Goal: Transaction & Acquisition: Purchase product/service

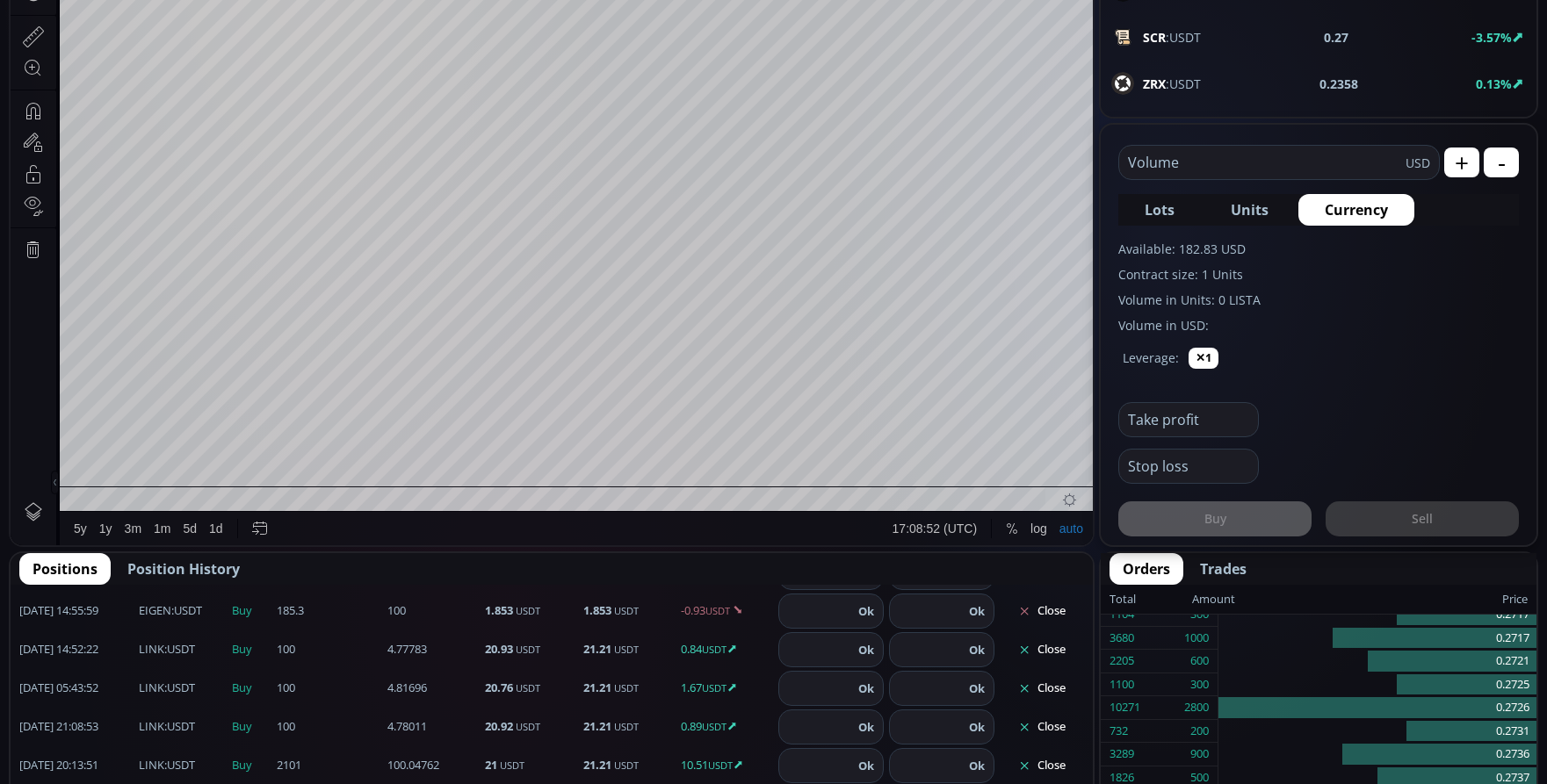
scroll to position [351, 0]
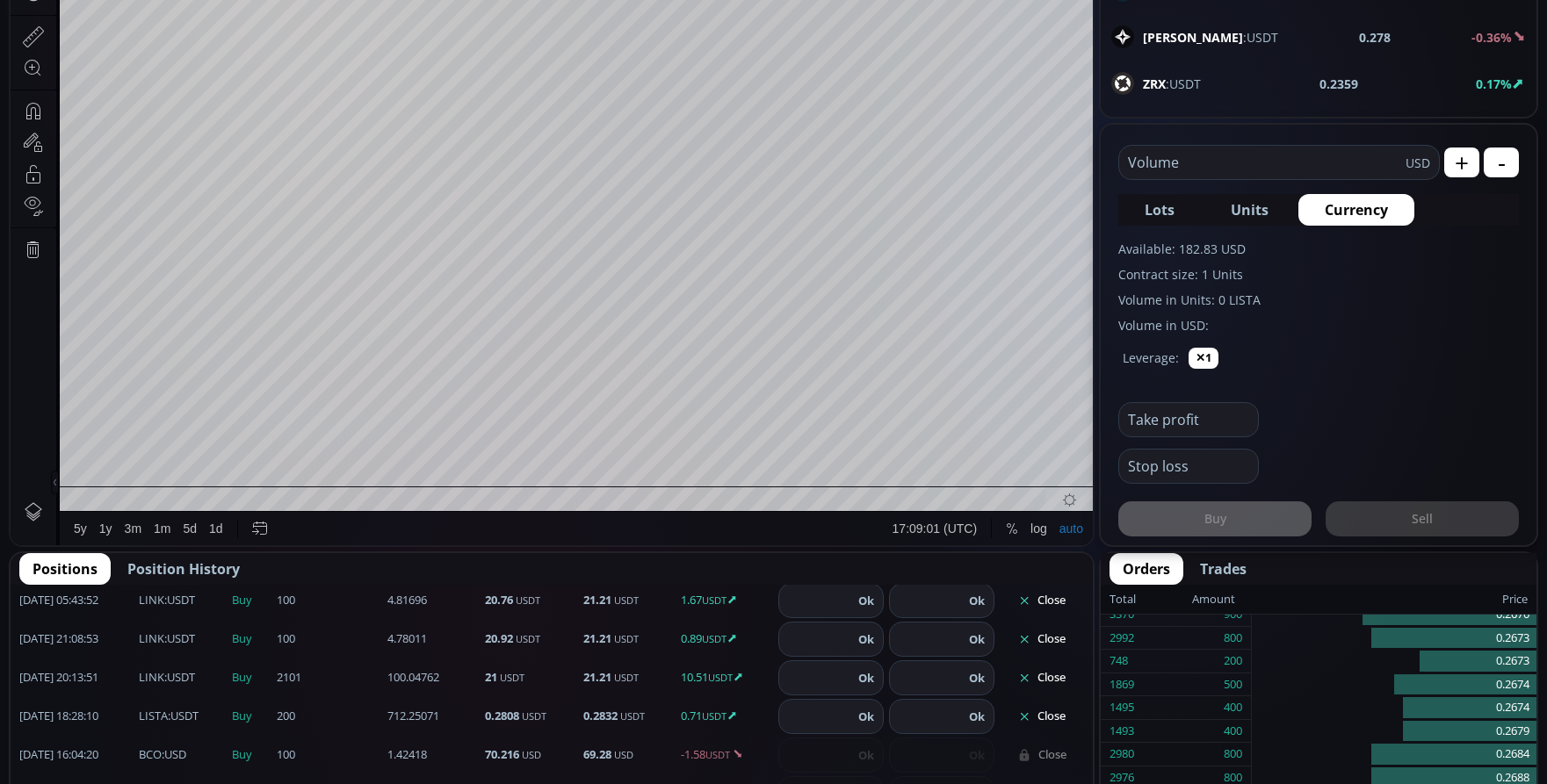
click at [938, 680] on input "number" at bounding box center [927, 678] width 74 height 33
type input "****"
click at [968, 674] on button "Ok" at bounding box center [977, 678] width 27 height 19
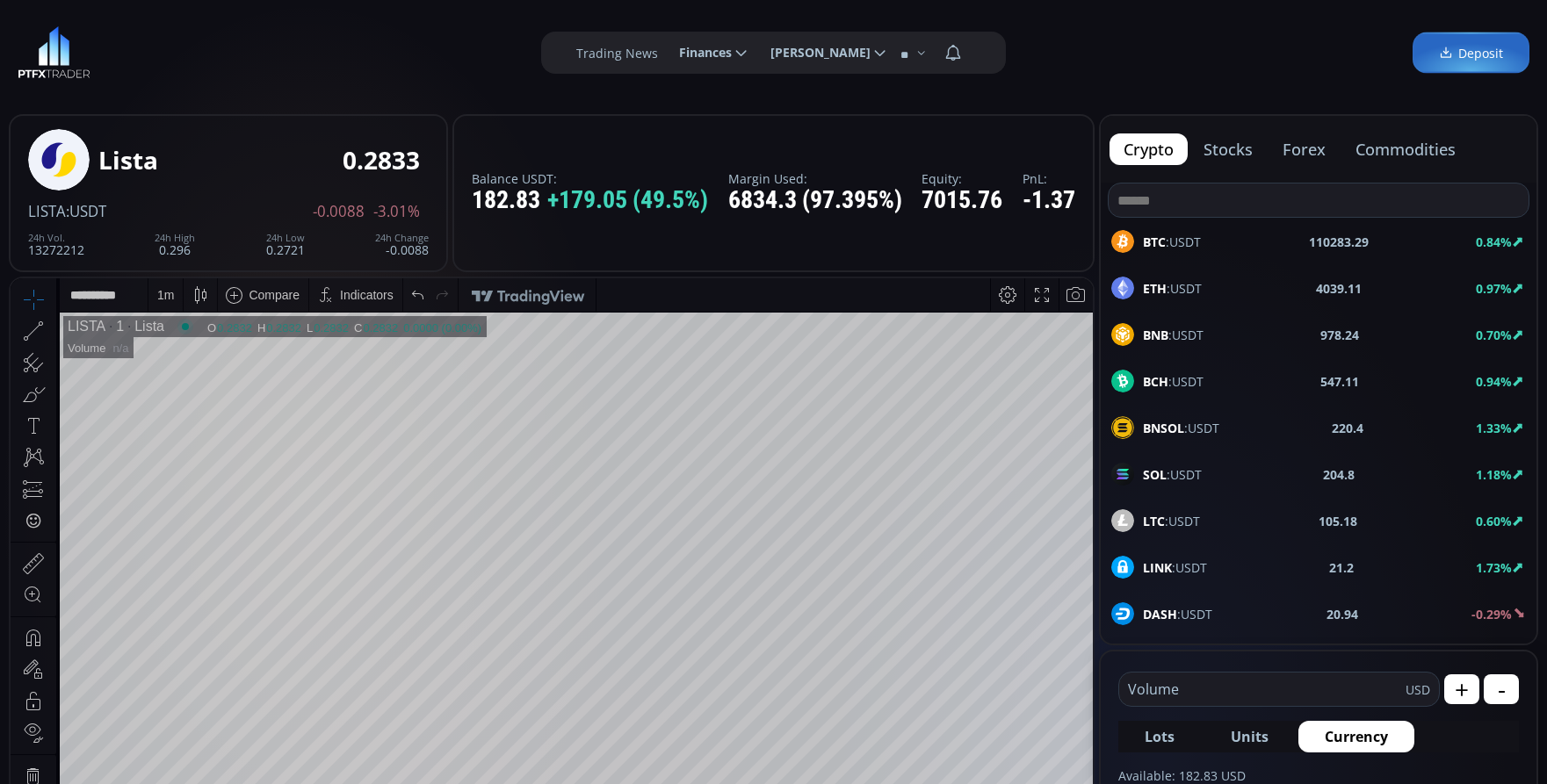
scroll to position [88, 0]
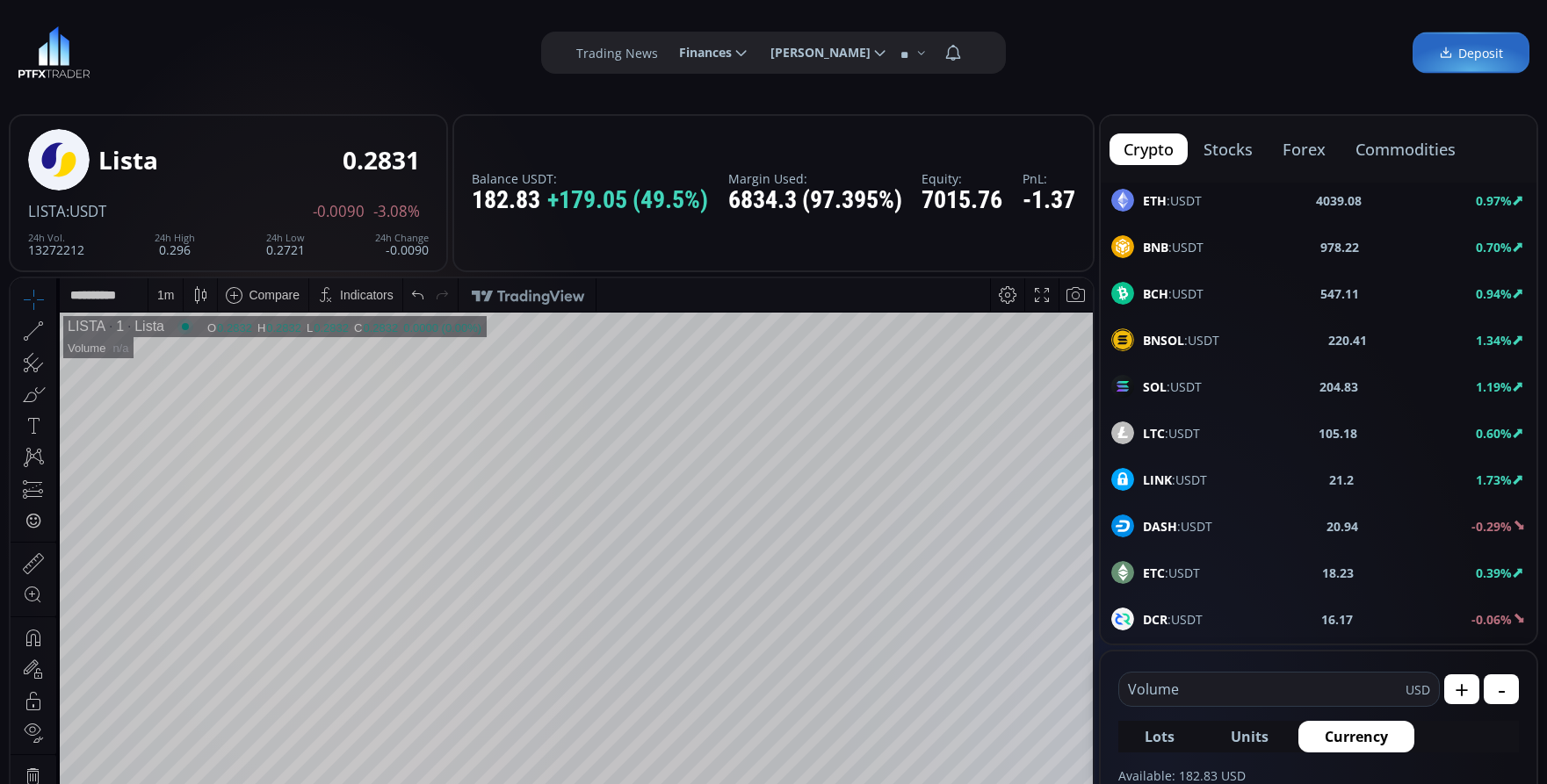
click at [1174, 479] on span "LINK :USDT" at bounding box center [1175, 480] width 65 height 18
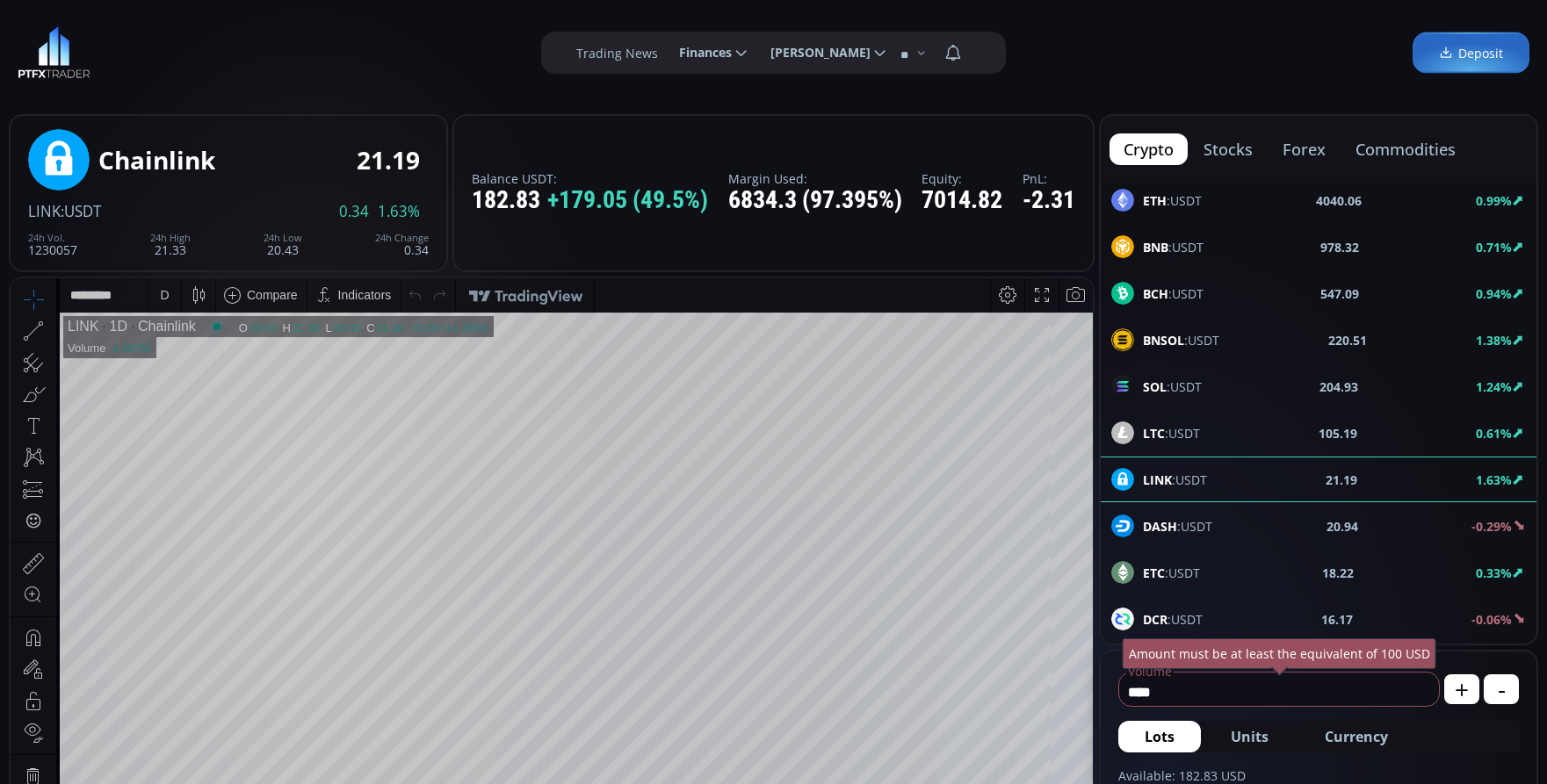
click at [168, 306] on div "D" at bounding box center [164, 295] width 15 height 33
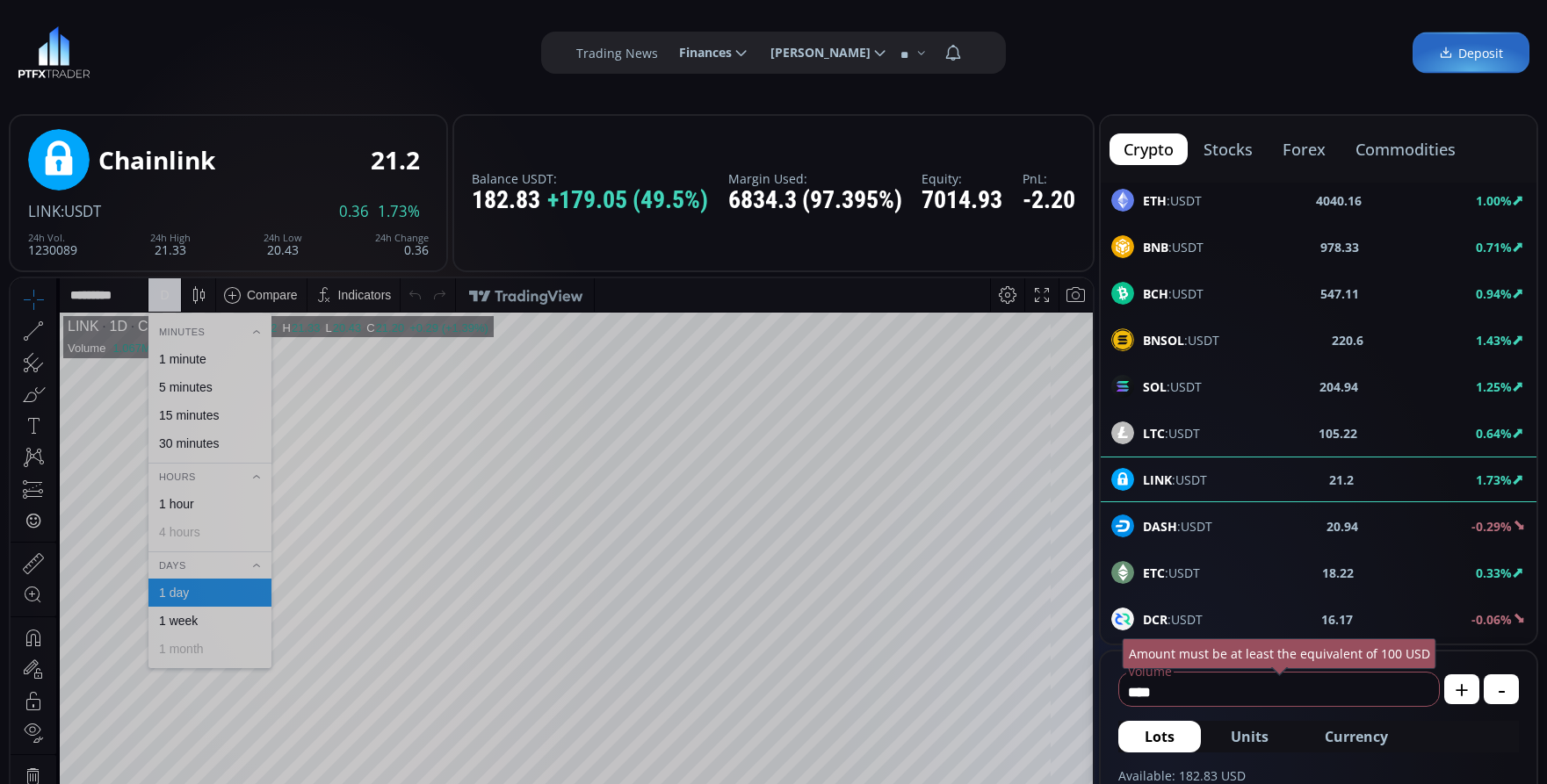
click at [174, 352] on div "1 minute" at bounding box center [182, 359] width 47 height 14
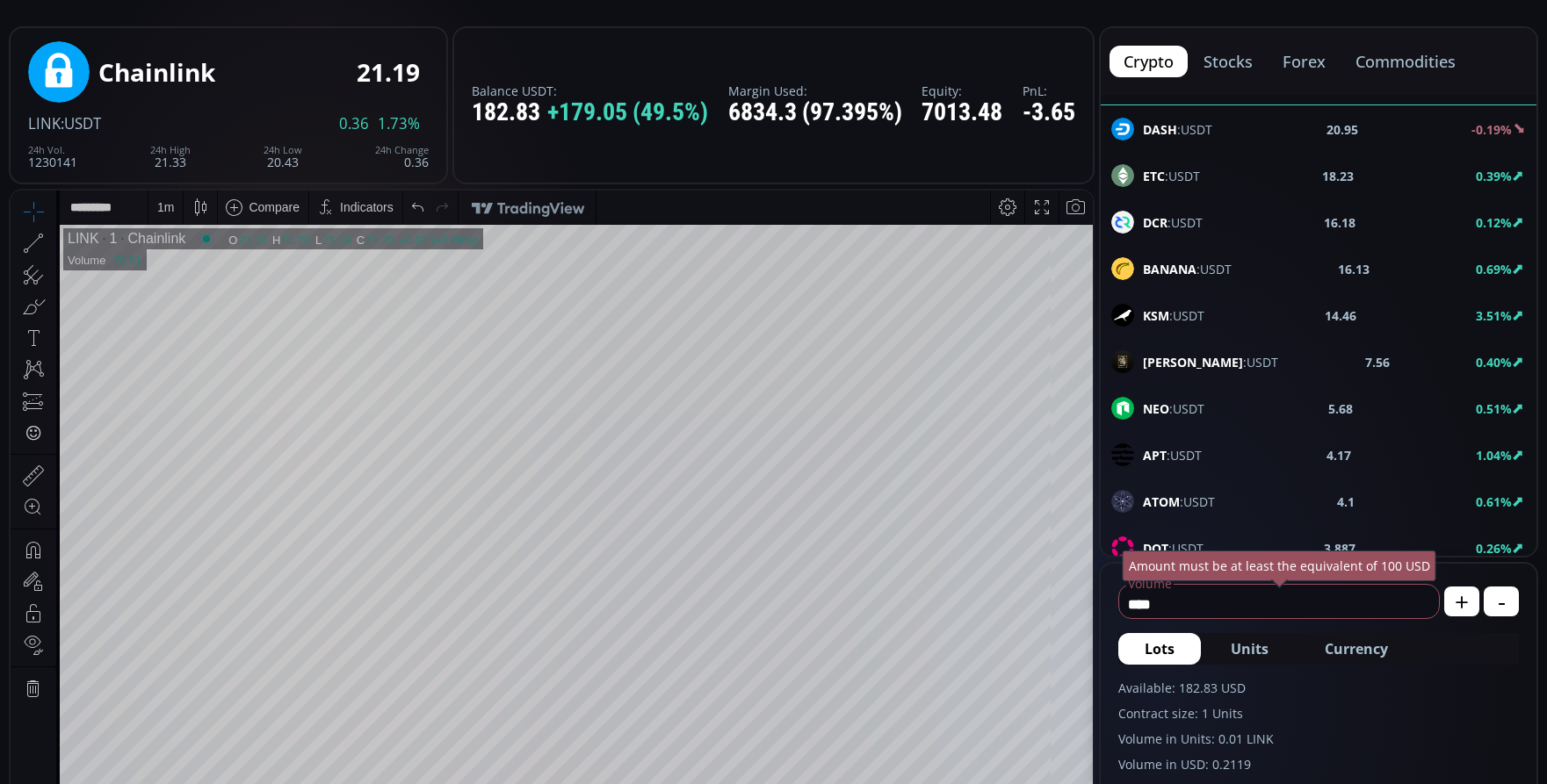
scroll to position [439, 0]
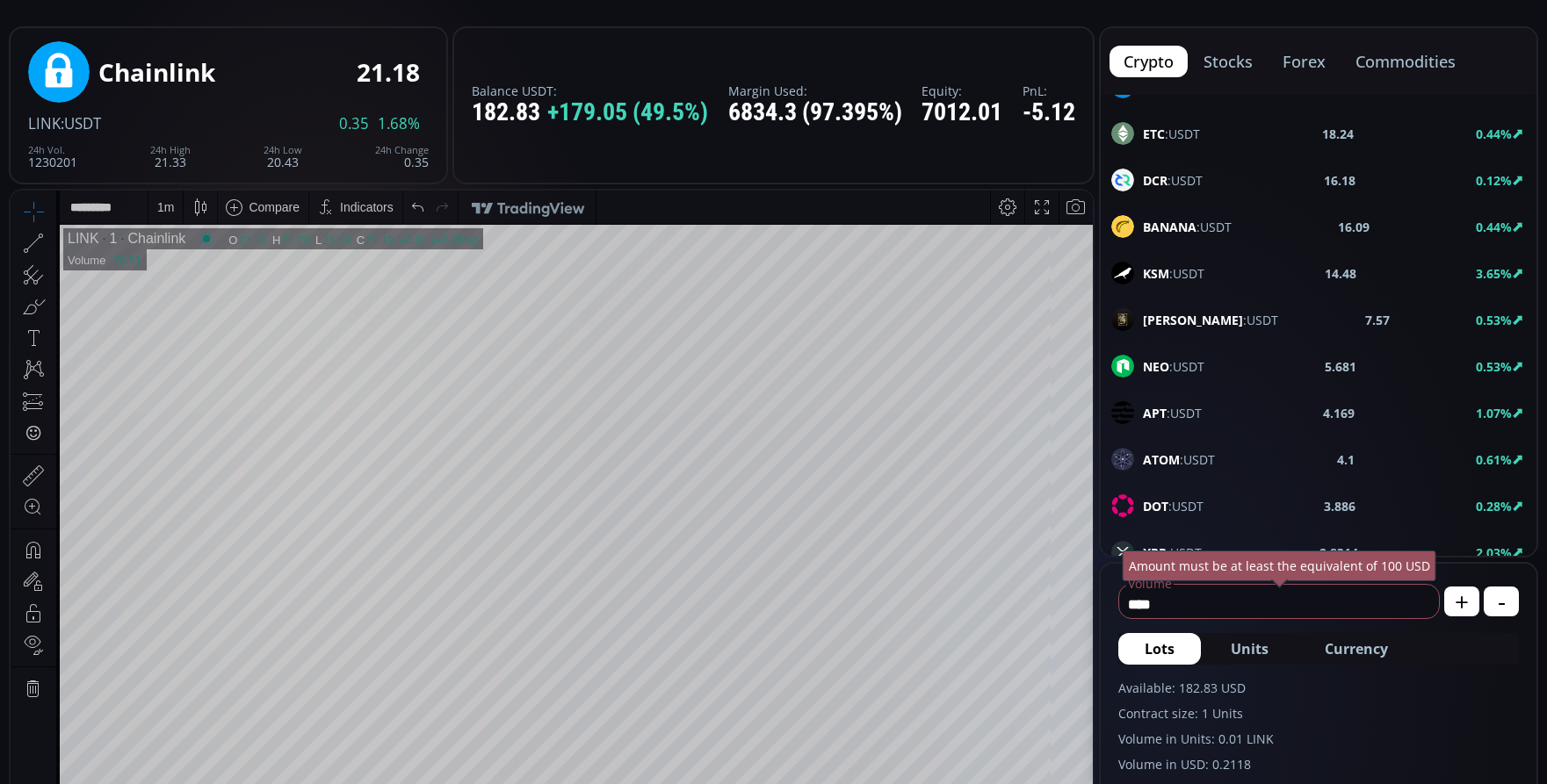
click at [1170, 272] on span "KSM :USDT" at bounding box center [1173, 274] width 62 height 18
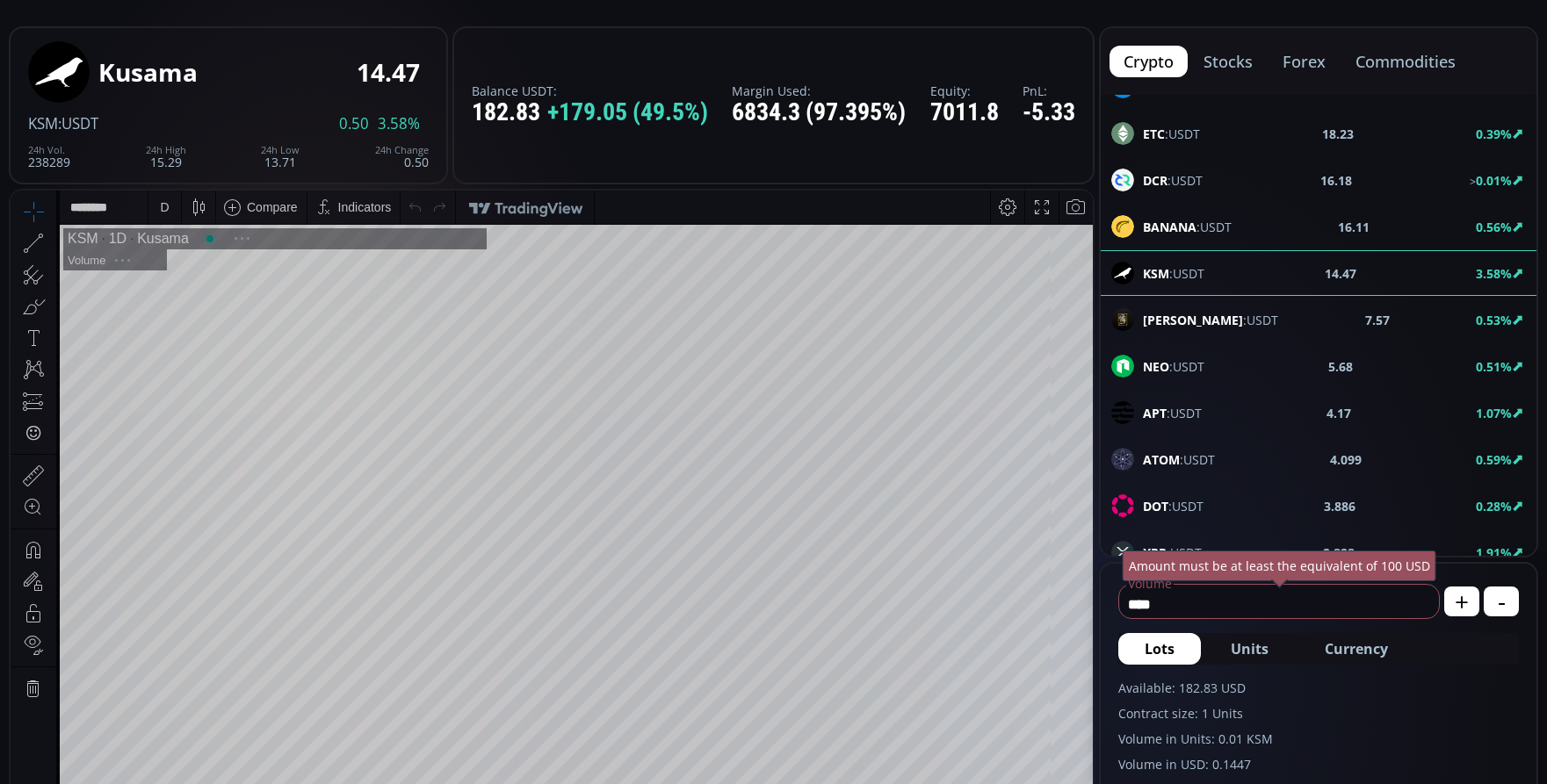
scroll to position [244, 0]
click at [169, 201] on div "D" at bounding box center [164, 208] width 15 height 33
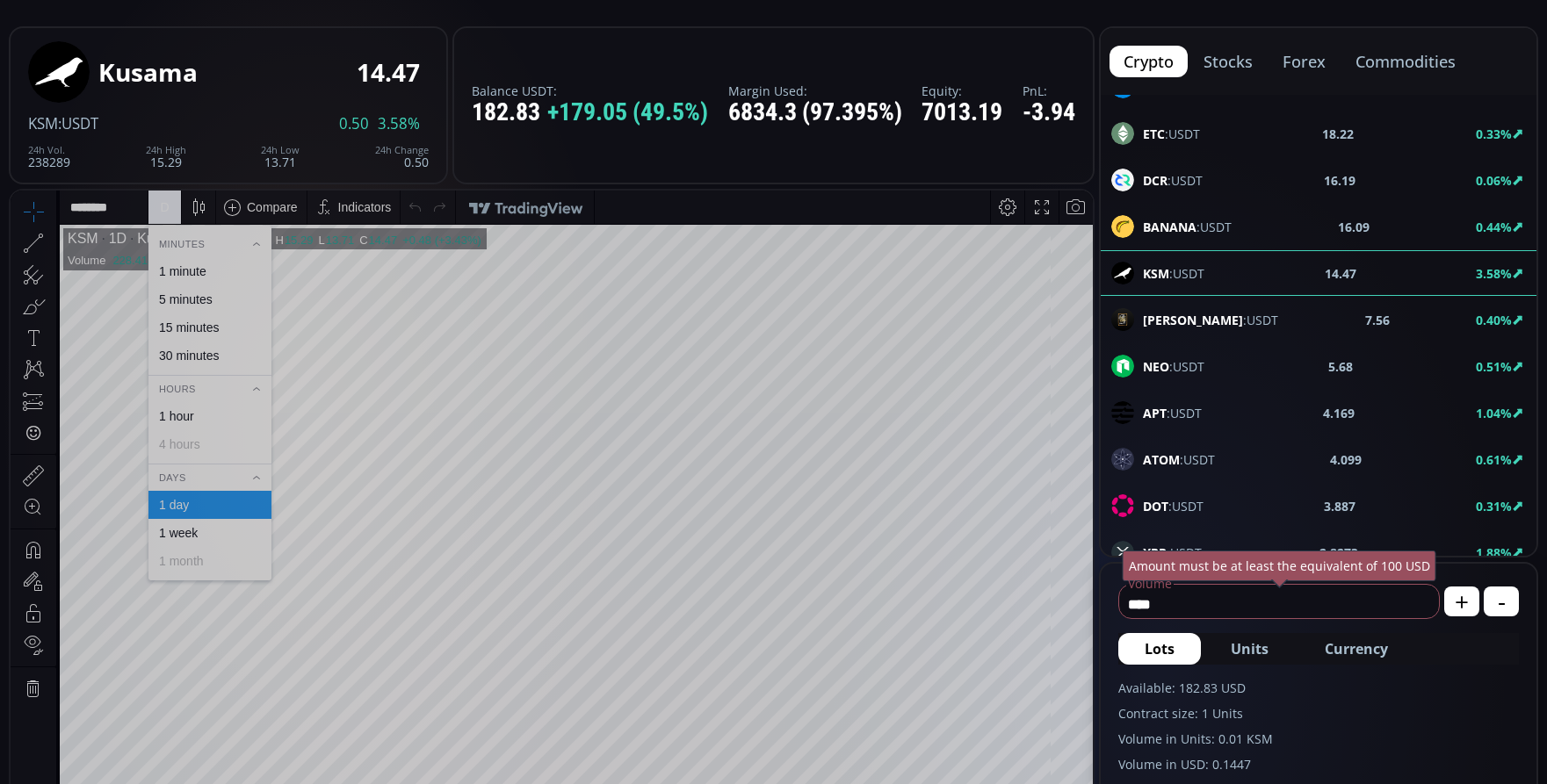
click at [206, 267] on div "1 minute" at bounding box center [182, 271] width 47 height 14
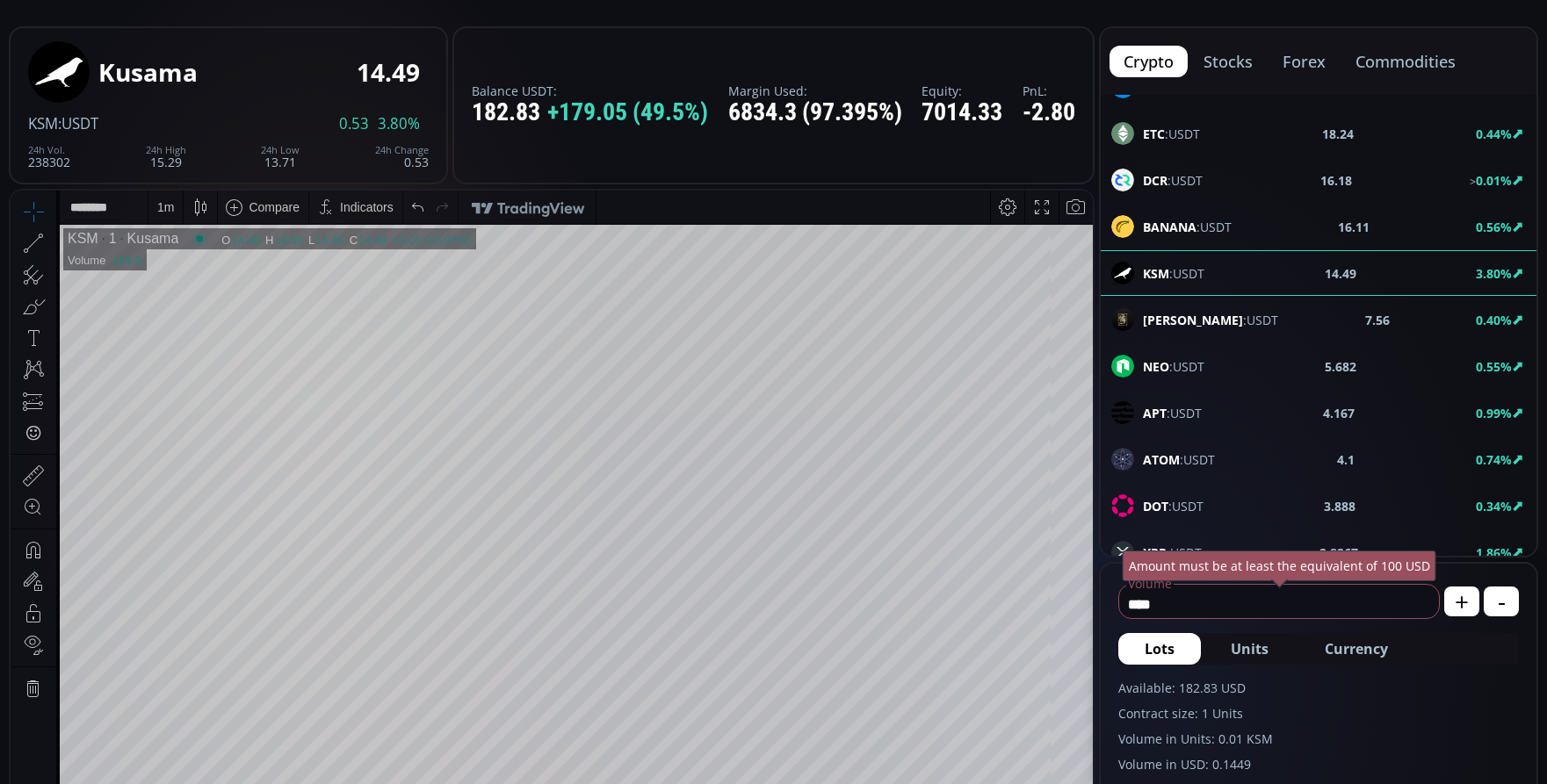
click at [169, 215] on div "1 m" at bounding box center [165, 208] width 17 height 33
click at [178, 303] on div "5 minutes" at bounding box center [185, 299] width 54 height 14
click at [162, 205] on div "5 m" at bounding box center [165, 207] width 17 height 14
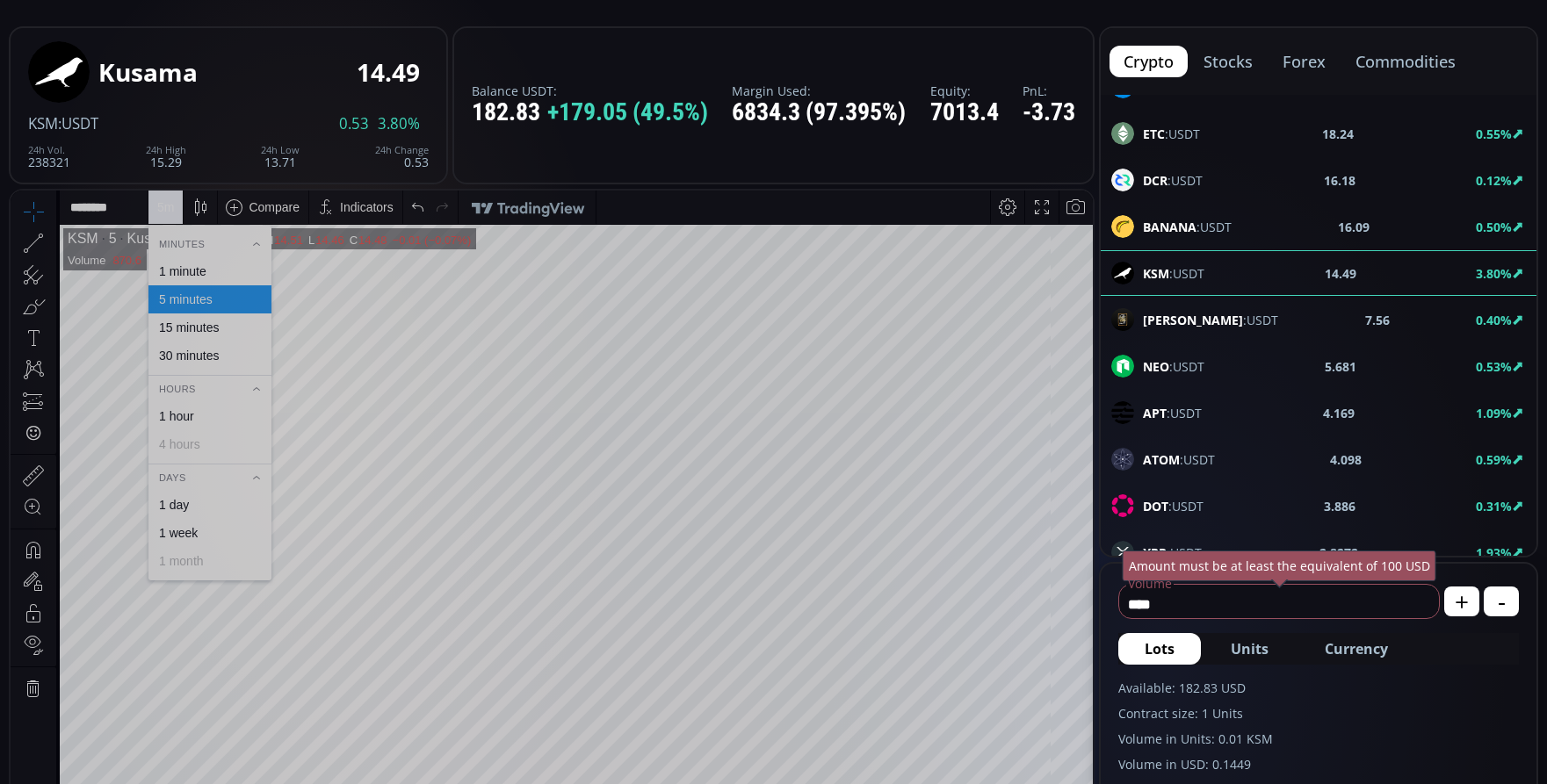
click at [180, 350] on div "30 minutes" at bounding box center [188, 355] width 60 height 14
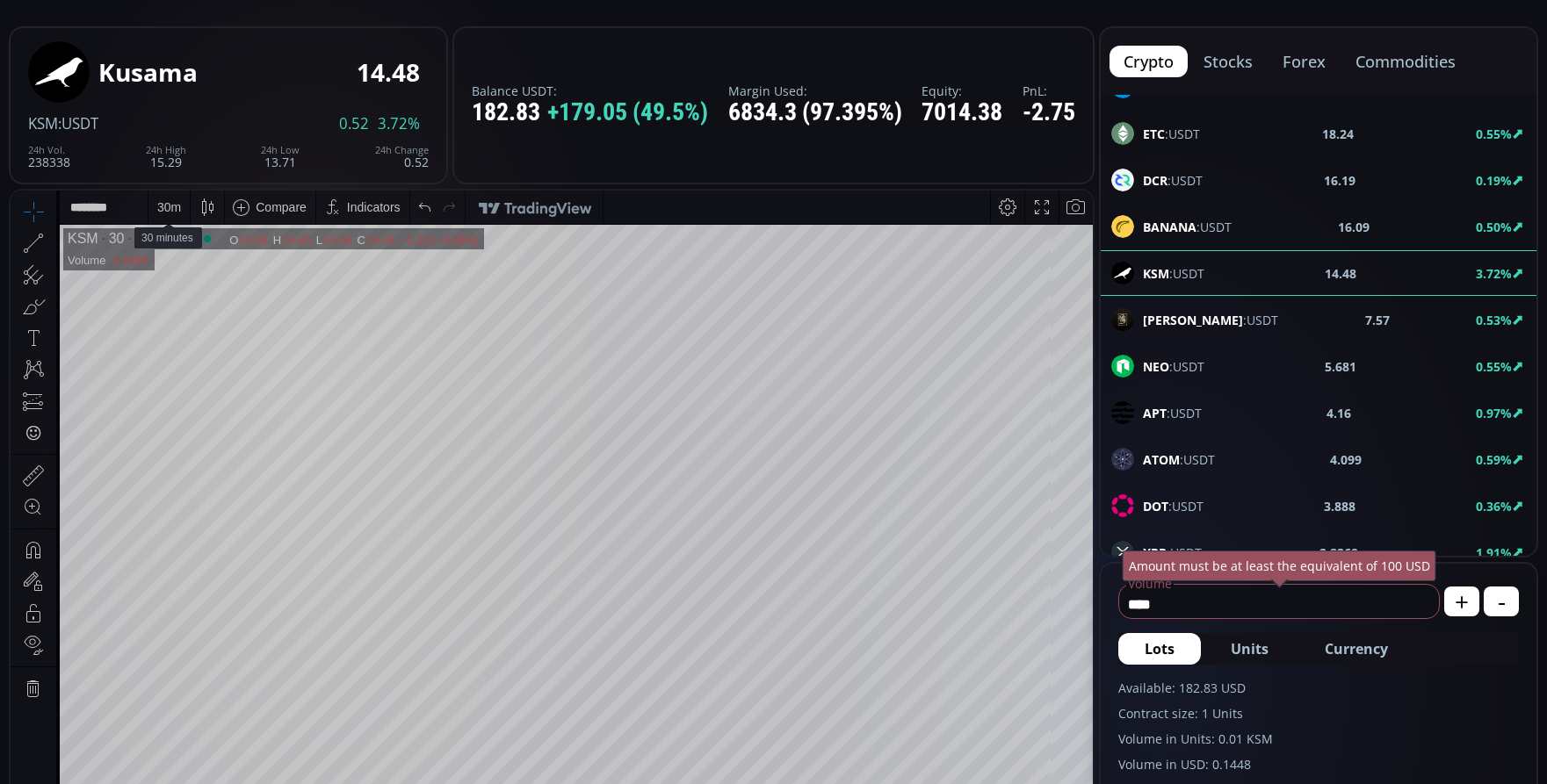
click at [169, 201] on div "30 m" at bounding box center [169, 207] width 24 height 14
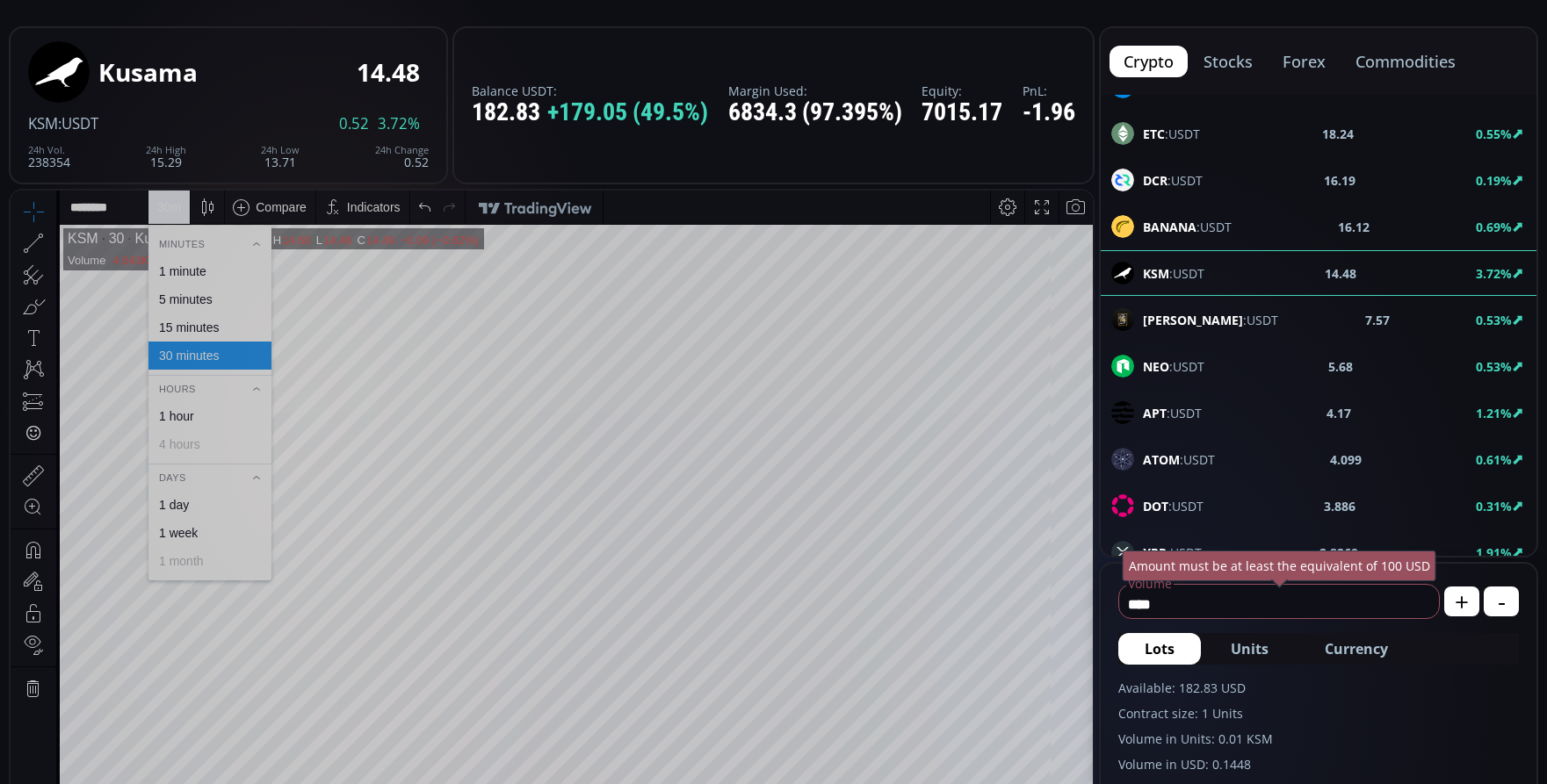
click at [194, 274] on div "1 minute" at bounding box center [182, 271] width 47 height 14
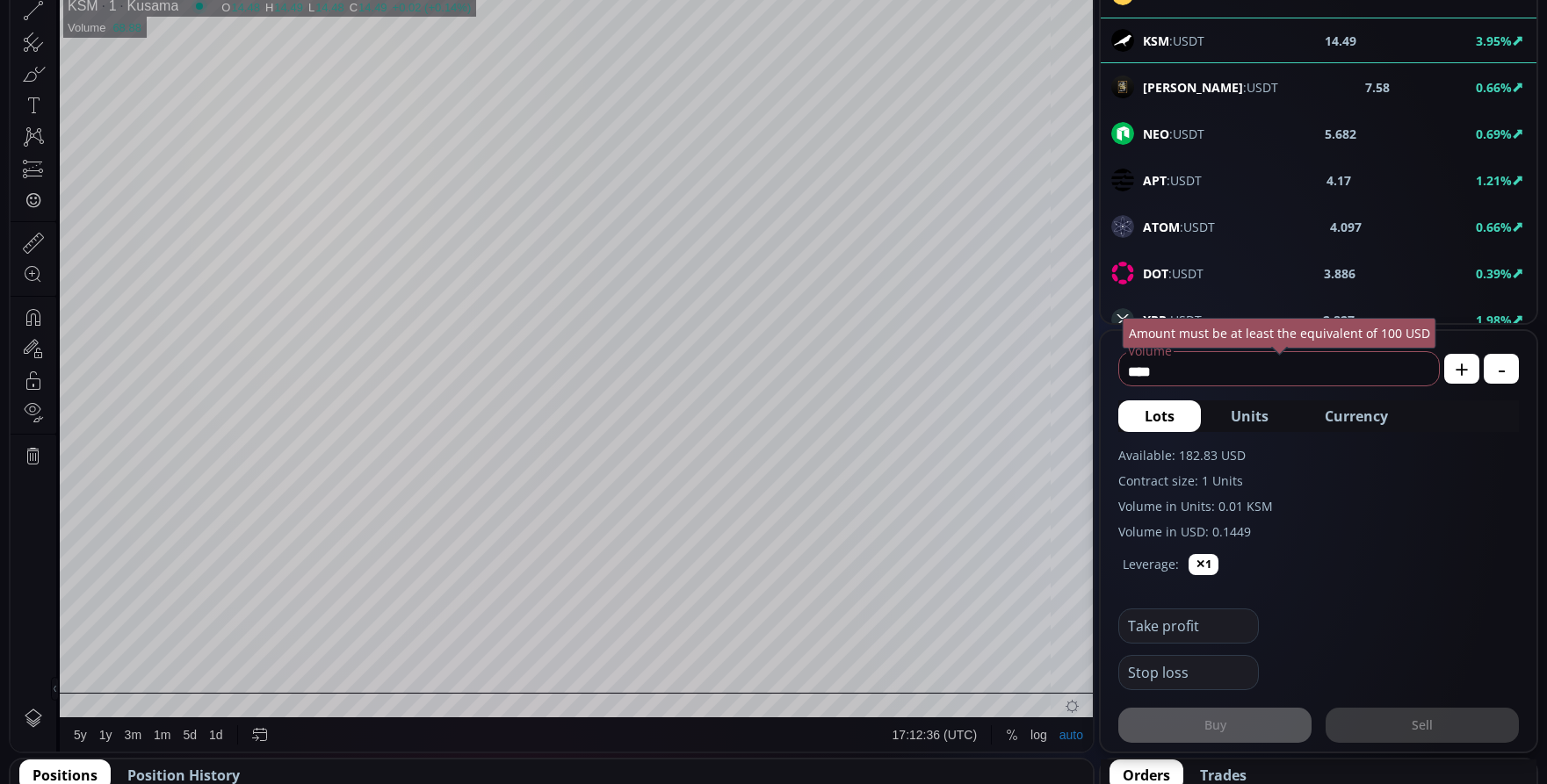
scroll to position [351, 0]
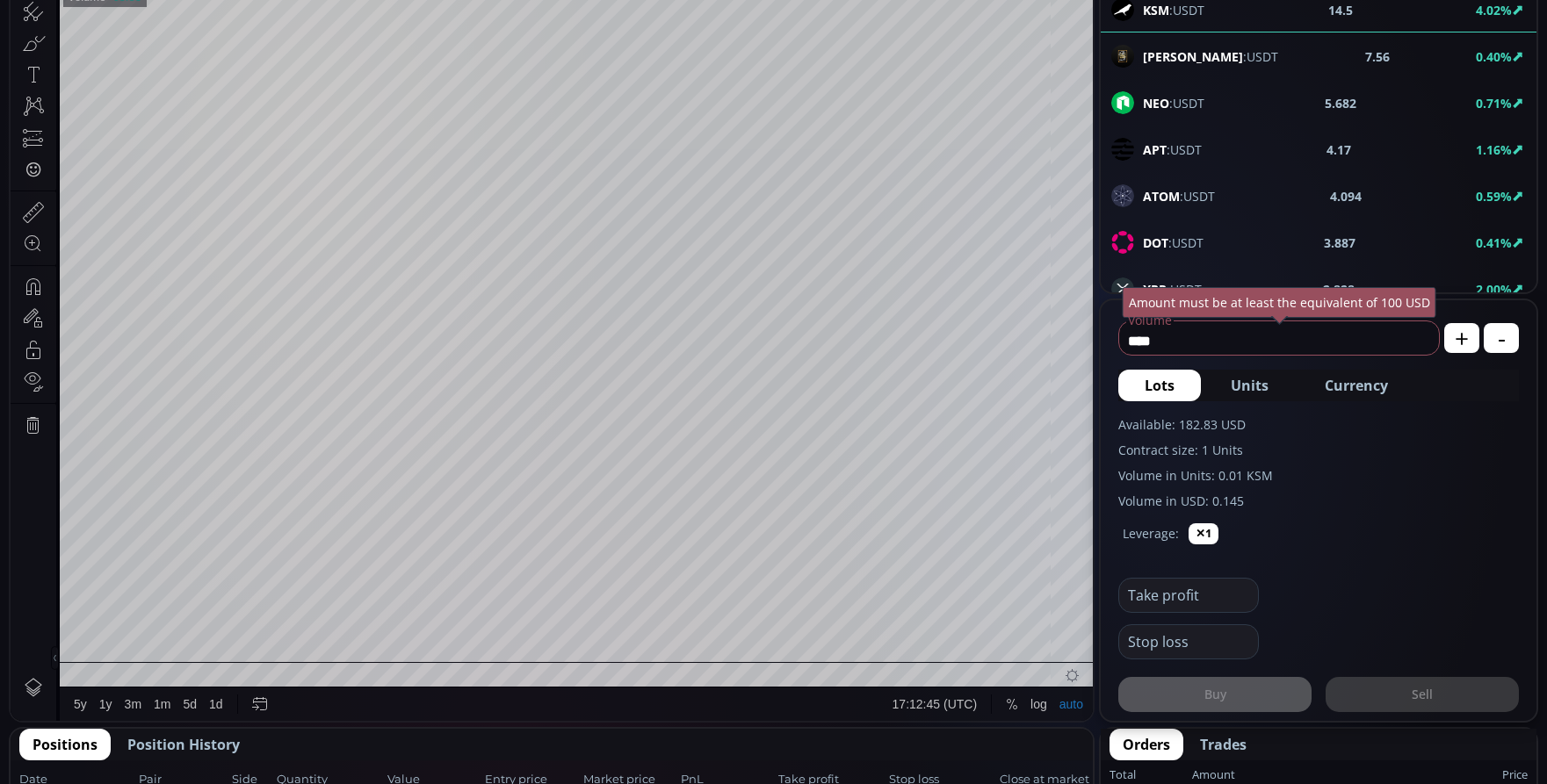
click at [1359, 390] on span "Currency" at bounding box center [1356, 386] width 64 height 21
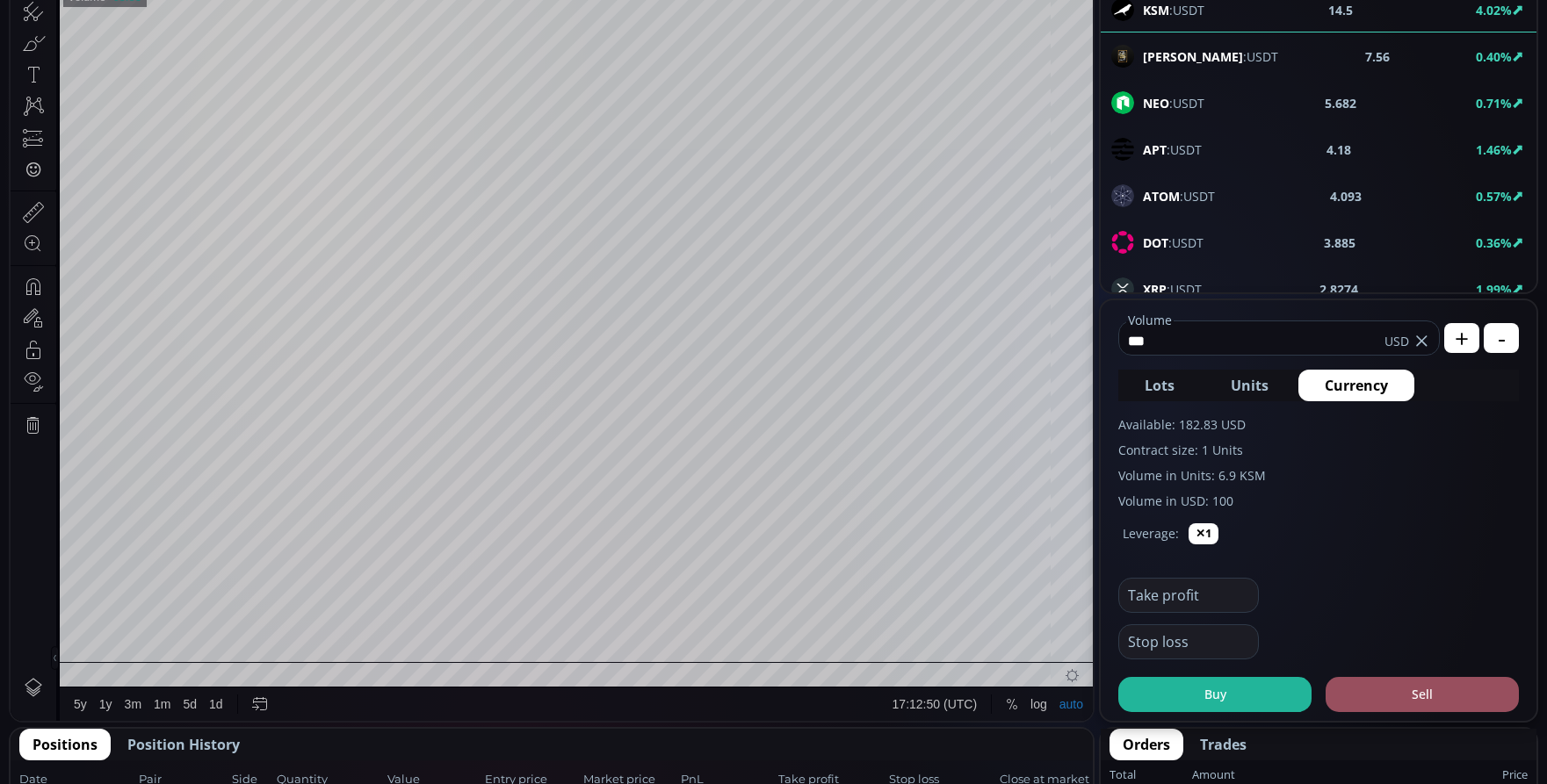
type input "***"
click at [1208, 704] on button "Buy" at bounding box center [1214, 695] width 193 height 35
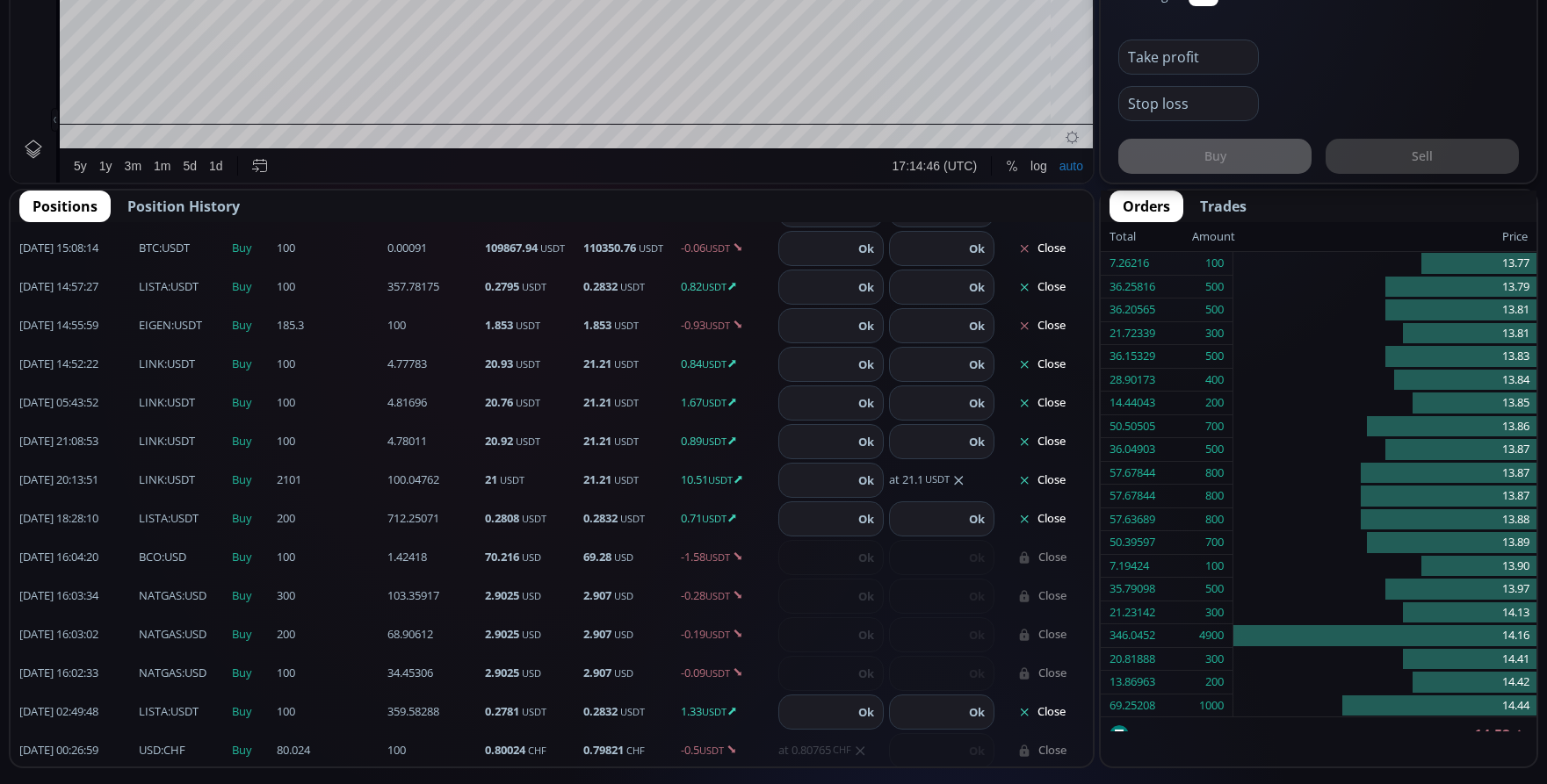
scroll to position [890, 0]
click at [1035, 399] on button "Close" at bounding box center [1041, 402] width 84 height 28
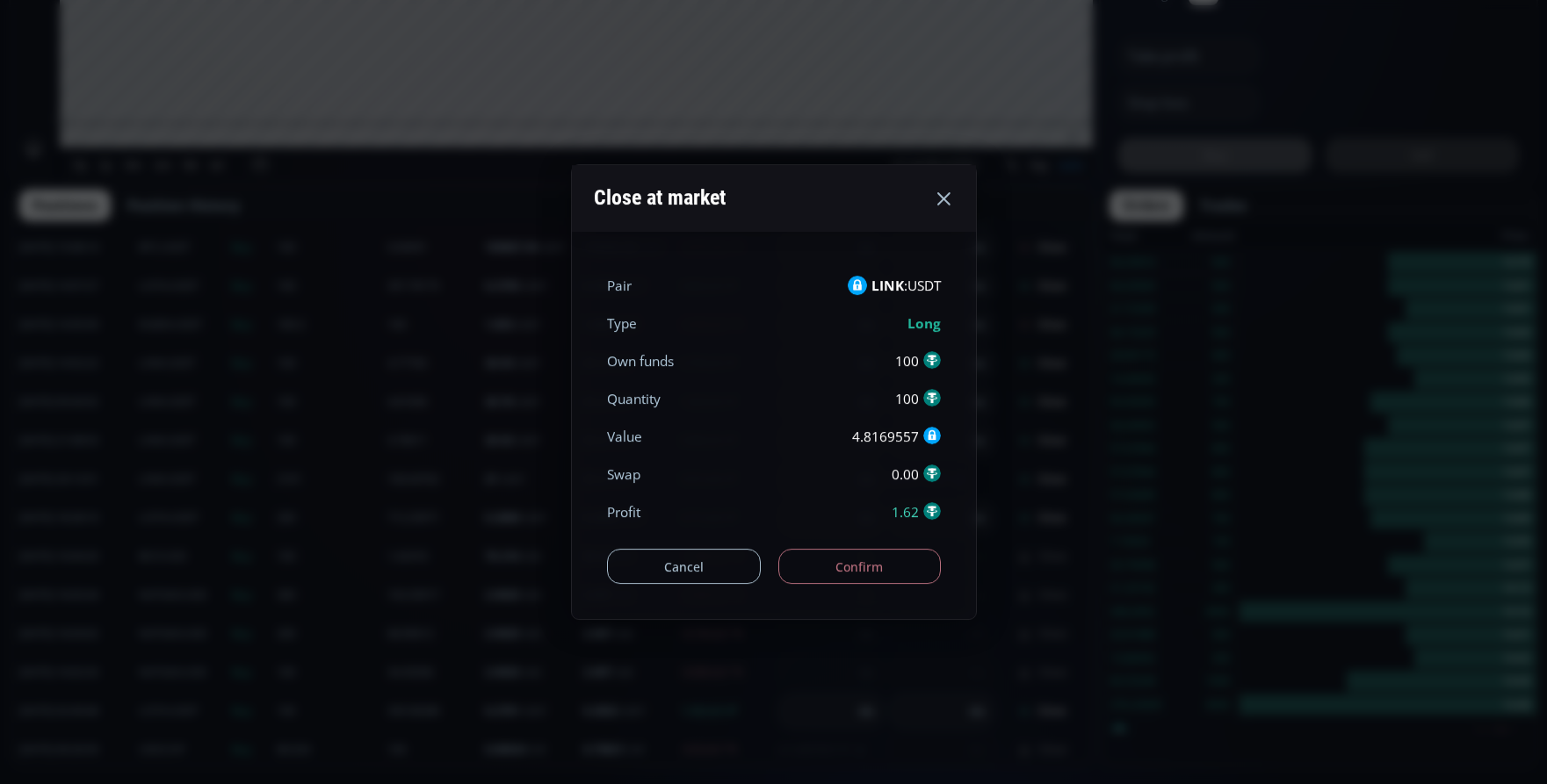
click at [873, 555] on button "Confirm" at bounding box center [860, 566] width 162 height 35
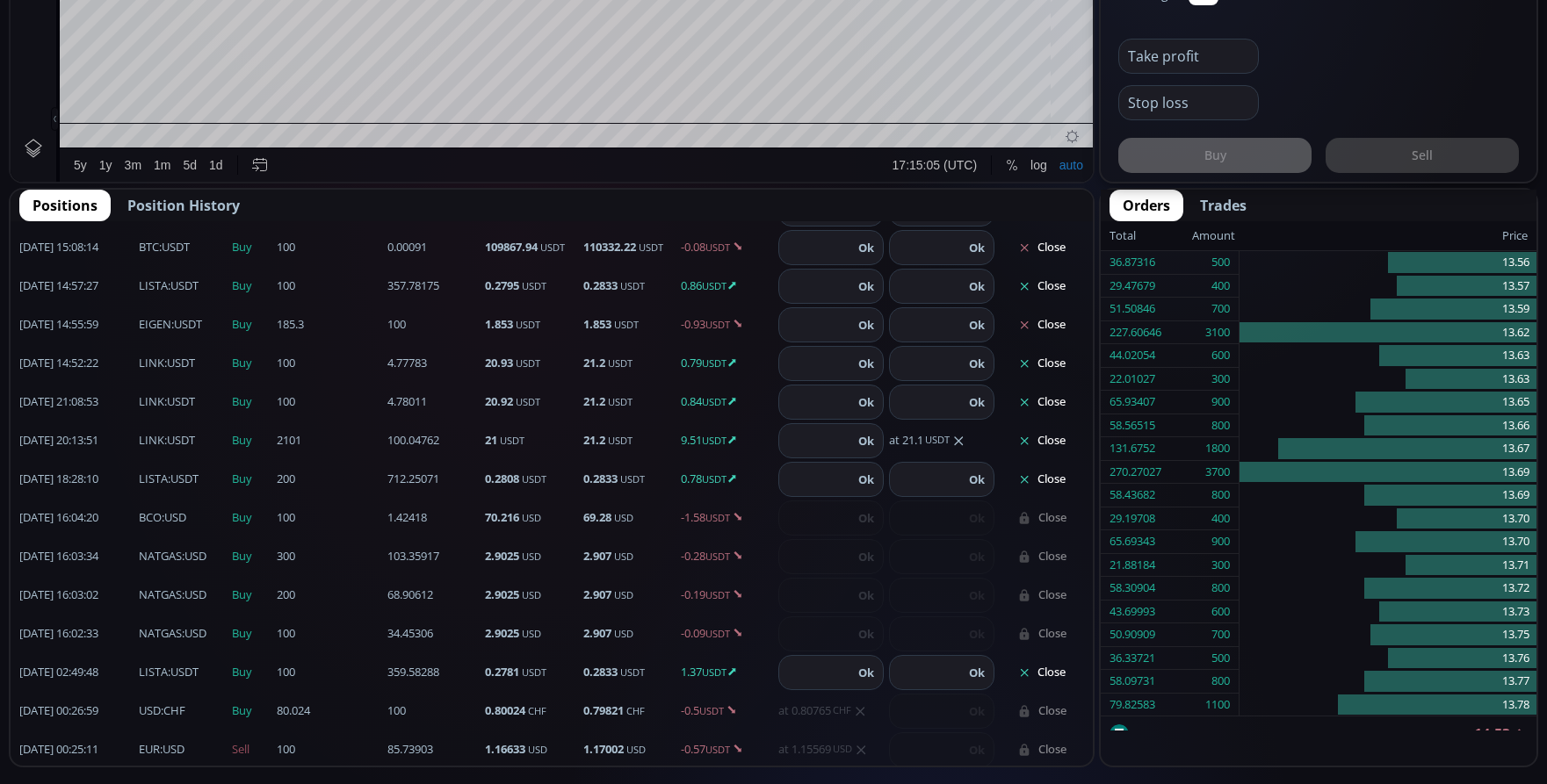
click at [1051, 668] on button "Close" at bounding box center [1041, 672] width 84 height 28
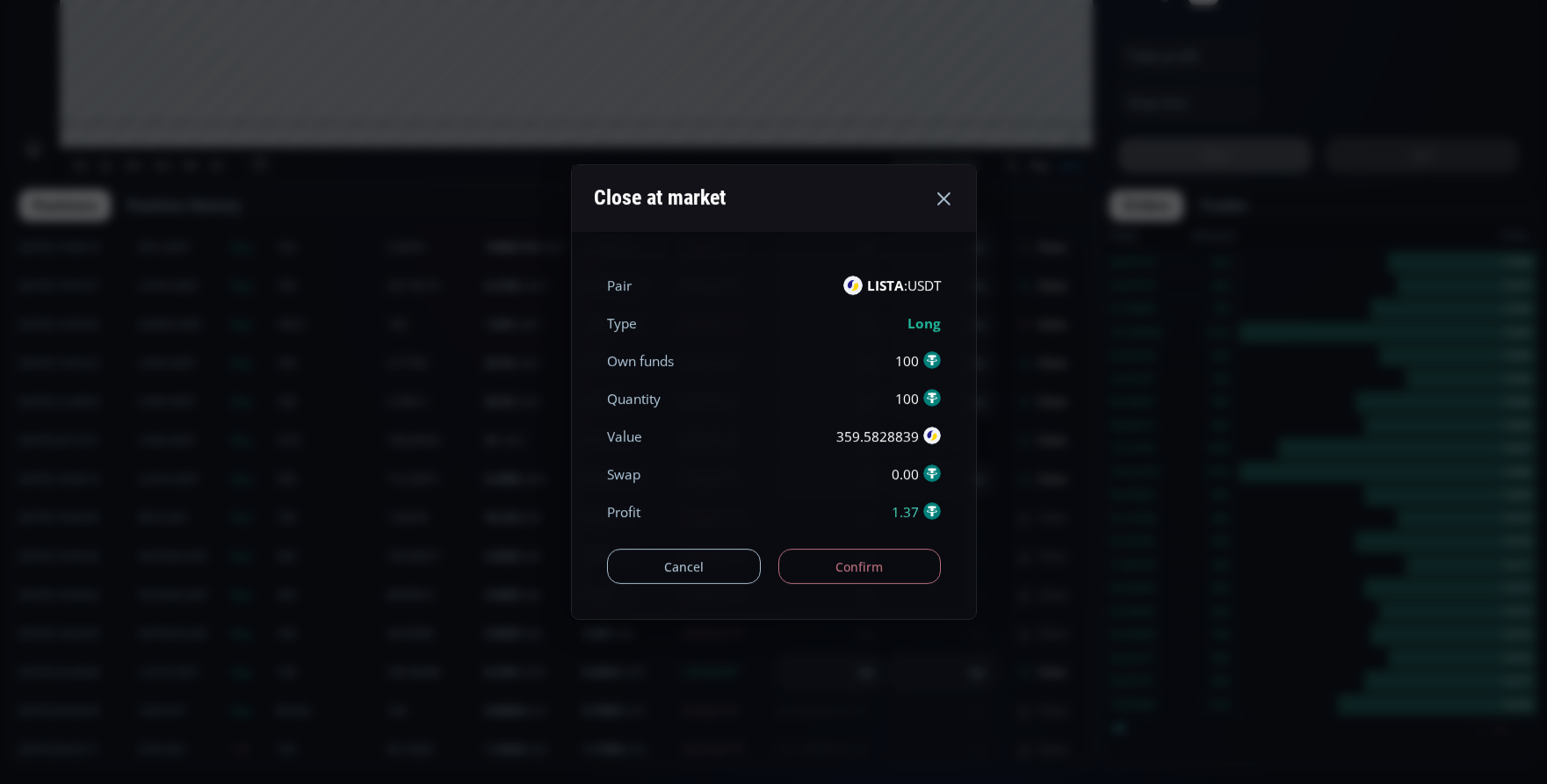
click at [870, 561] on button "Confirm" at bounding box center [860, 566] width 162 height 35
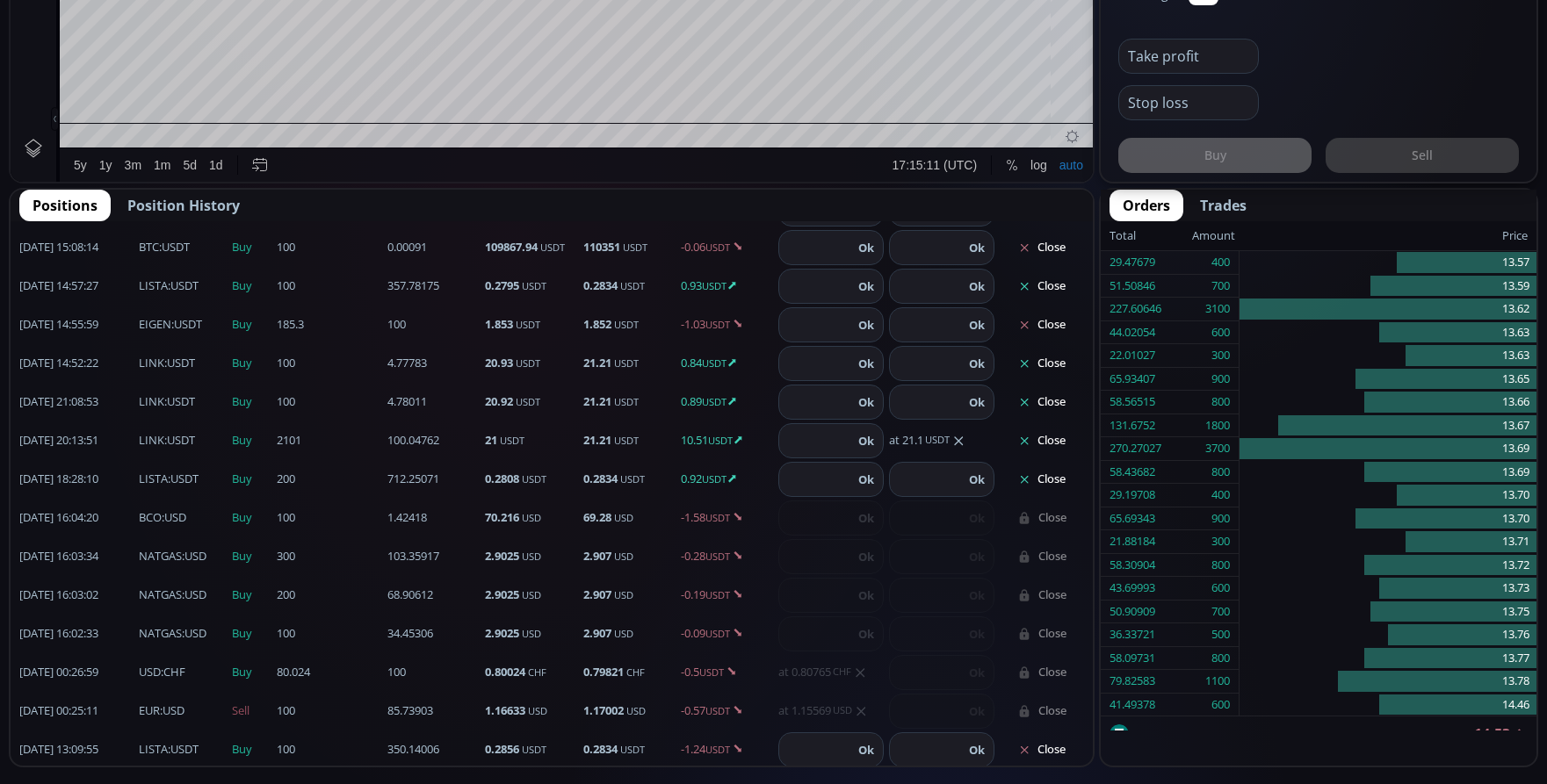
click at [1033, 448] on button "Close" at bounding box center [1041, 441] width 84 height 28
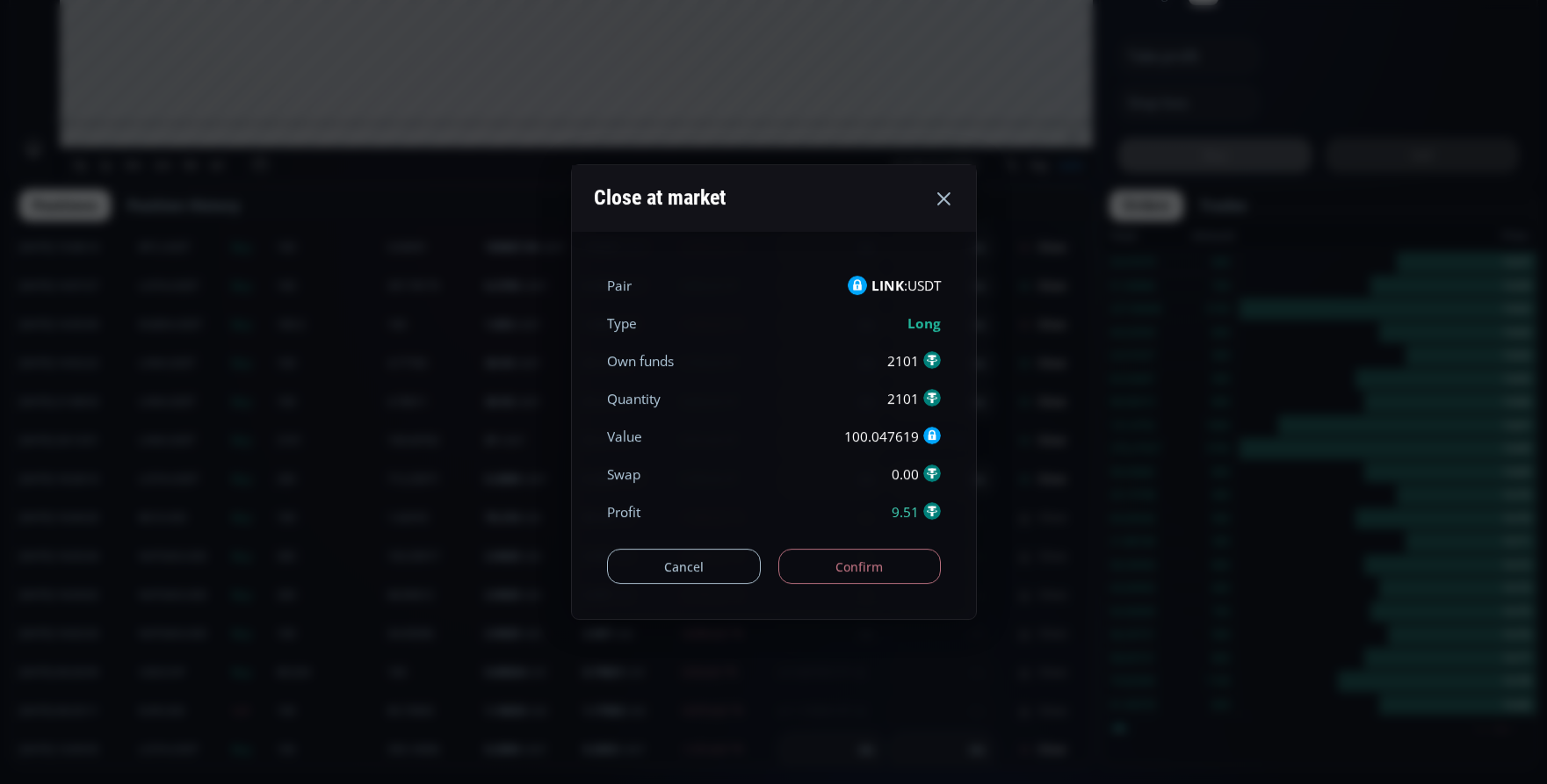
click at [875, 556] on button "Confirm" at bounding box center [860, 566] width 162 height 35
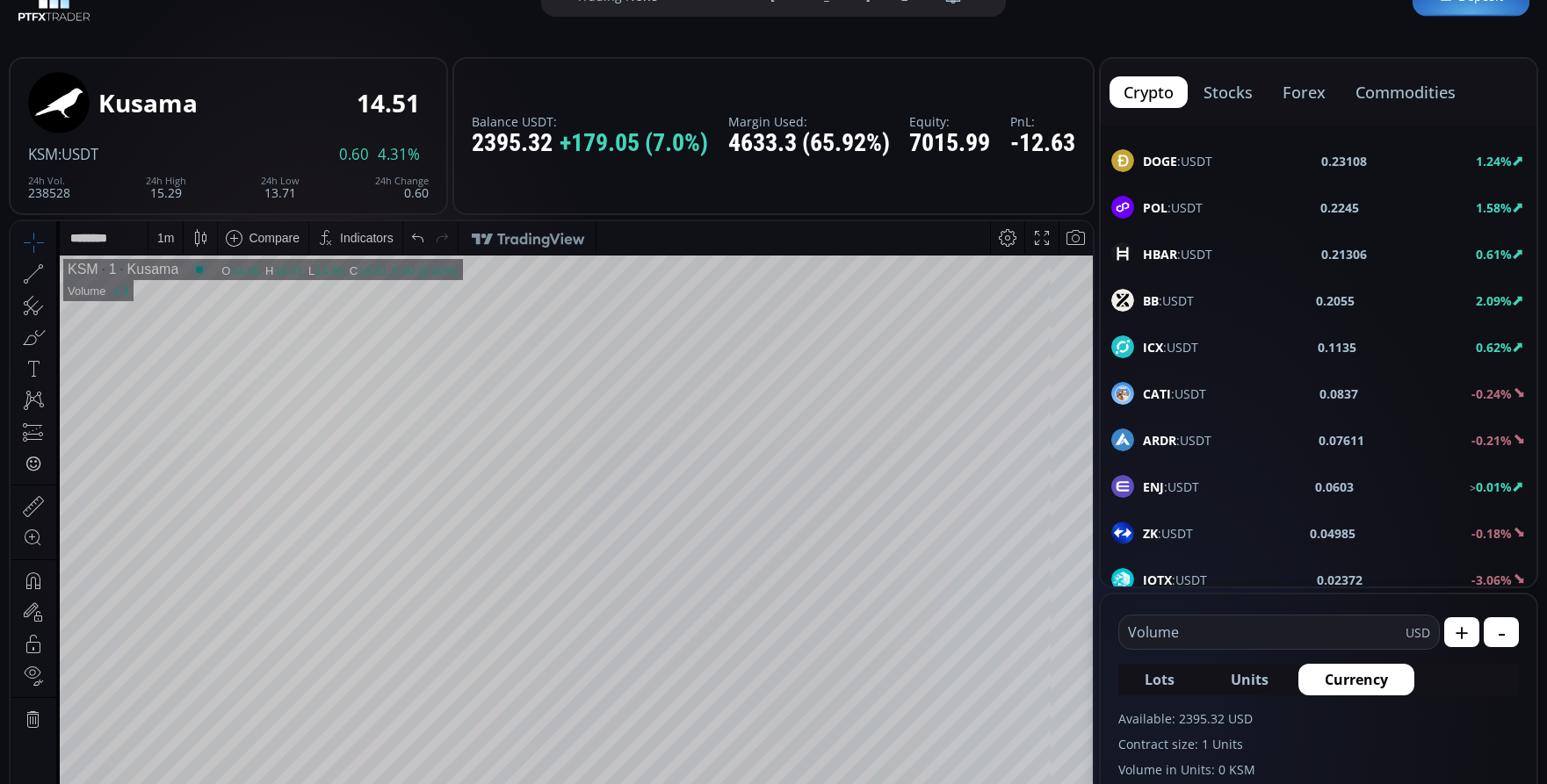
scroll to position [264, 0]
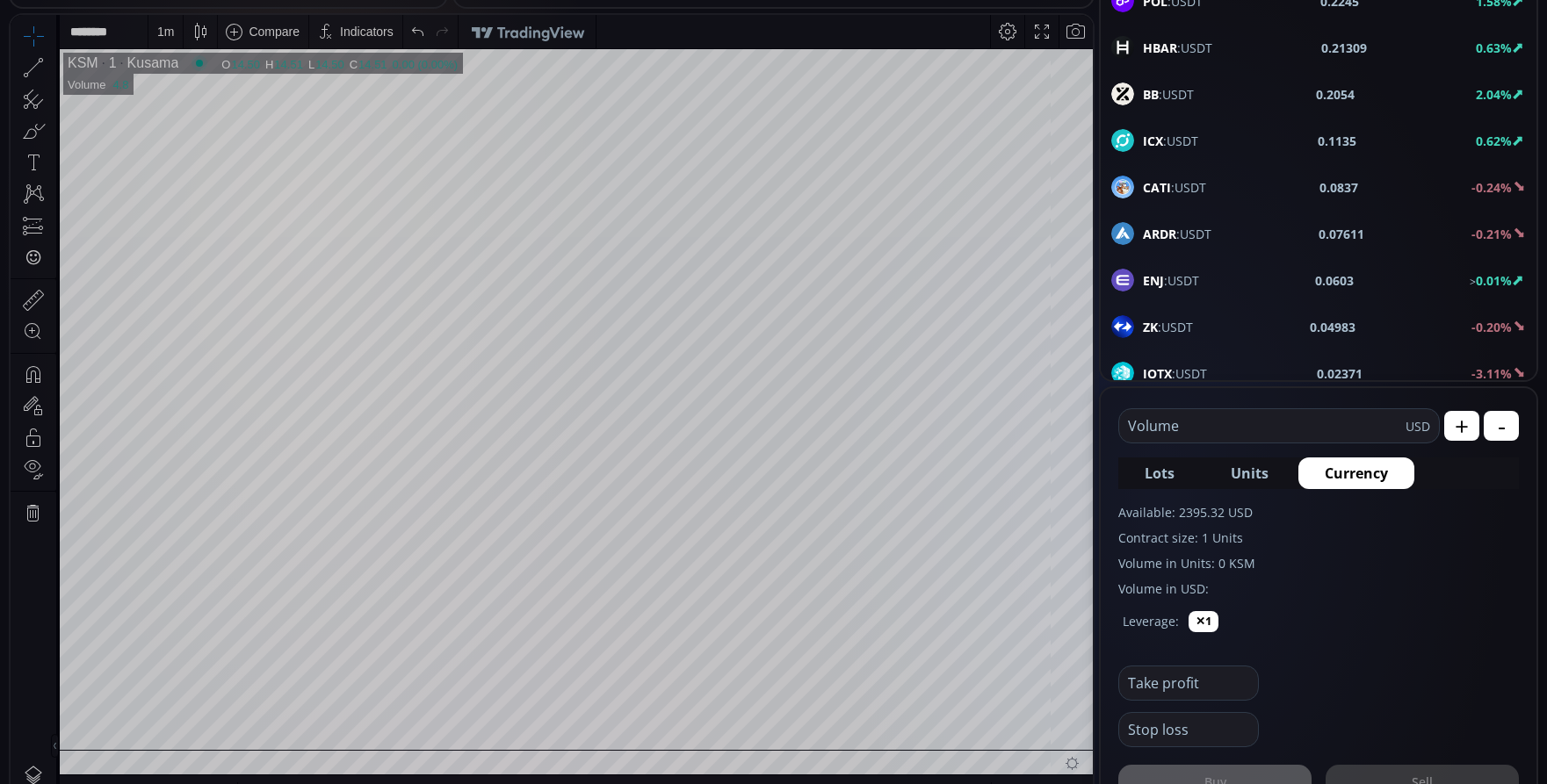
click at [1256, 432] on input "text" at bounding box center [1262, 426] width 286 height 33
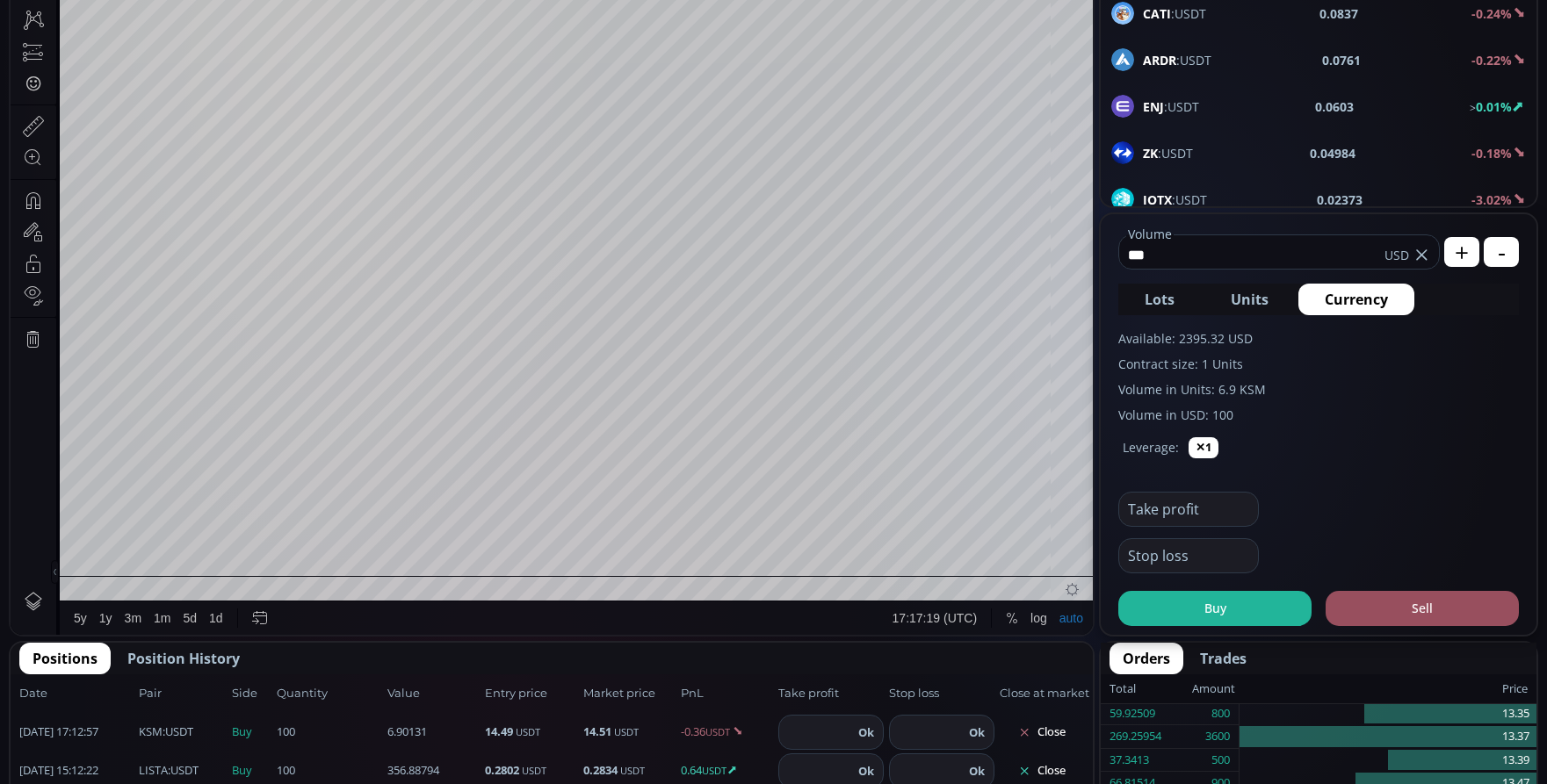
scroll to position [439, 0]
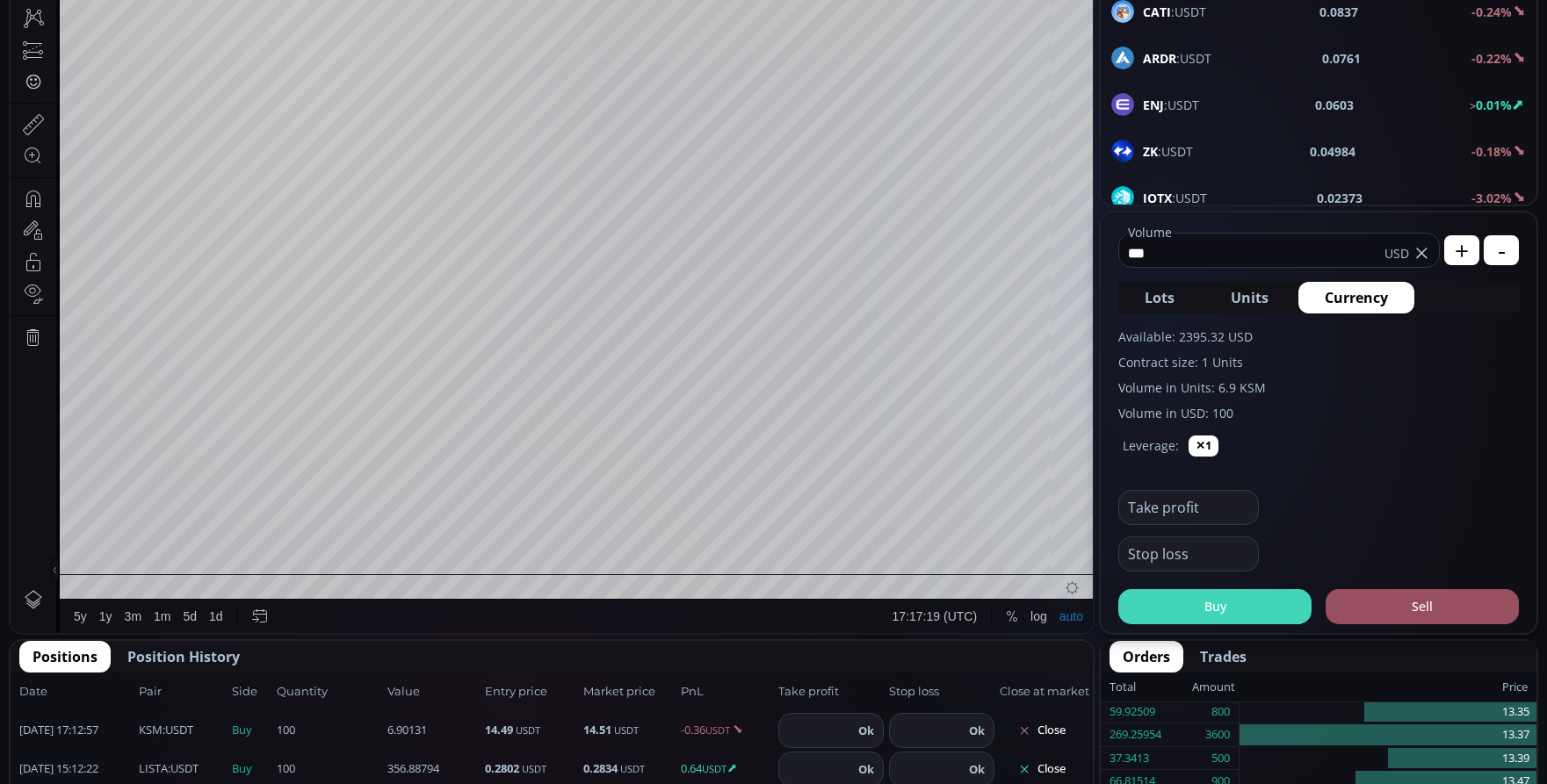
type input "***"
click at [1244, 619] on button "Buy" at bounding box center [1214, 607] width 193 height 35
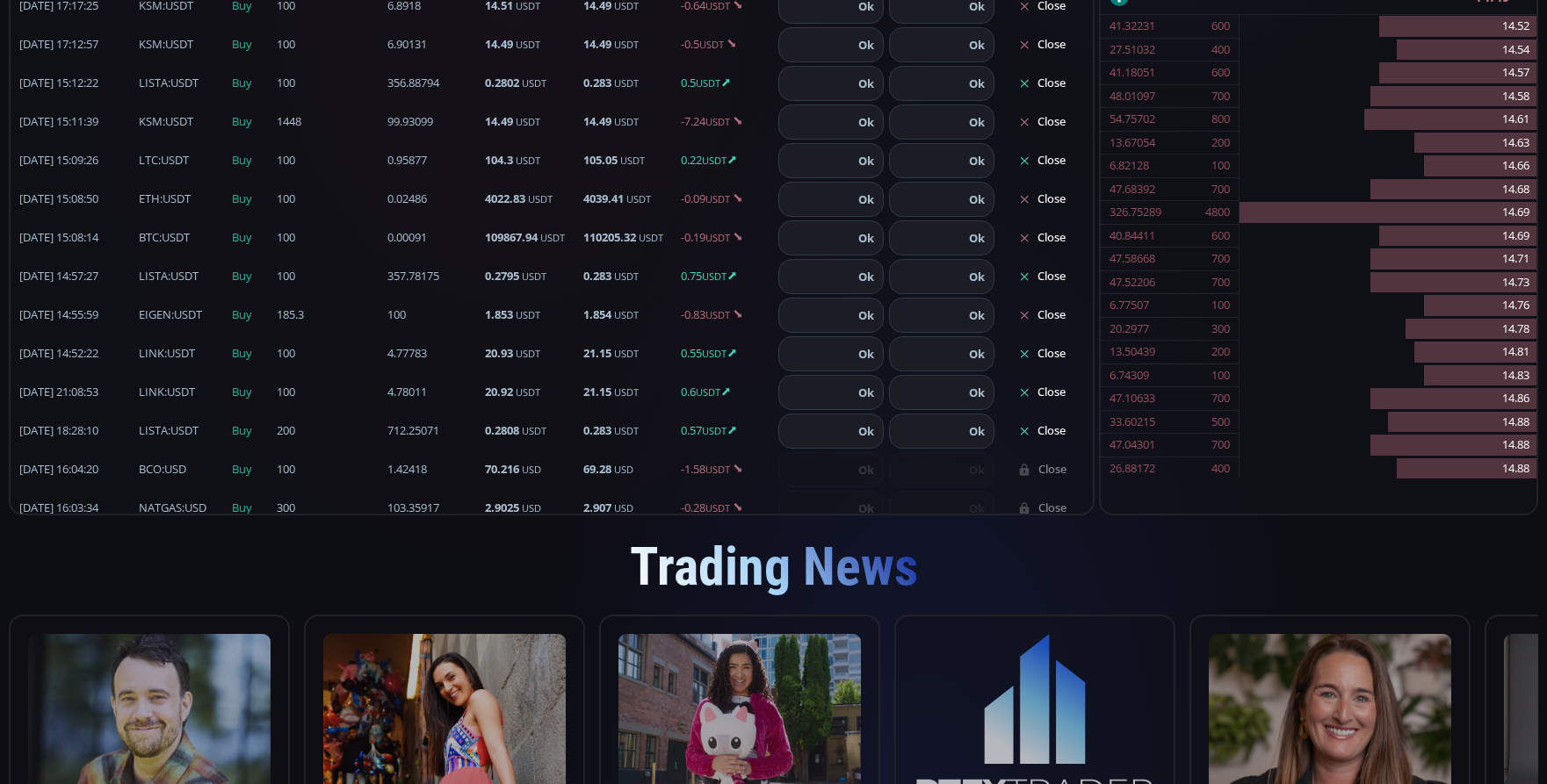
scroll to position [0, 0]
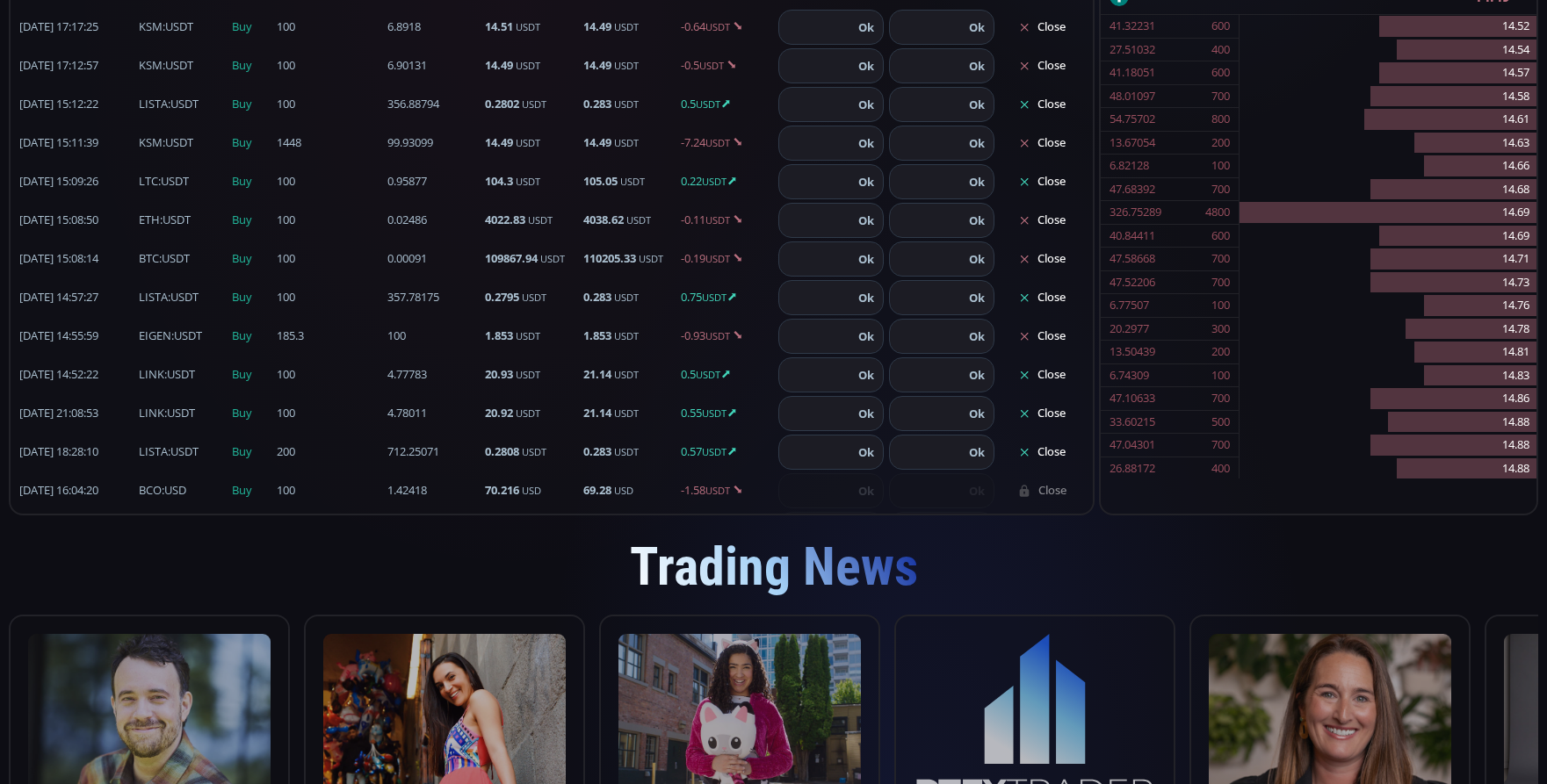
click at [1042, 302] on button "Close" at bounding box center [1041, 298] width 84 height 28
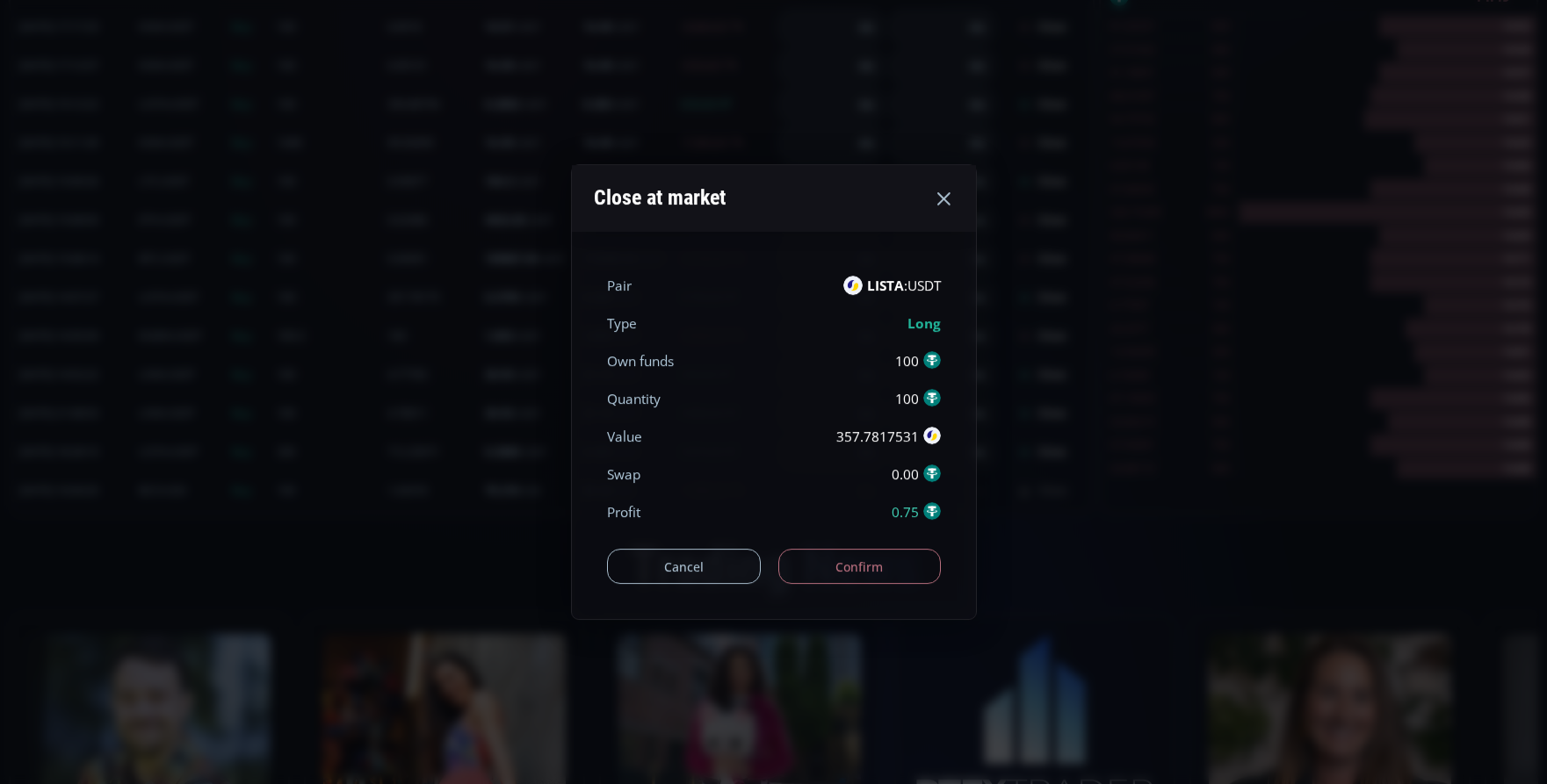
click at [853, 555] on button "Confirm" at bounding box center [860, 566] width 162 height 35
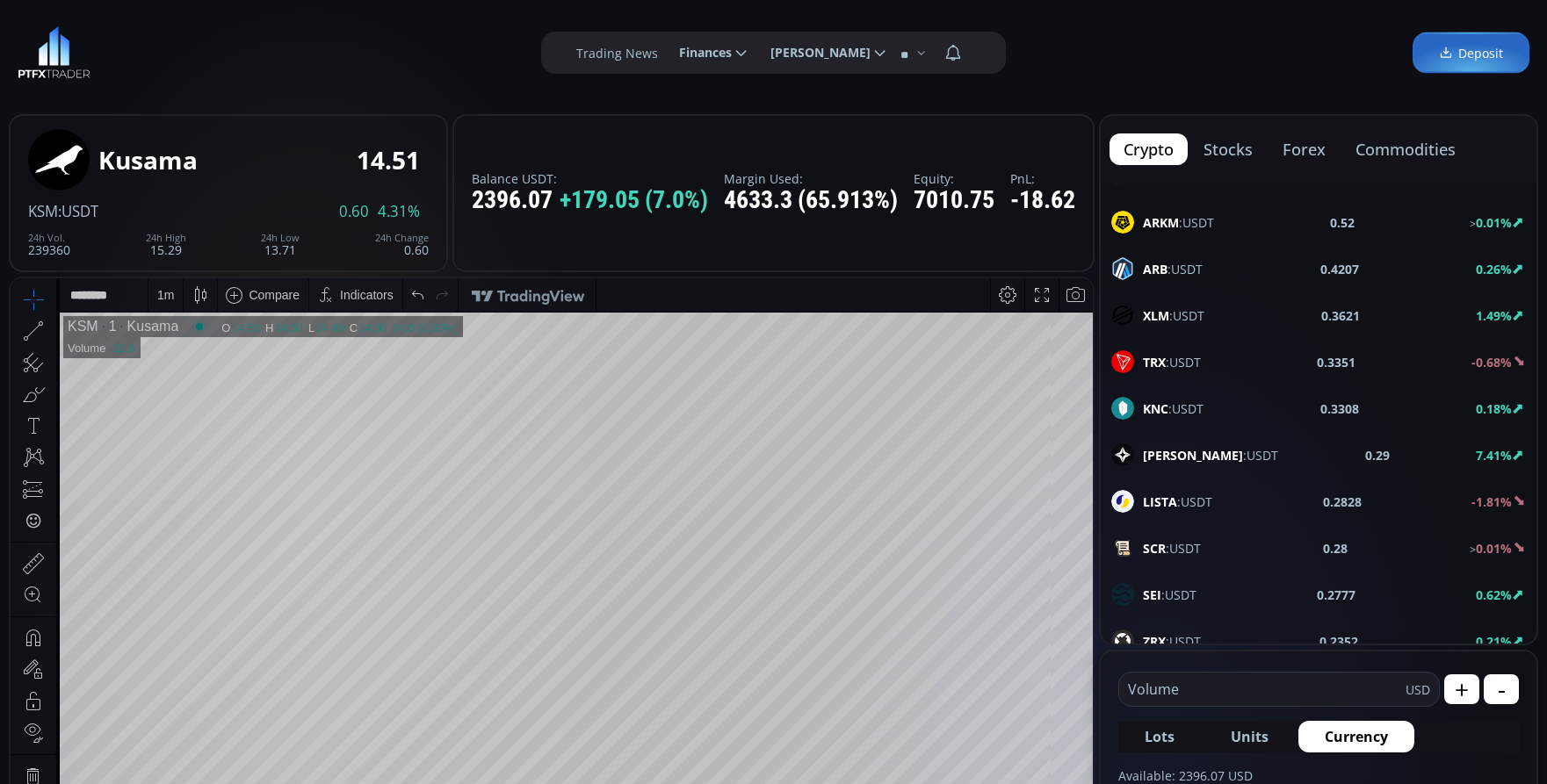
scroll to position [1493, 0]
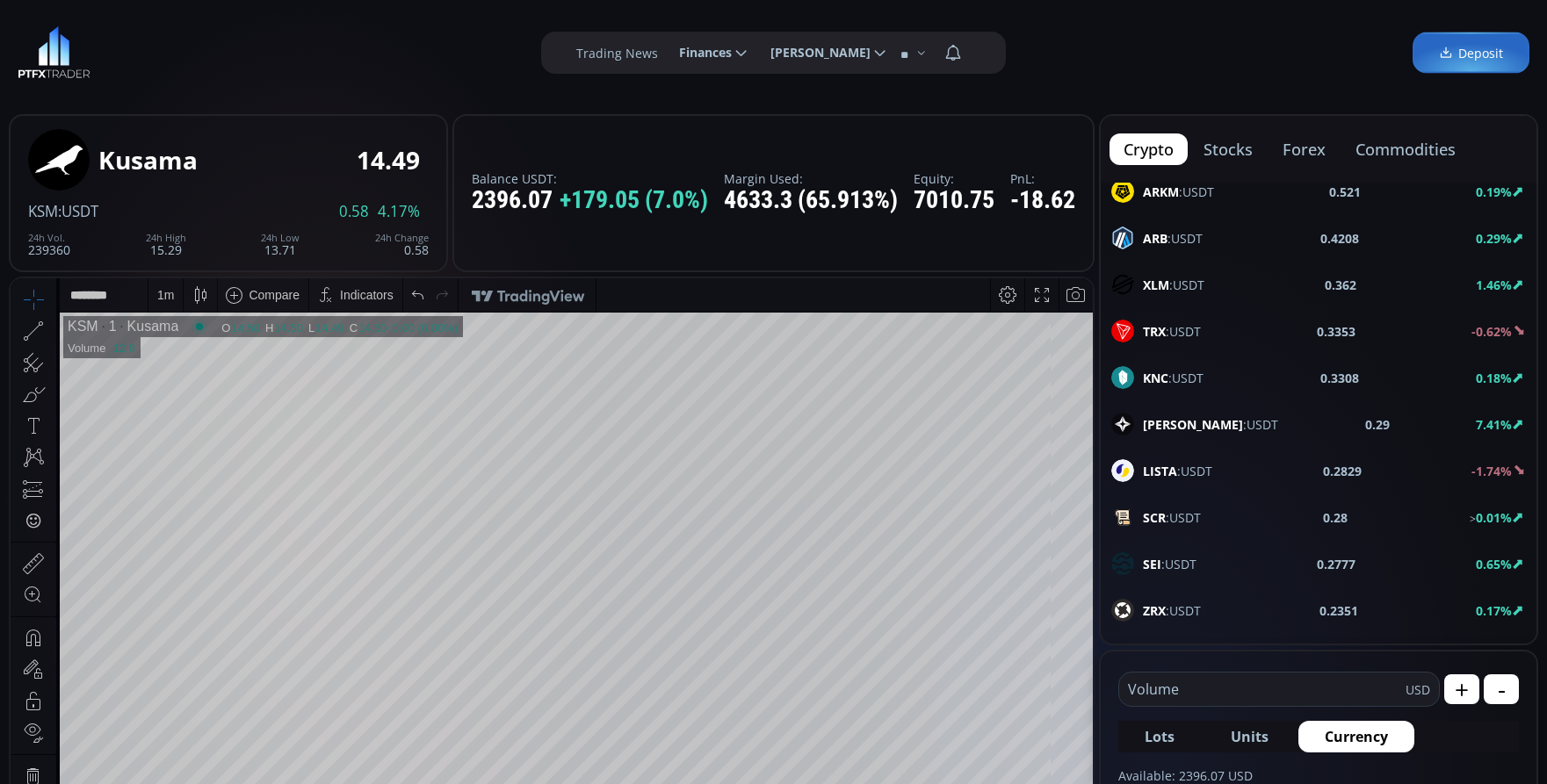
click at [1245, 469] on div "LISTA :USDT 0.2829 -1.74%" at bounding box center [1317, 470] width 414 height 23
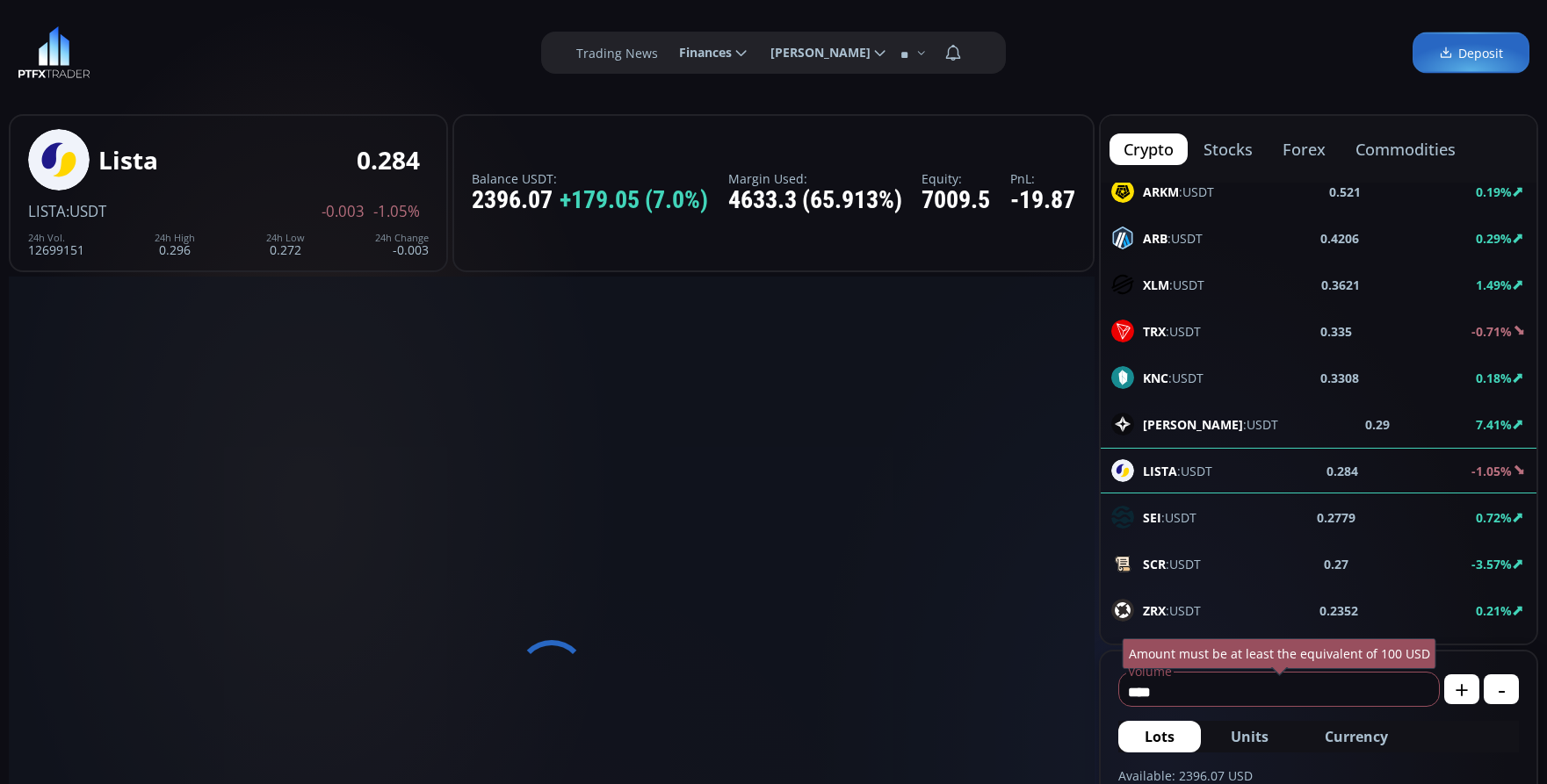
scroll to position [244, 0]
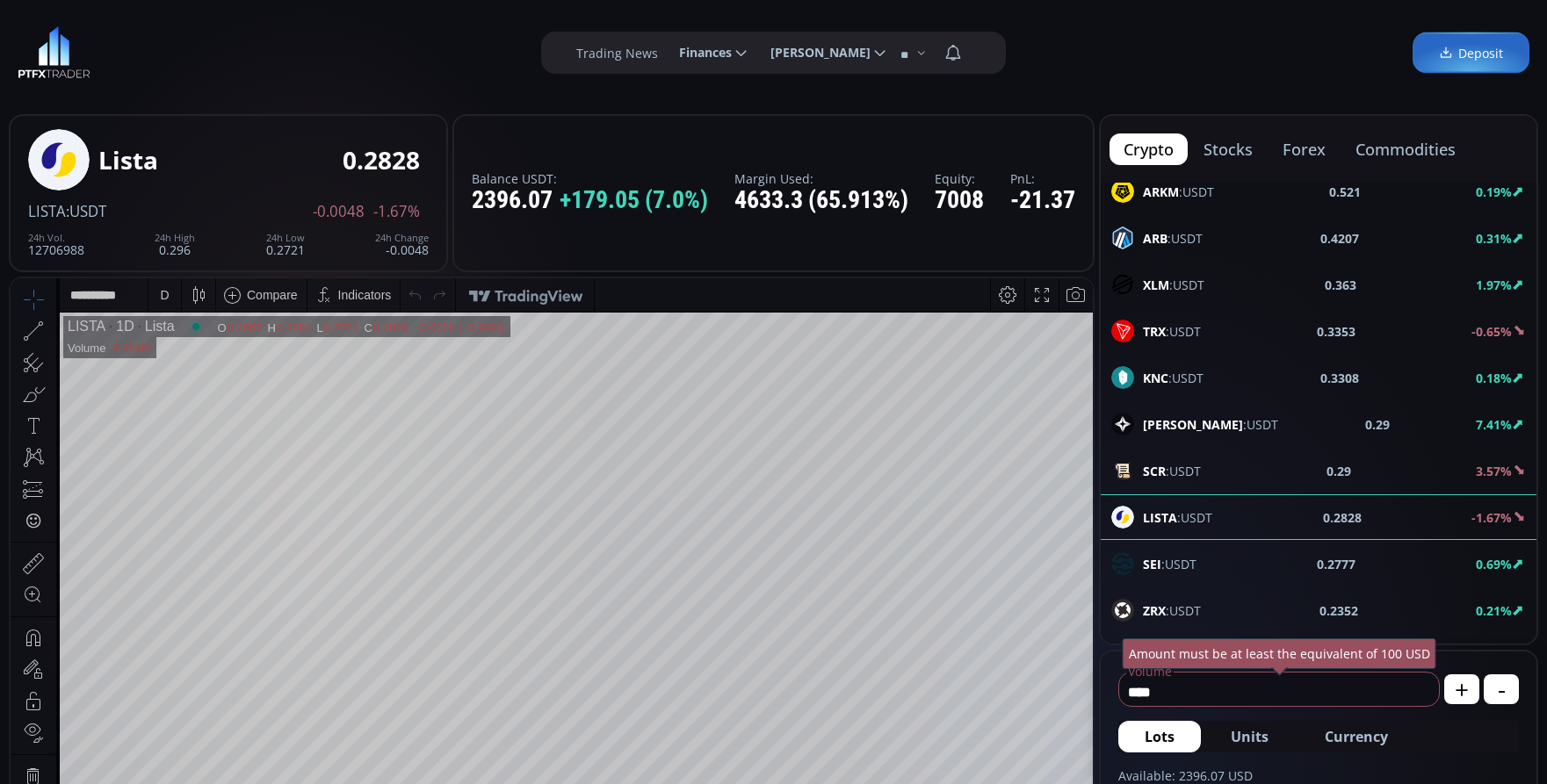
click at [154, 298] on div "D" at bounding box center [164, 295] width 32 height 33
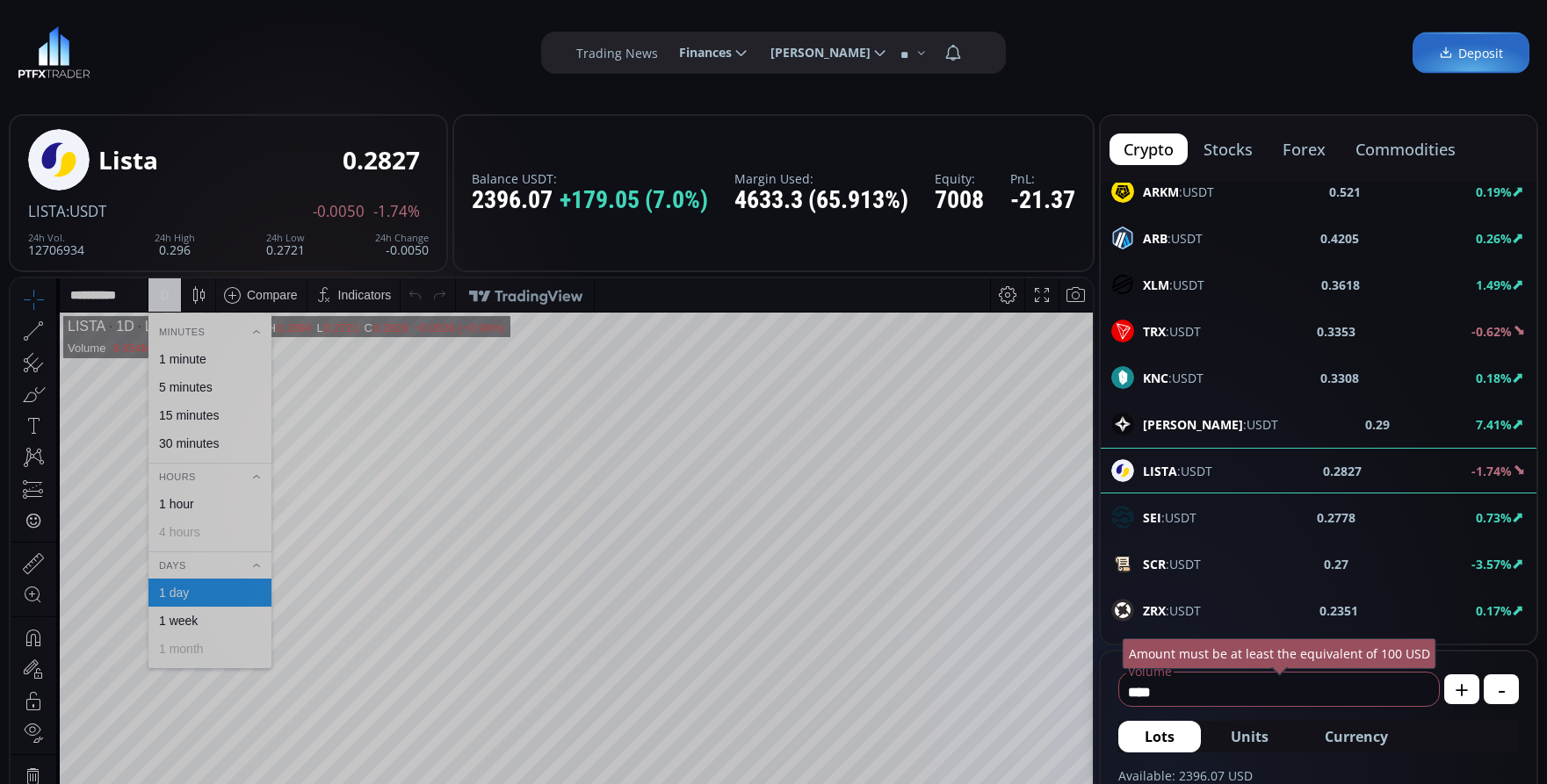
click at [192, 357] on div "1 minute" at bounding box center [182, 359] width 47 height 14
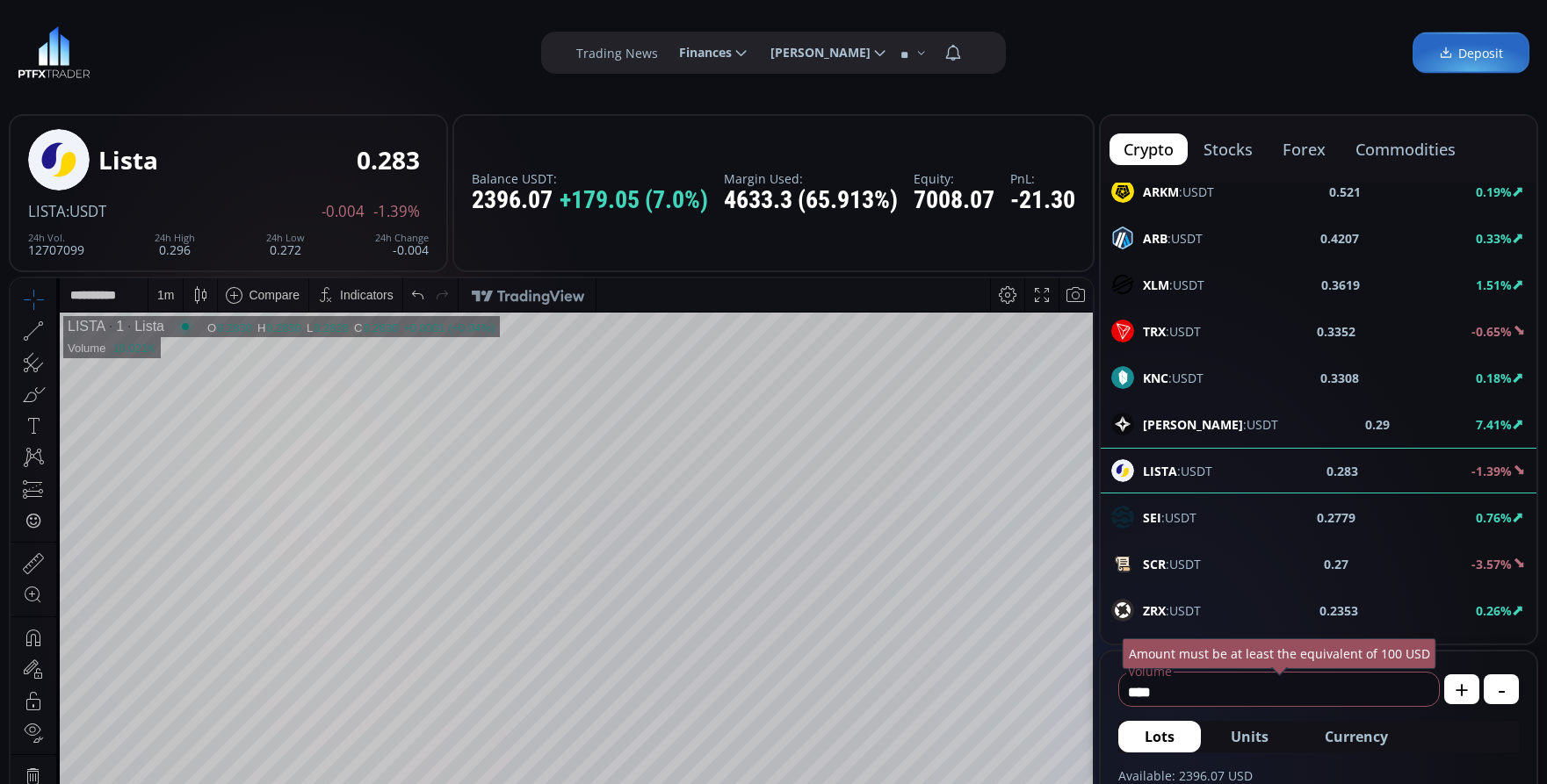
click at [1237, 693] on input "****" at bounding box center [1274, 692] width 311 height 28
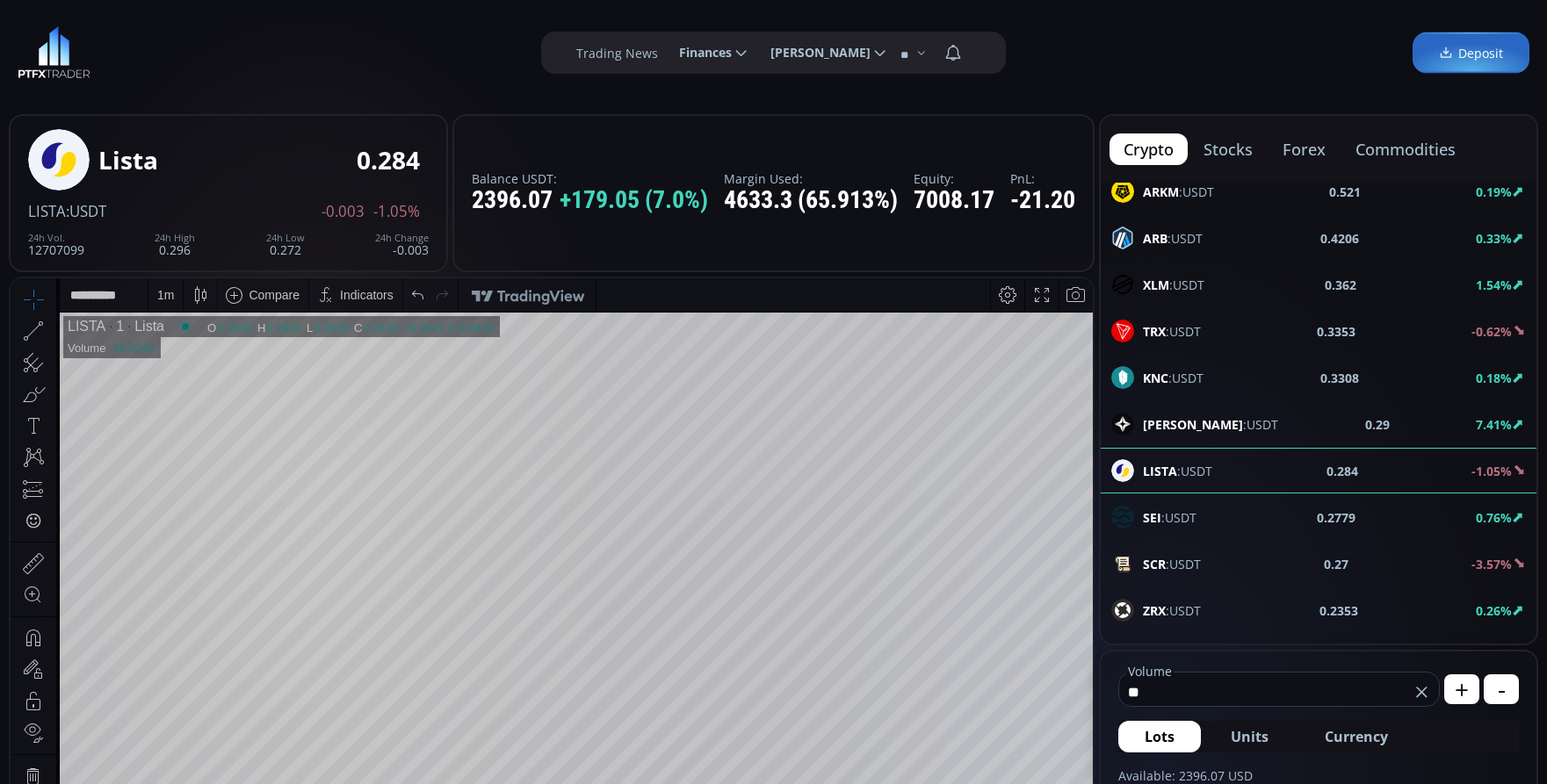
type input "*"
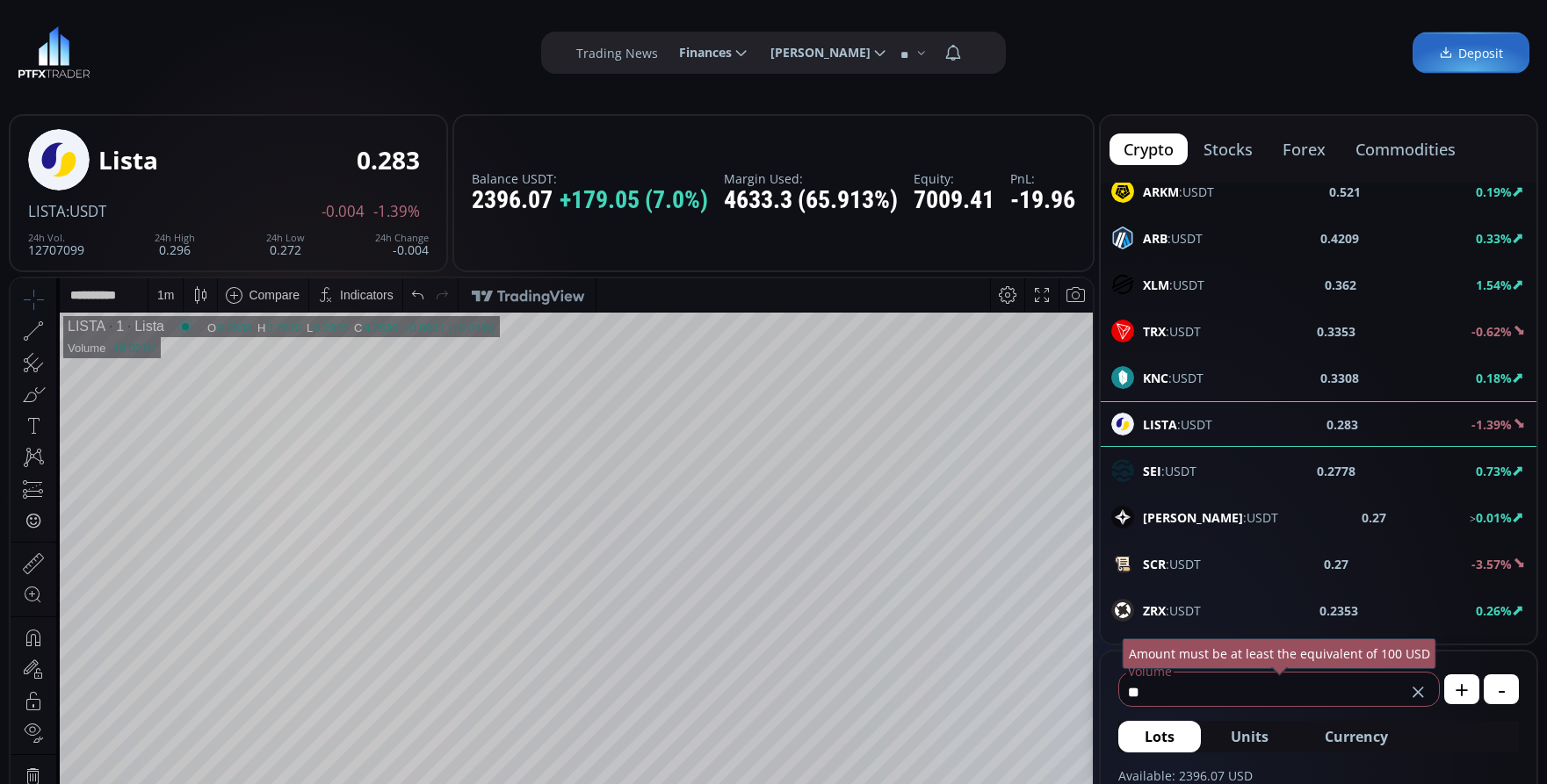
click at [1364, 737] on span "Currency" at bounding box center [1356, 736] width 64 height 21
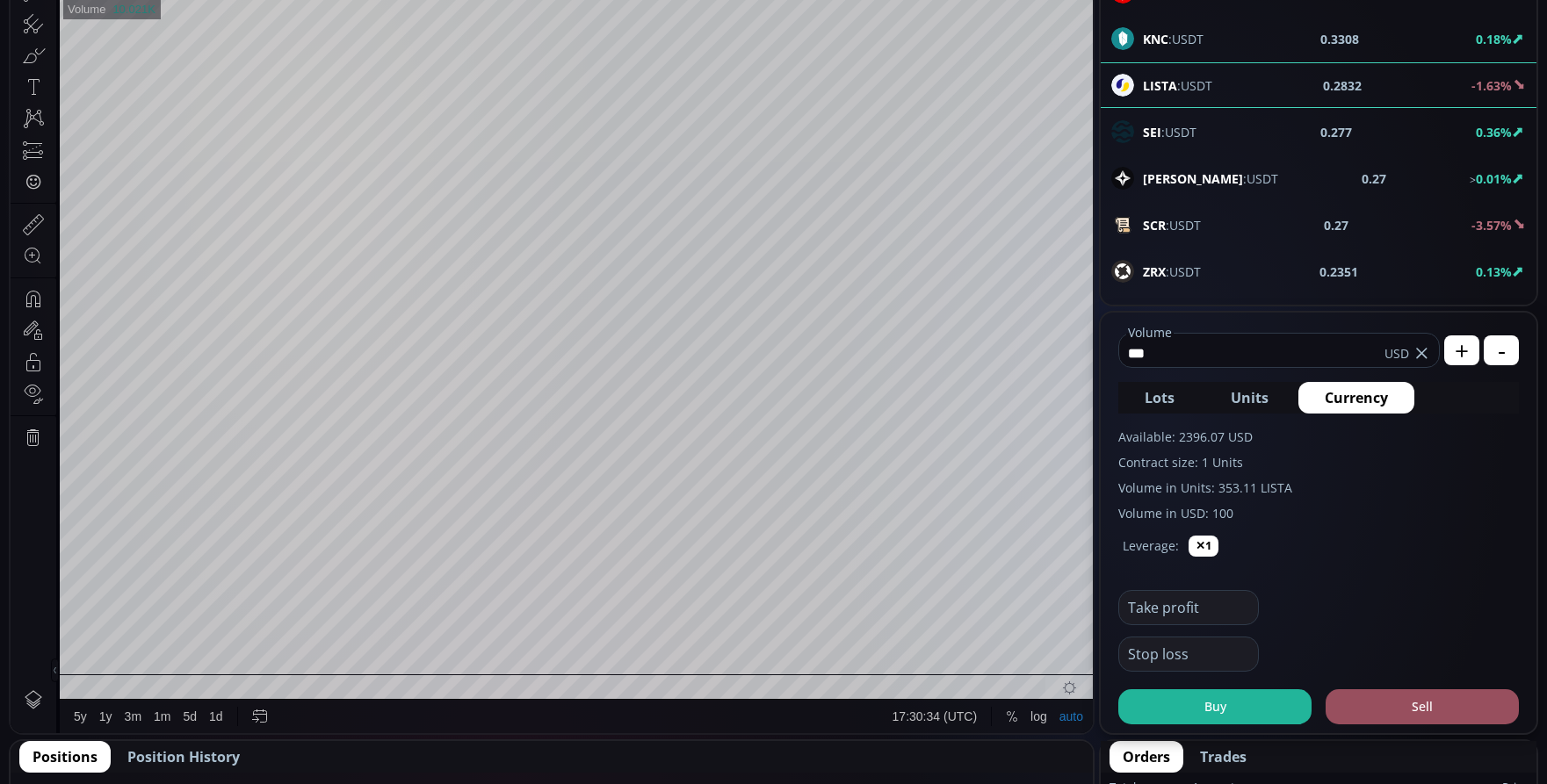
scroll to position [351, 0]
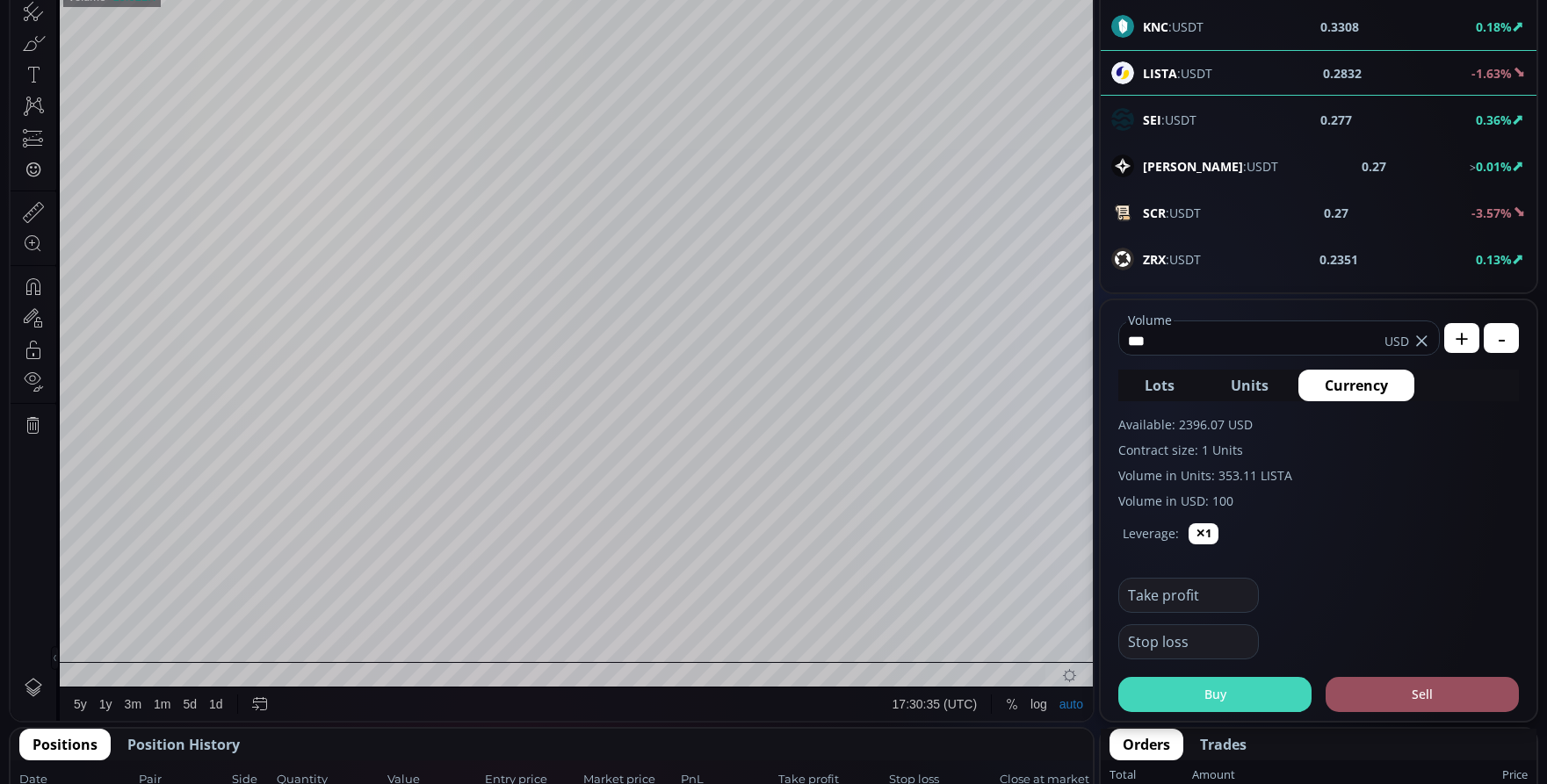
type input "***"
click at [1265, 704] on button "Buy" at bounding box center [1214, 695] width 193 height 35
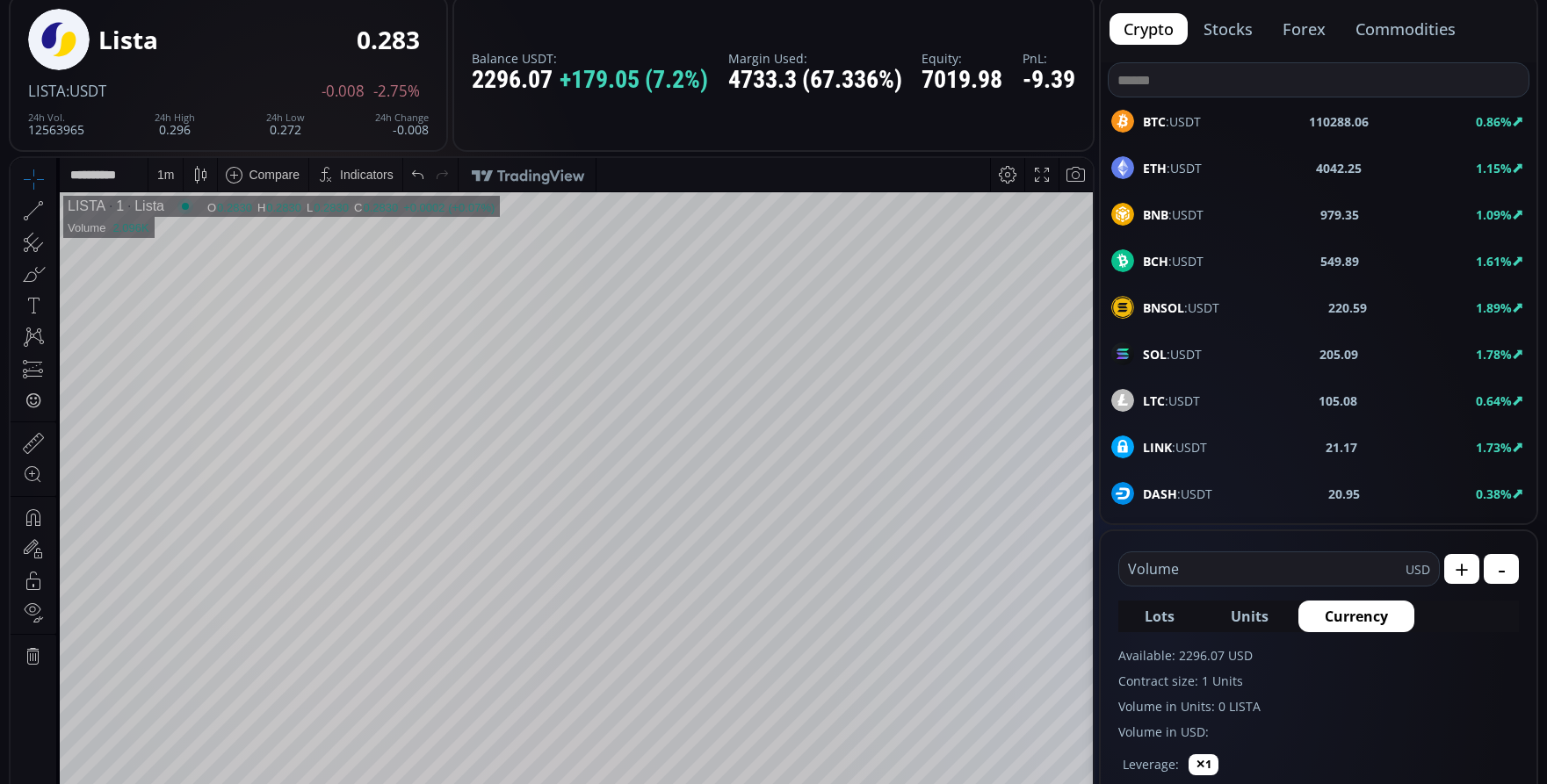
scroll to position [0, 0]
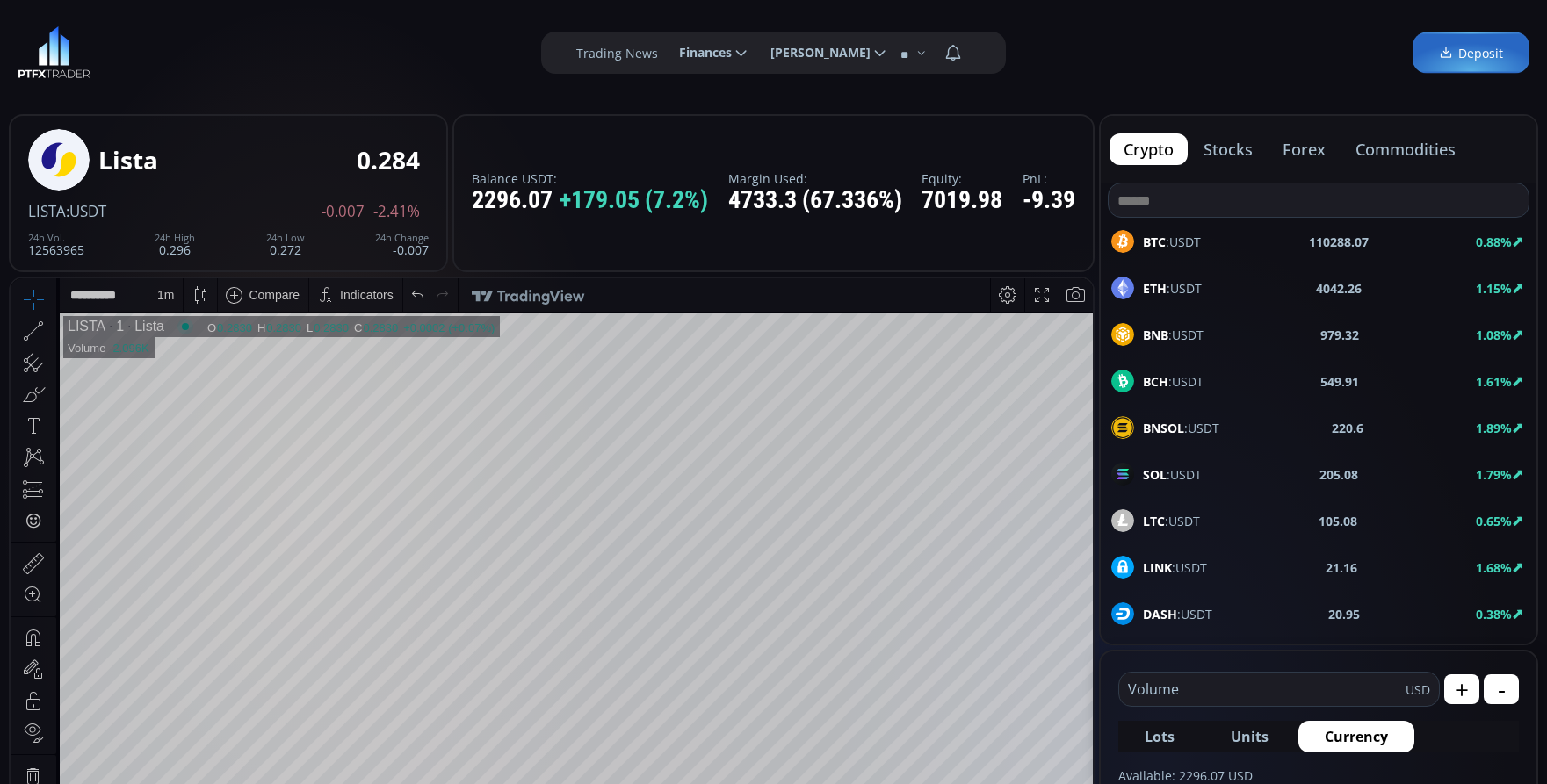
click at [1184, 377] on span "BCH :USDT" at bounding box center [1173, 382] width 61 height 18
type input "****"
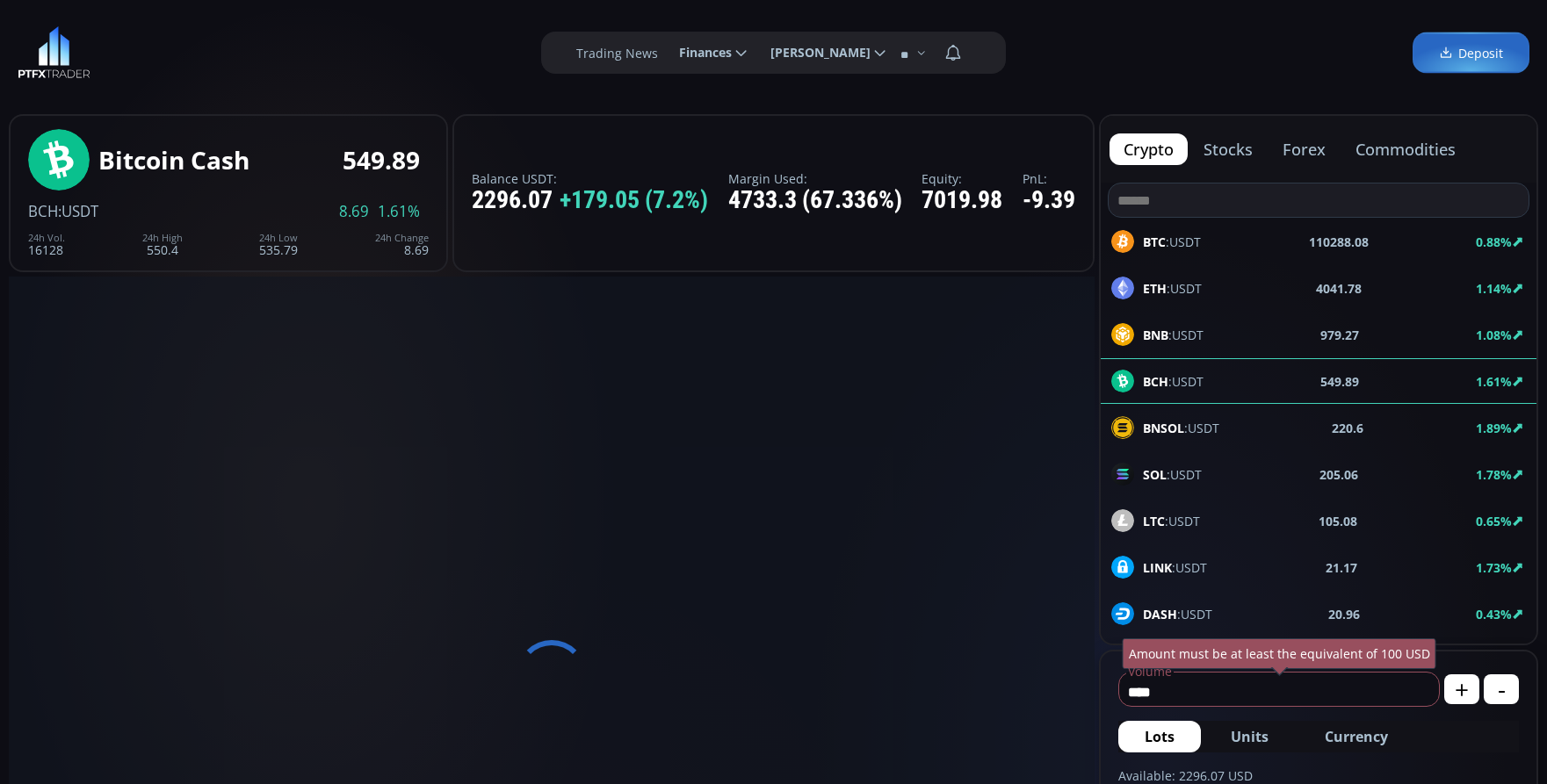
click at [1214, 691] on input "****" at bounding box center [1274, 692] width 311 height 28
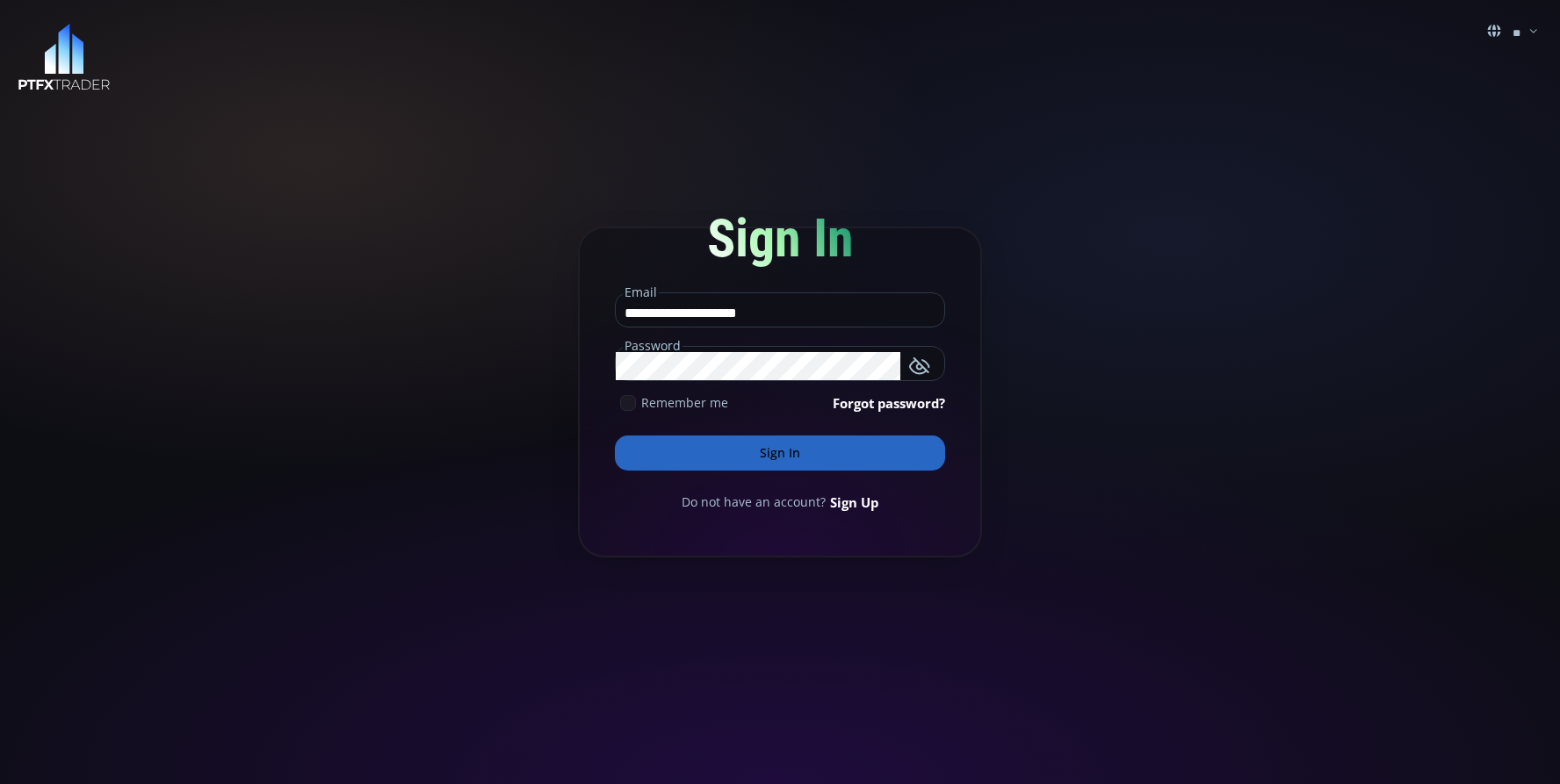
click at [788, 459] on button "Sign In" at bounding box center [780, 453] width 330 height 35
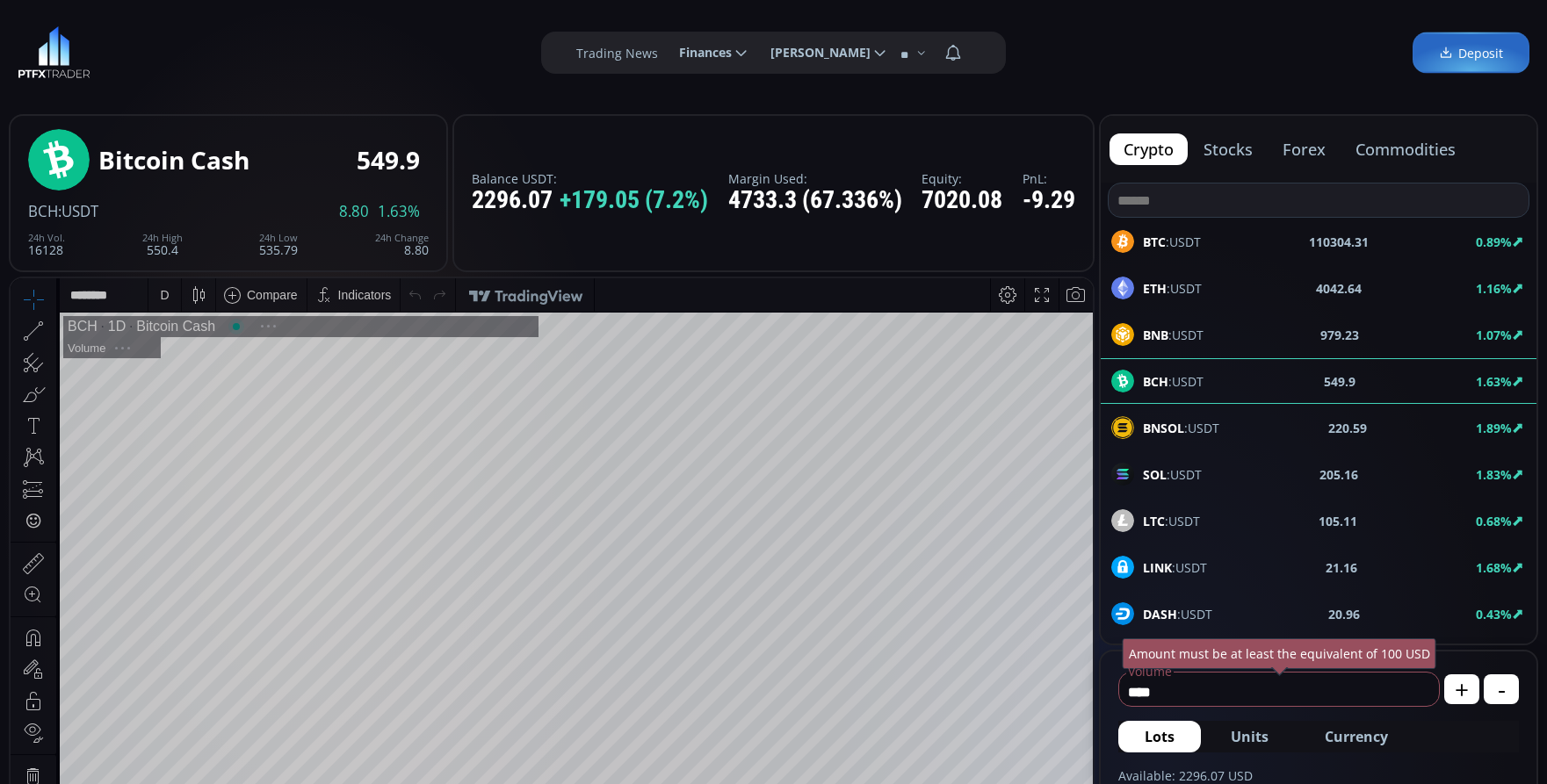
scroll to position [244, 0]
click at [1351, 732] on span "Currency" at bounding box center [1356, 736] width 64 height 21
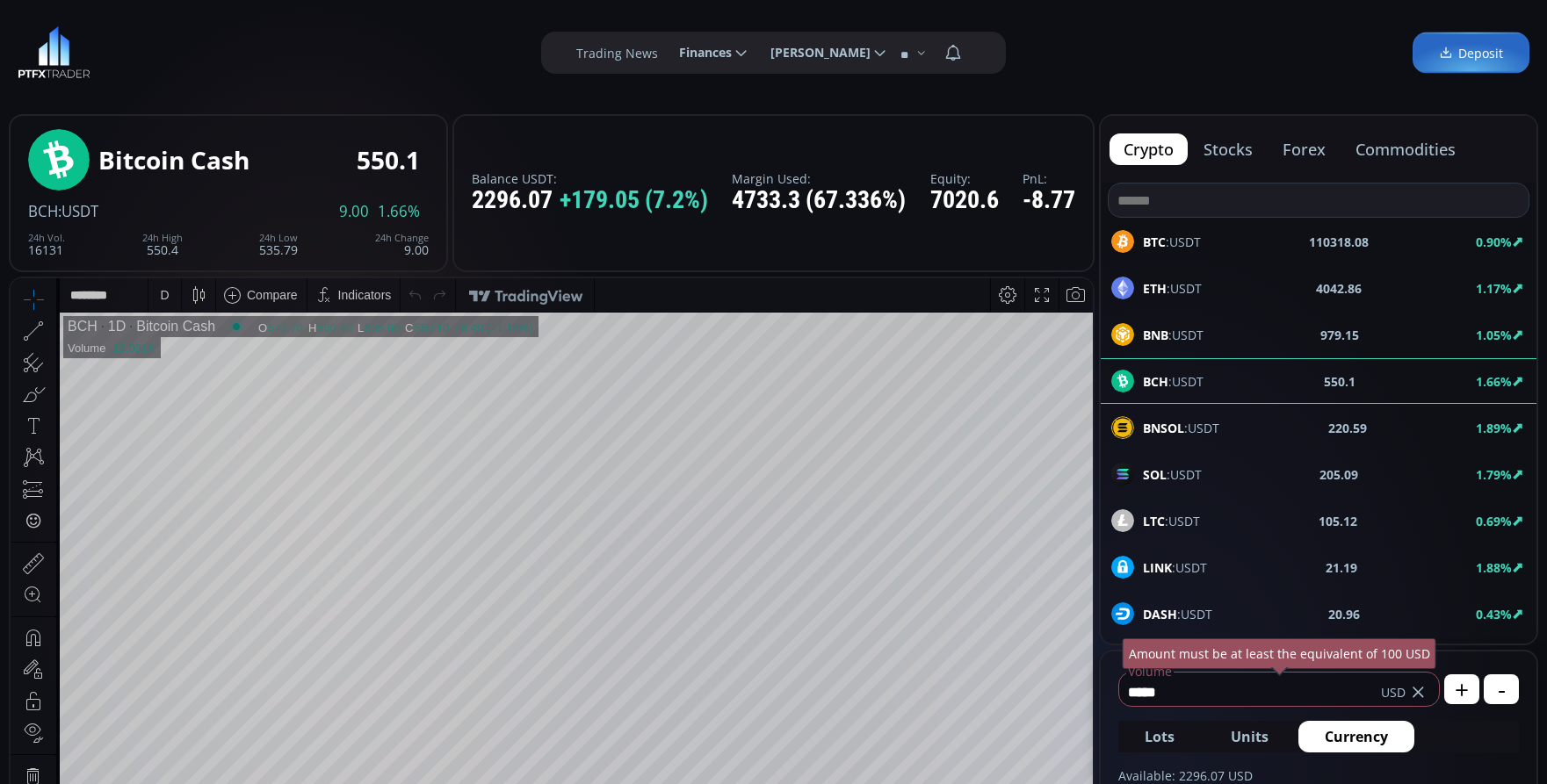
click at [1242, 699] on input "*****" at bounding box center [1250, 692] width 262 height 28
type input "*"
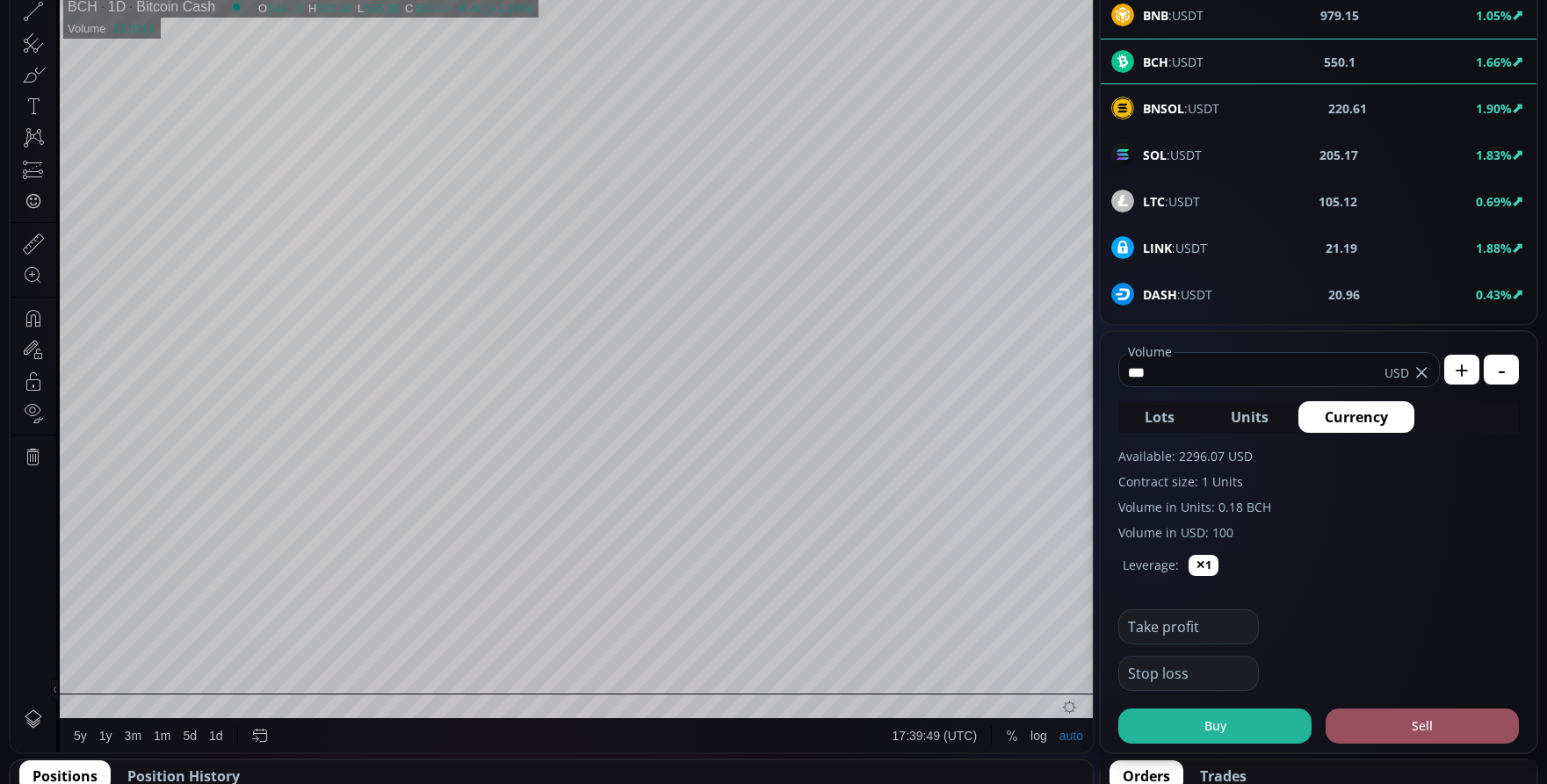
scroll to position [439, 0]
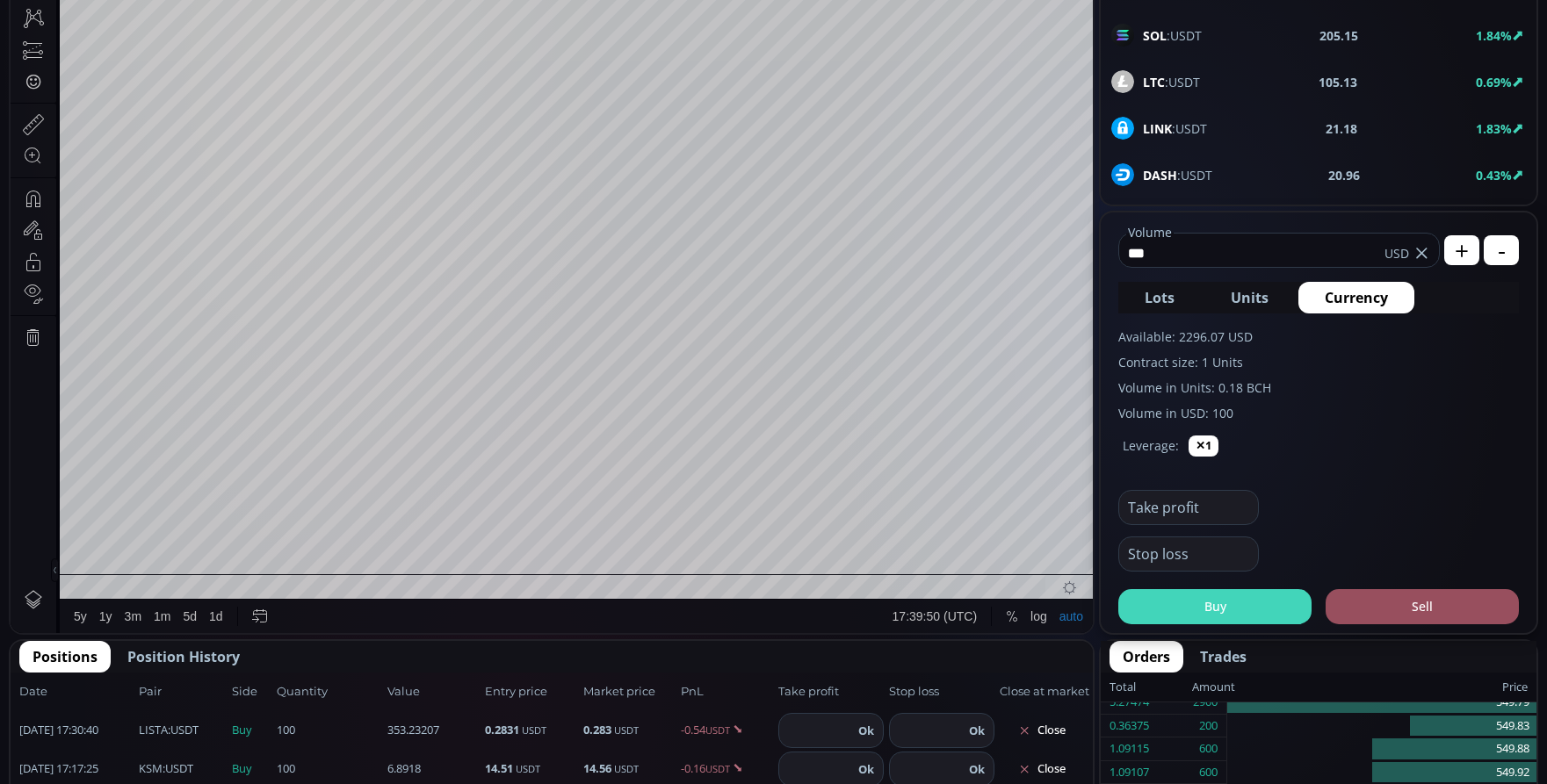
type input "***"
click at [1214, 606] on button "Buy" at bounding box center [1214, 607] width 193 height 35
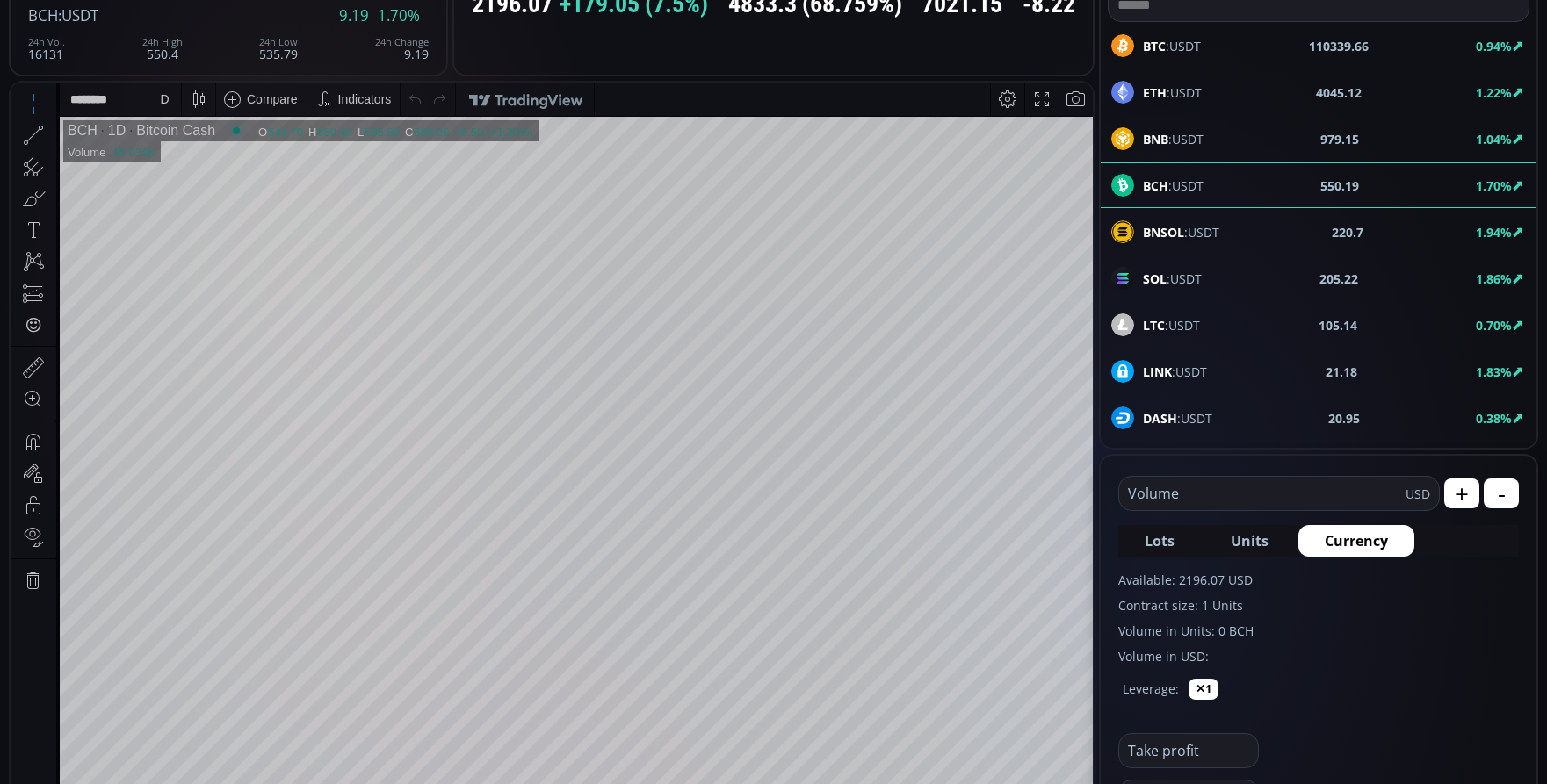
scroll to position [0, 0]
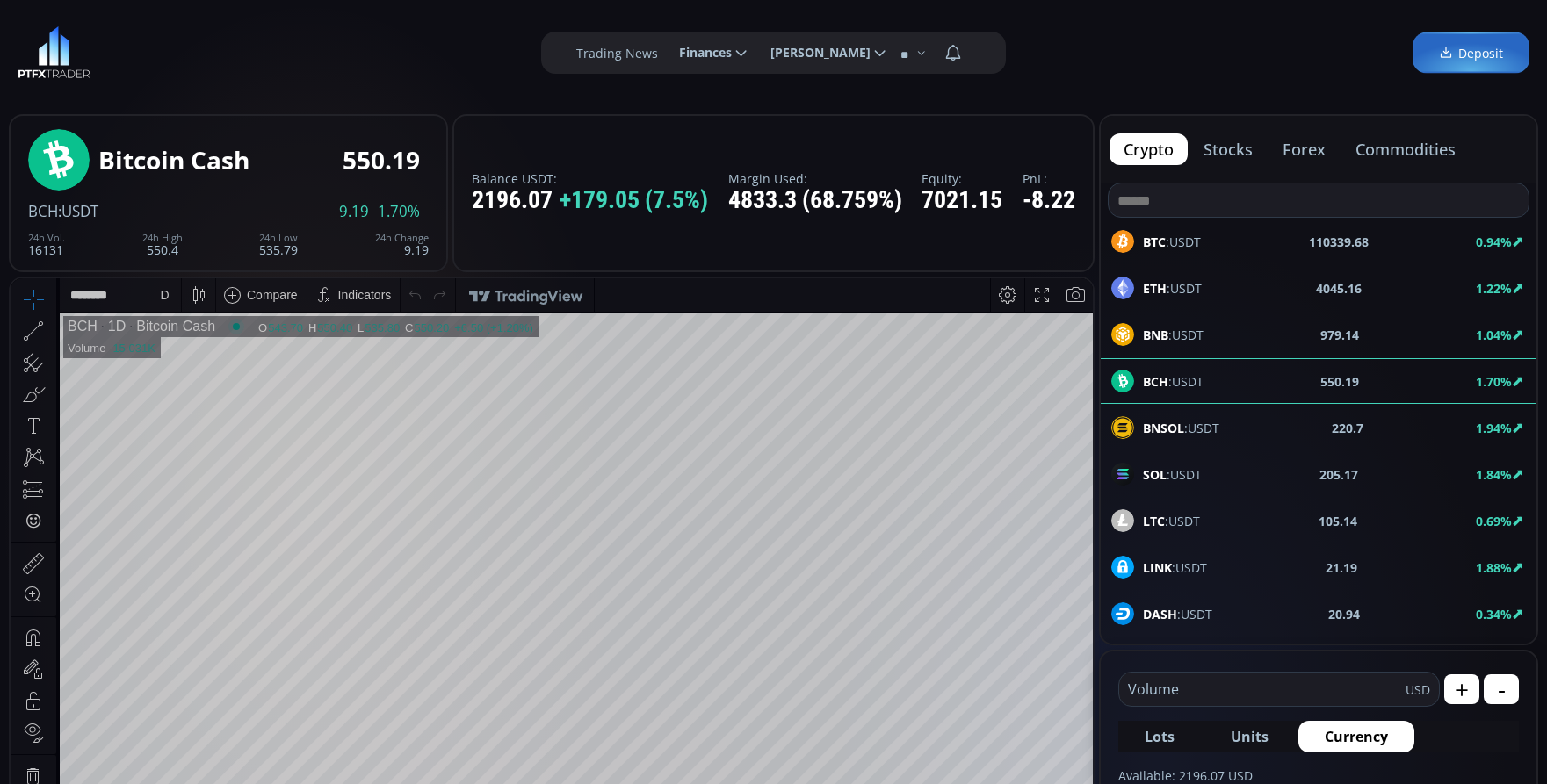
click at [165, 299] on div "D" at bounding box center [164, 294] width 9 height 14
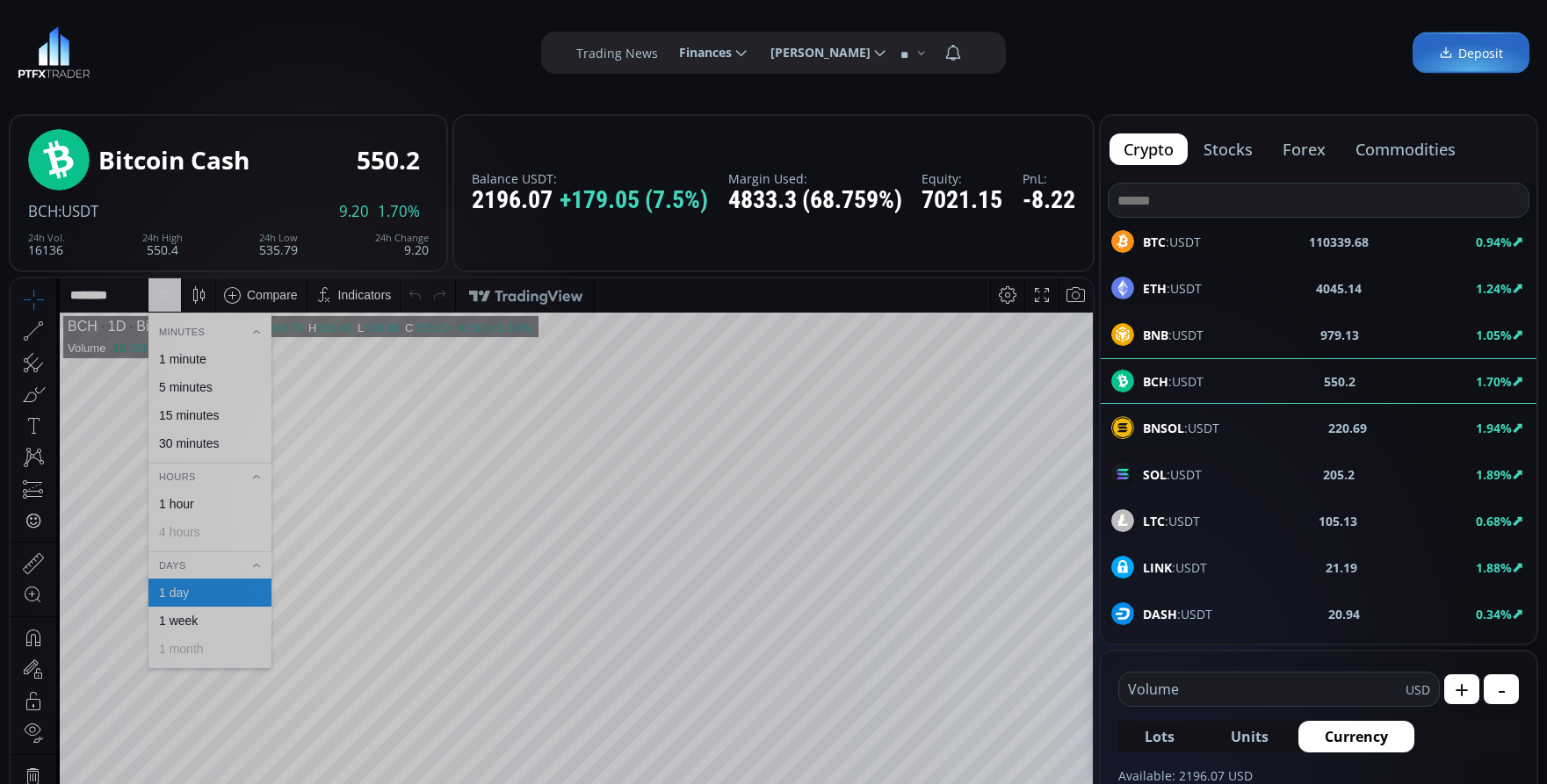
click at [184, 358] on div "1 minute" at bounding box center [182, 359] width 47 height 14
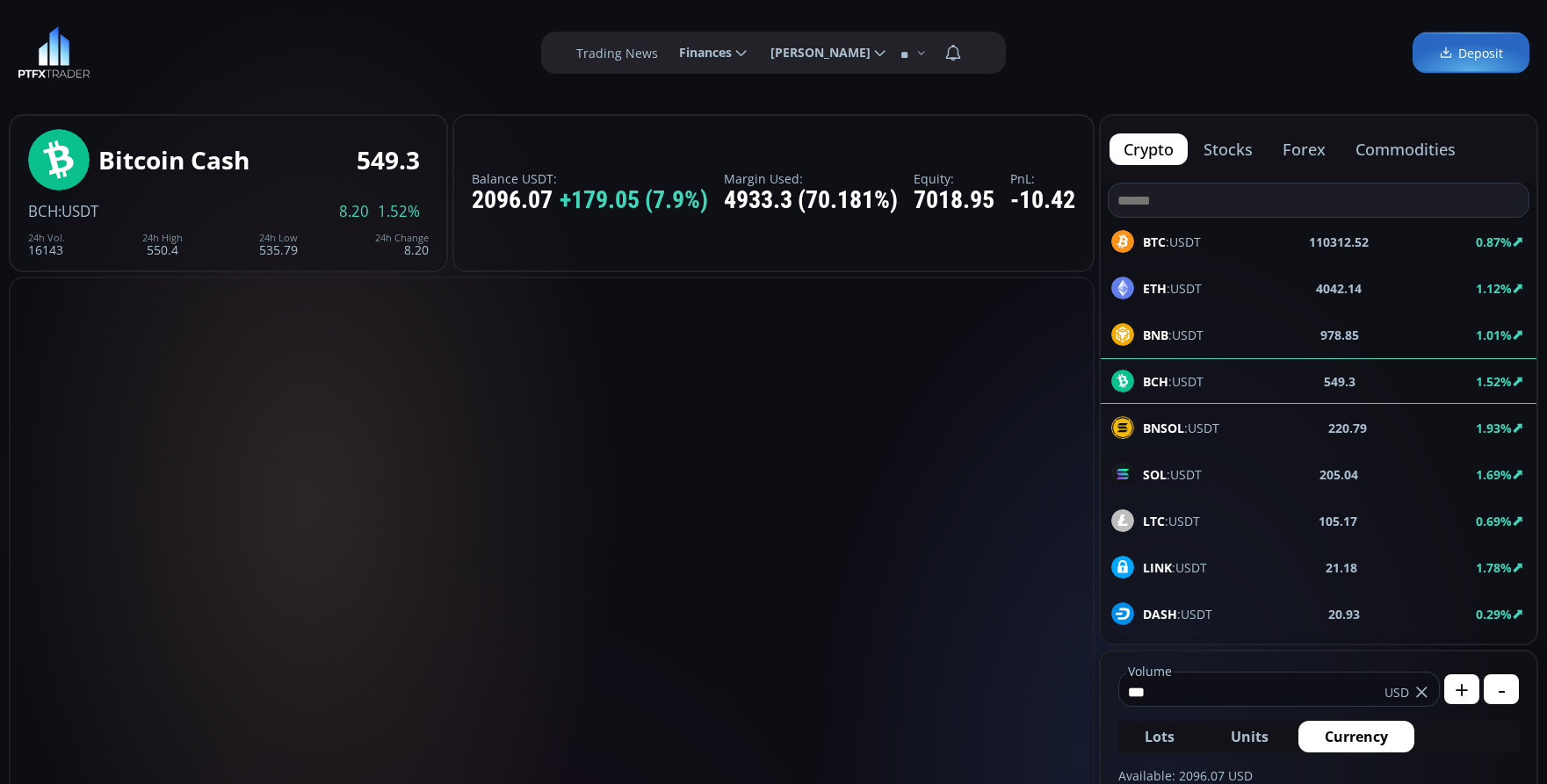
scroll to position [351, 0]
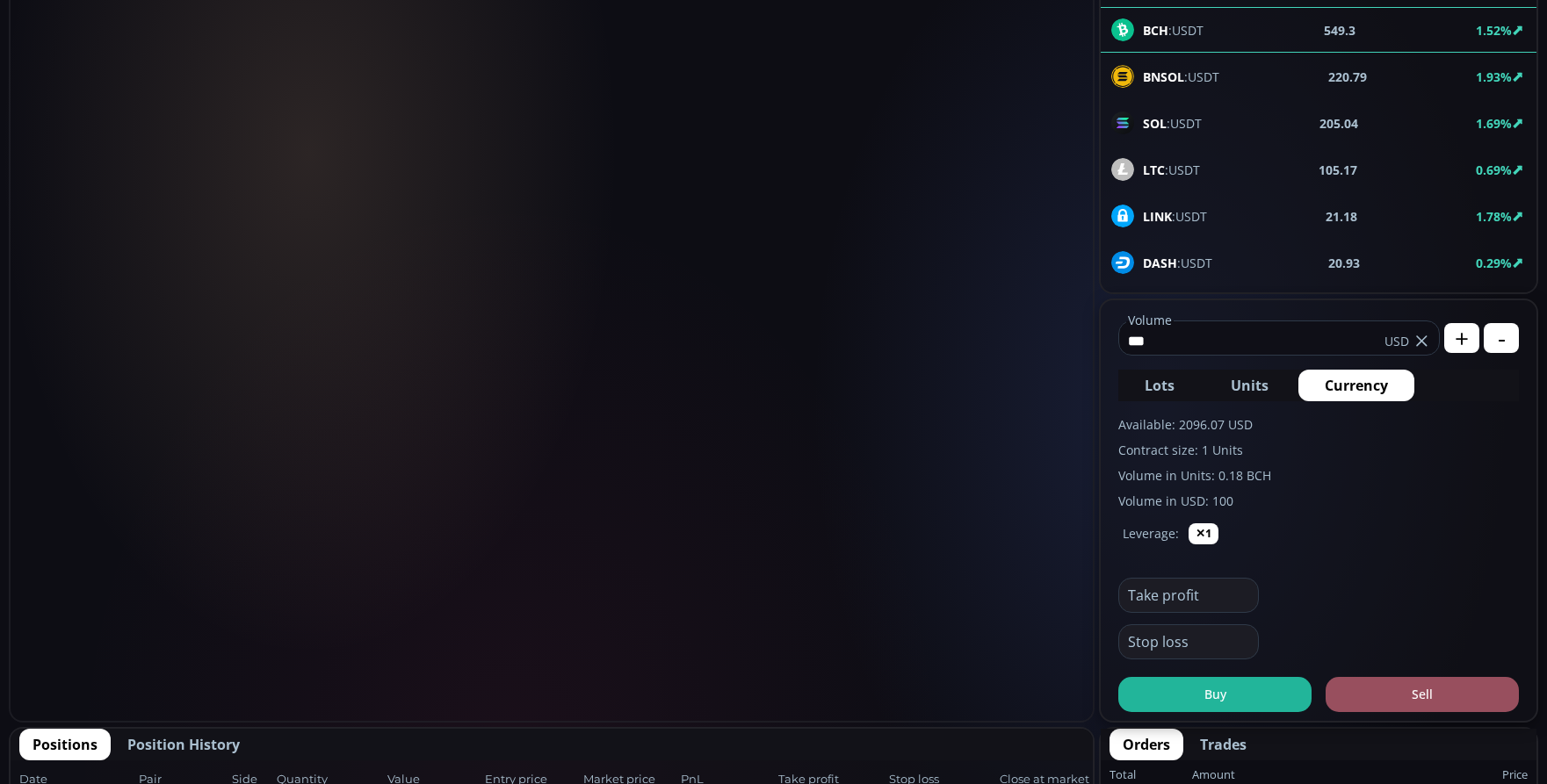
click at [1241, 691] on button "Buy" at bounding box center [1214, 695] width 193 height 35
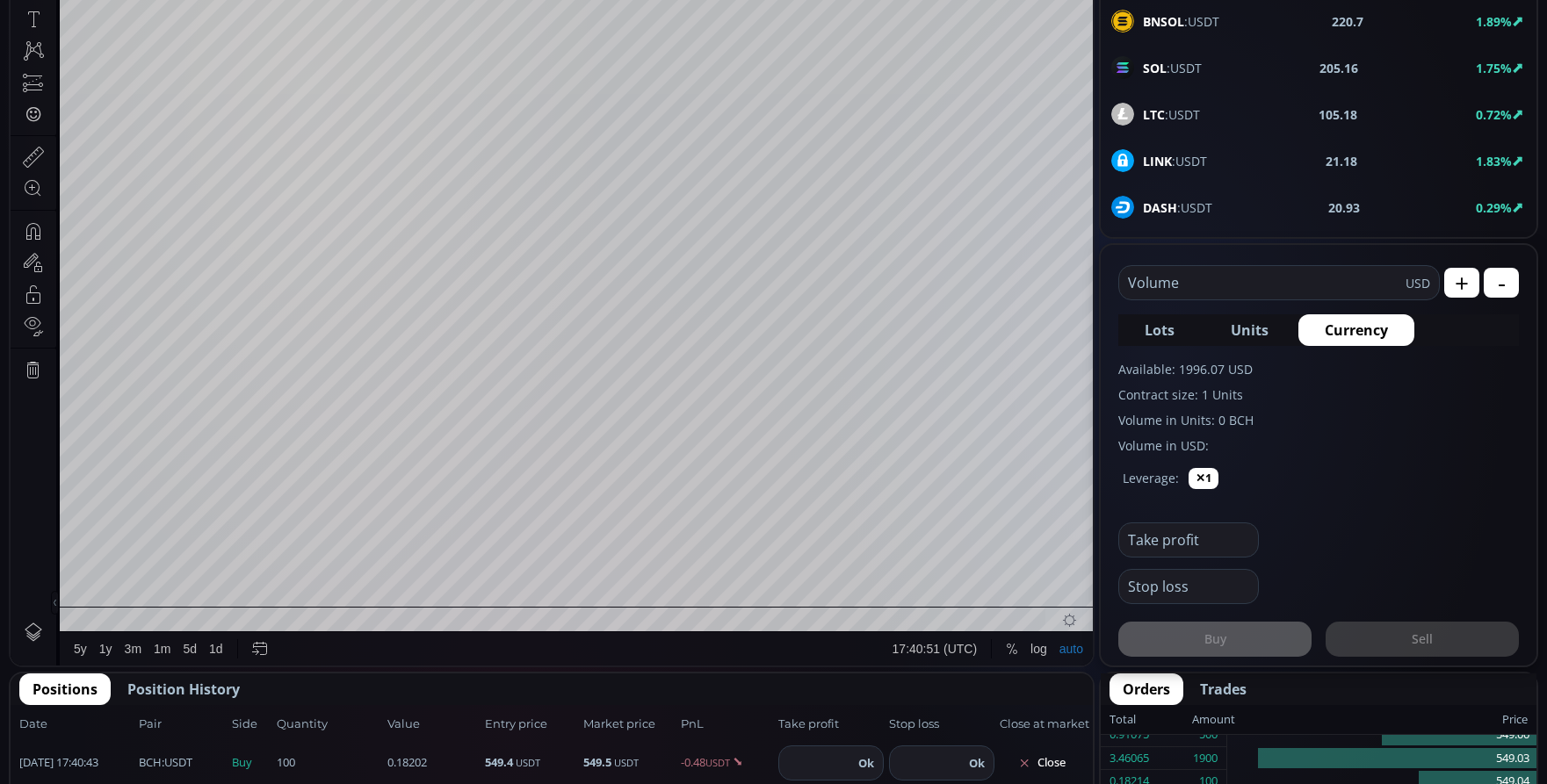
scroll to position [615, 0]
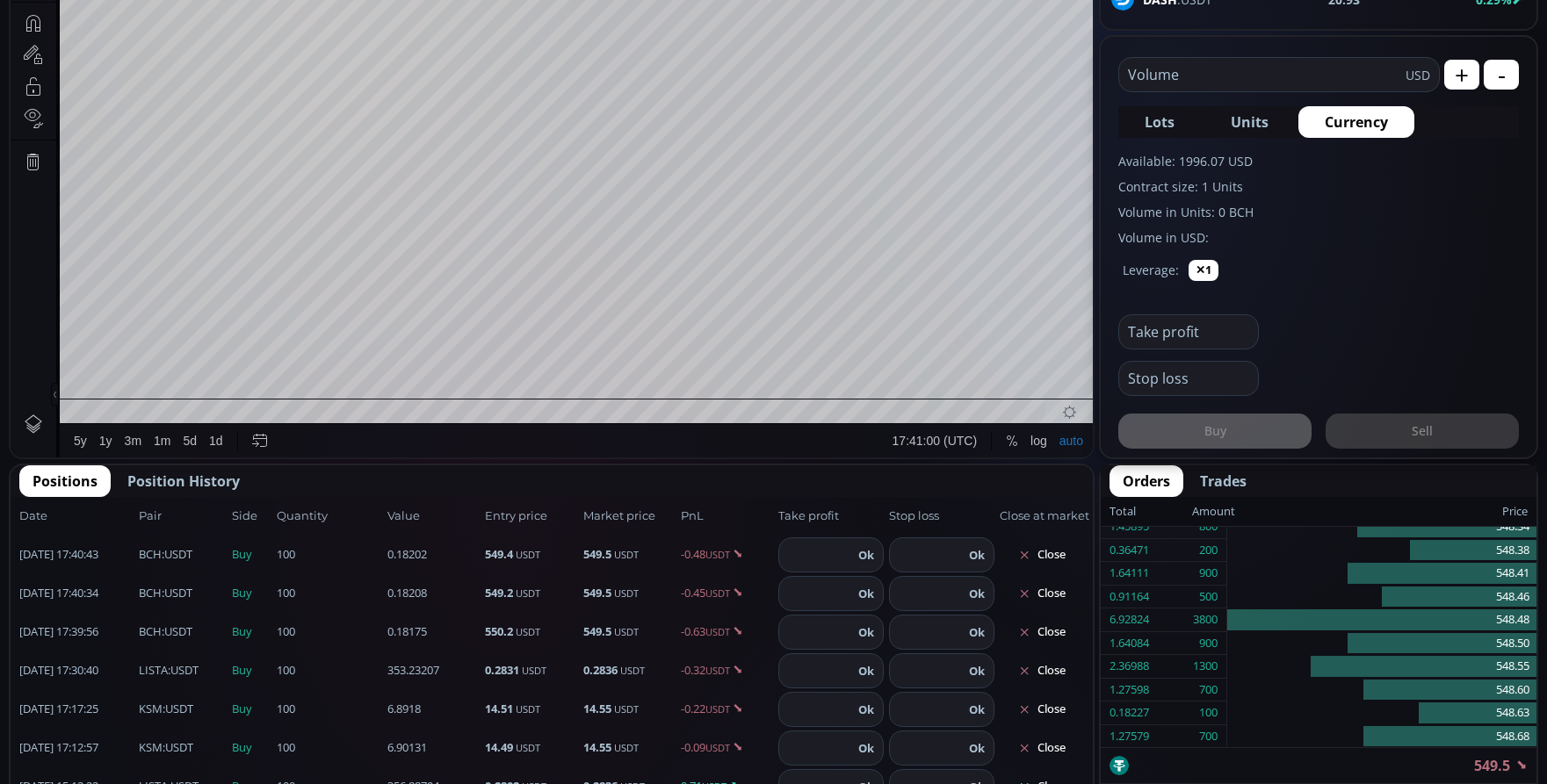
click at [803, 638] on input "number" at bounding box center [816, 632] width 74 height 33
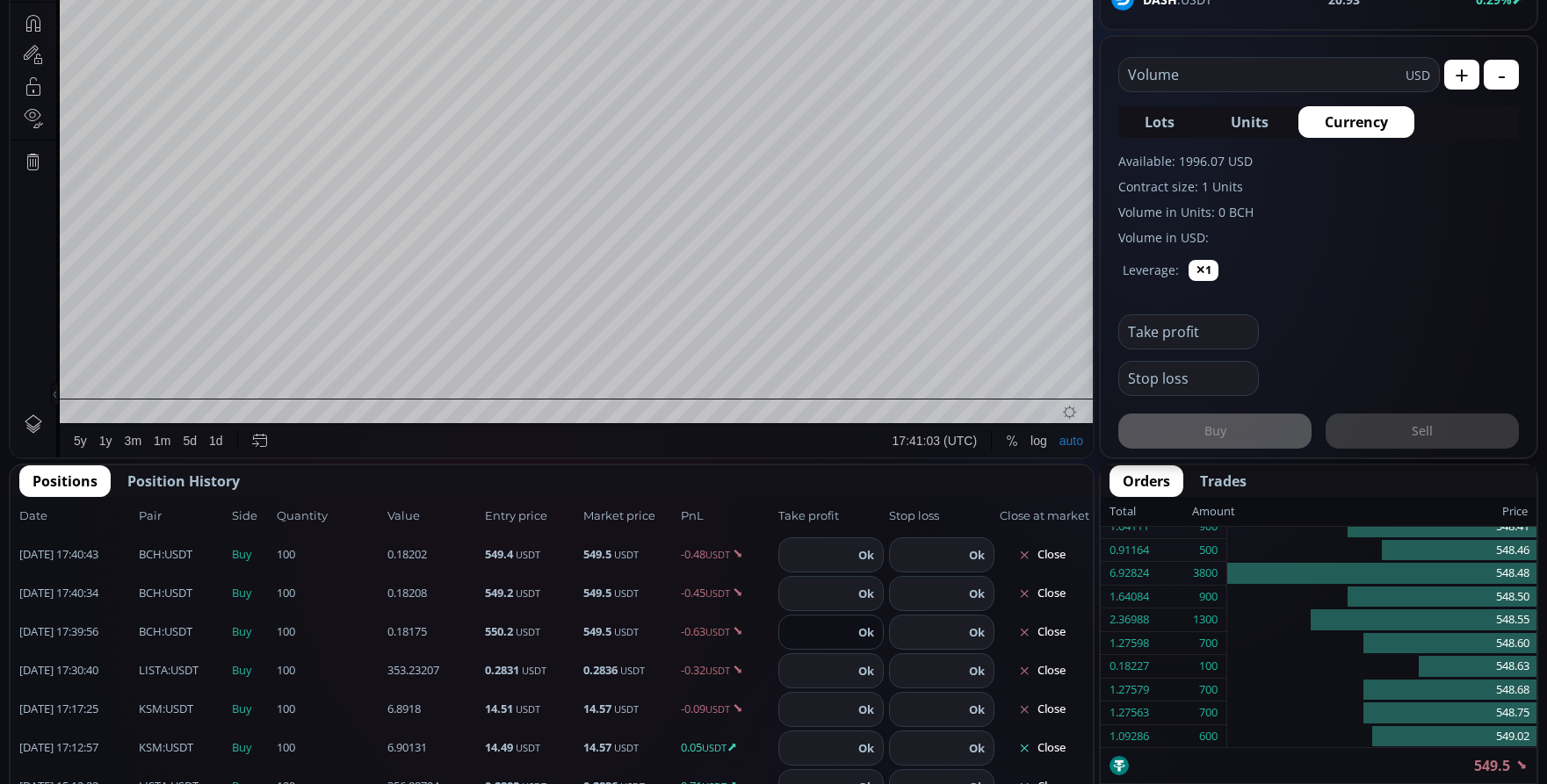
type input "***"
click at [857, 627] on button "Ok" at bounding box center [866, 632] width 27 height 19
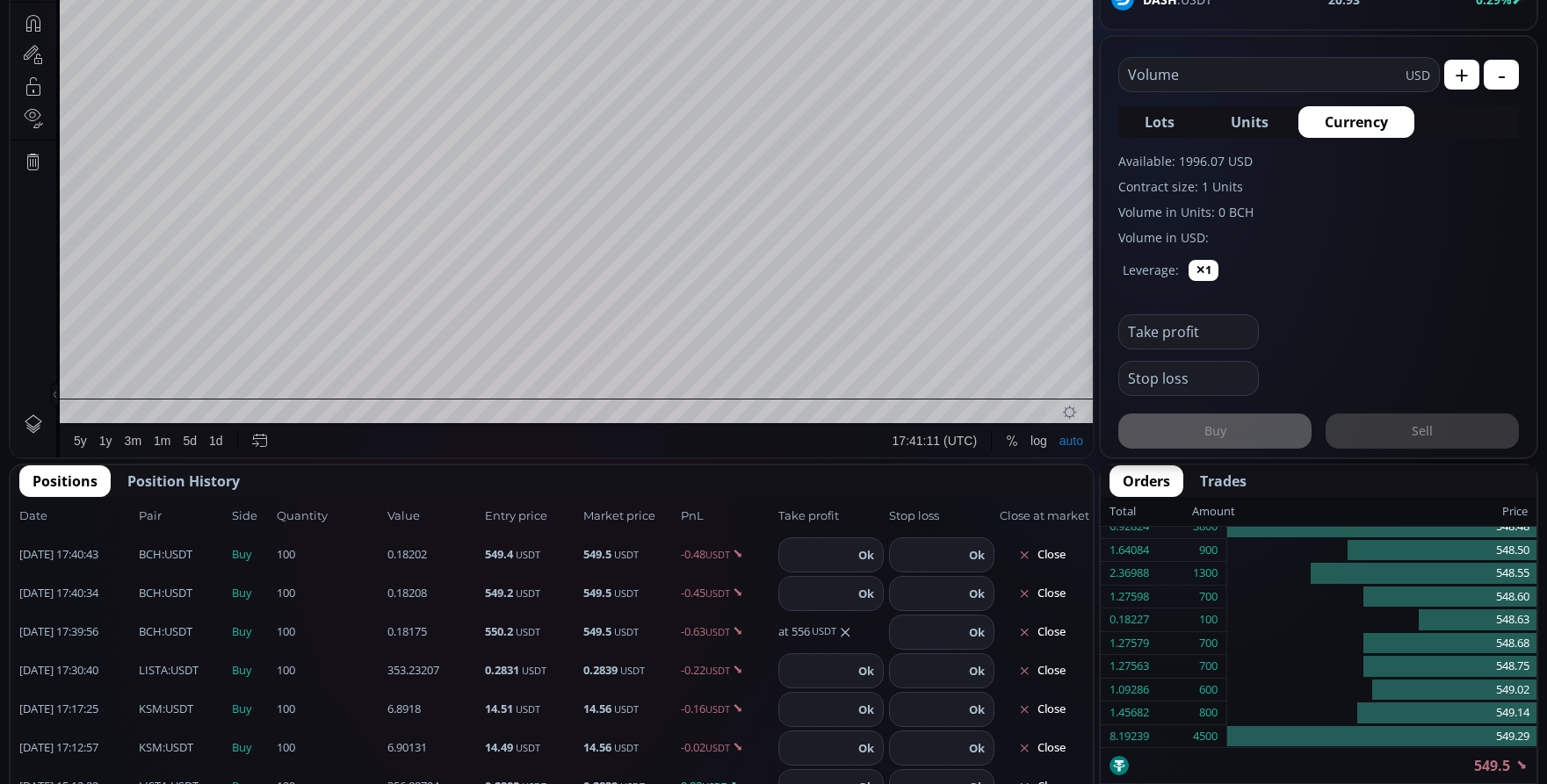
click at [824, 586] on input "number" at bounding box center [816, 594] width 74 height 33
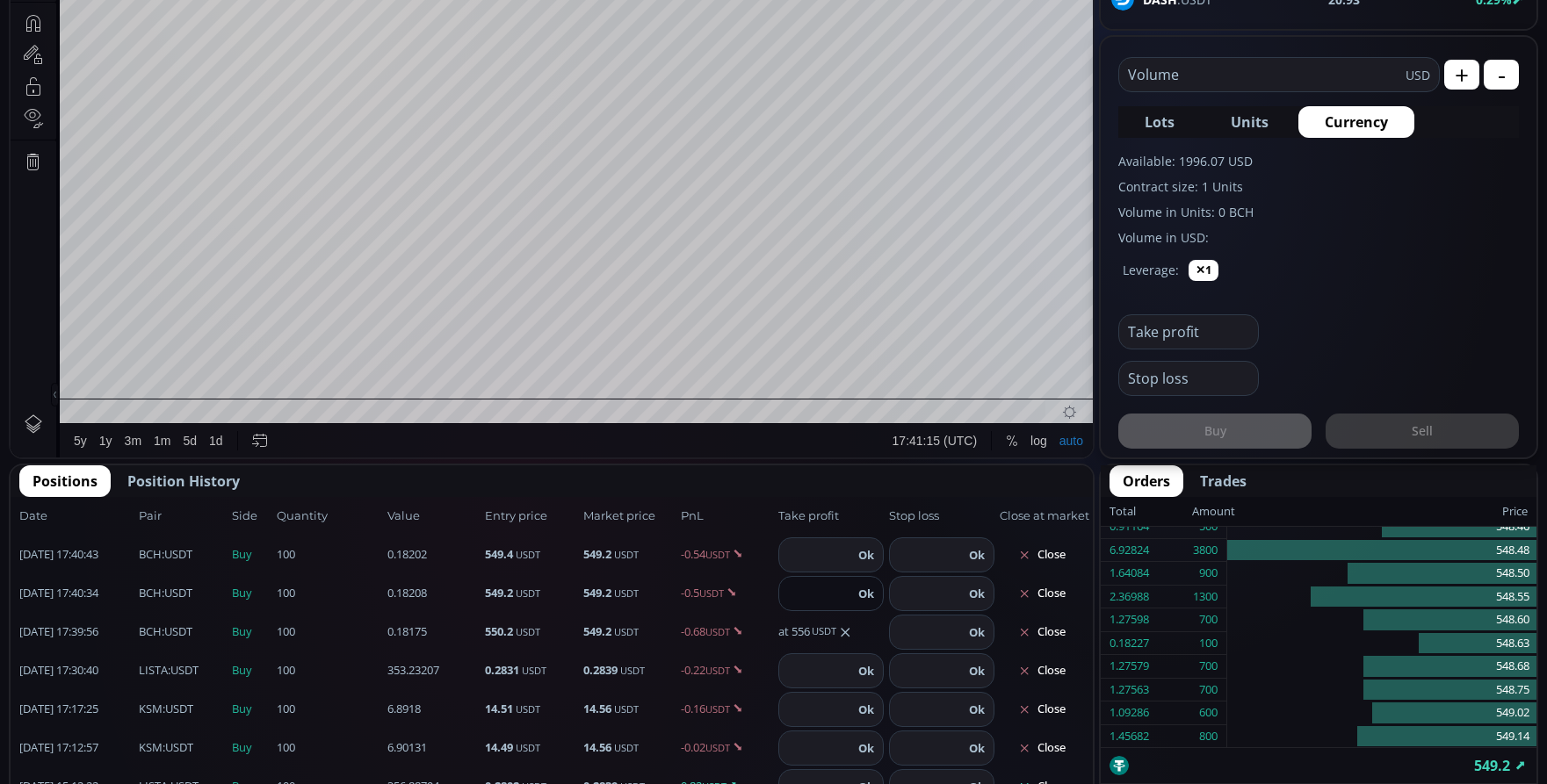
type input "***"
click at [853, 595] on button "Ok" at bounding box center [866, 593] width 27 height 19
click at [823, 555] on input "number" at bounding box center [816, 555] width 74 height 33
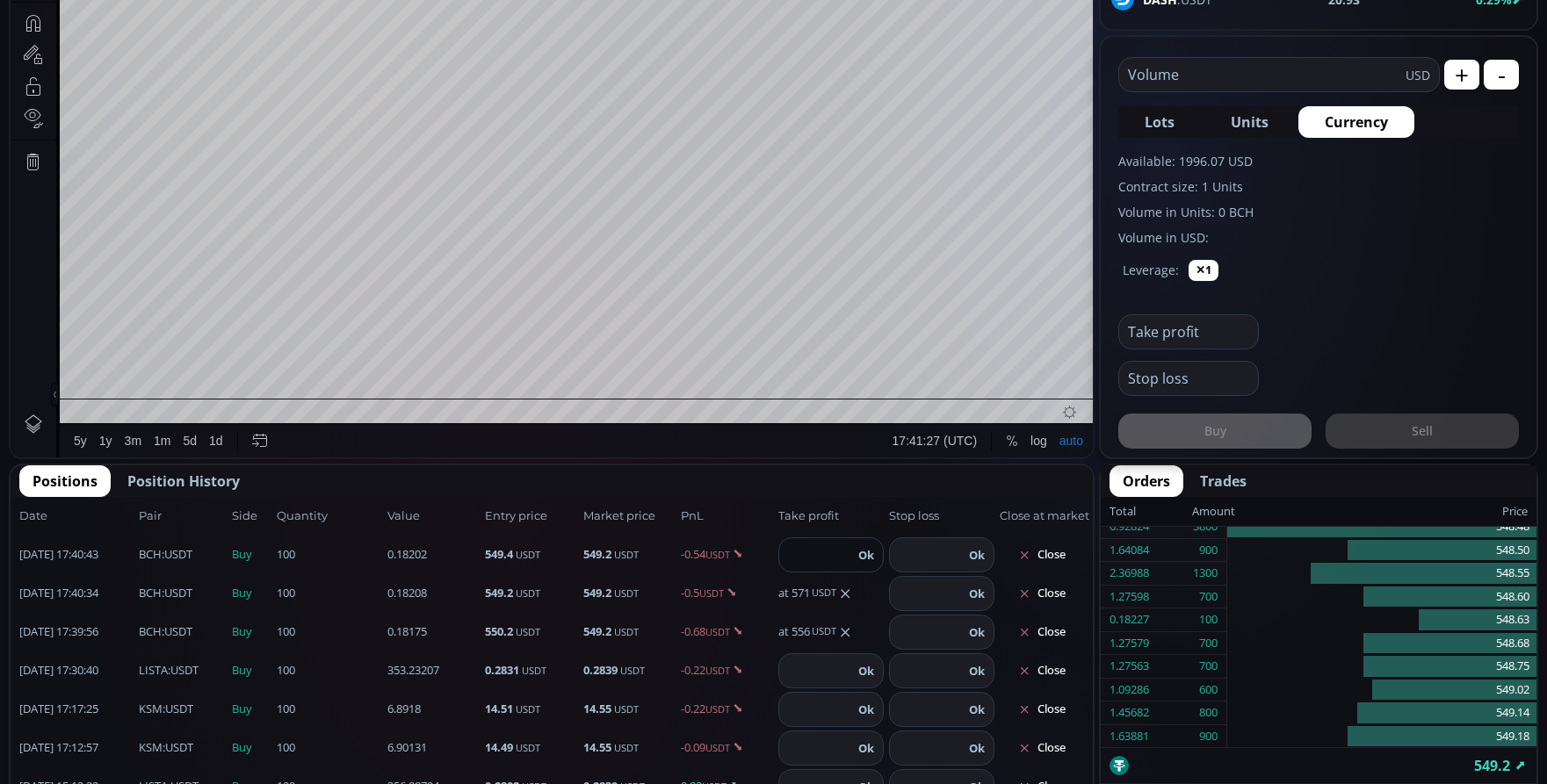
type input "***"
click at [859, 553] on button "Ok" at bounding box center [866, 554] width 27 height 19
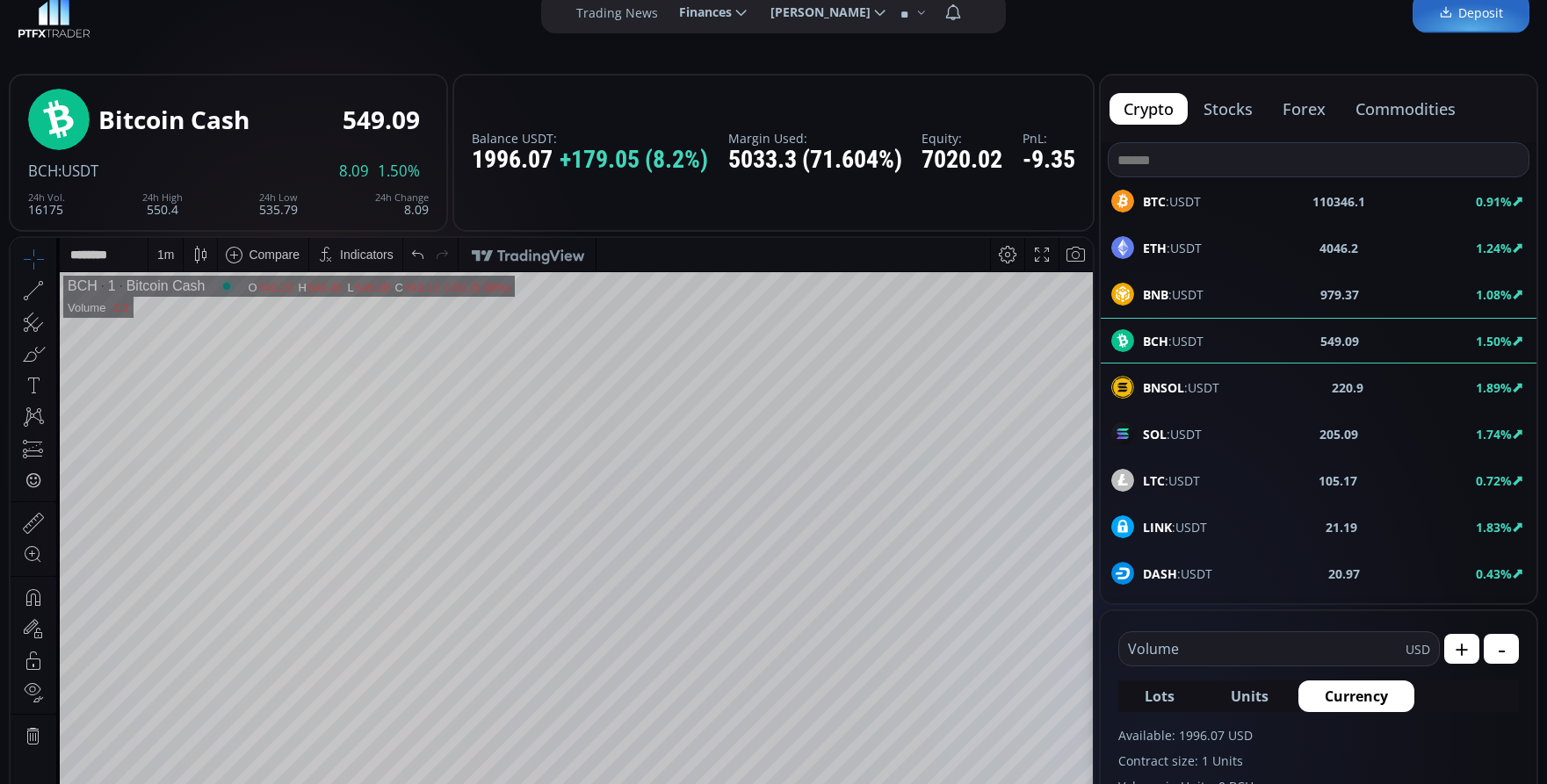
scroll to position [0, 0]
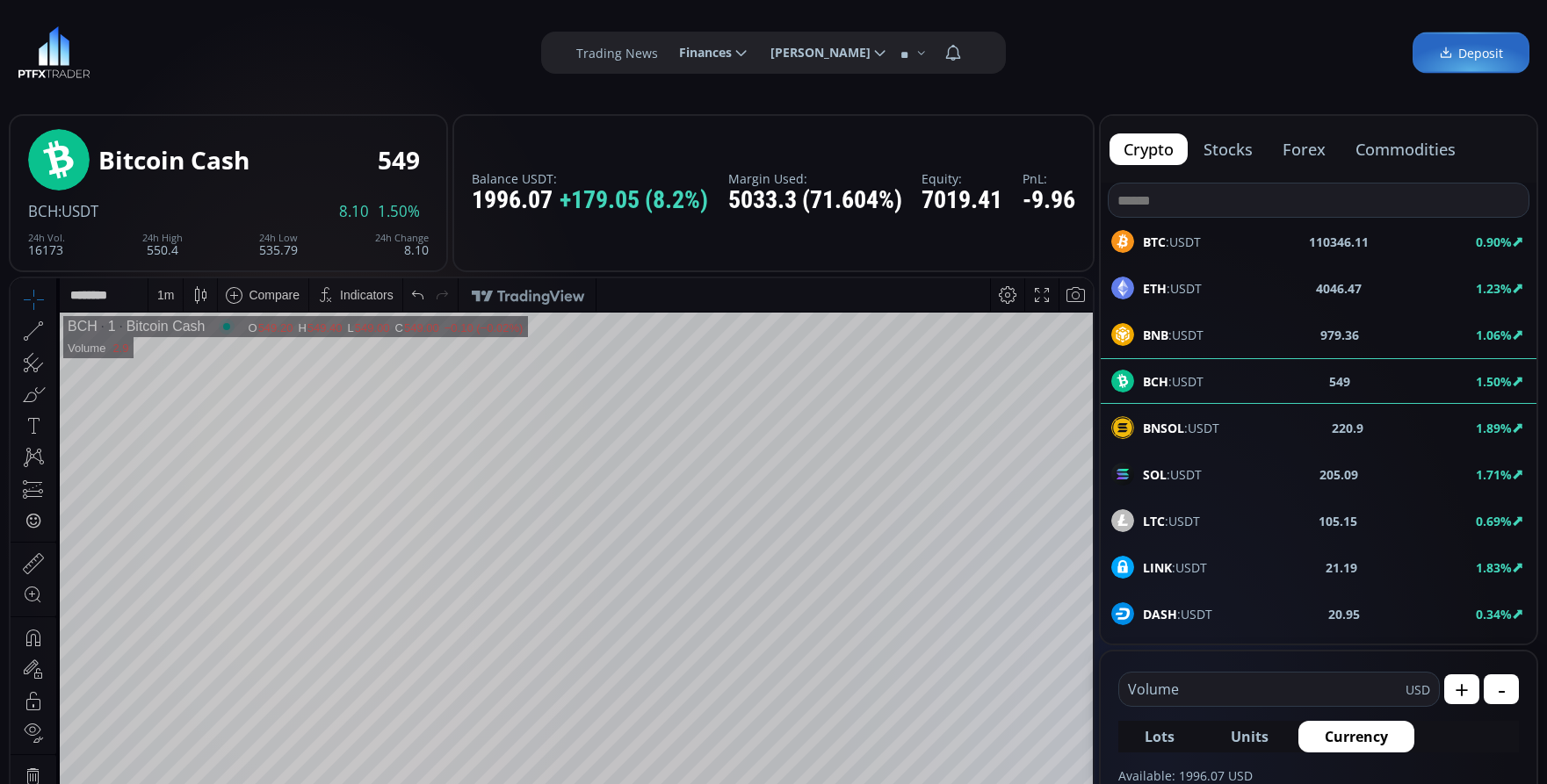
click at [1294, 686] on input "text" at bounding box center [1262, 689] width 286 height 33
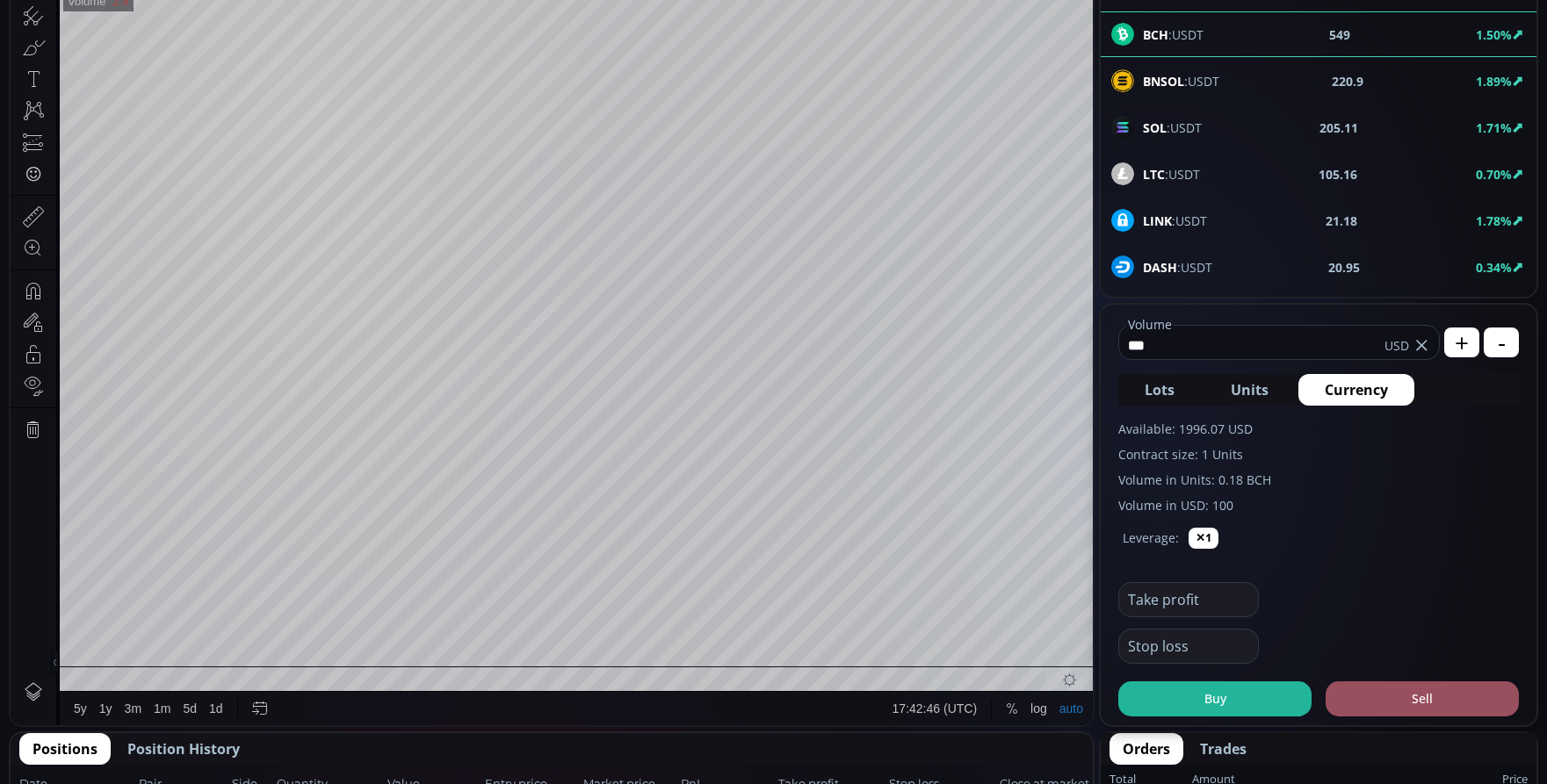
scroll to position [351, 0]
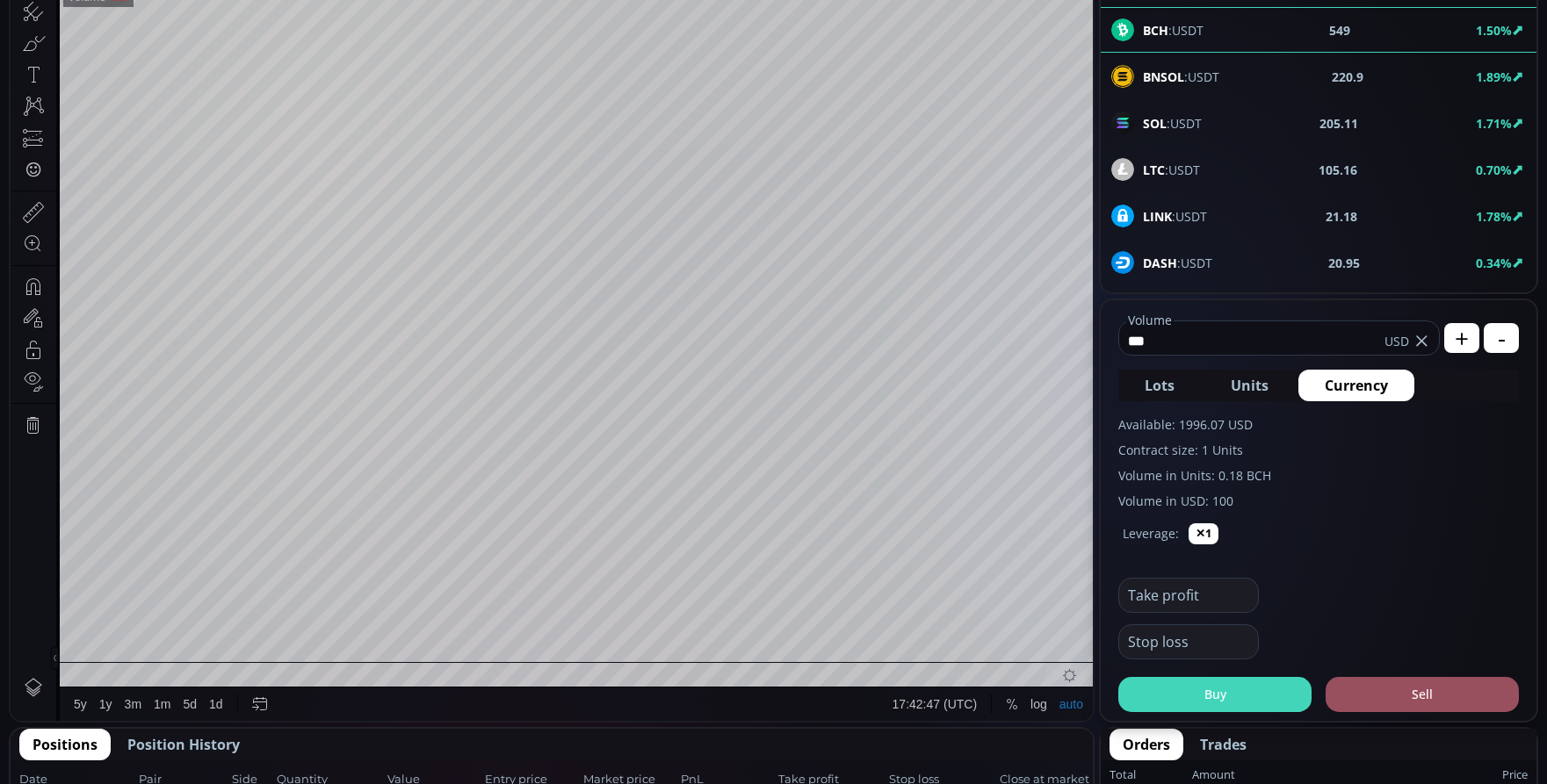
type input "***"
click at [1271, 704] on button "Buy" at bounding box center [1214, 695] width 193 height 35
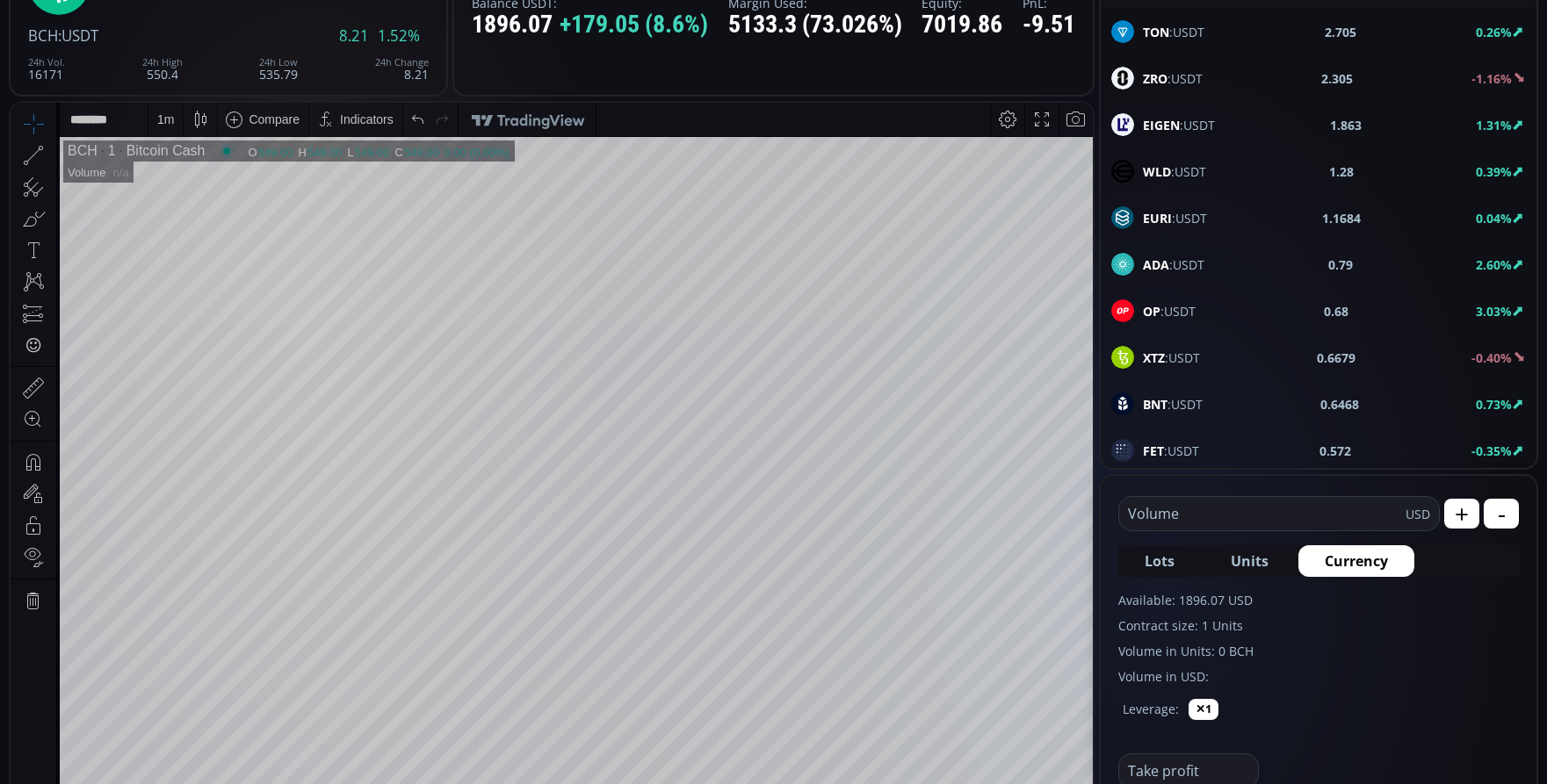
scroll to position [966, 0]
click at [1203, 267] on span "ADA :USDT" at bounding box center [1173, 264] width 62 height 18
type input "****"
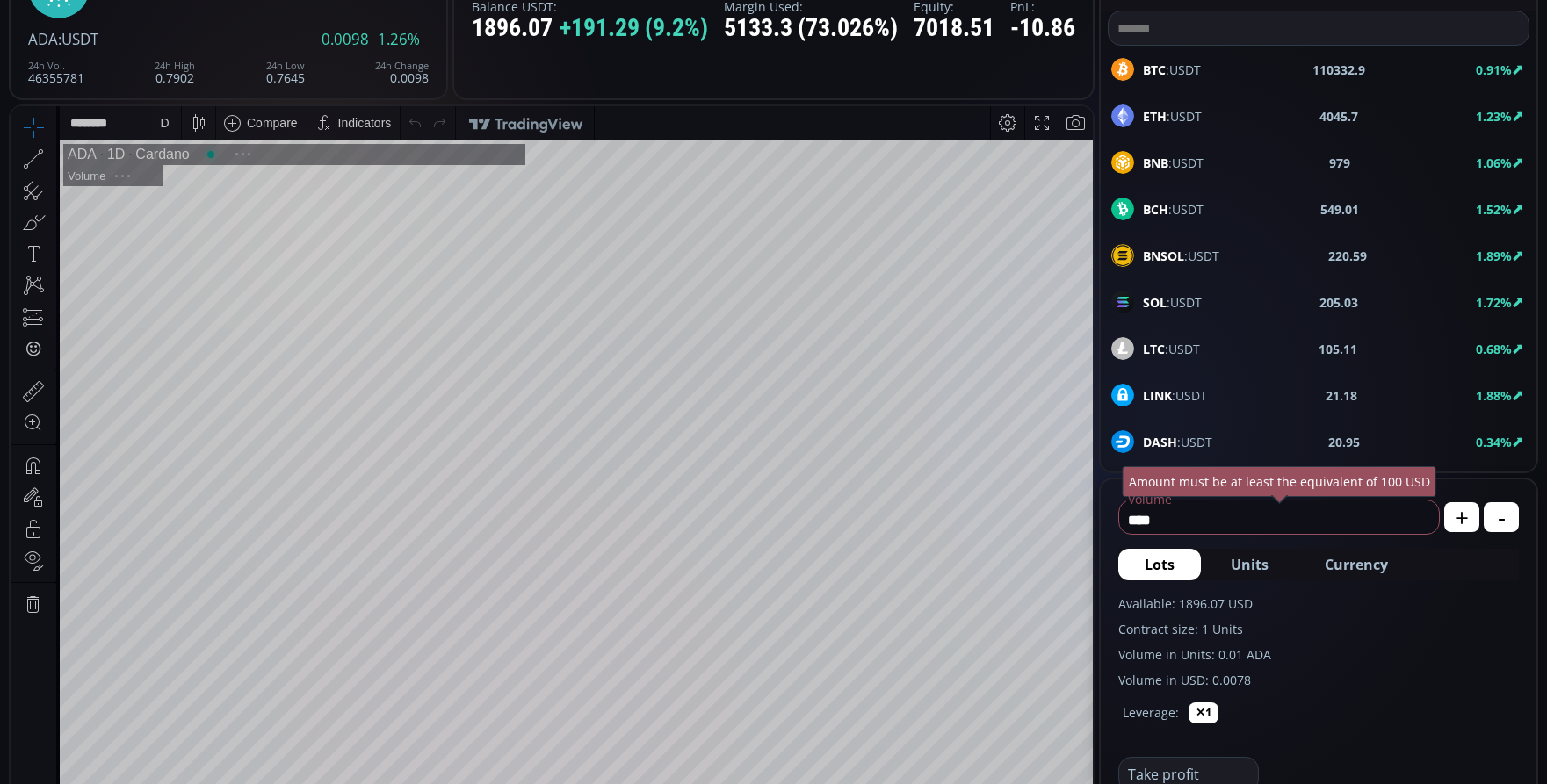
scroll to position [175, 0]
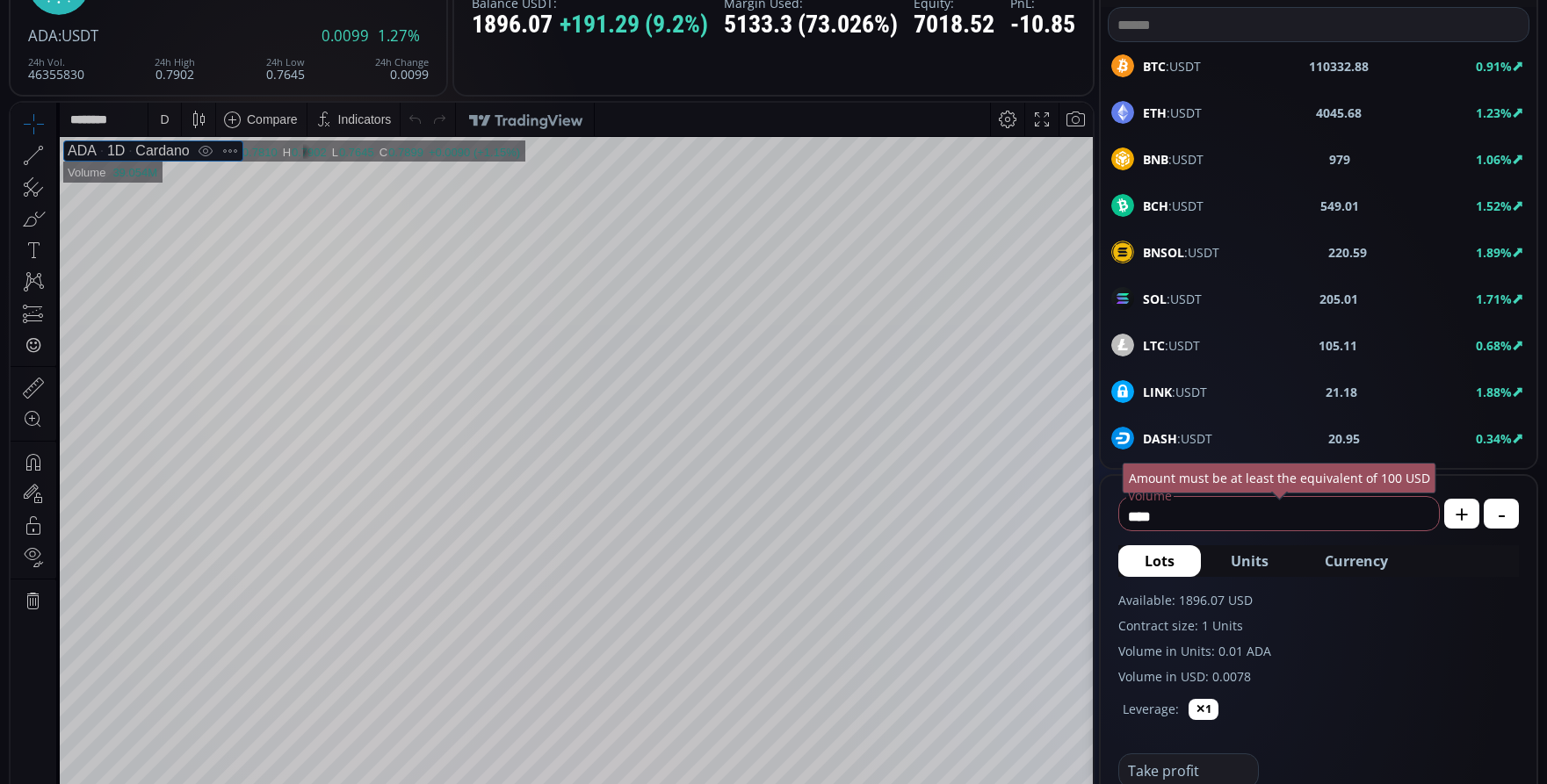
click at [110, 156] on div "1D" at bounding box center [111, 150] width 28 height 16
click at [159, 124] on div "D" at bounding box center [164, 119] width 15 height 33
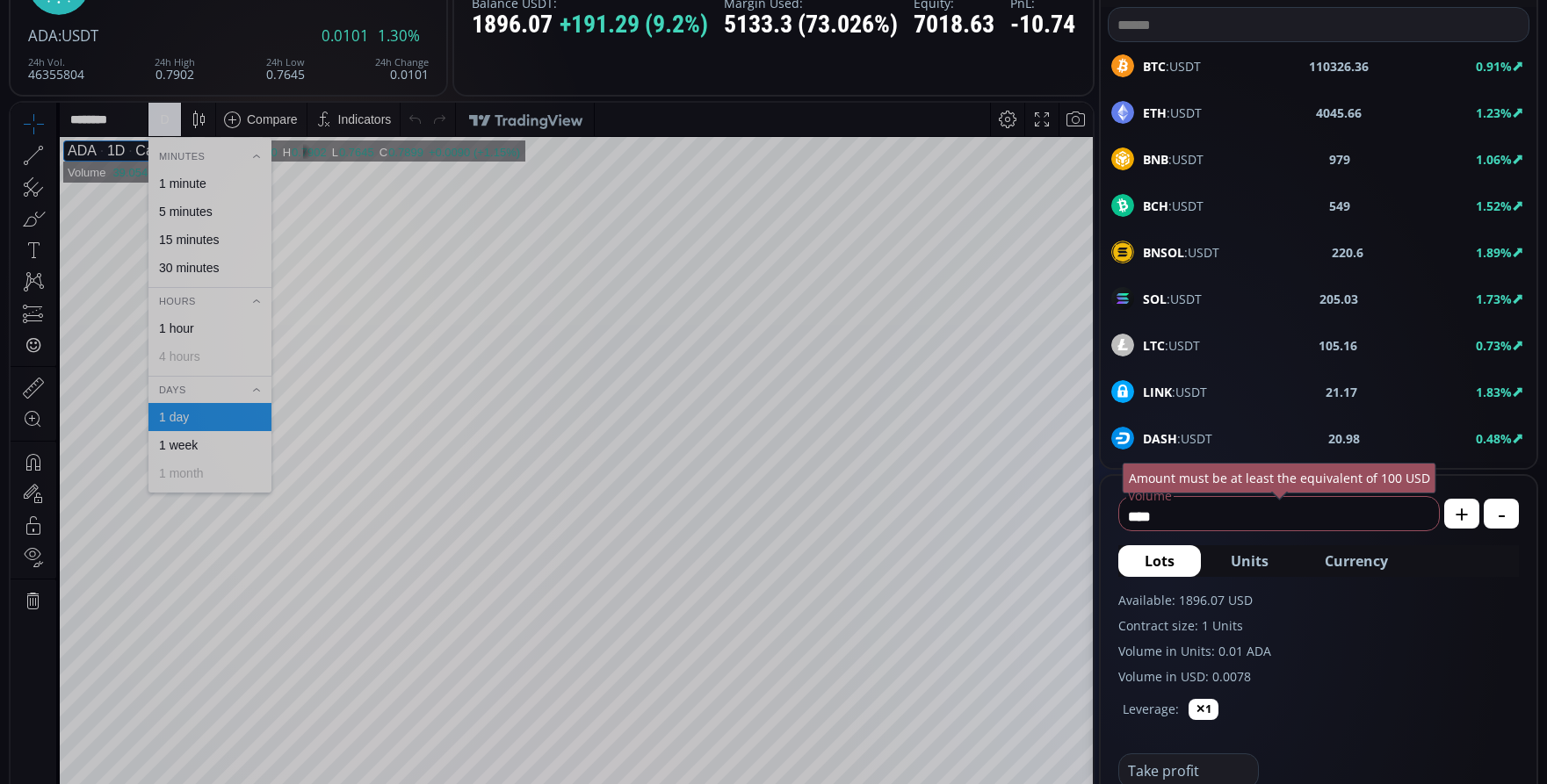
click at [186, 184] on div "1 minute" at bounding box center [182, 183] width 47 height 14
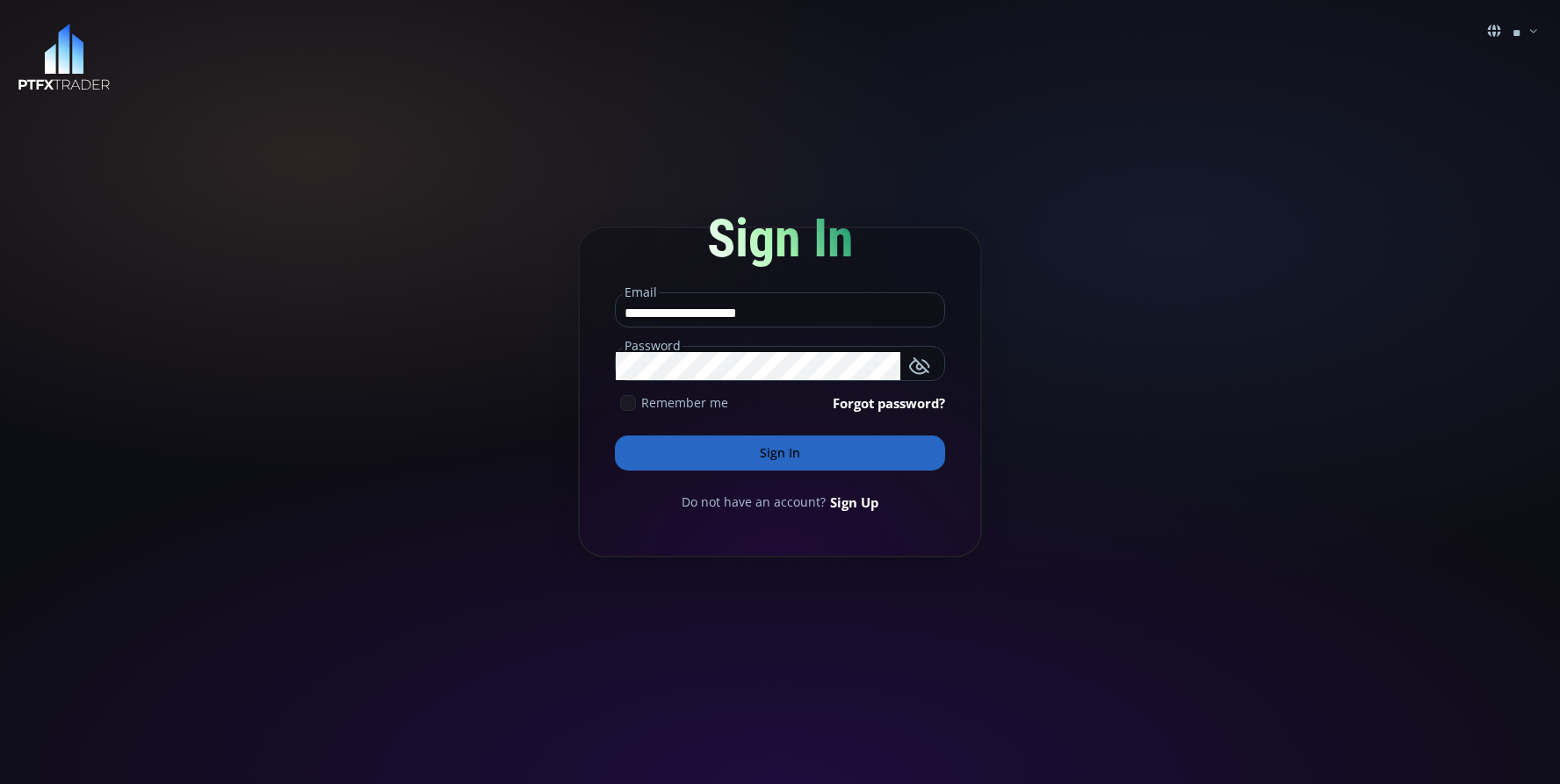
click at [768, 459] on button "Sign In" at bounding box center [780, 453] width 330 height 35
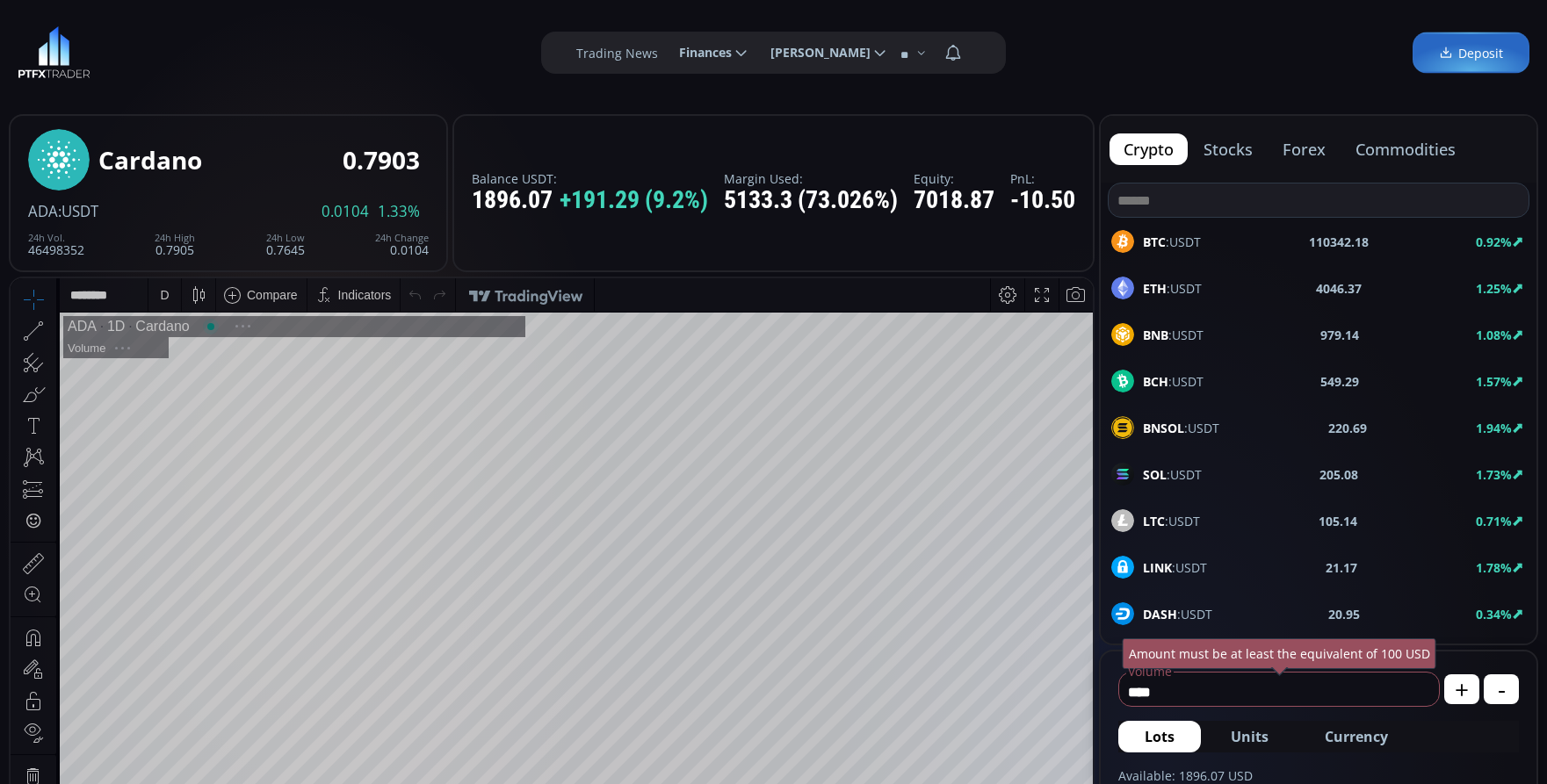
scroll to position [244, 0]
click at [1190, 699] on input "****" at bounding box center [1274, 692] width 311 height 28
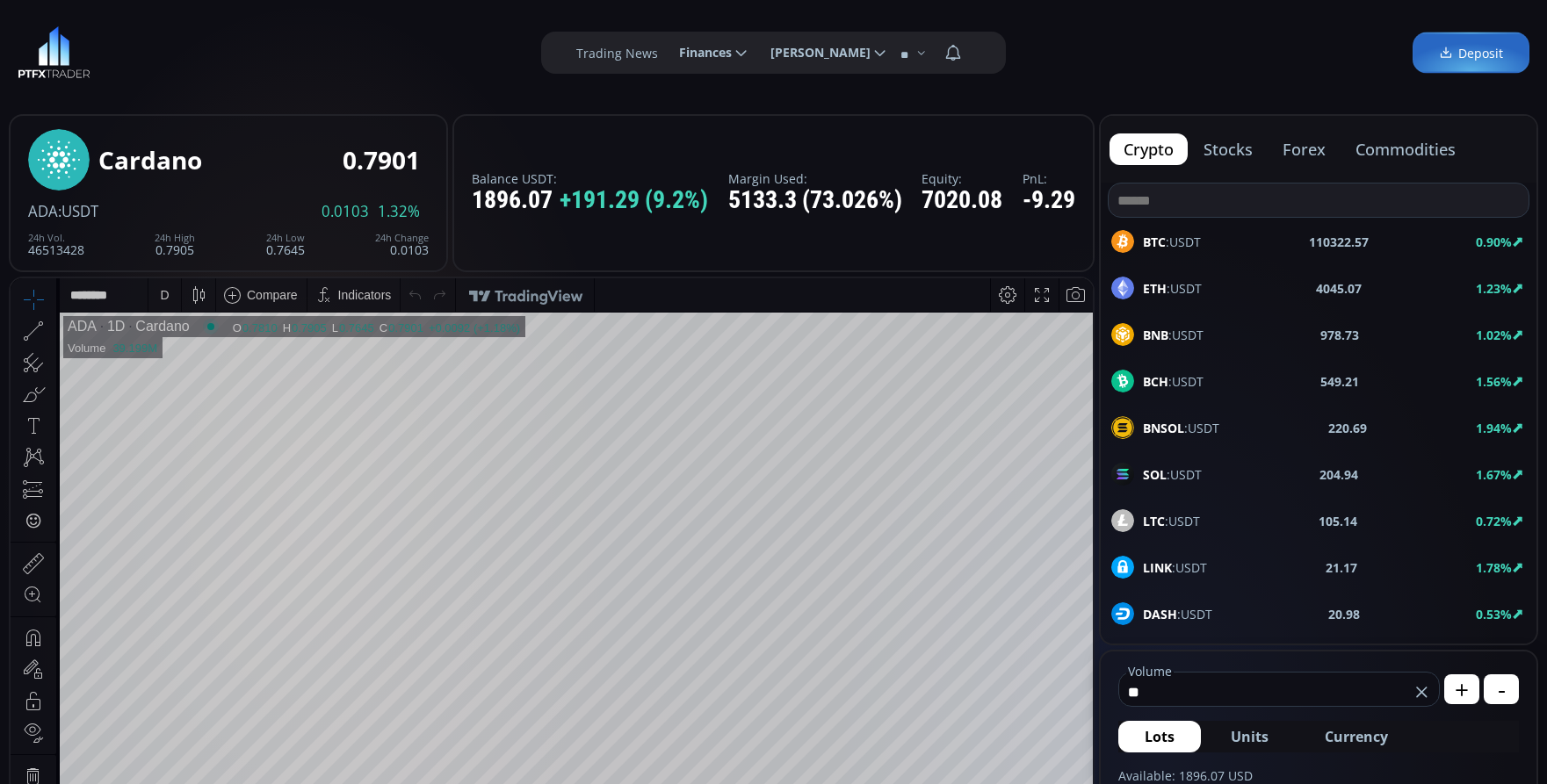
type input "*"
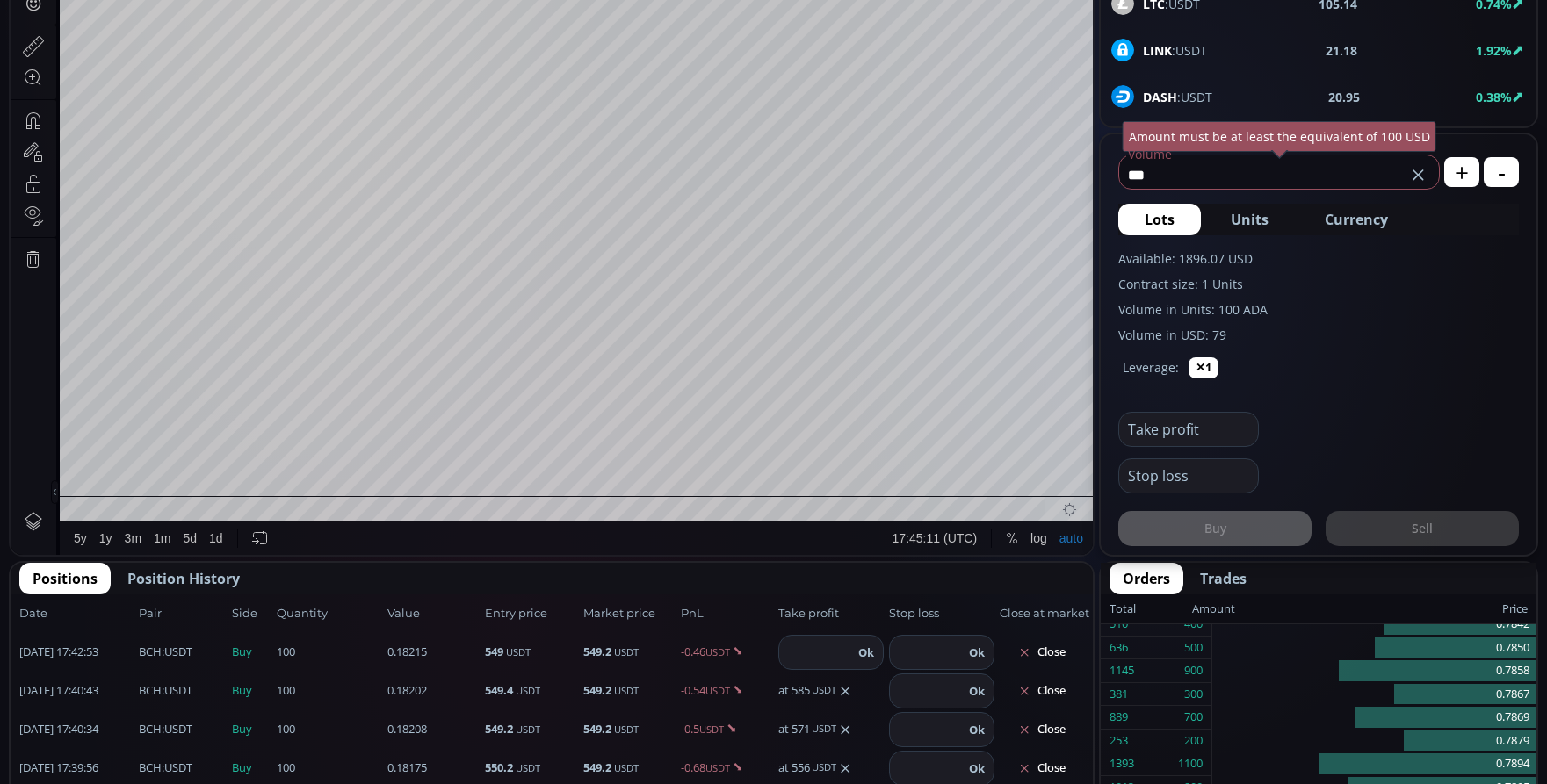
scroll to position [527, 0]
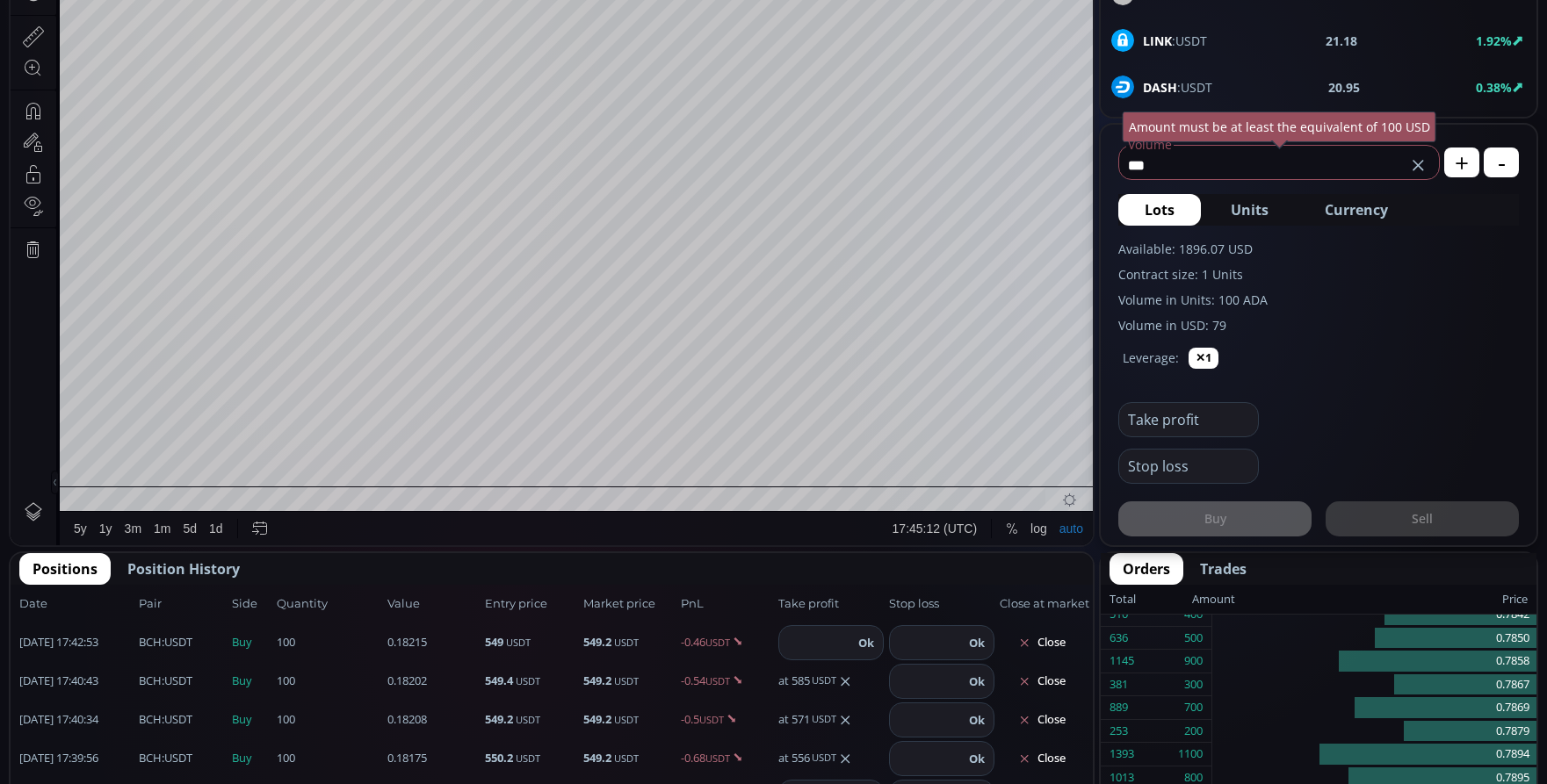
click at [1375, 206] on span "Currency" at bounding box center [1356, 209] width 64 height 21
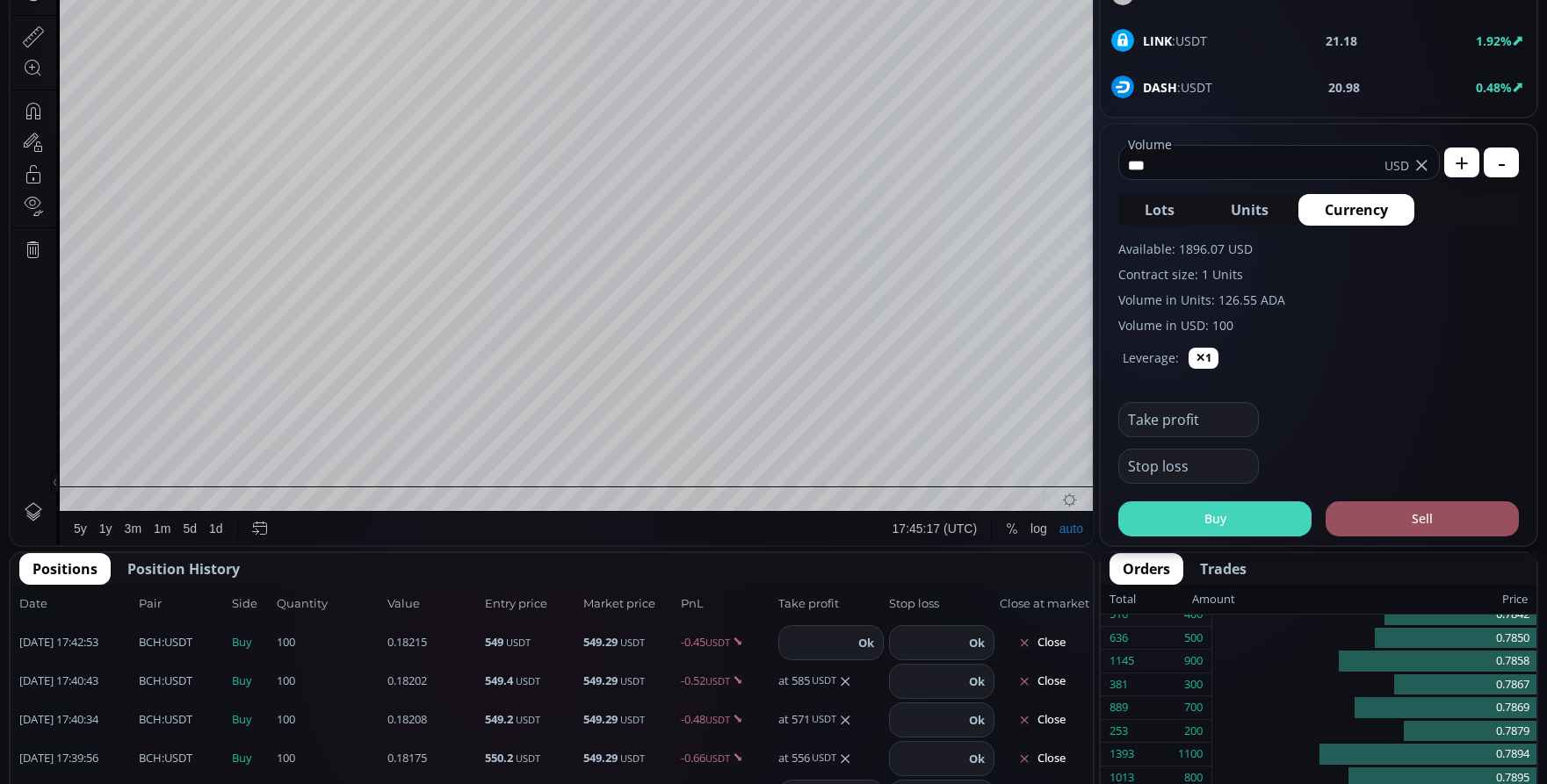
type input "***"
click at [1166, 525] on button "Buy" at bounding box center [1214, 519] width 193 height 35
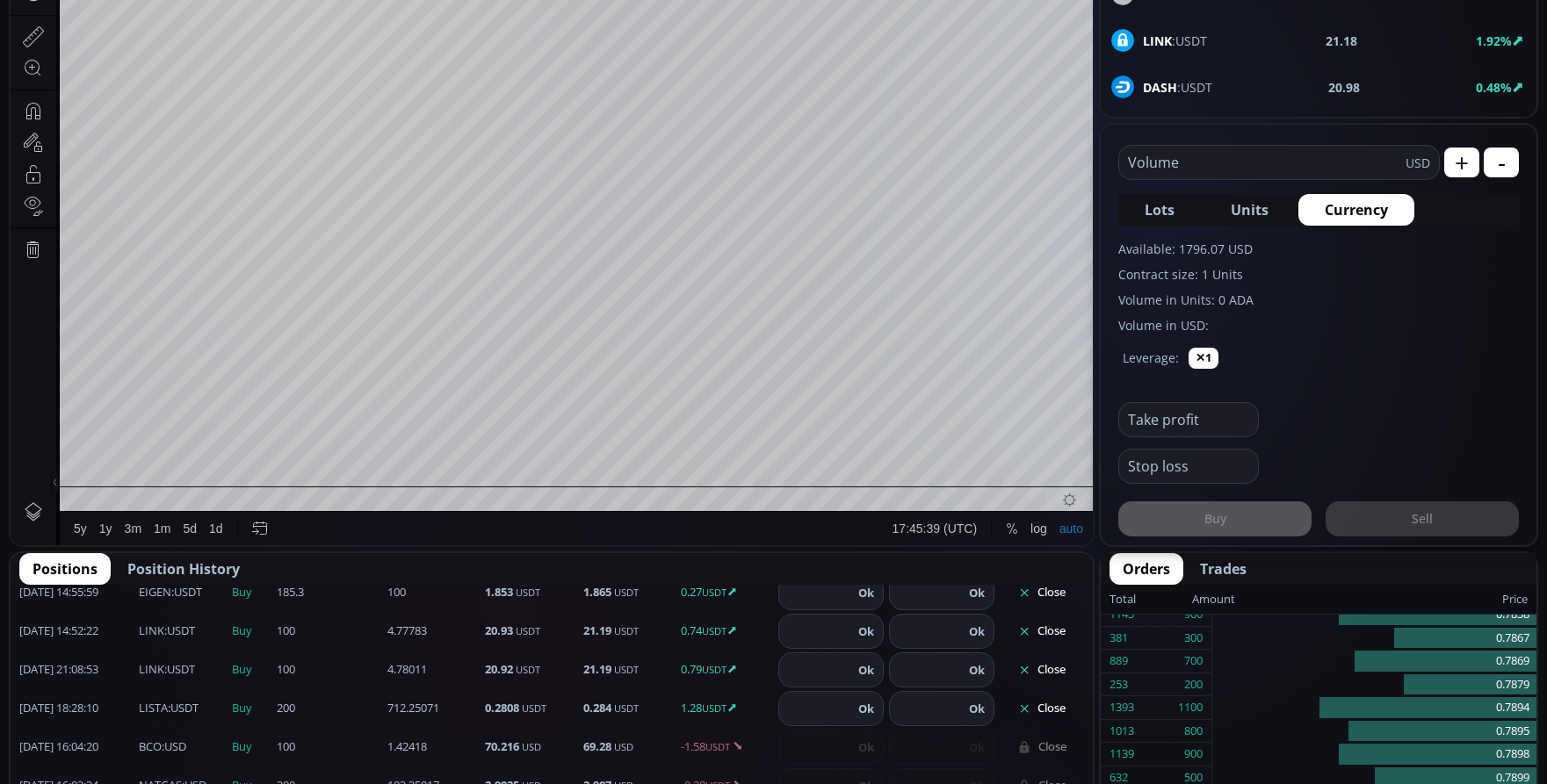
scroll to position [565, 0]
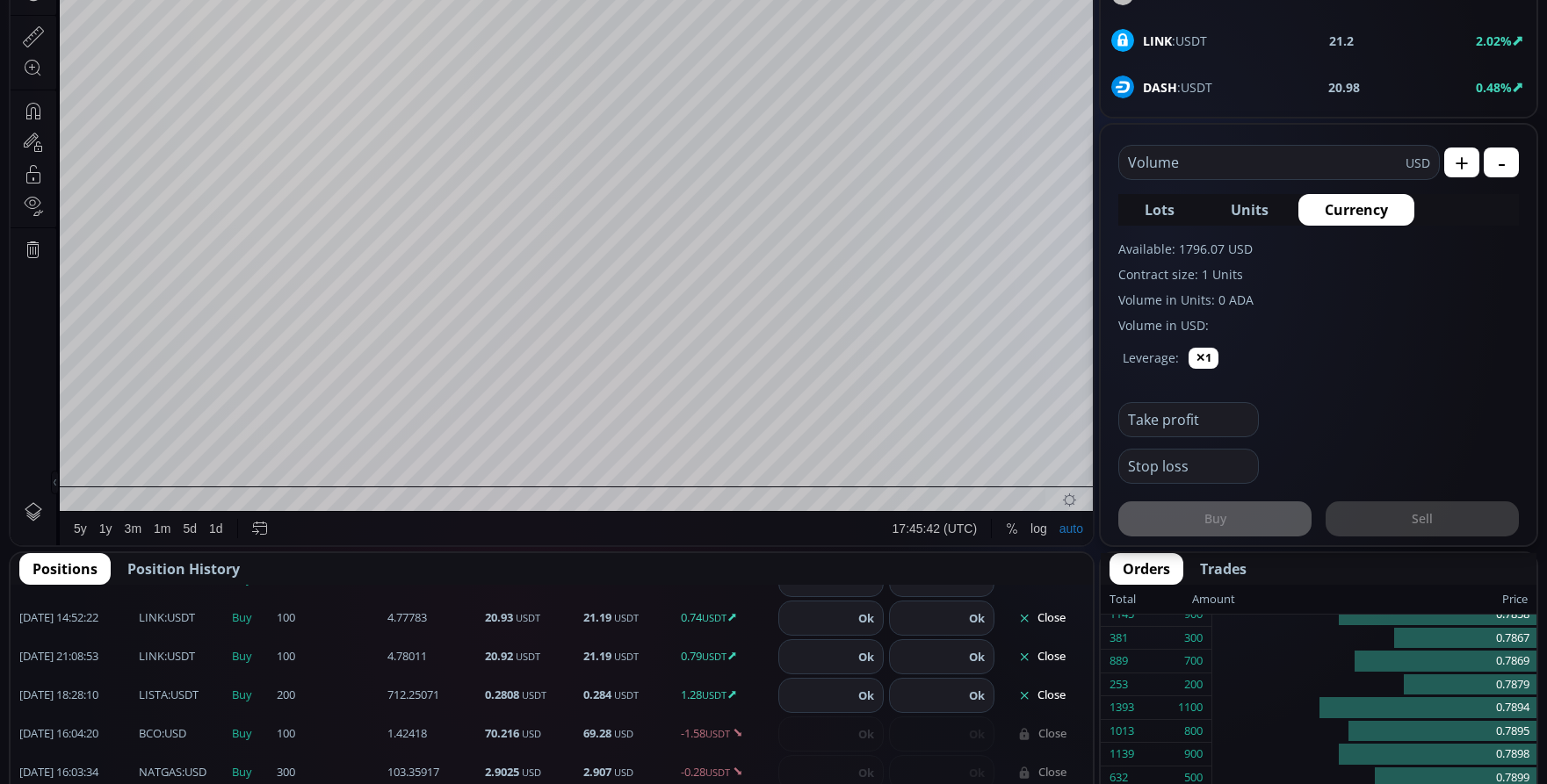
click at [1043, 695] on button "Close" at bounding box center [1041, 695] width 84 height 28
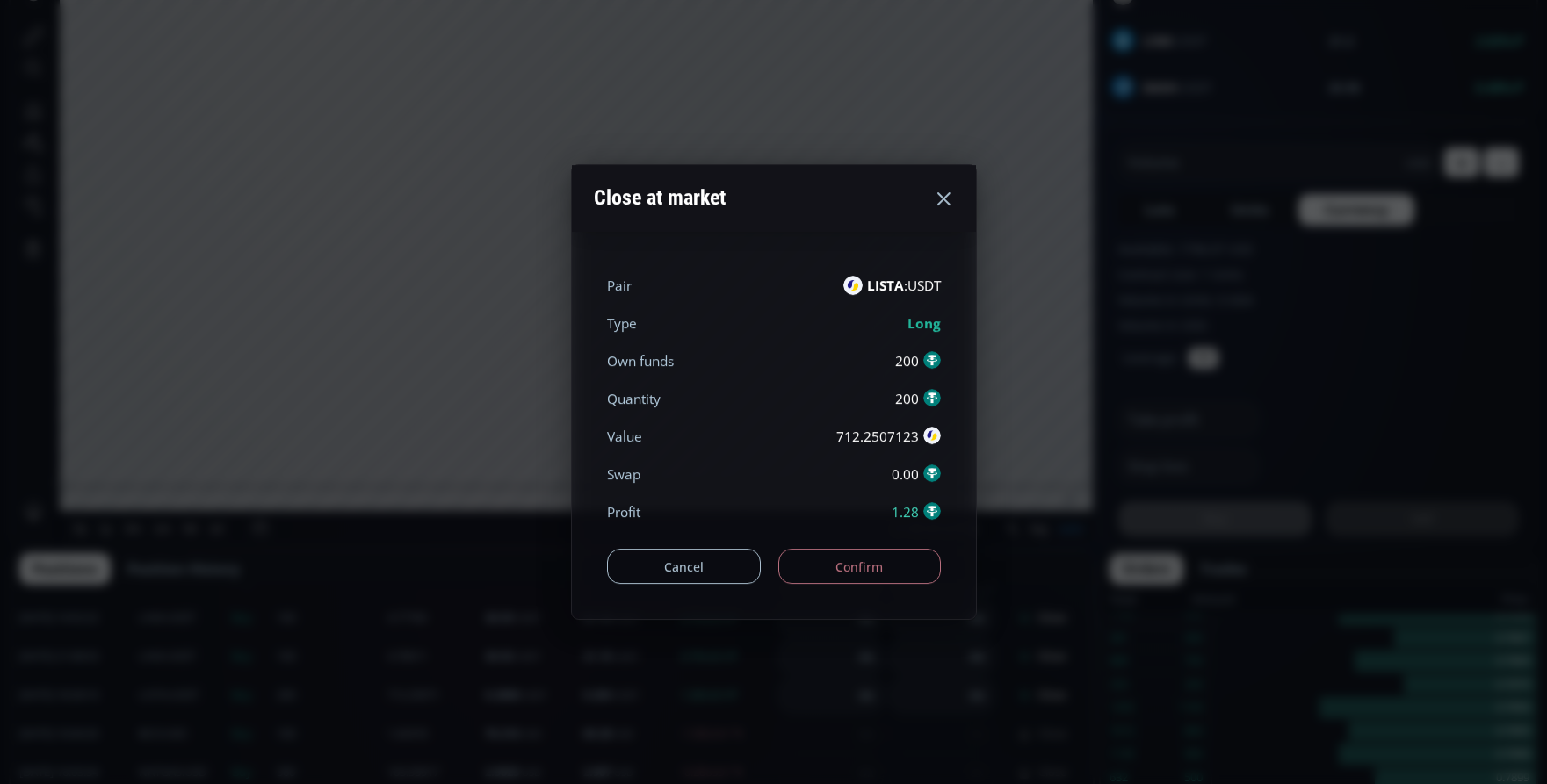
click at [825, 568] on button "Confirm" at bounding box center [860, 566] width 162 height 35
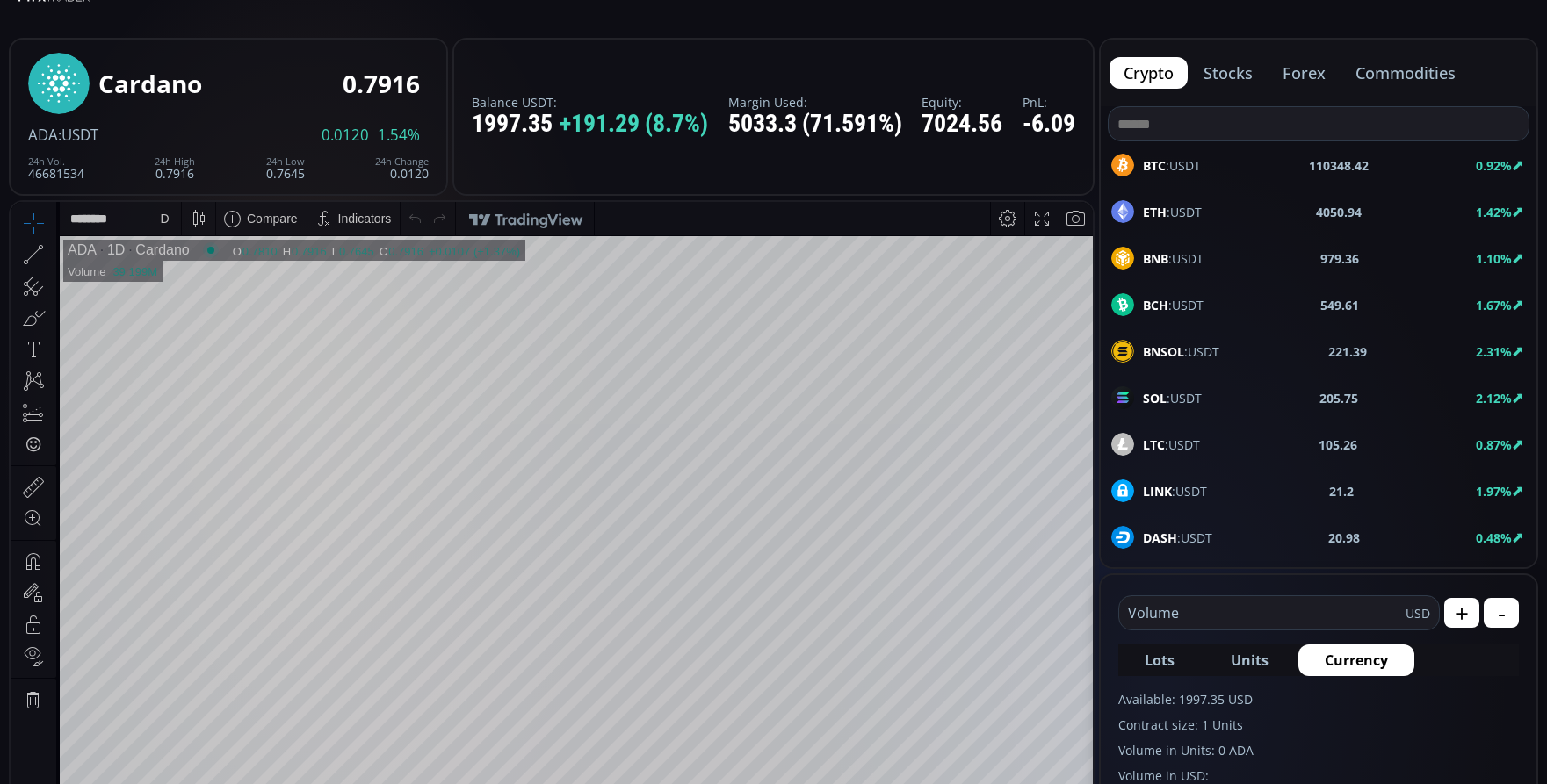
scroll to position [0, 0]
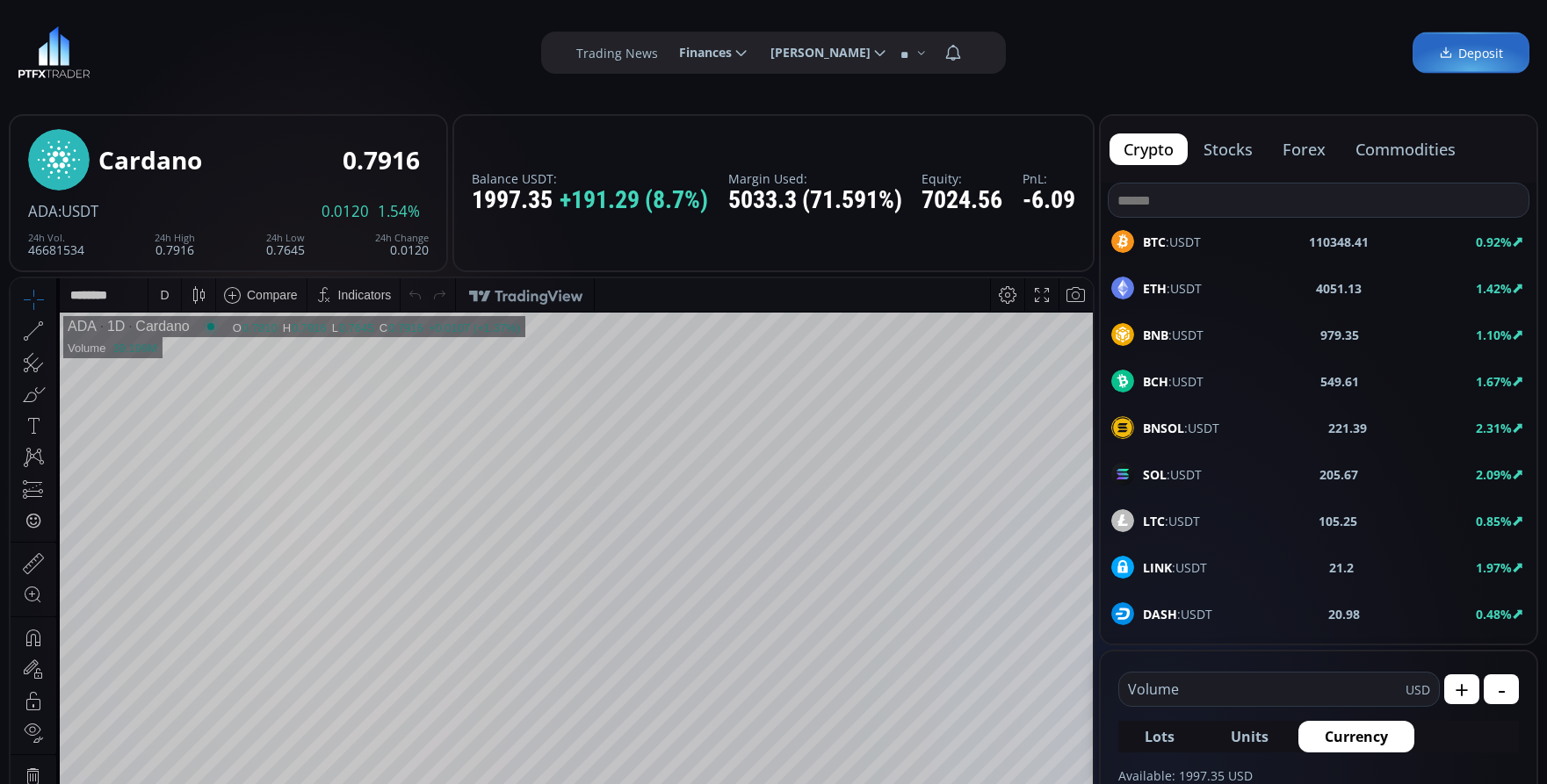
click at [161, 288] on div "D" at bounding box center [164, 295] width 15 height 33
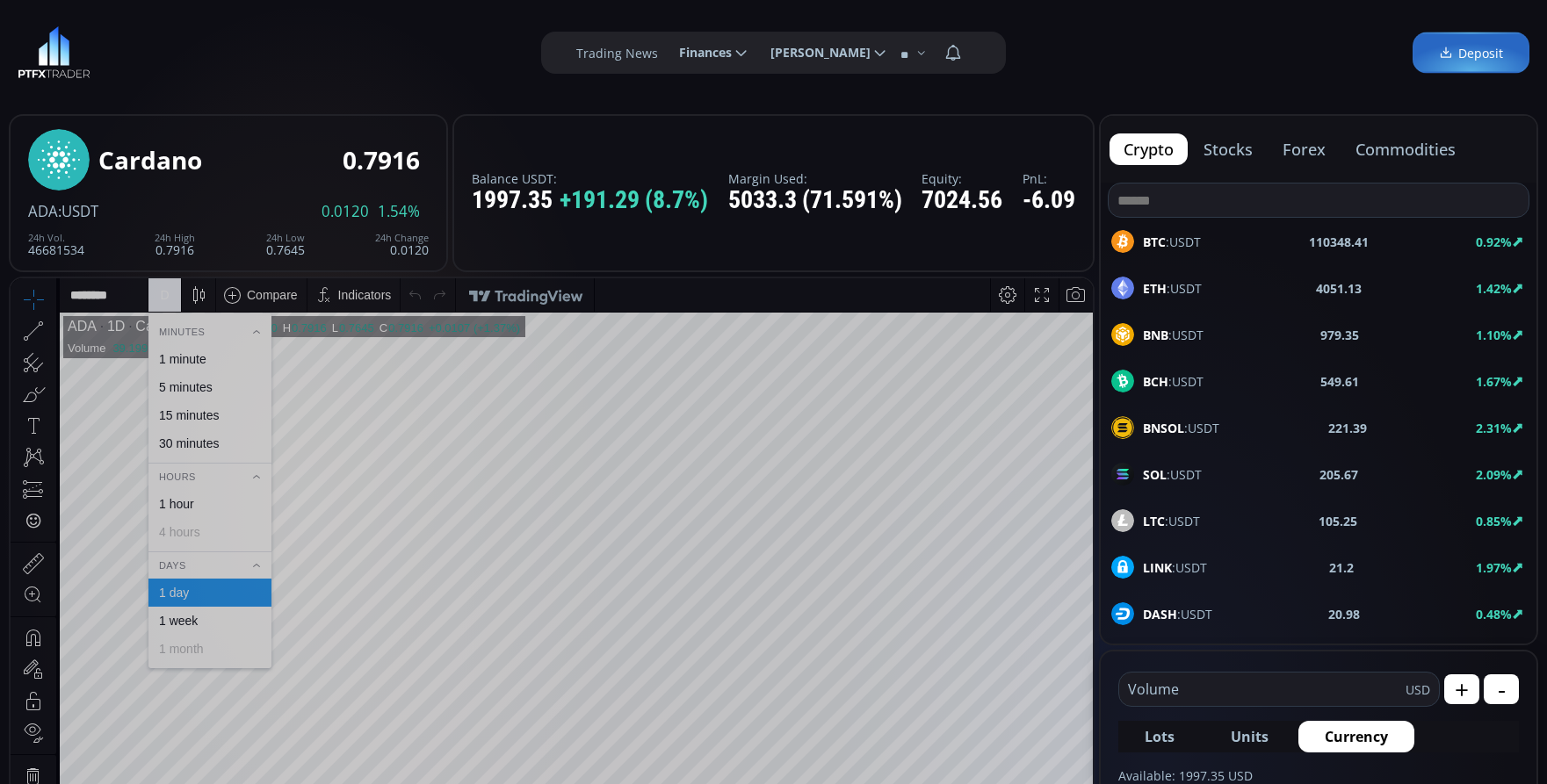
click at [207, 351] on div "1 minute" at bounding box center [209, 359] width 123 height 28
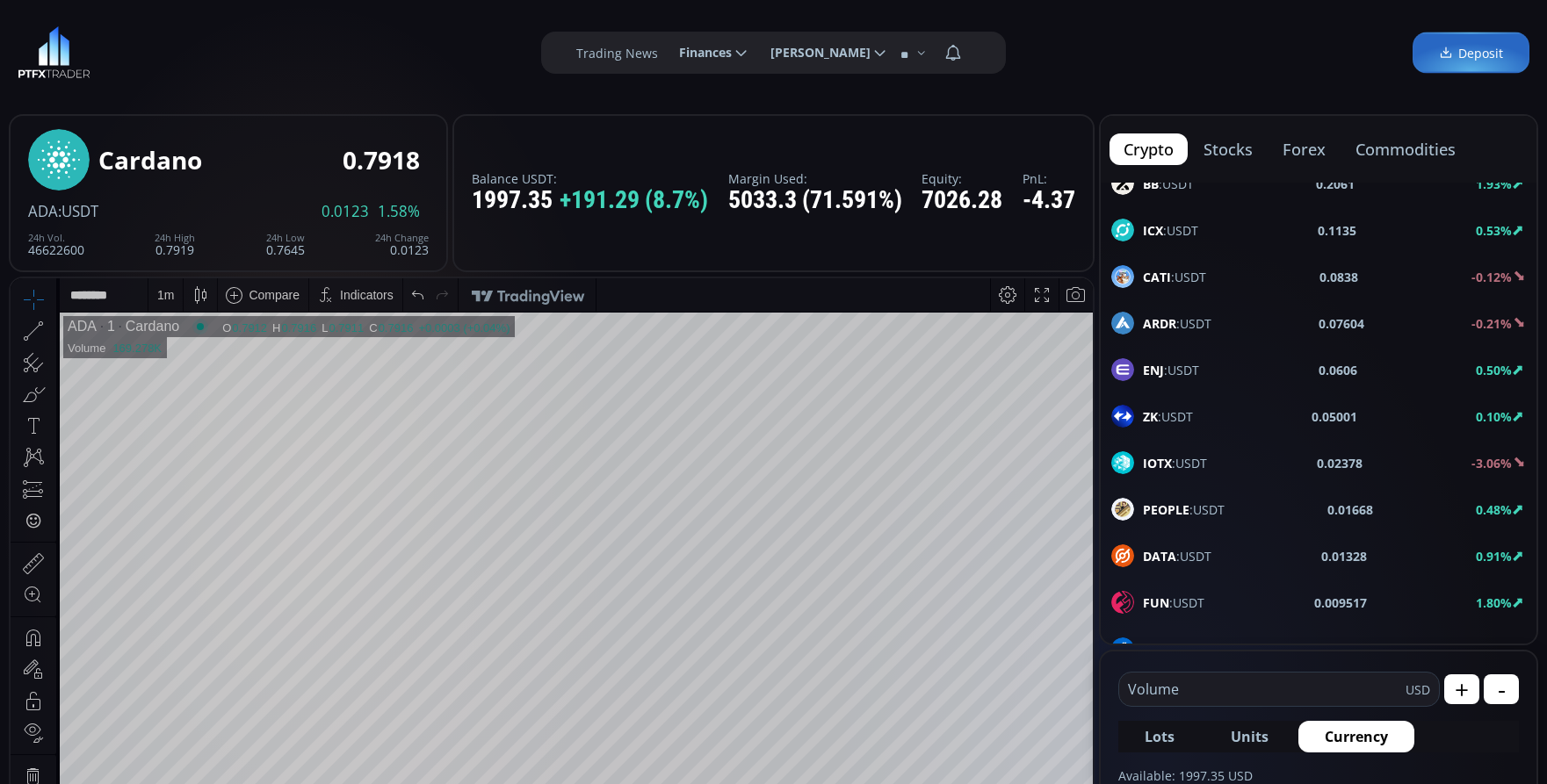
scroll to position [2284, 0]
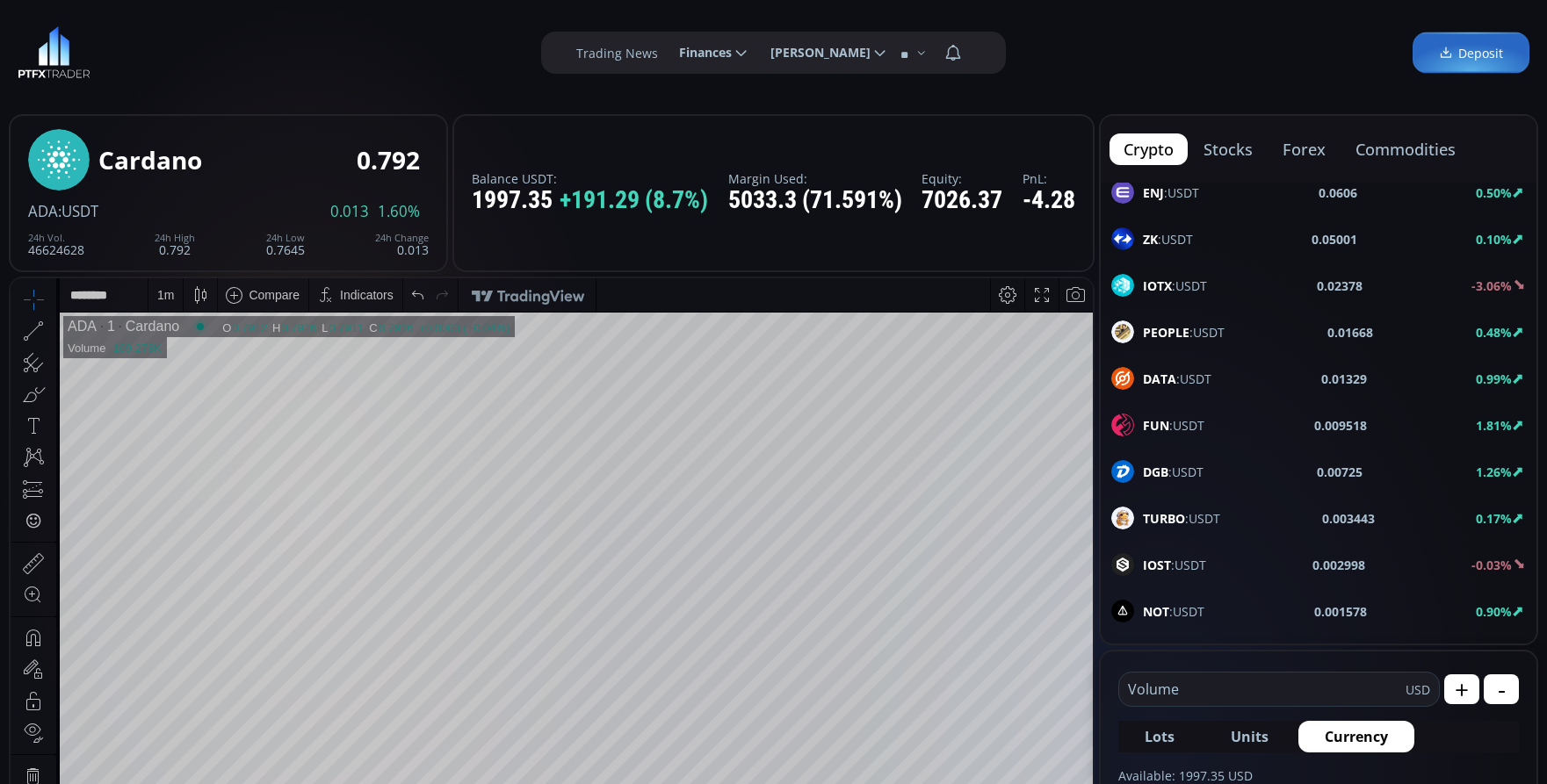
click at [1174, 290] on span "IOTX :USDT" at bounding box center [1175, 286] width 65 height 18
type input "****"
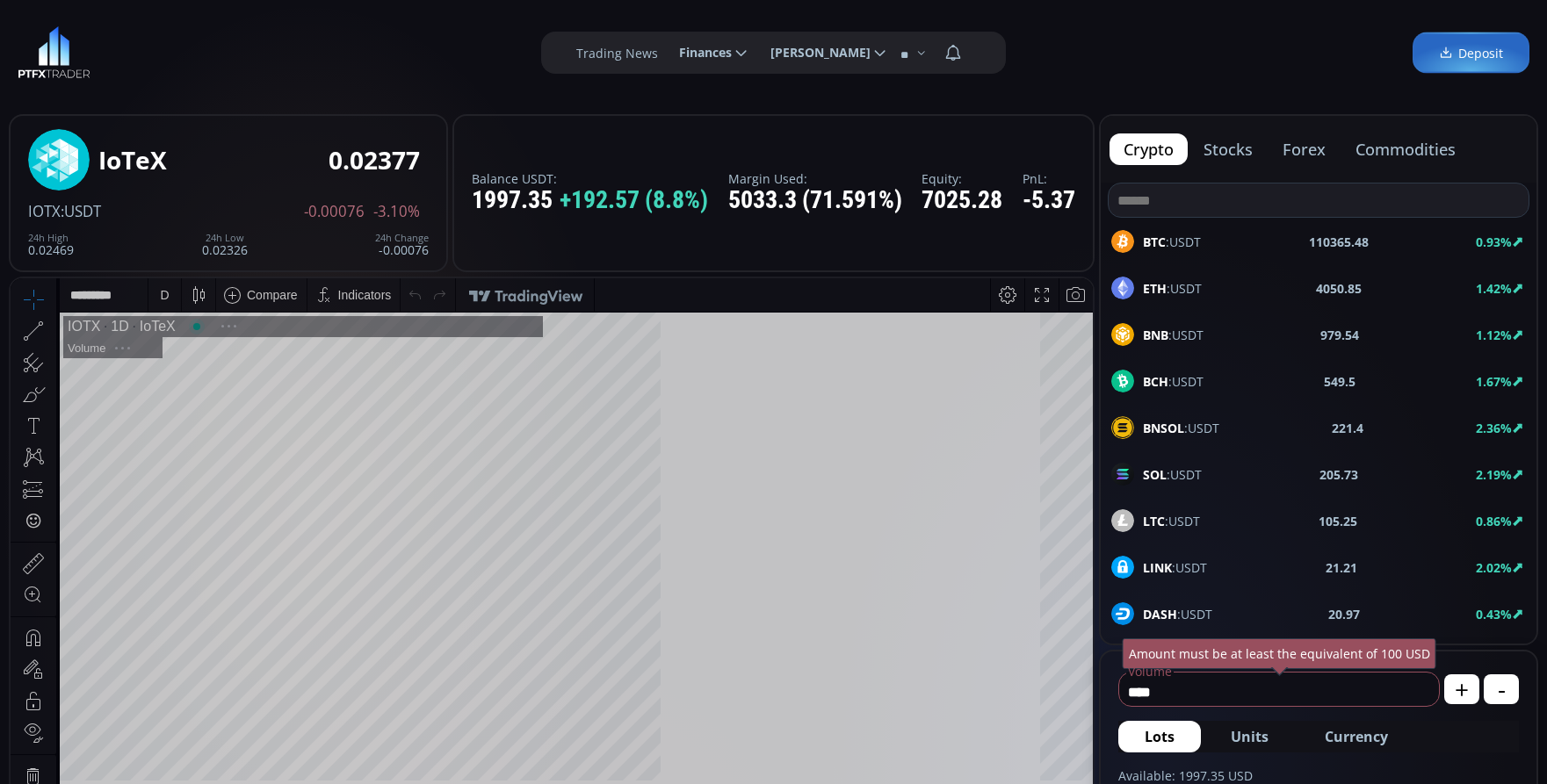
scroll to position [244, 0]
click at [165, 299] on div "D" at bounding box center [164, 294] width 9 height 14
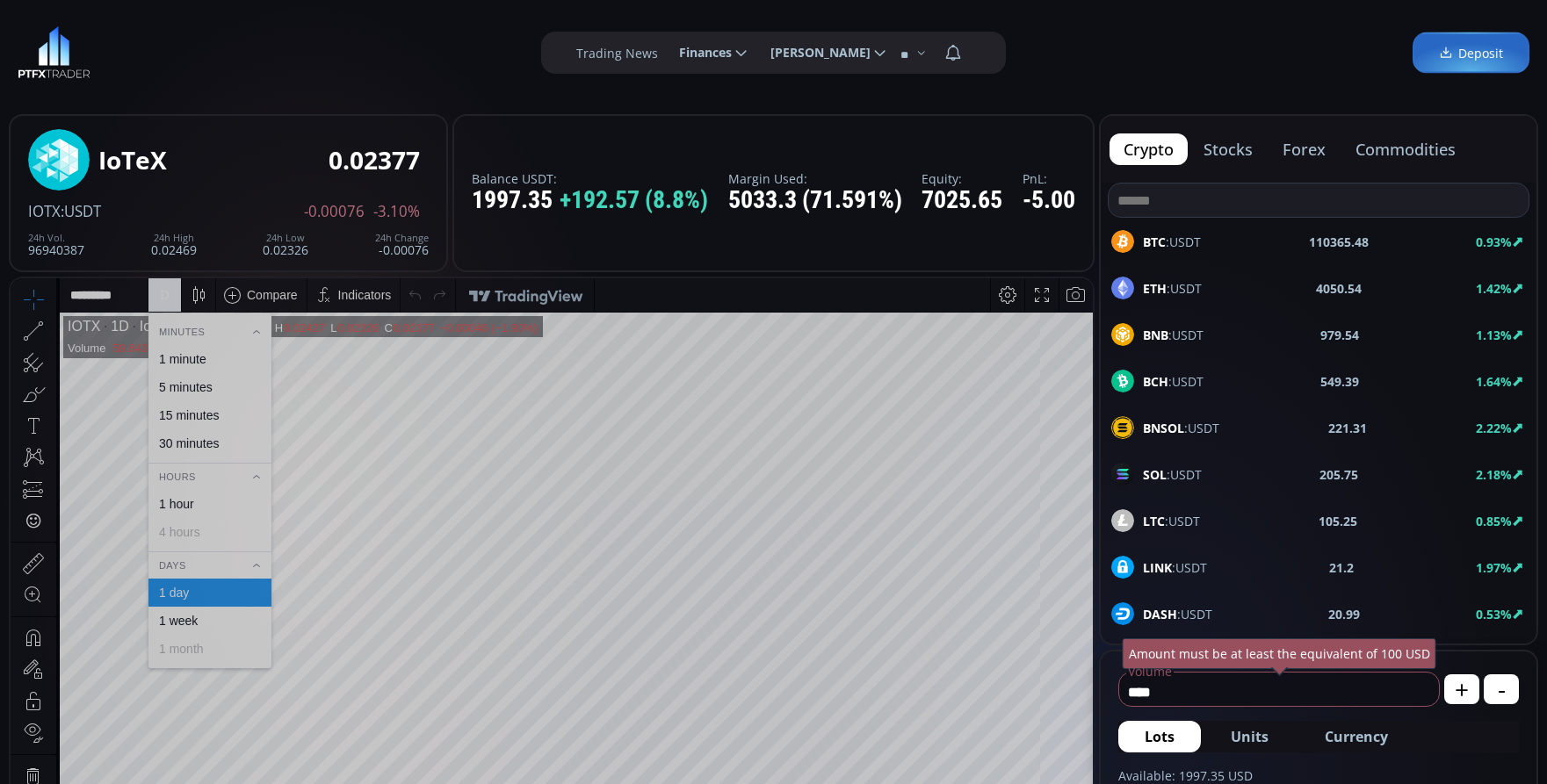
click at [185, 367] on div "1 minute" at bounding box center [209, 359] width 123 height 28
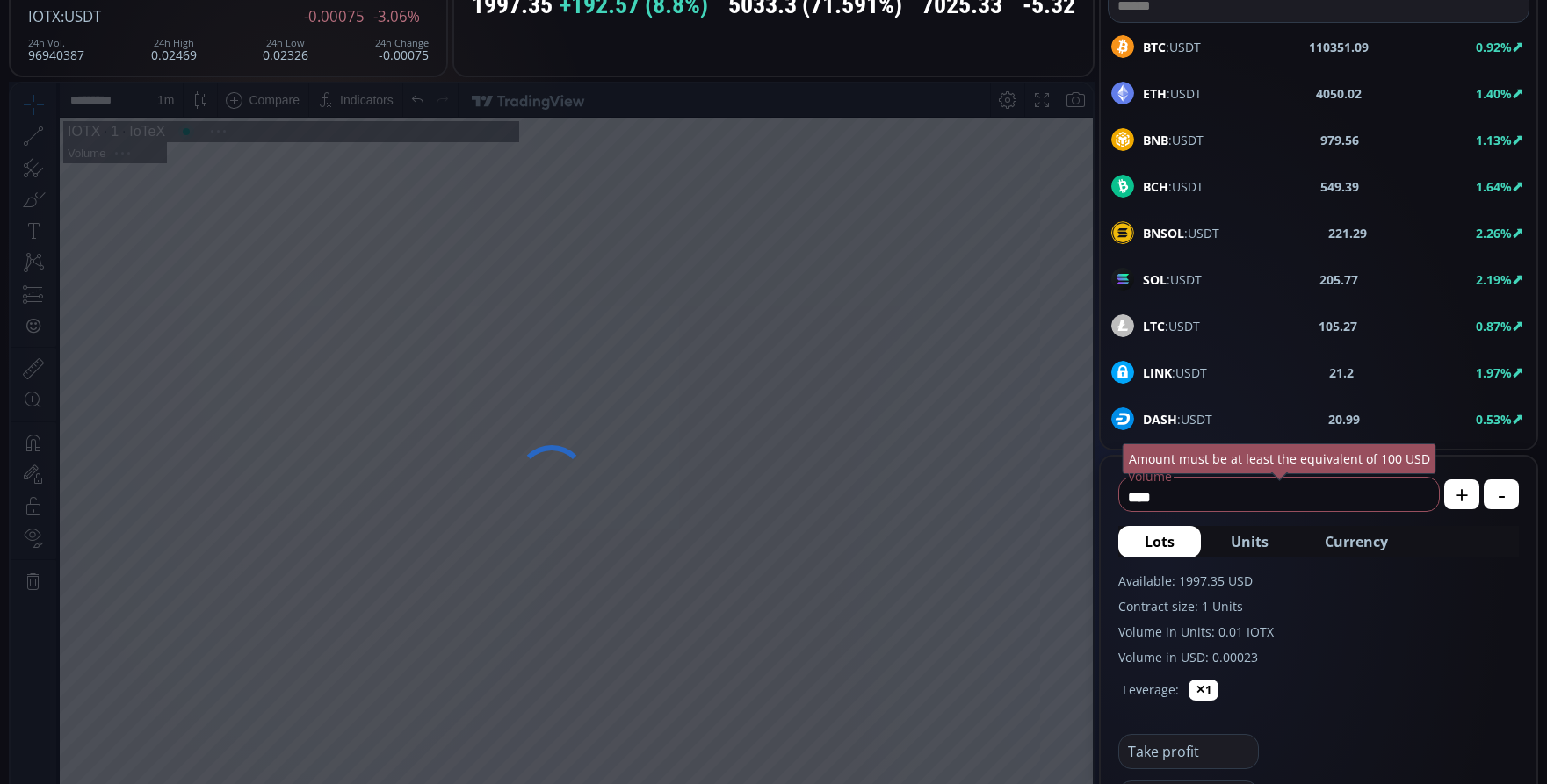
scroll to position [439, 0]
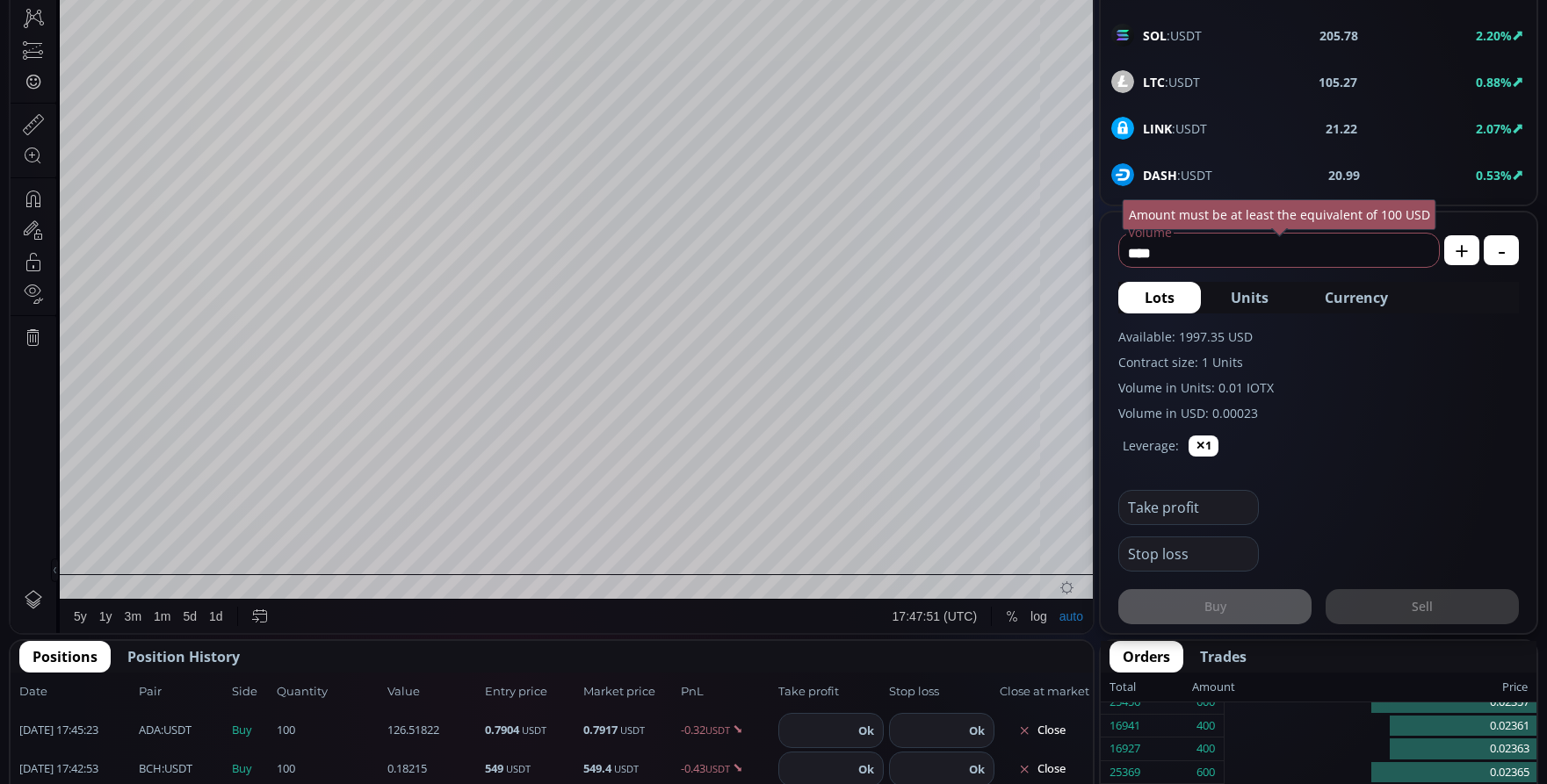
drag, startPoint x: 1203, startPoint y: 244, endPoint x: 1102, endPoint y: 248, distance: 101.1
click at [1103, 248] on form "**** Volume USD Amount must be at least the equivalent of 100 USD + - Lots Unit…" at bounding box center [1318, 422] width 435 height 421
click at [1356, 300] on span "Currency" at bounding box center [1356, 297] width 64 height 21
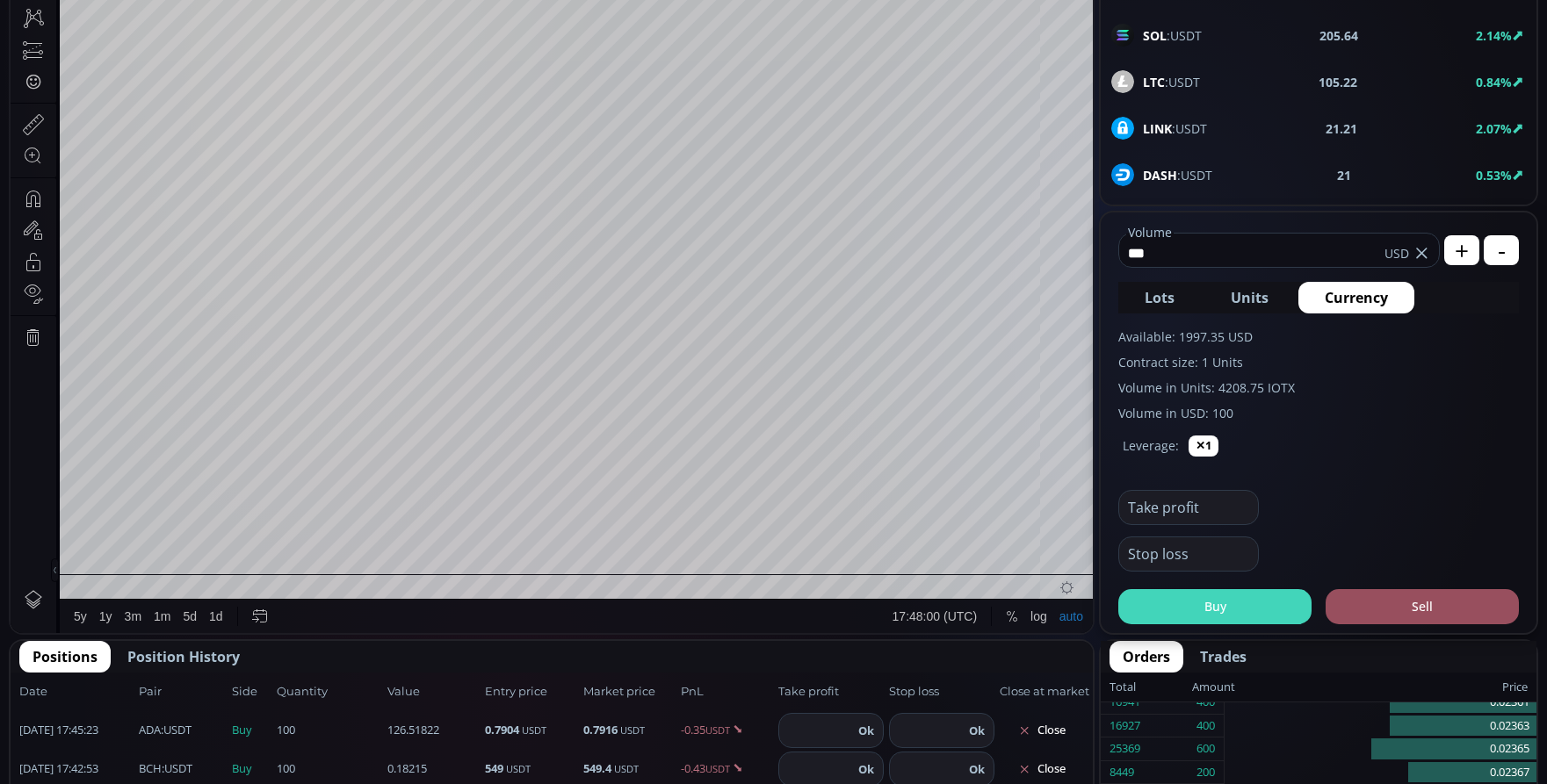
type input "***"
click at [1223, 597] on button "Buy" at bounding box center [1214, 607] width 193 height 35
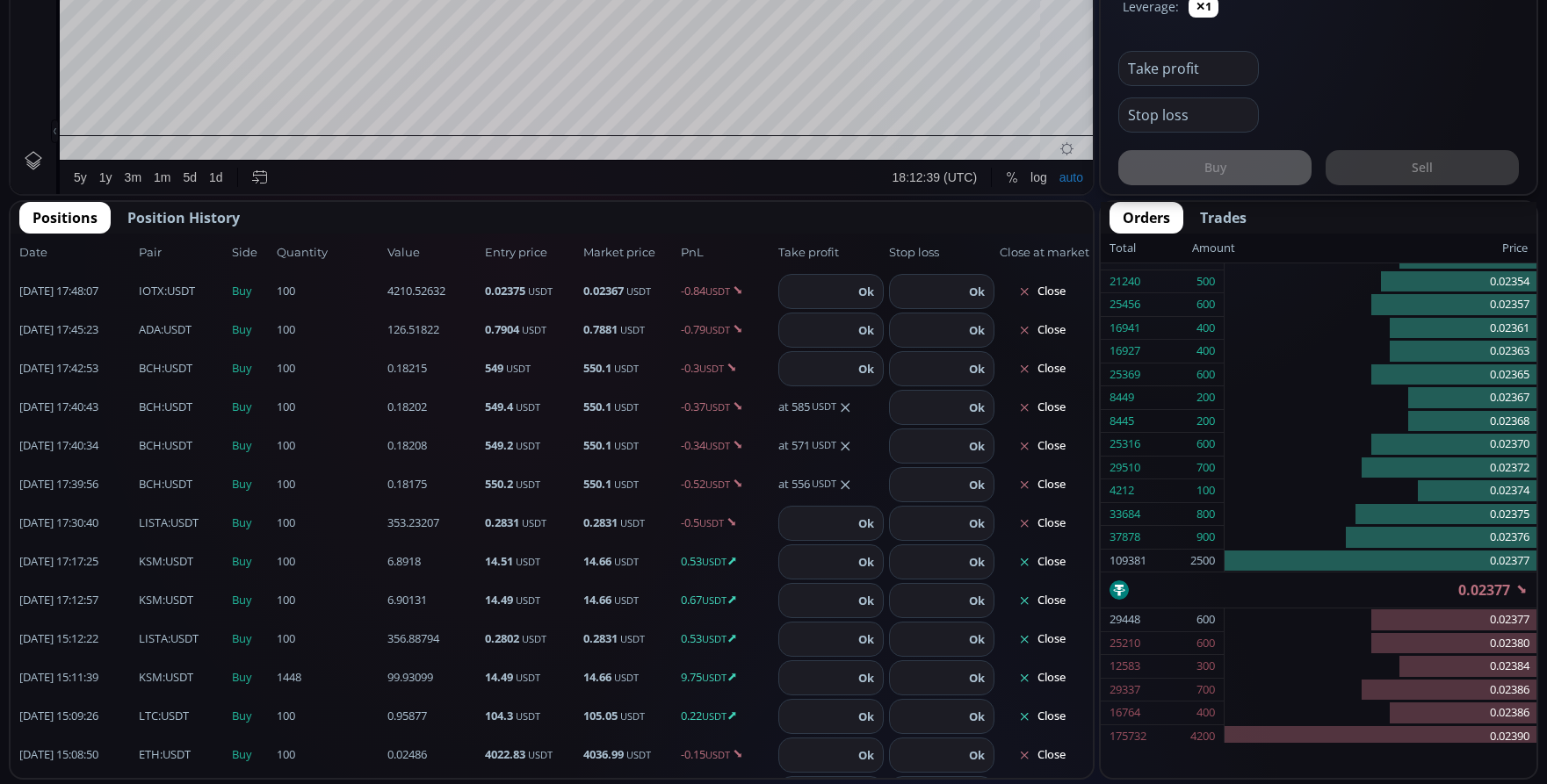
scroll to position [88, 0]
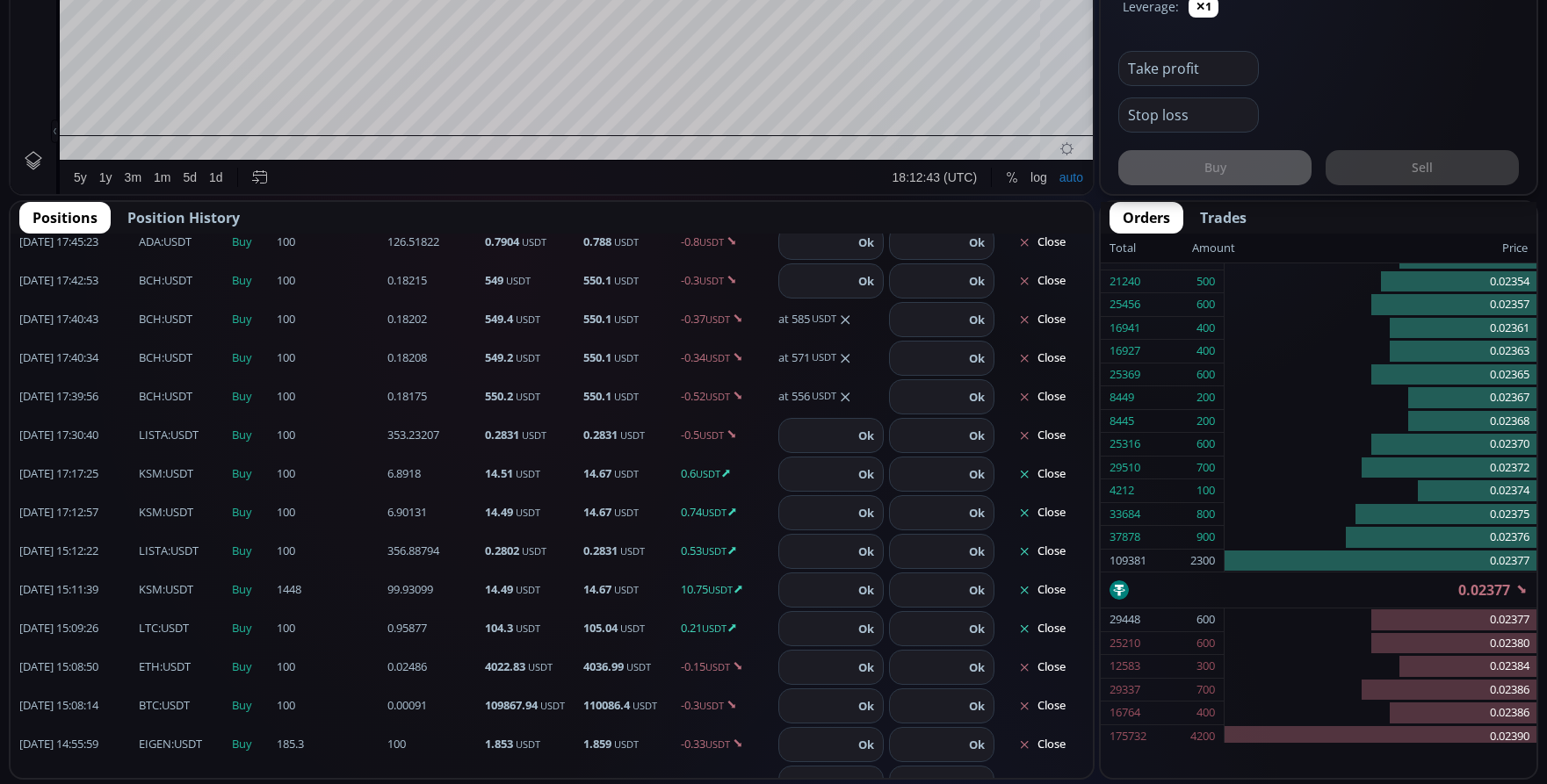
click at [1052, 587] on button "Close" at bounding box center [1041, 590] width 84 height 28
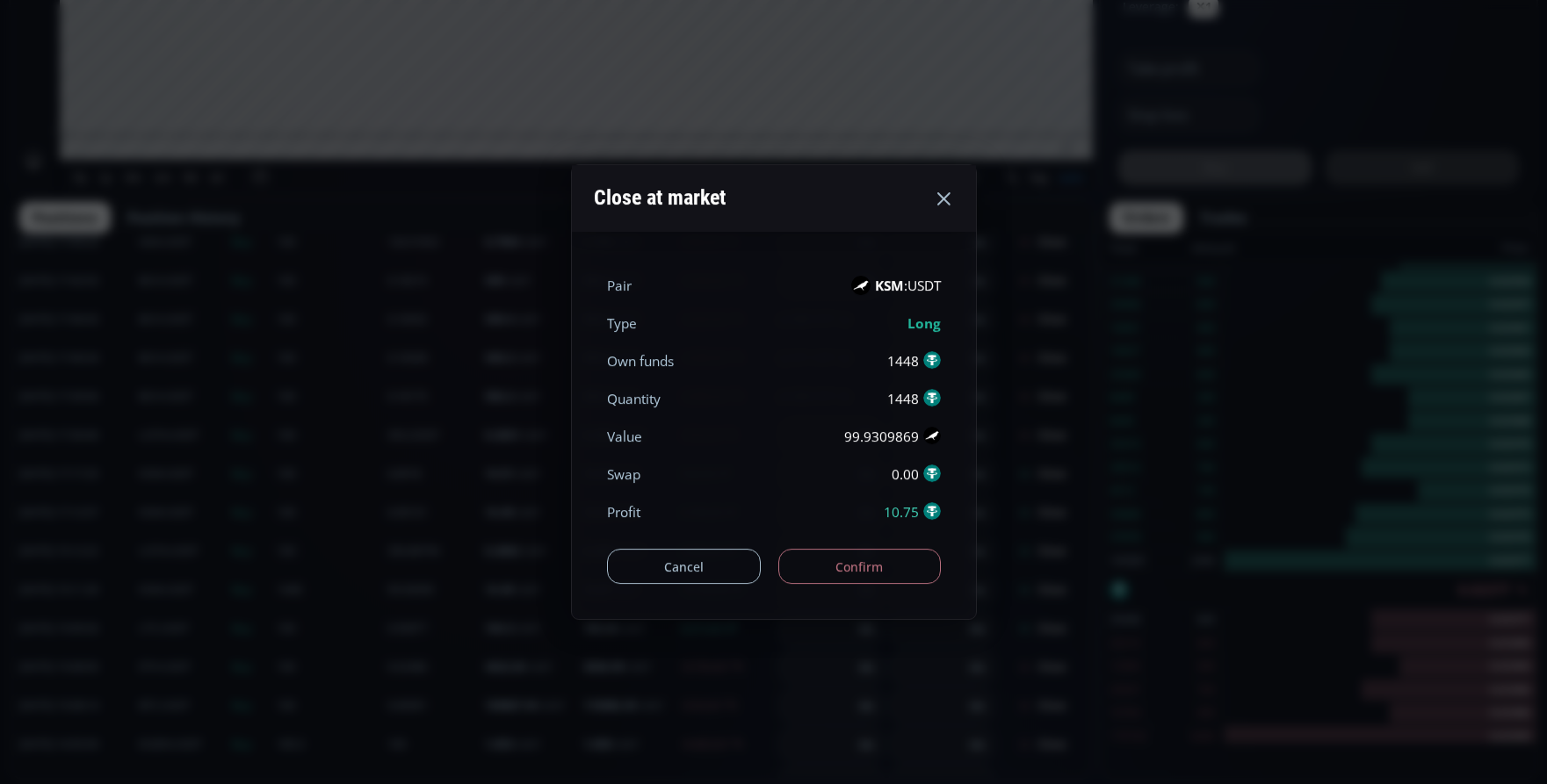
click at [927, 560] on button "Confirm" at bounding box center [860, 566] width 162 height 35
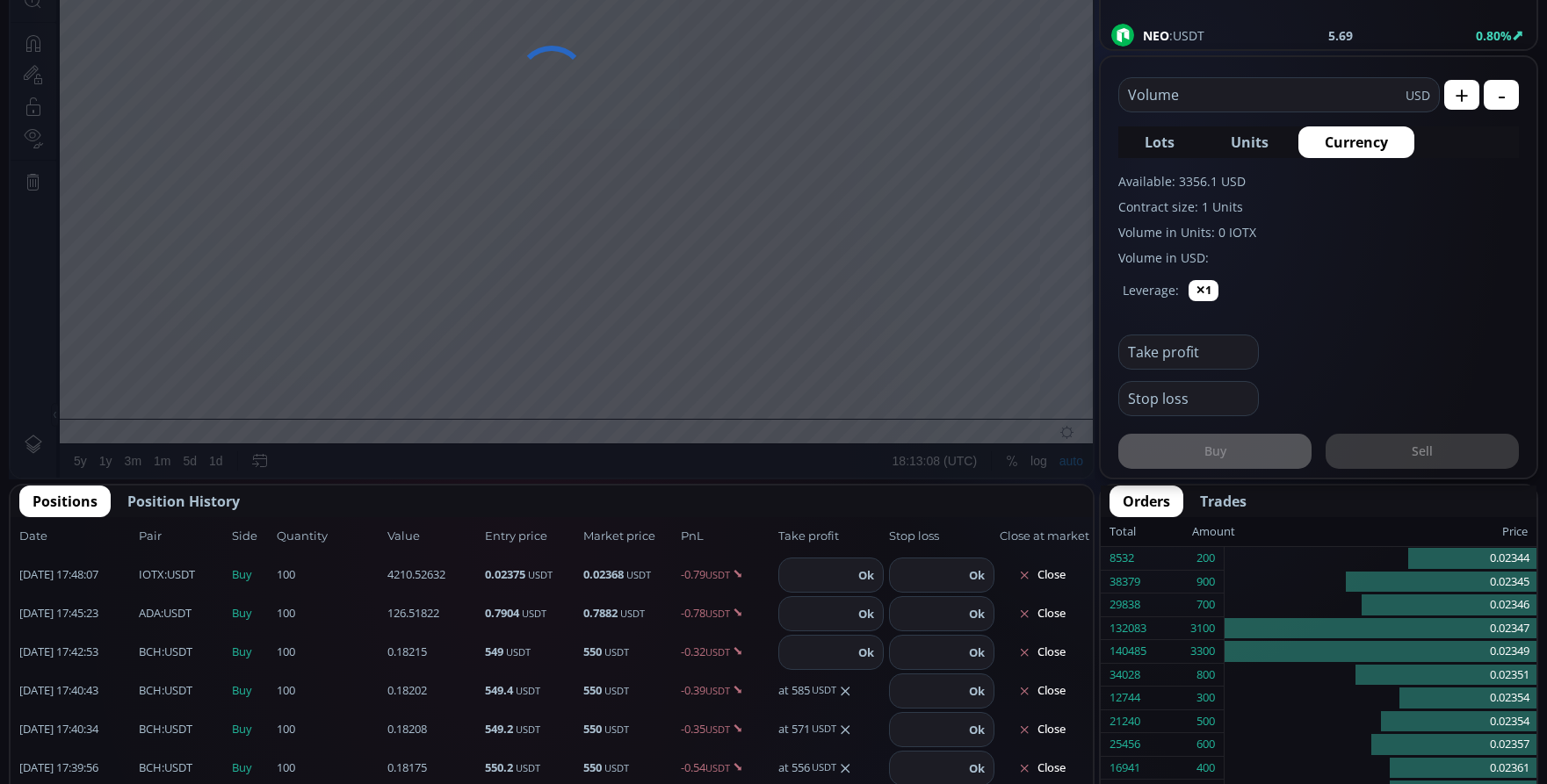
scroll to position [615, 0]
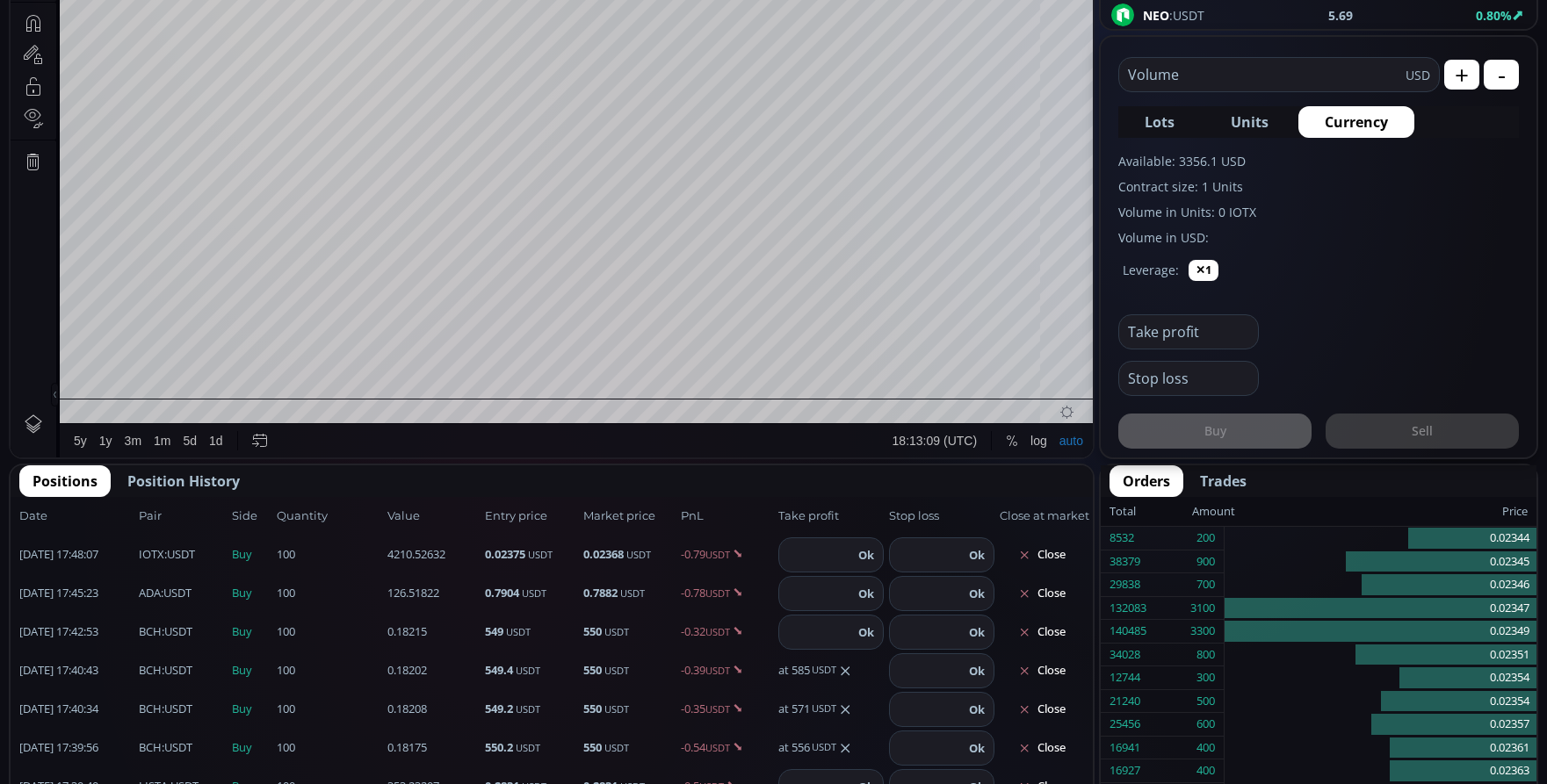
click at [192, 484] on span "Position History" at bounding box center [184, 481] width 113 height 21
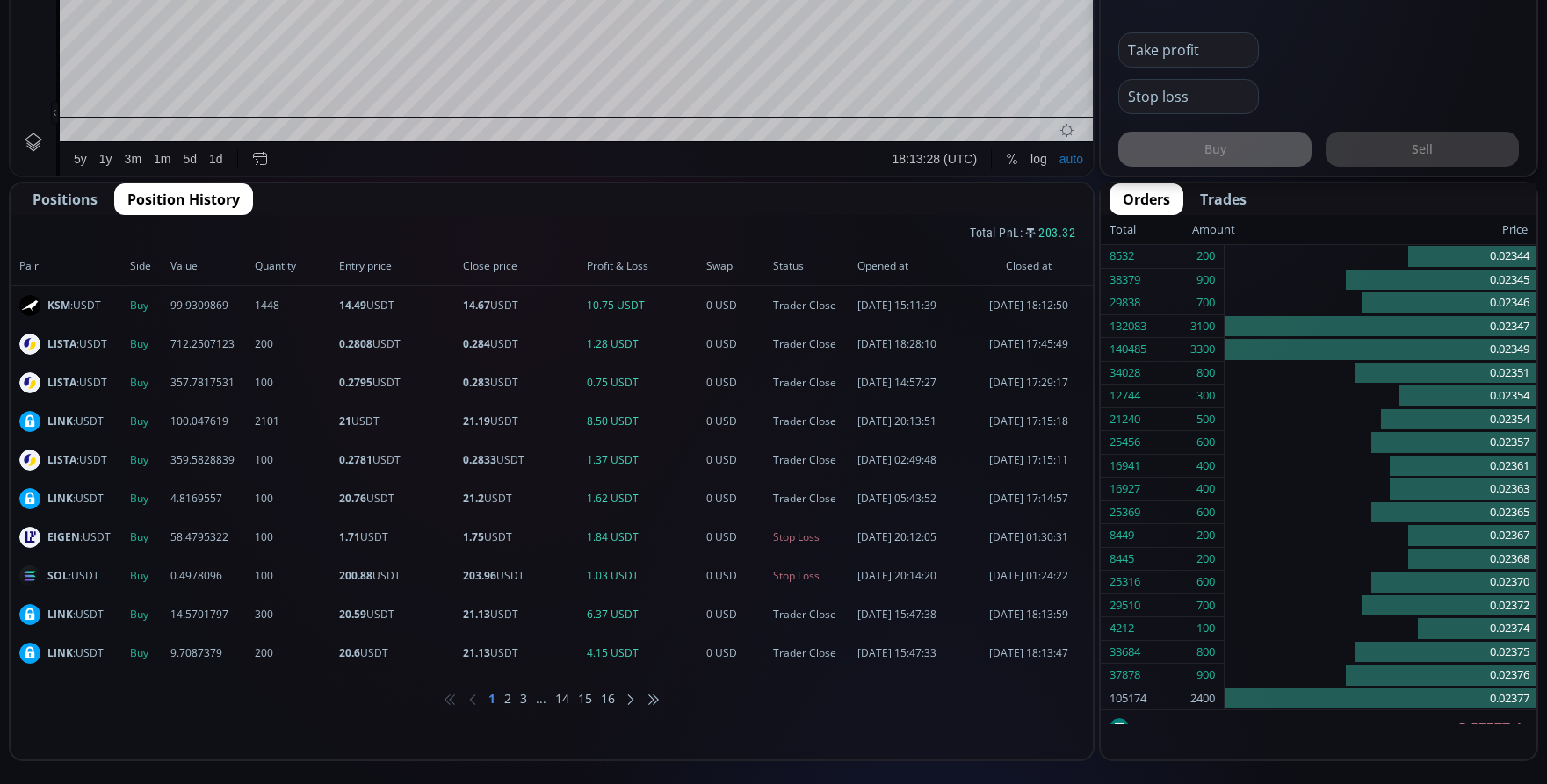
scroll to position [966, 0]
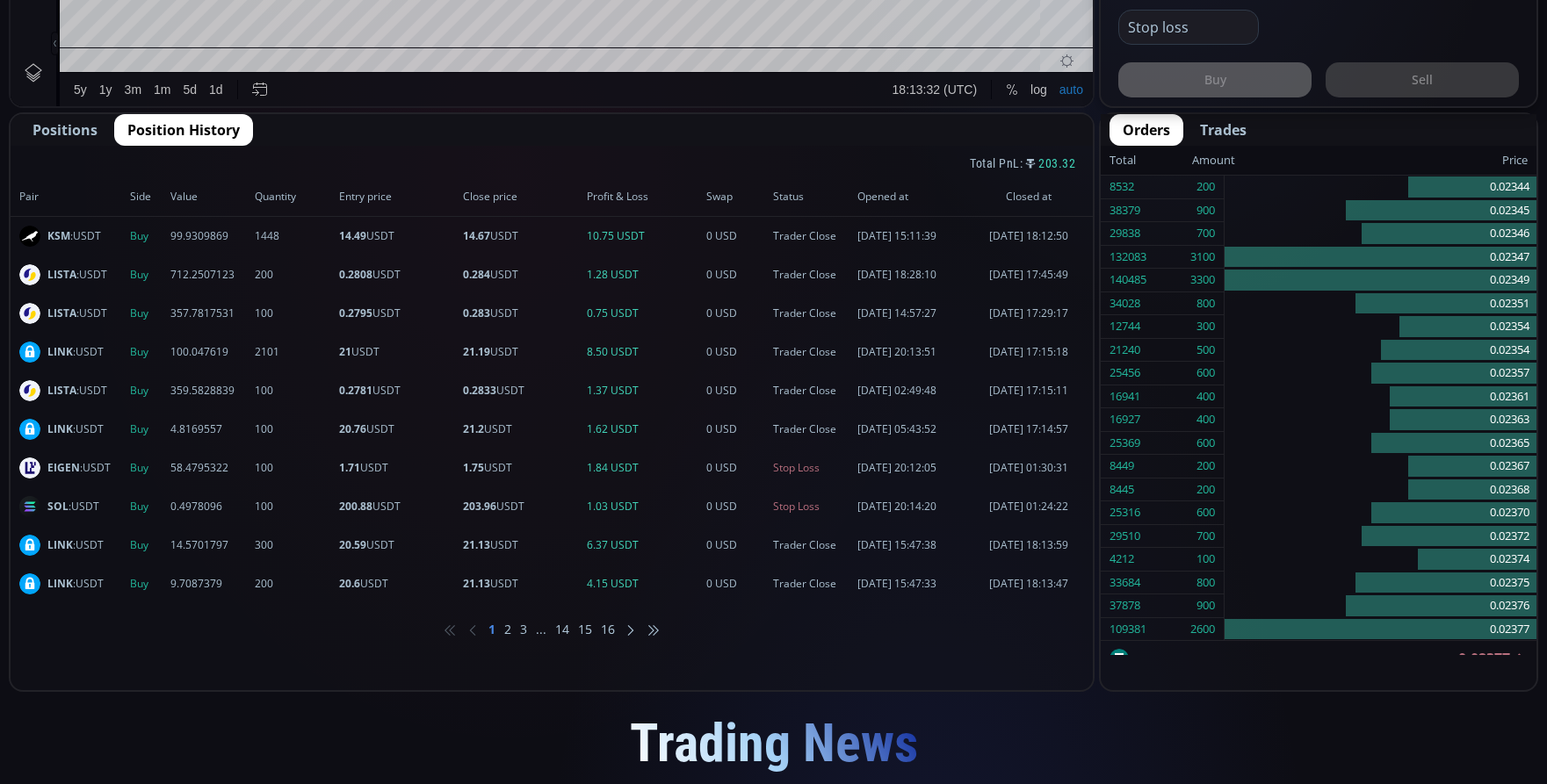
click at [506, 630] on li "2" at bounding box center [508, 629] width 7 height 18
click at [524, 630] on li "3" at bounding box center [524, 629] width 7 height 18
click at [523, 630] on li "4" at bounding box center [524, 629] width 7 height 18
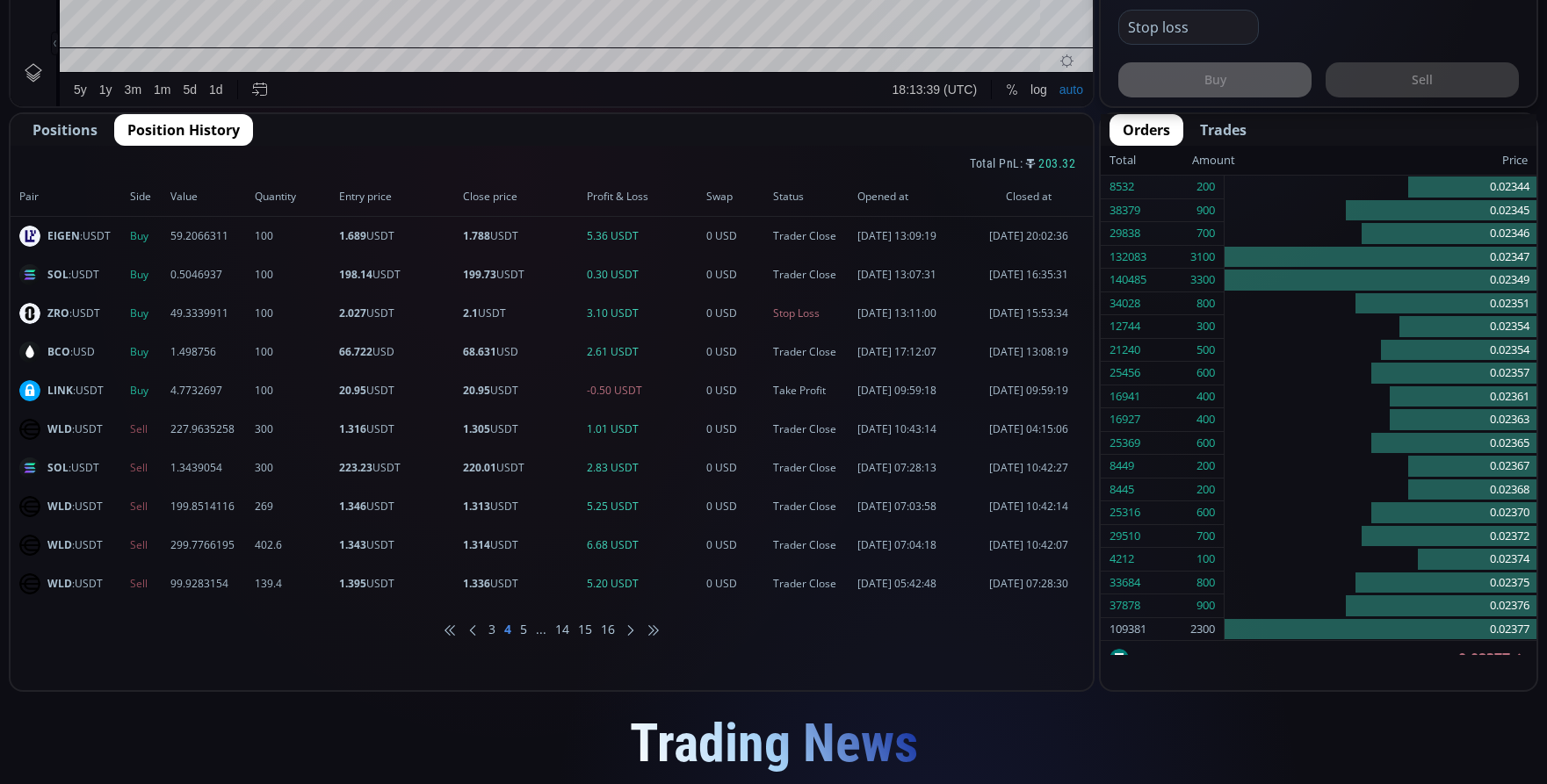
click at [523, 630] on li "5" at bounding box center [524, 629] width 7 height 18
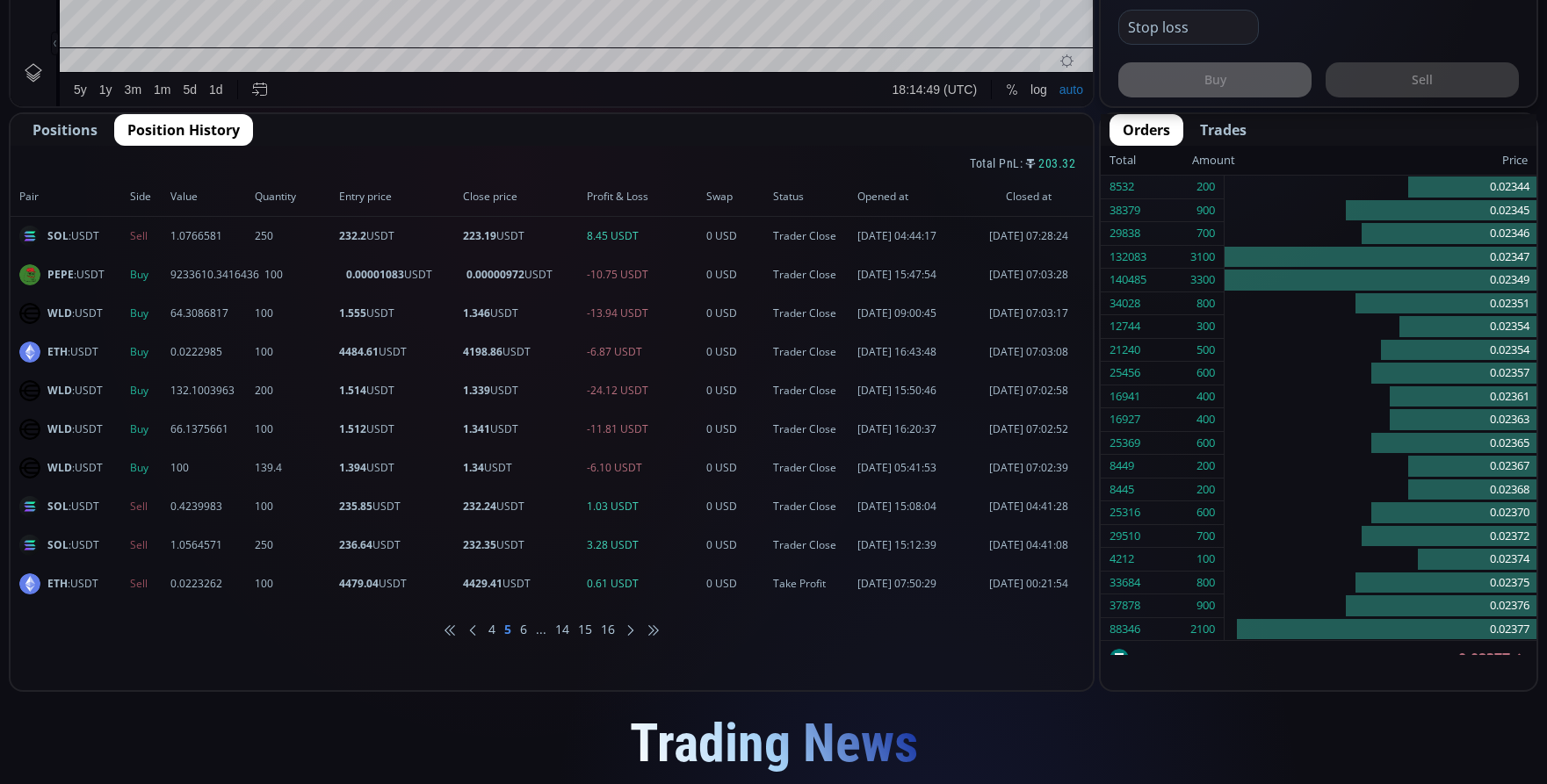
click at [72, 132] on span "Positions" at bounding box center [65, 129] width 65 height 21
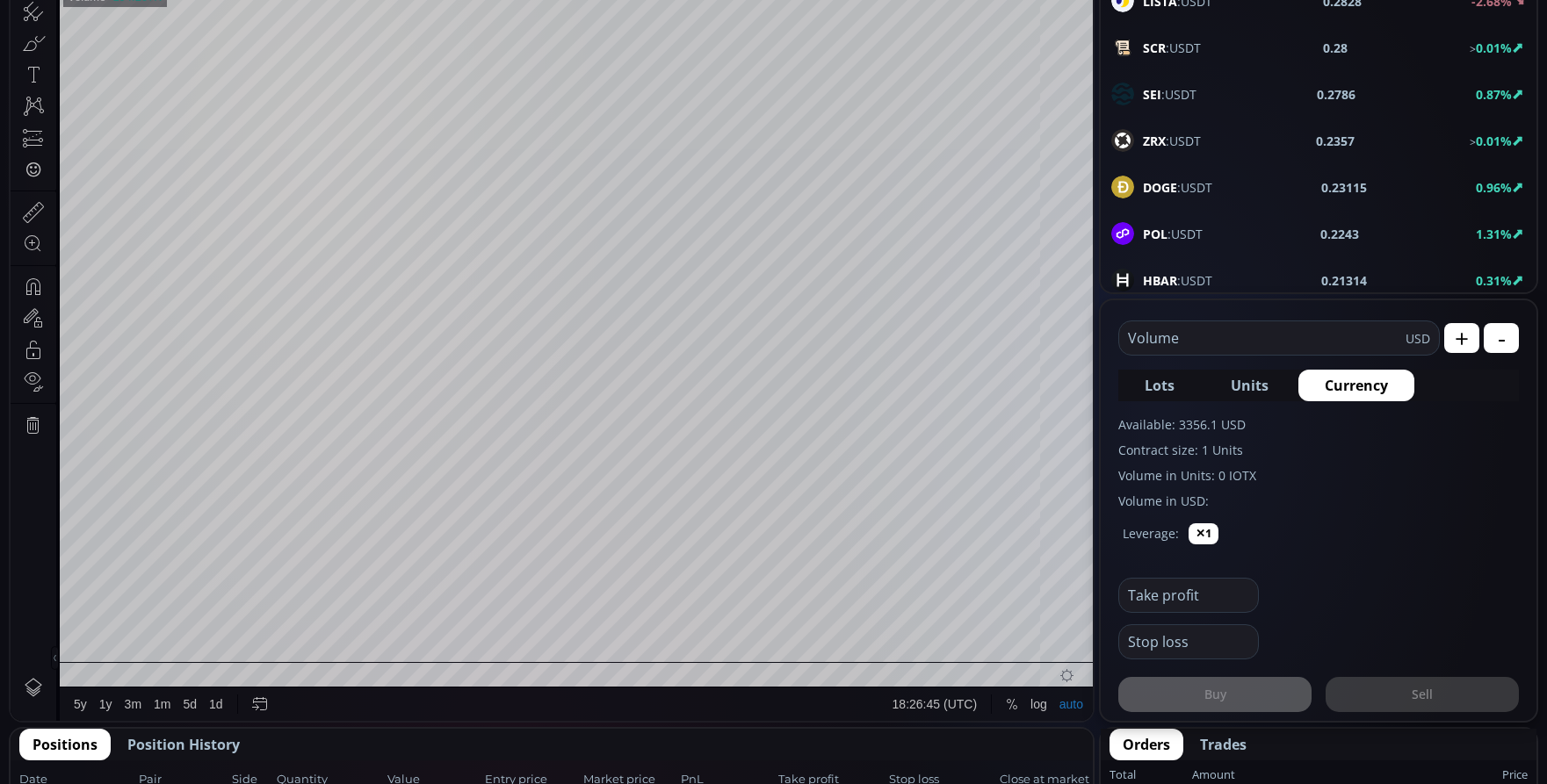
scroll to position [1581, 0]
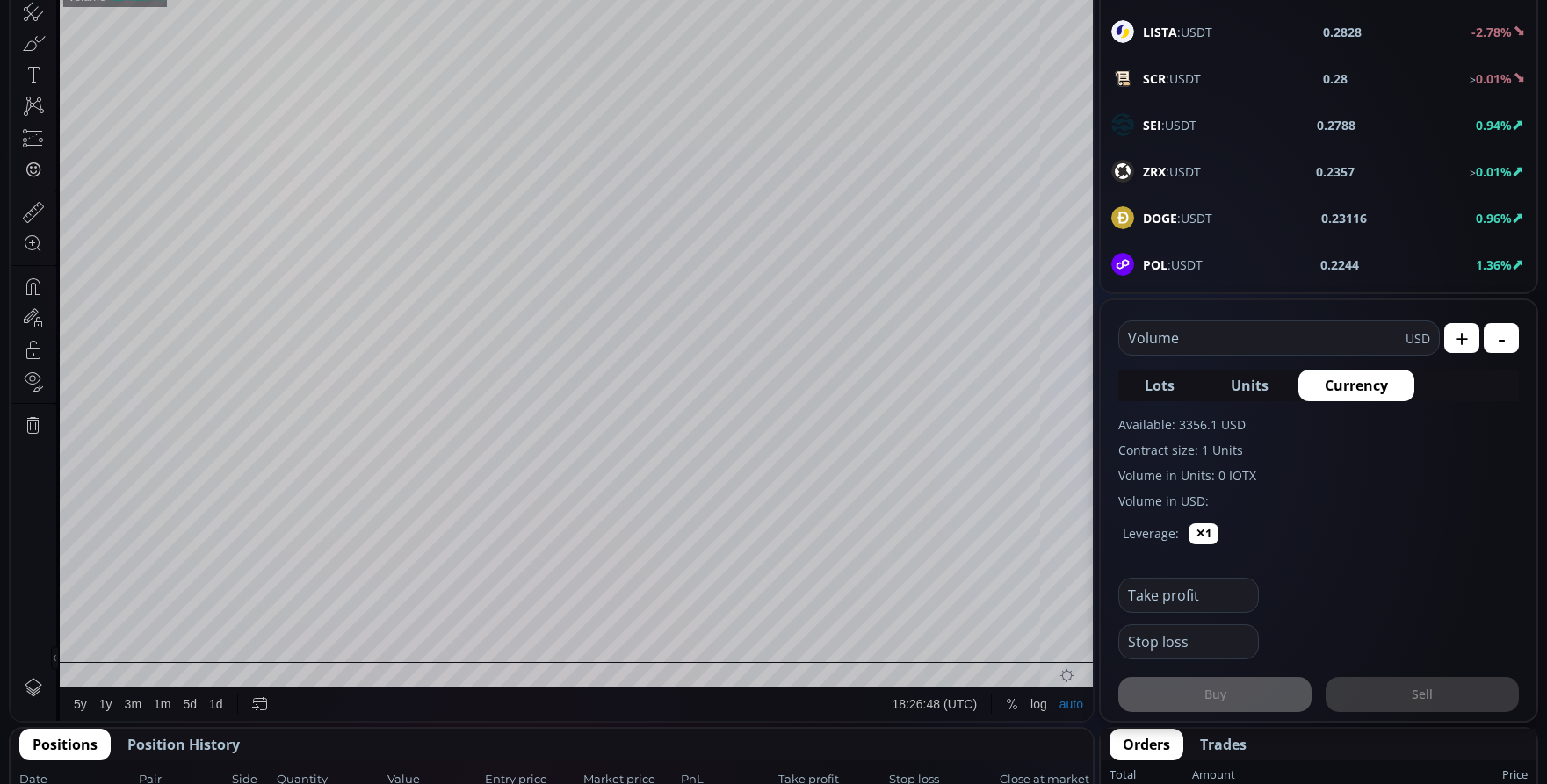
click at [1144, 170] on b "ZRX" at bounding box center [1154, 172] width 23 height 17
type input "****"
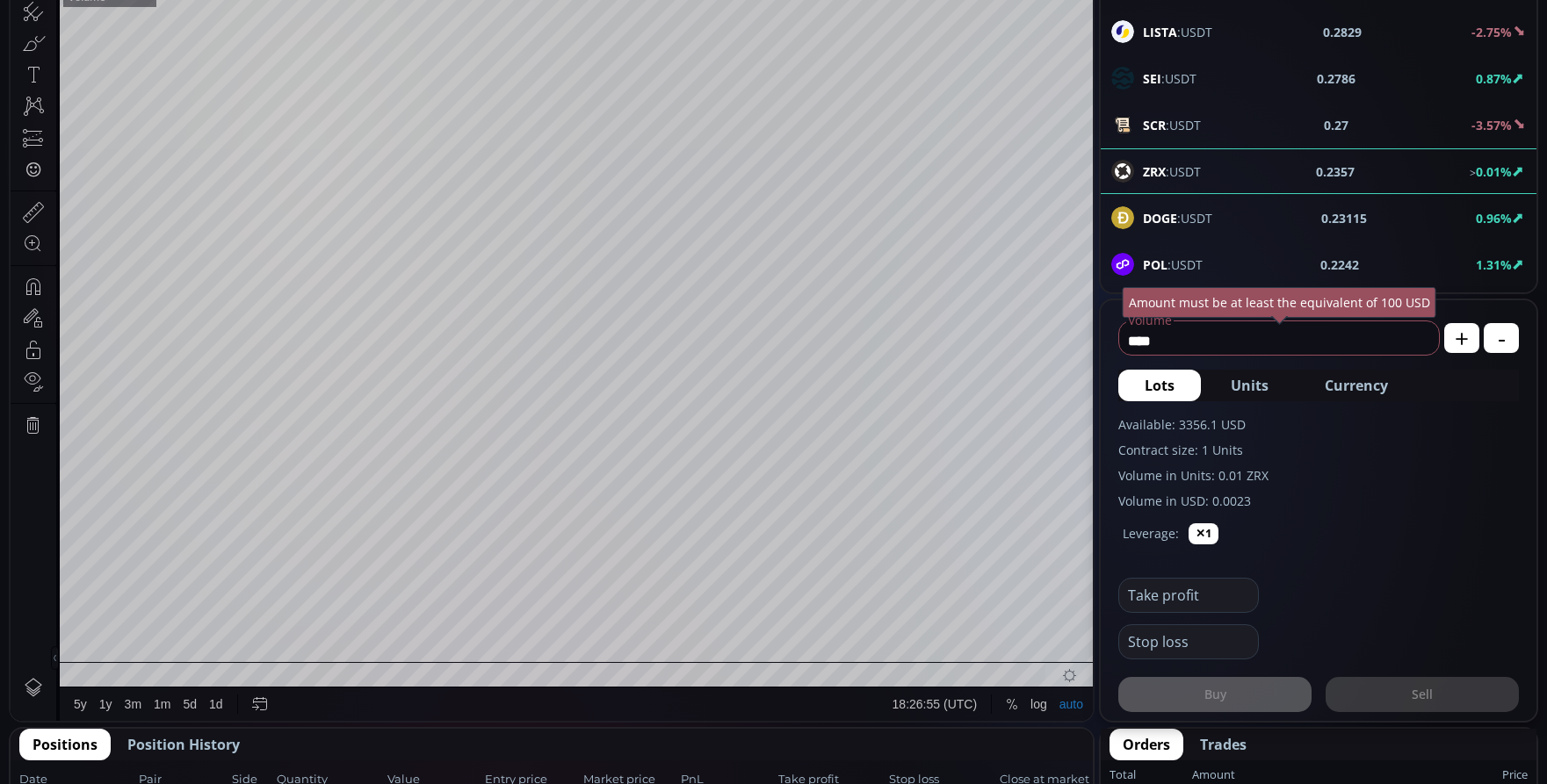
scroll to position [244, 0]
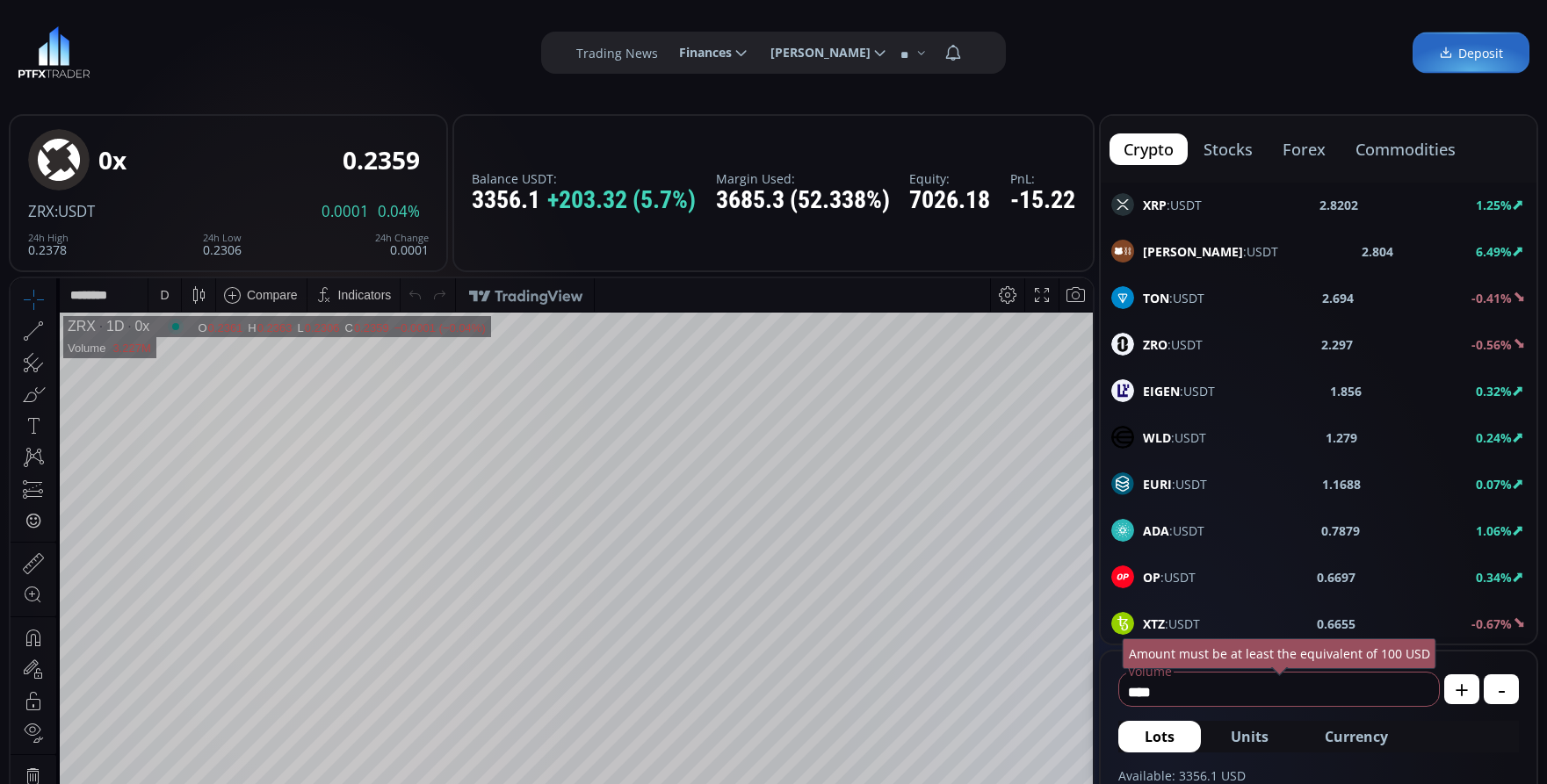
scroll to position [878, 0]
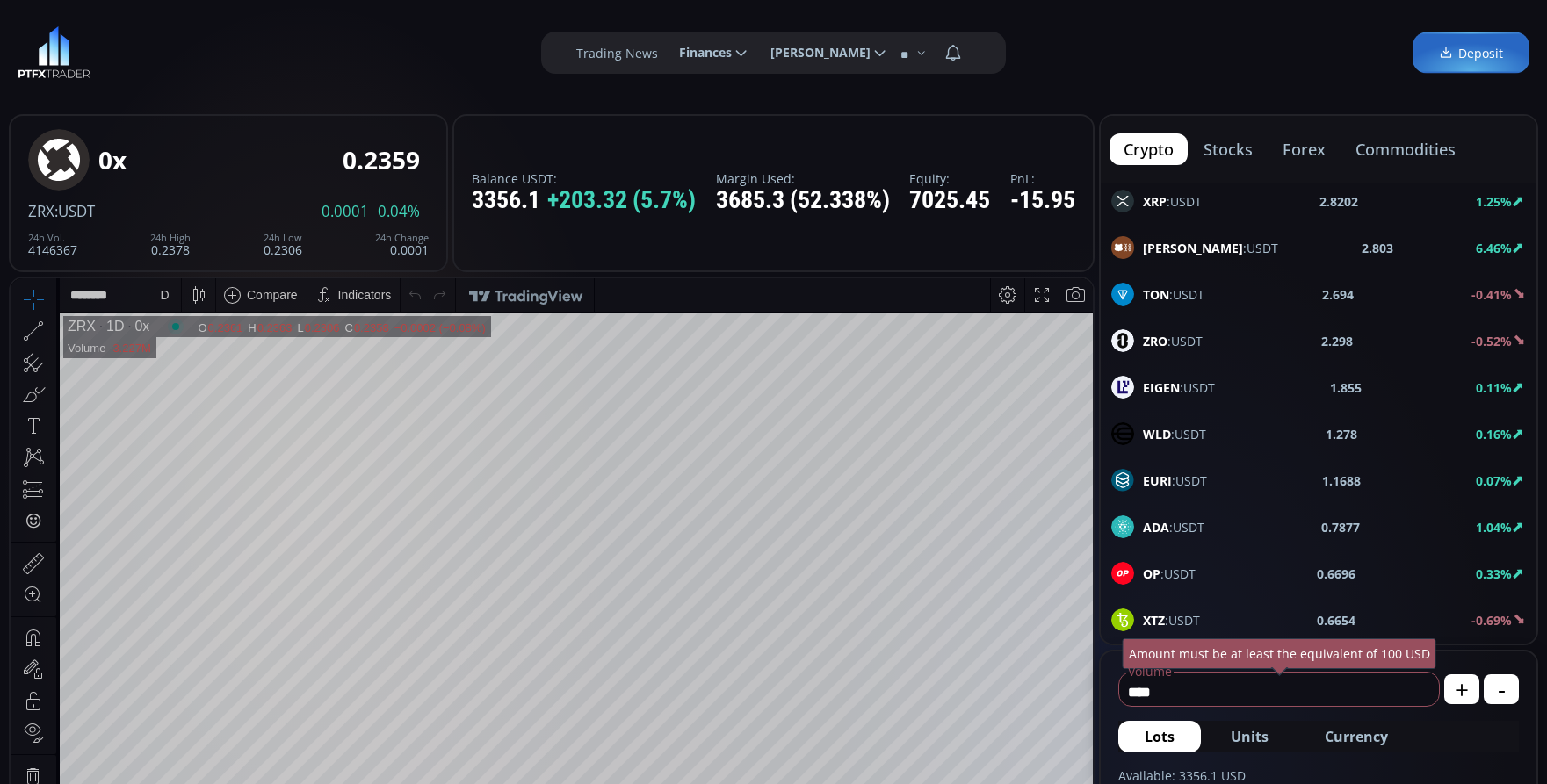
click at [1145, 330] on div "ZRO :USDT" at bounding box center [1156, 340] width 91 height 23
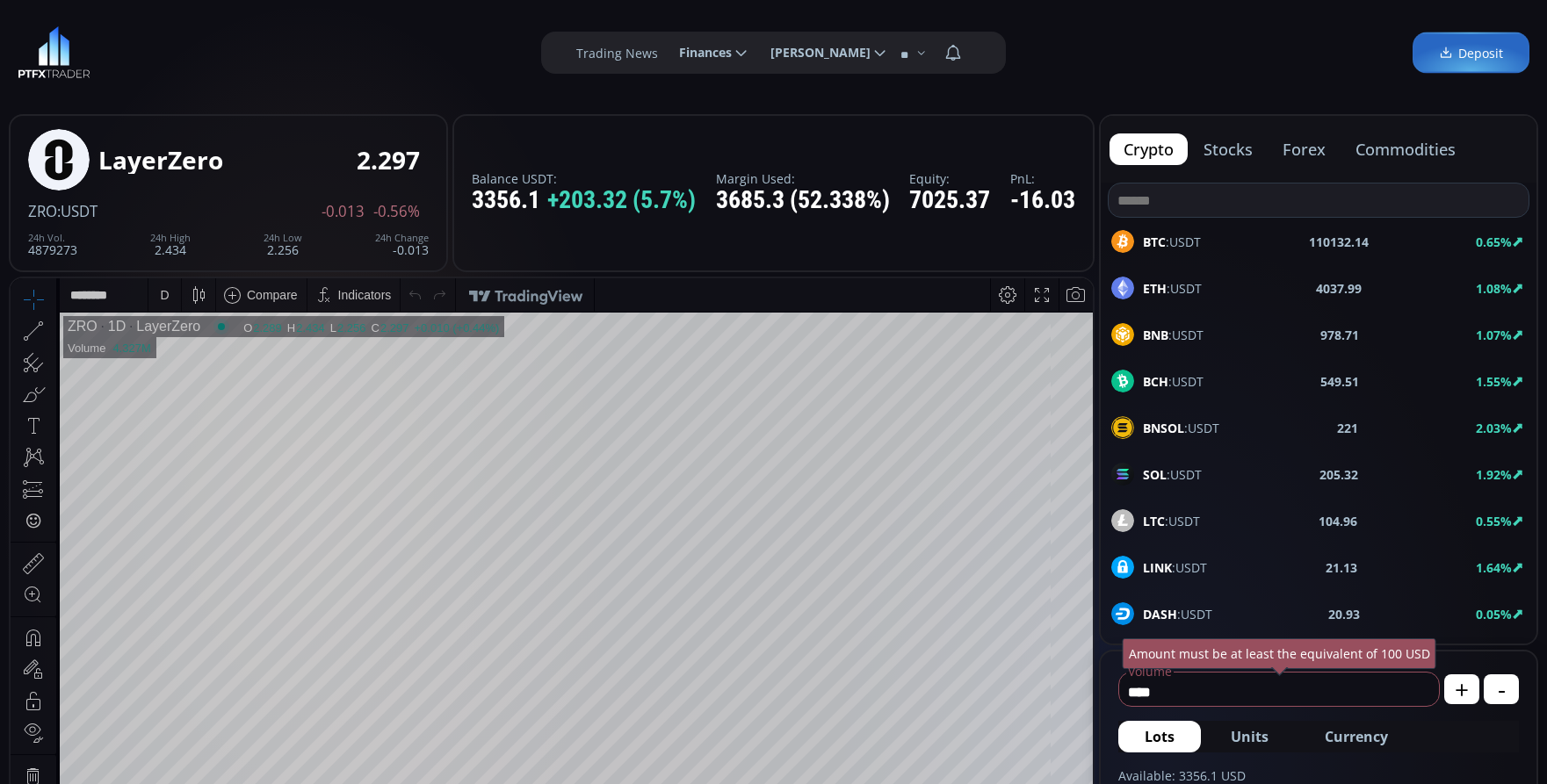
click at [1164, 186] on input at bounding box center [1318, 200] width 420 height 33
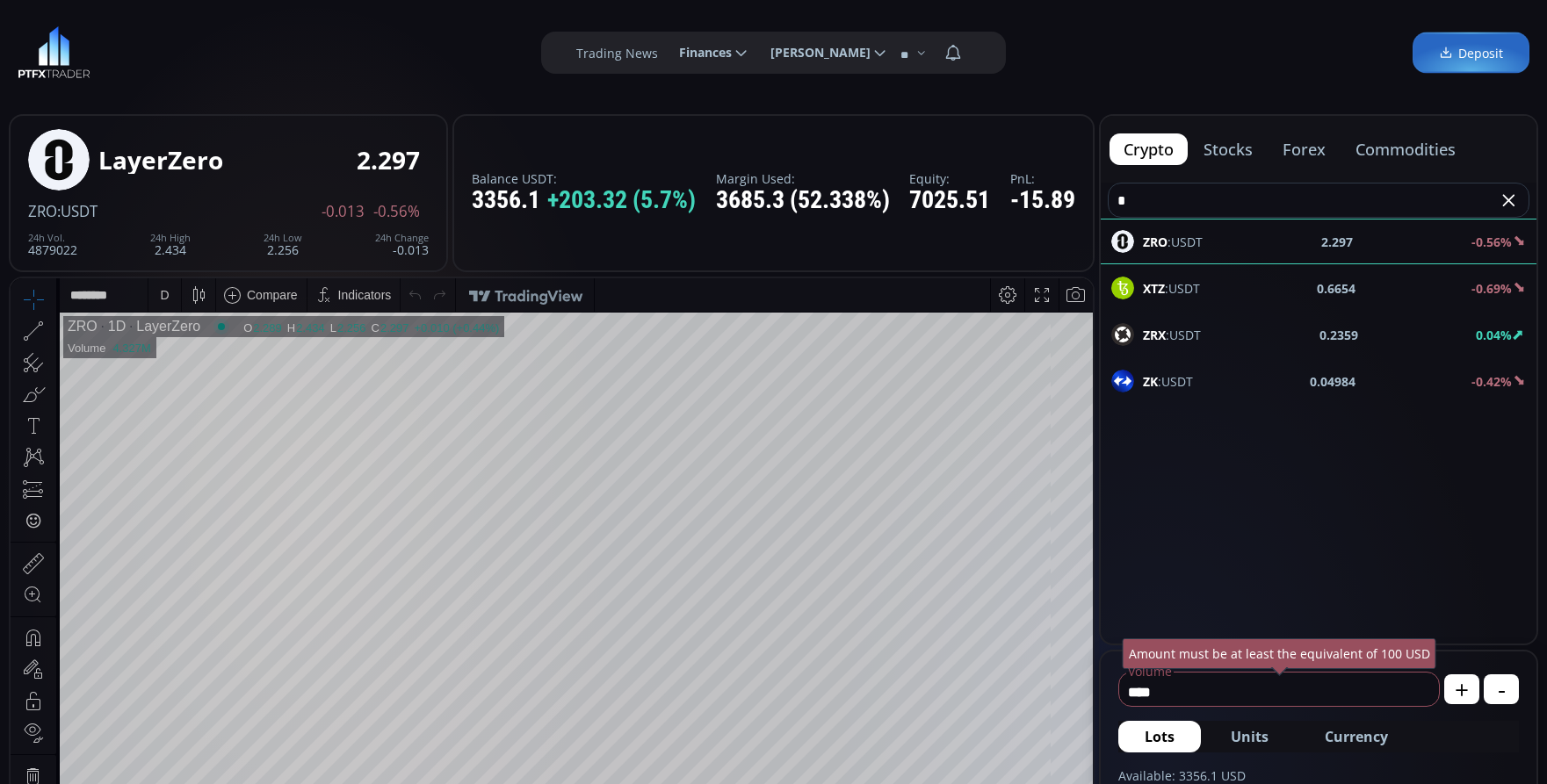
type input "*"
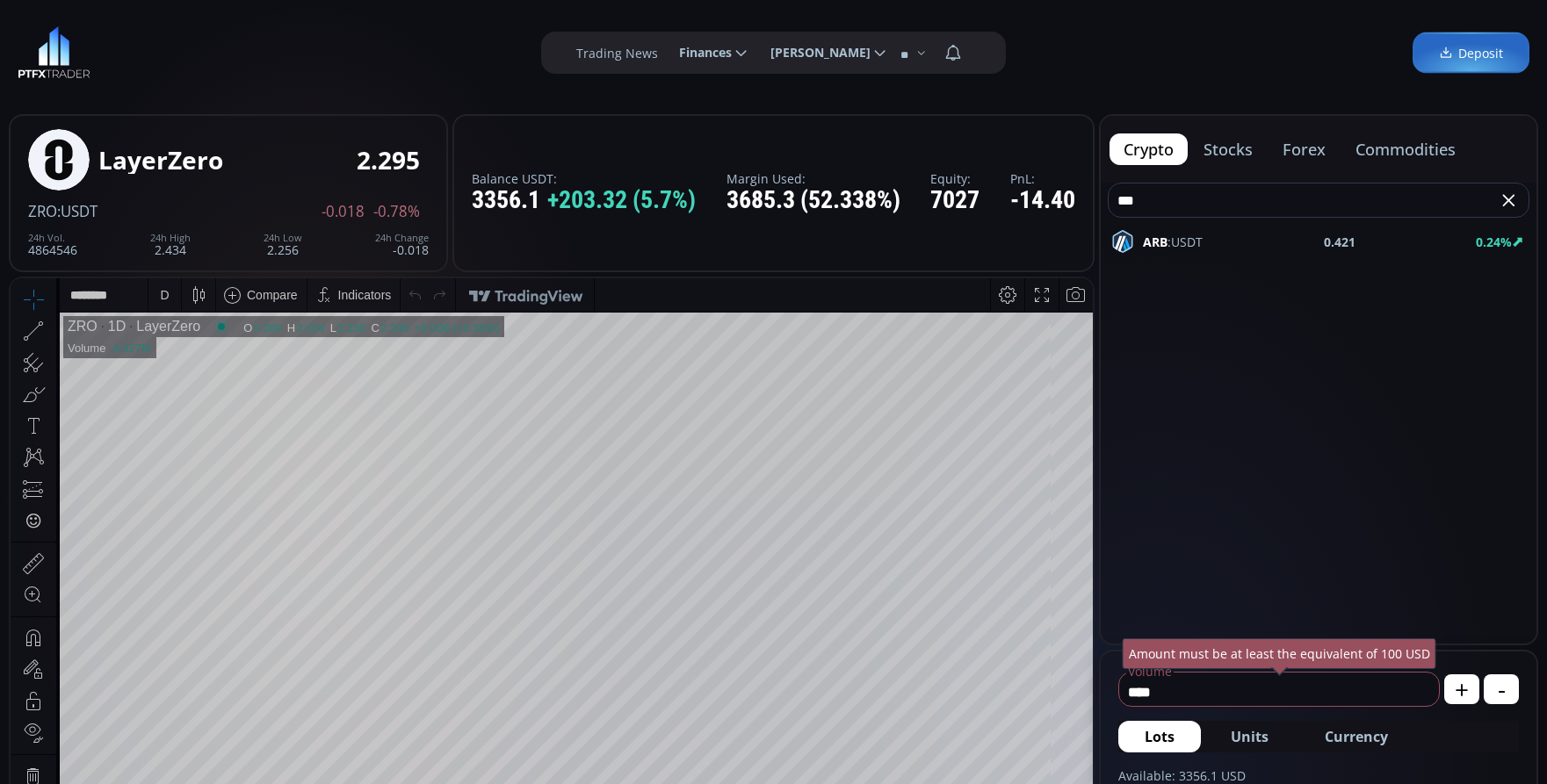
type input "***"
click at [1174, 240] on span "ARB :USDT" at bounding box center [1172, 242] width 60 height 18
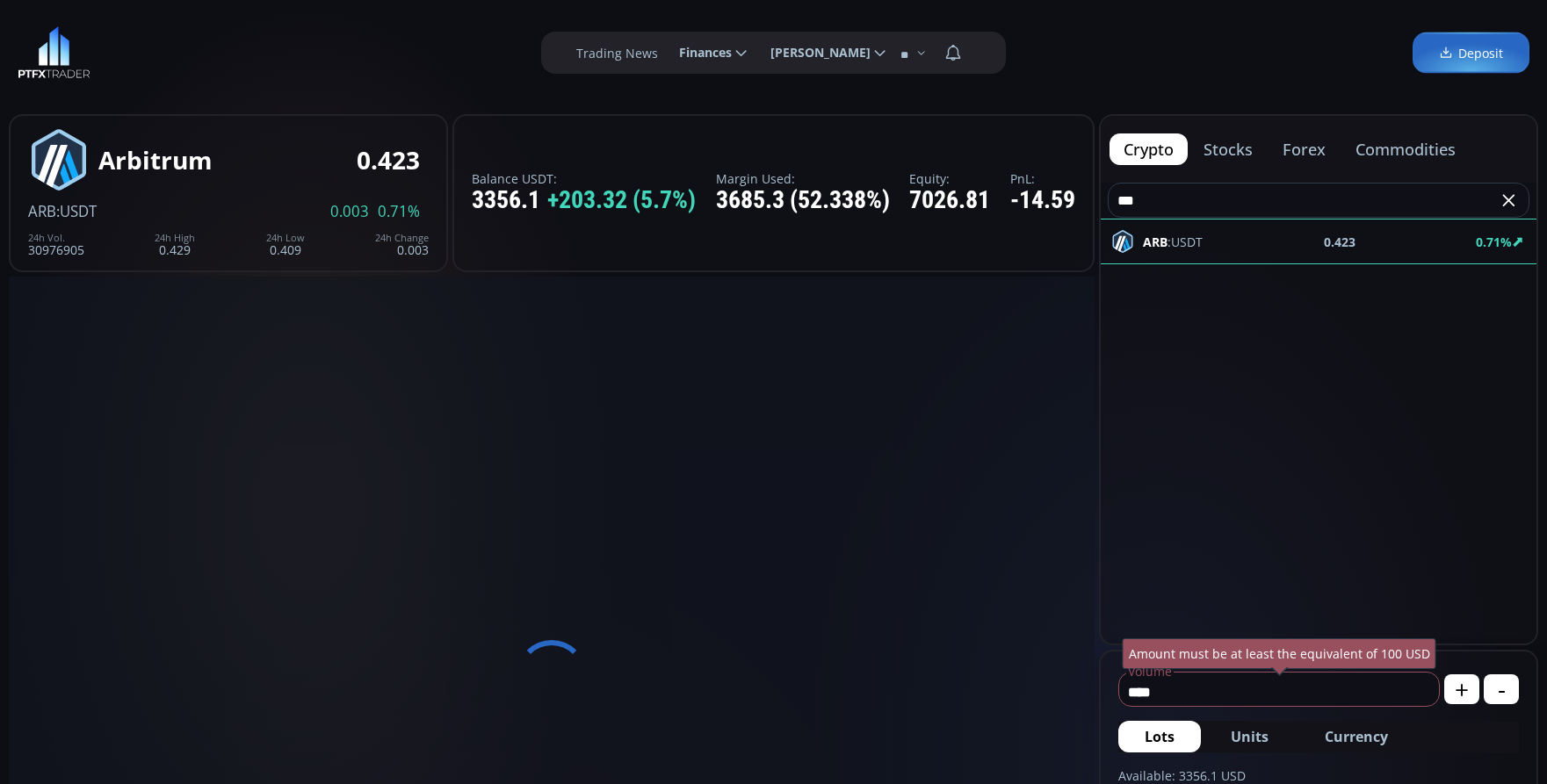
click at [1363, 736] on span "Currency" at bounding box center [1356, 736] width 64 height 21
drag, startPoint x: 1277, startPoint y: 701, endPoint x: 1064, endPoint y: 703, distance: 213.0
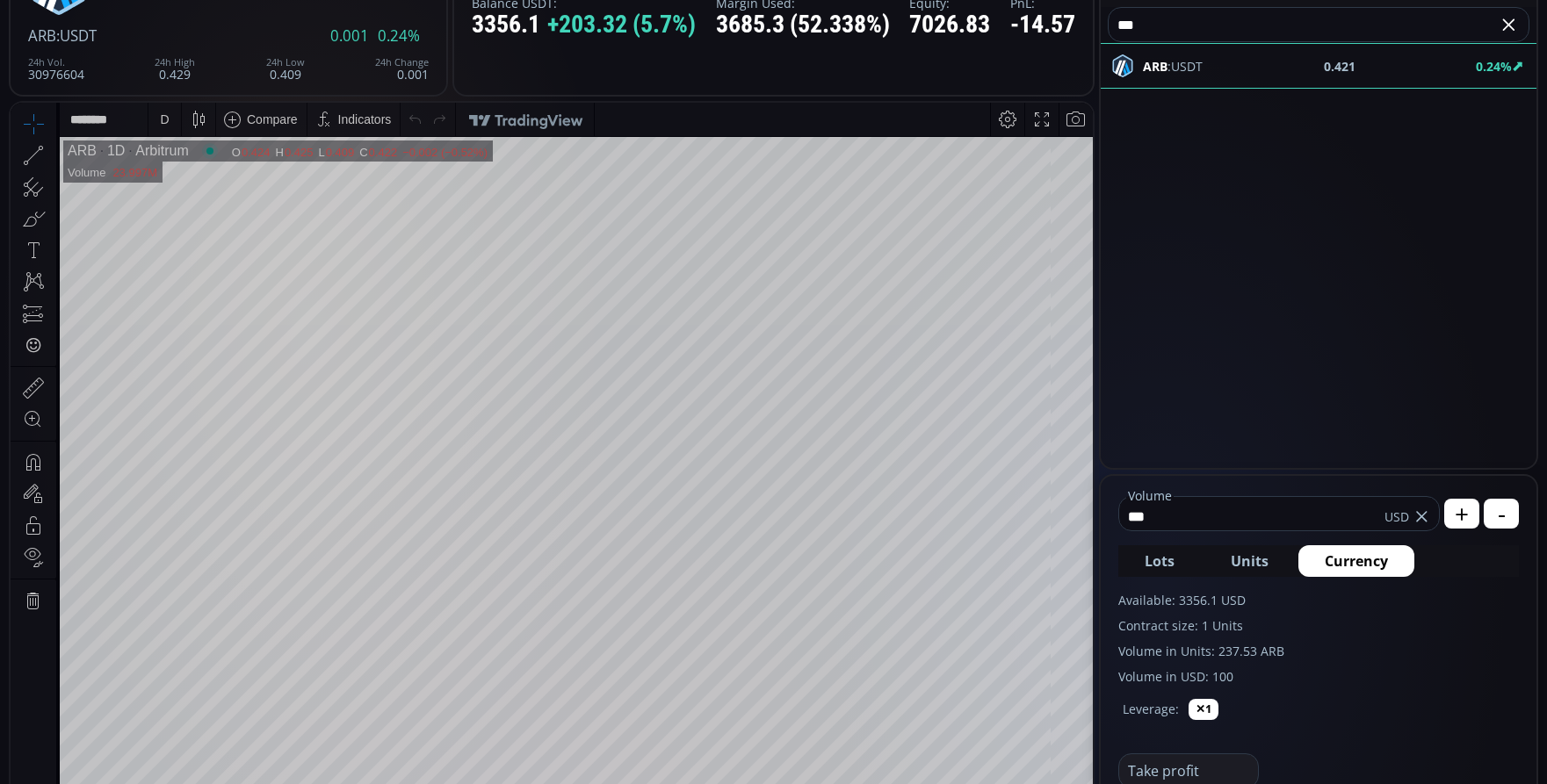
scroll to position [351, 0]
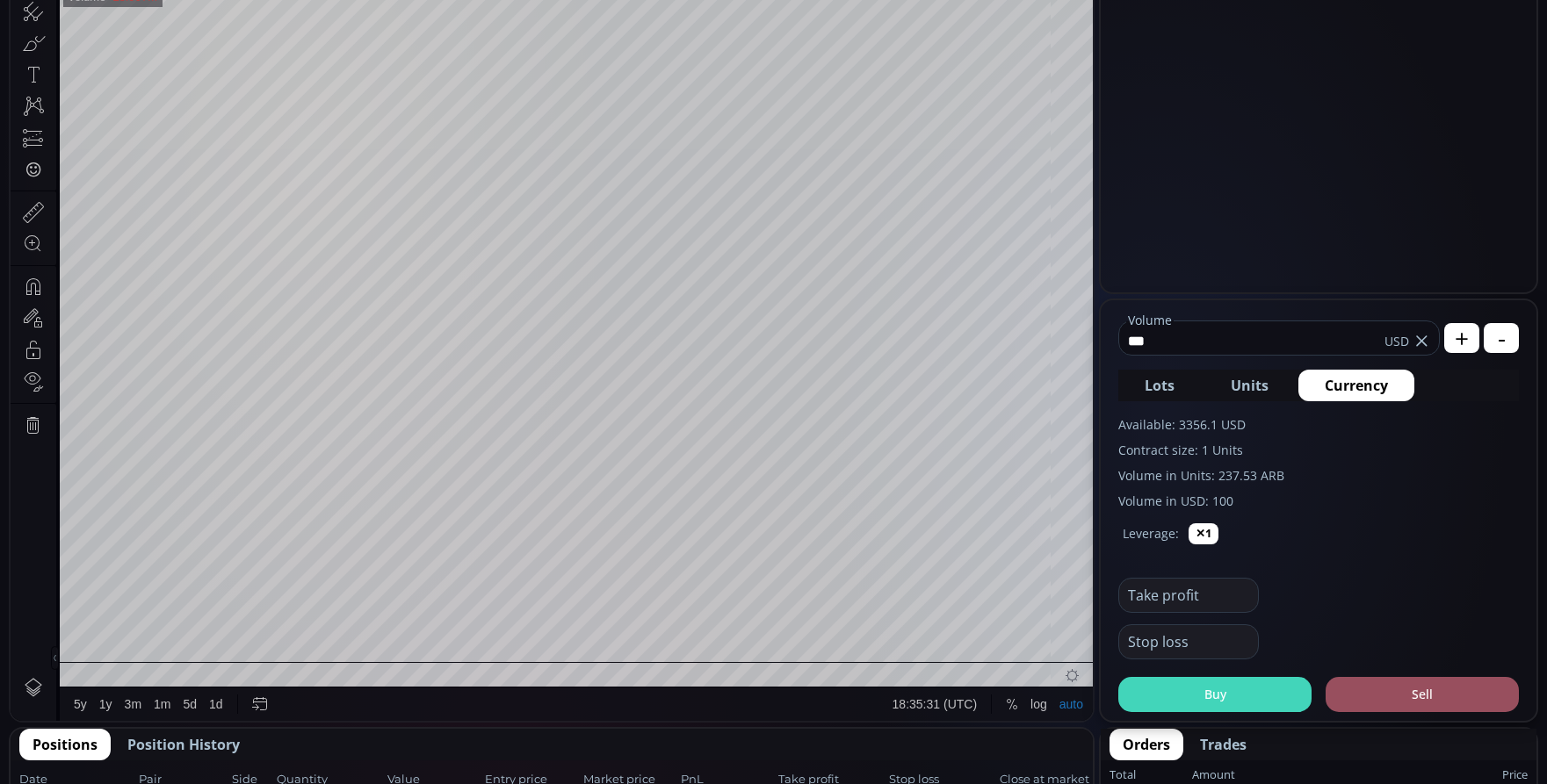
type input "***"
click at [1211, 690] on button "Buy" at bounding box center [1214, 695] width 193 height 35
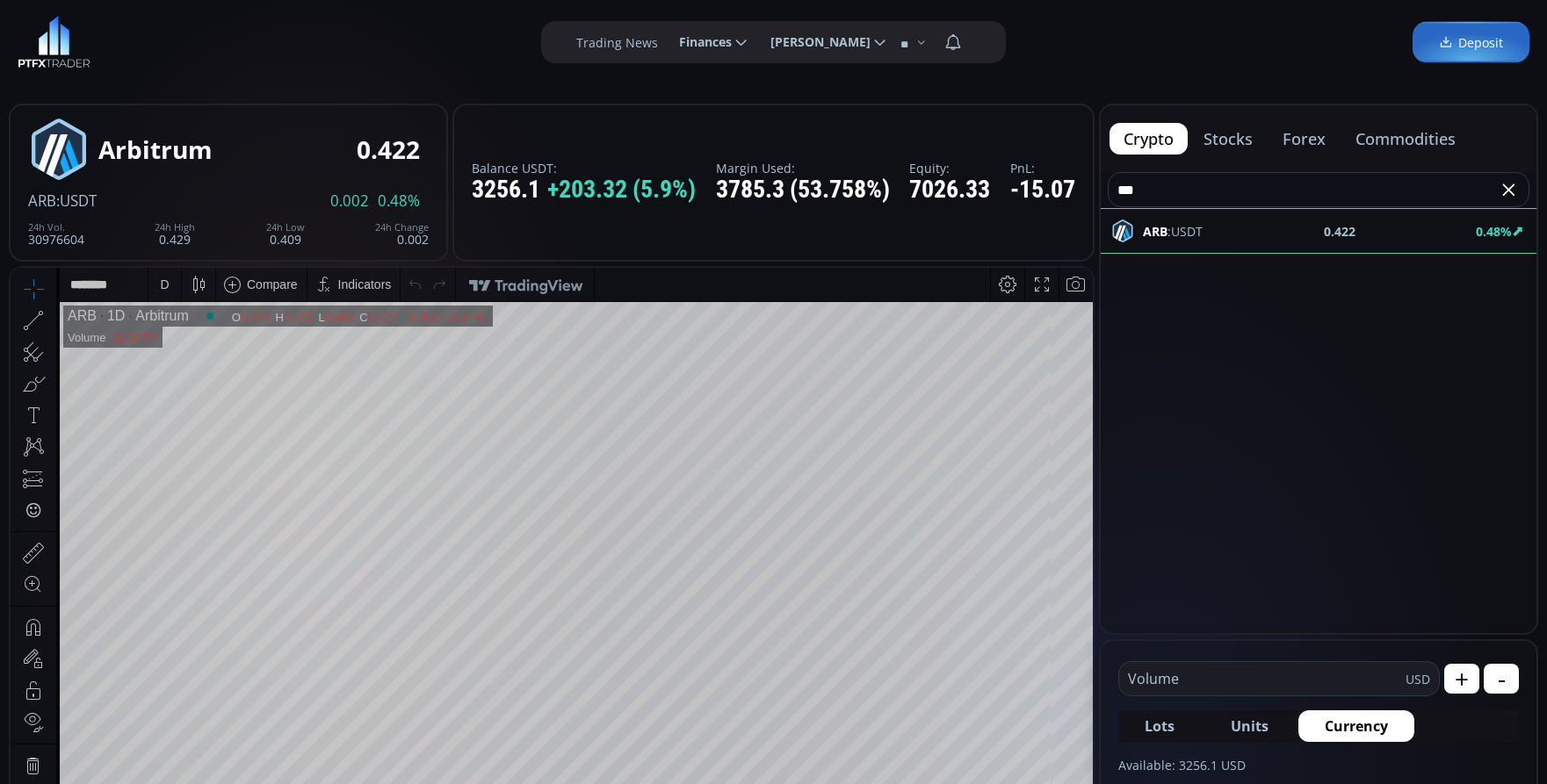
scroll to position [0, 0]
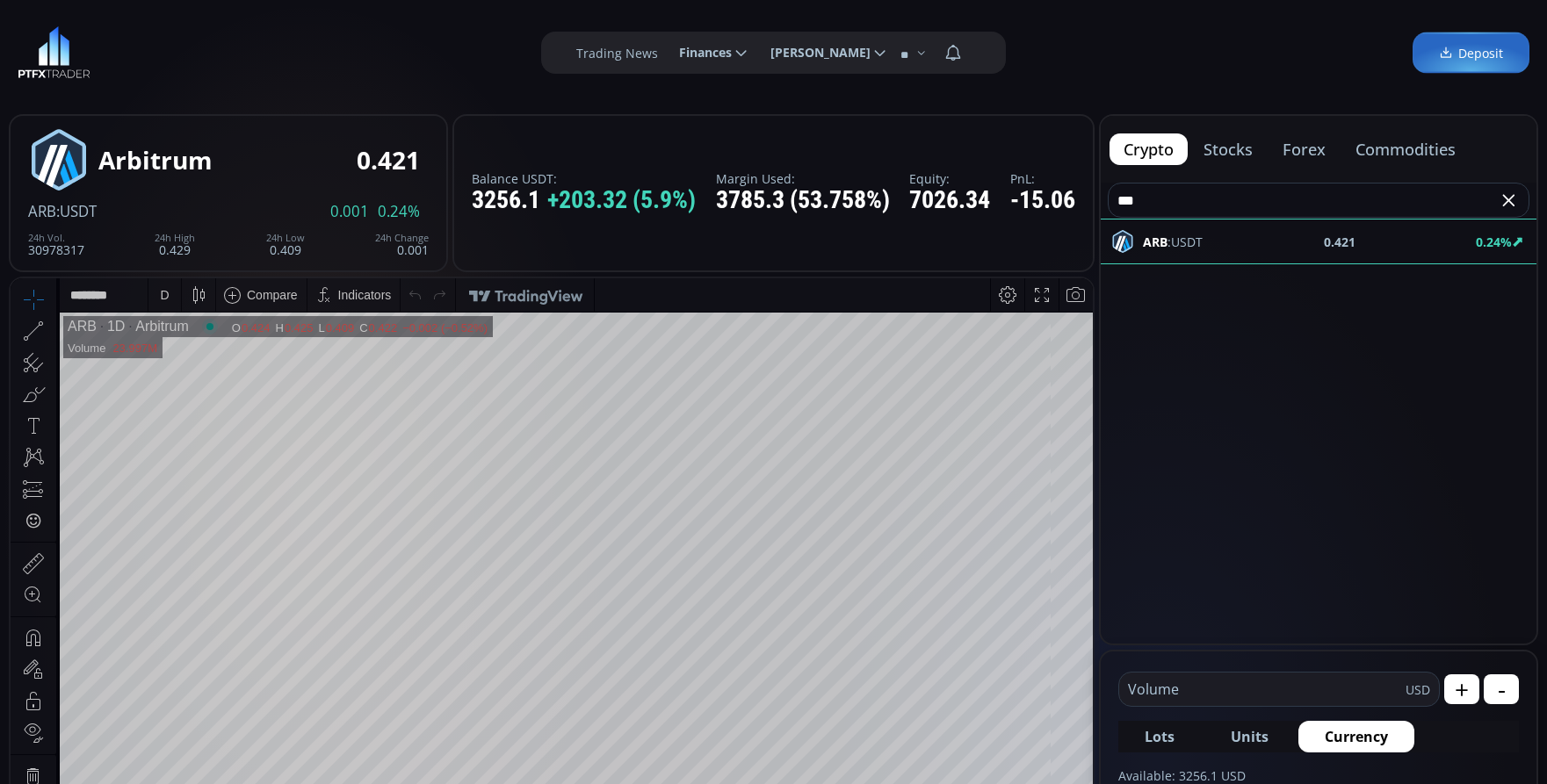
click at [152, 299] on div "D" at bounding box center [164, 295] width 32 height 33
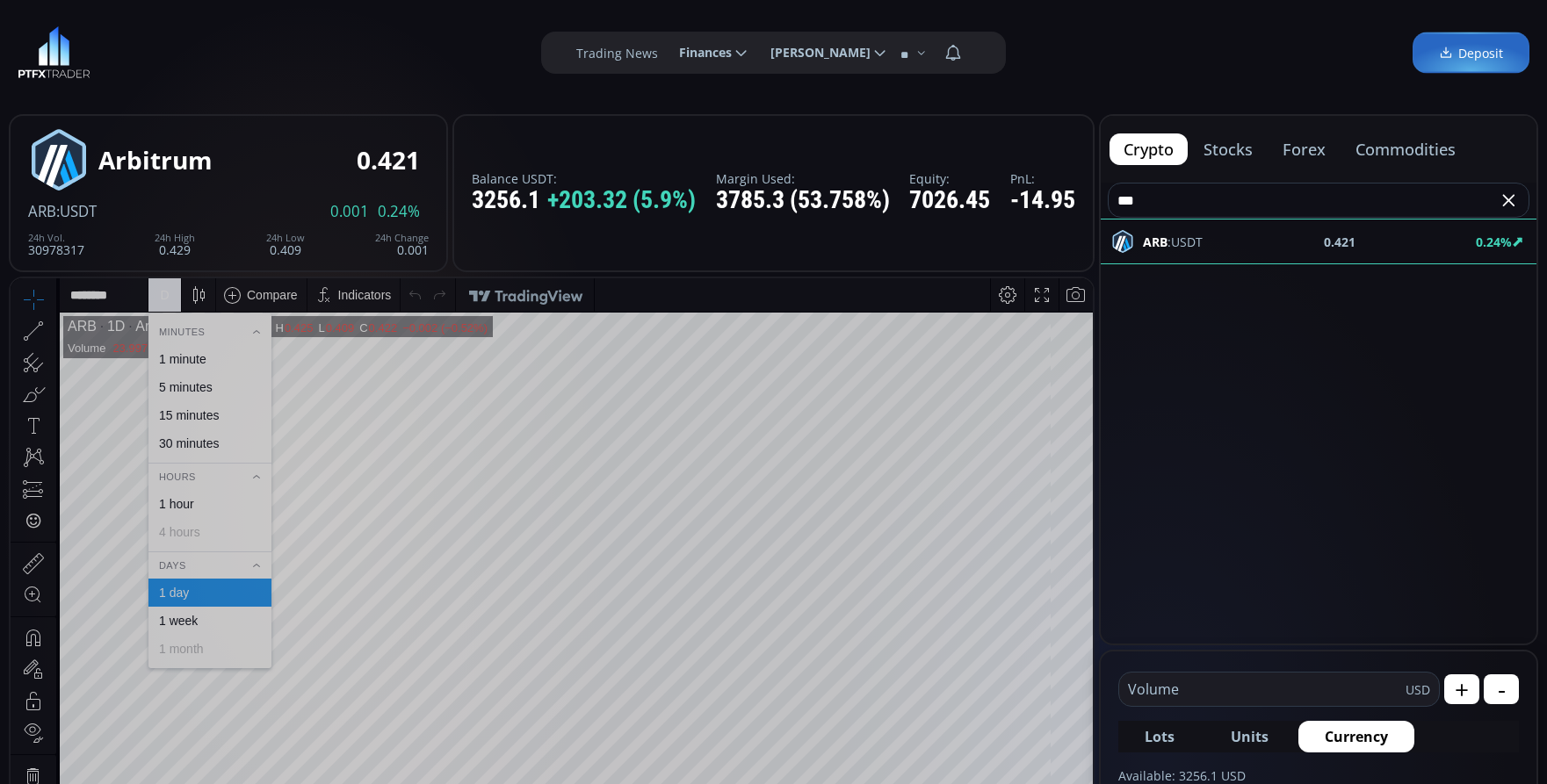
click at [187, 358] on div "1 minute" at bounding box center [182, 359] width 47 height 14
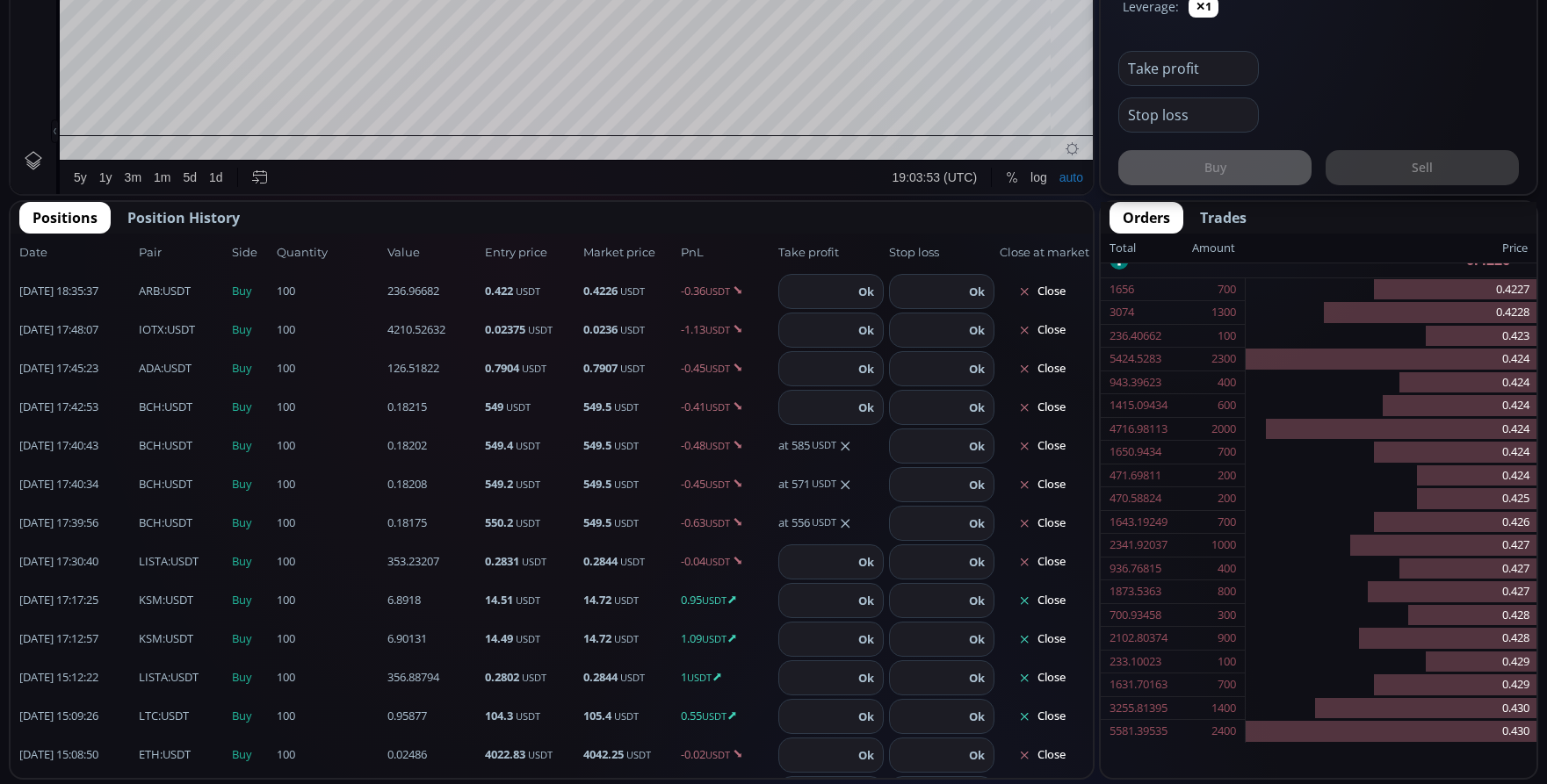
scroll to position [464, 0]
click at [1053, 647] on button "Close" at bounding box center [1041, 639] width 84 height 28
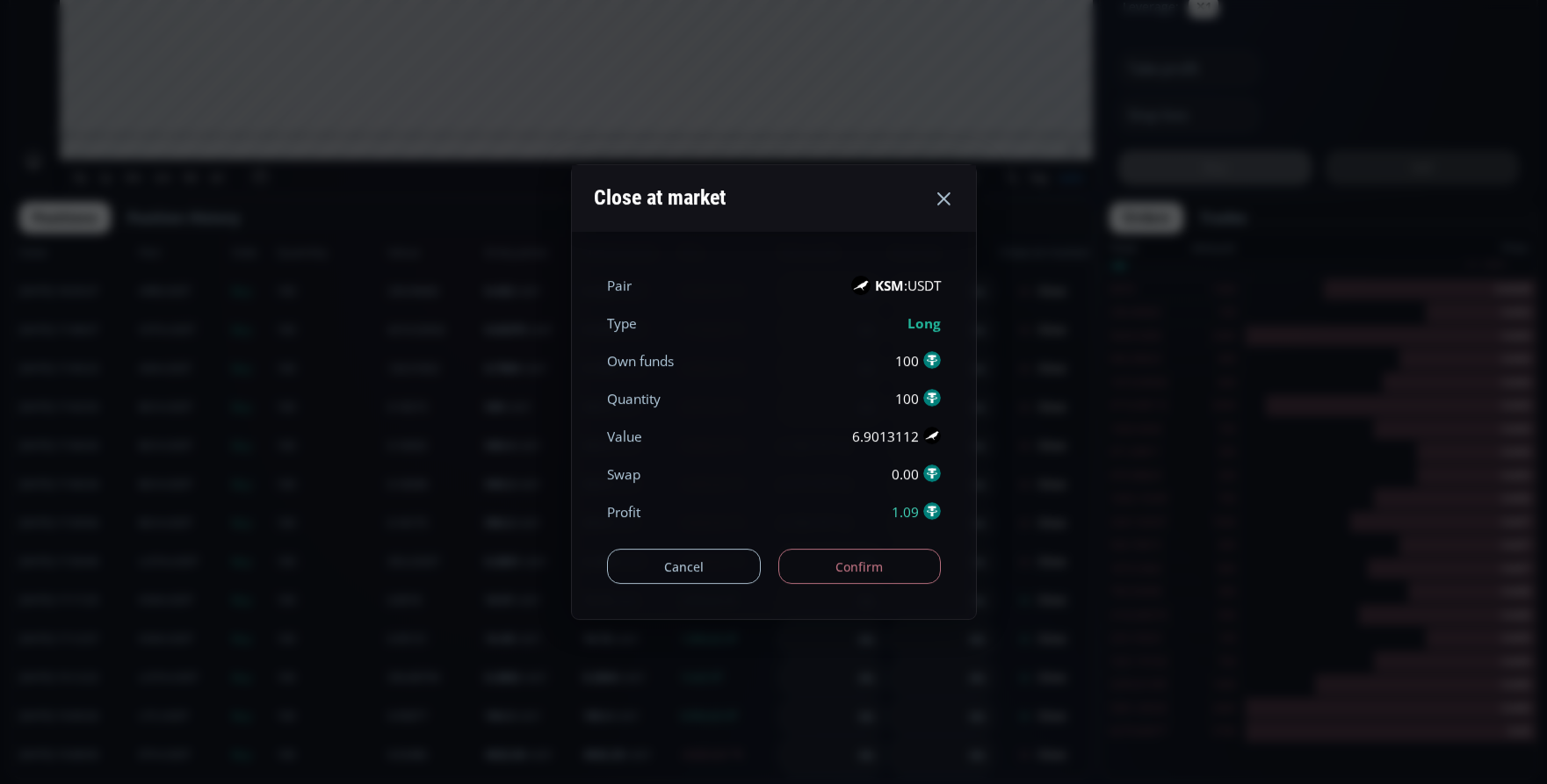
click at [859, 569] on button "Confirm" at bounding box center [860, 566] width 162 height 35
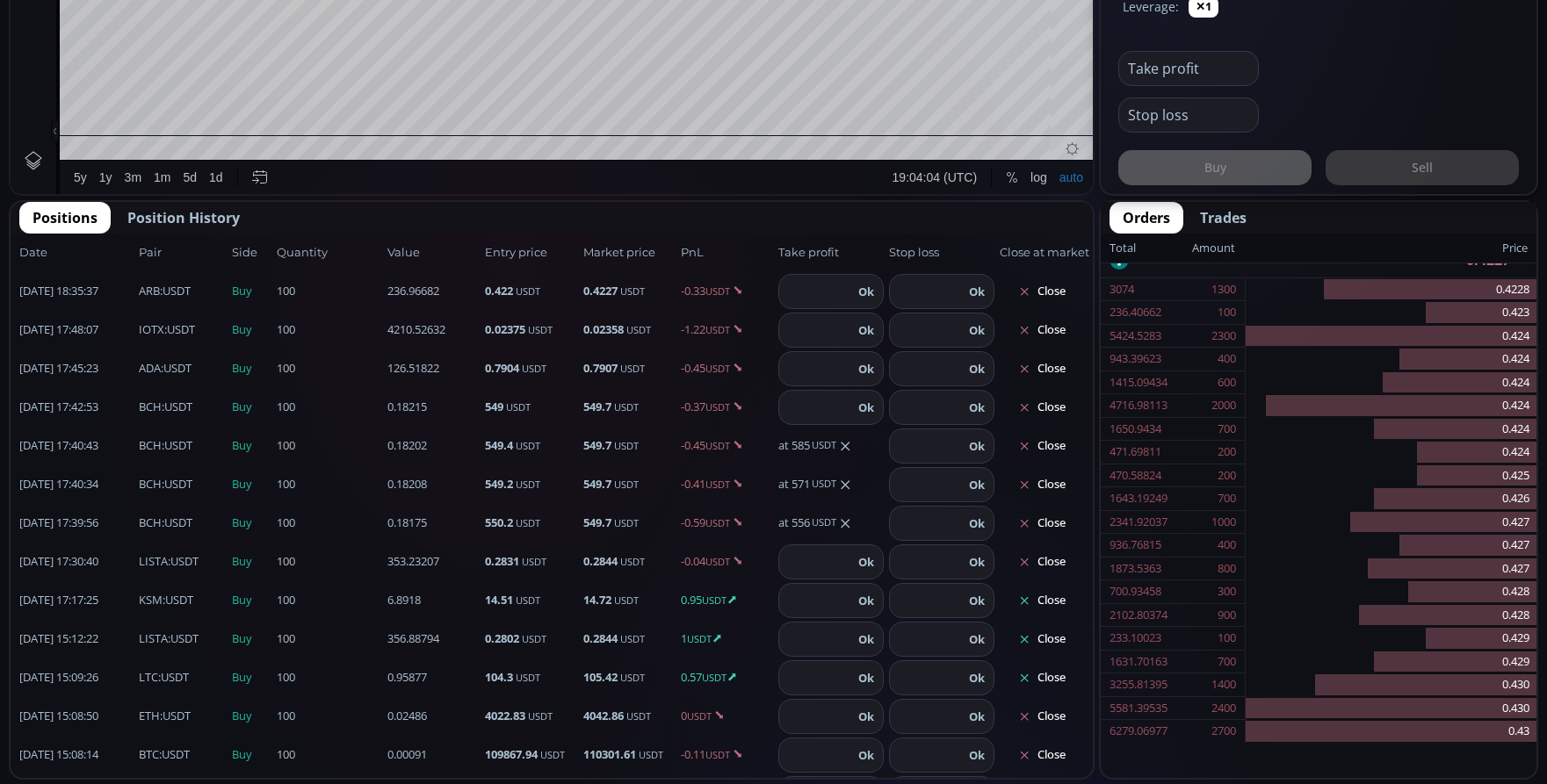
click at [1038, 647] on button "Close" at bounding box center [1041, 639] width 84 height 28
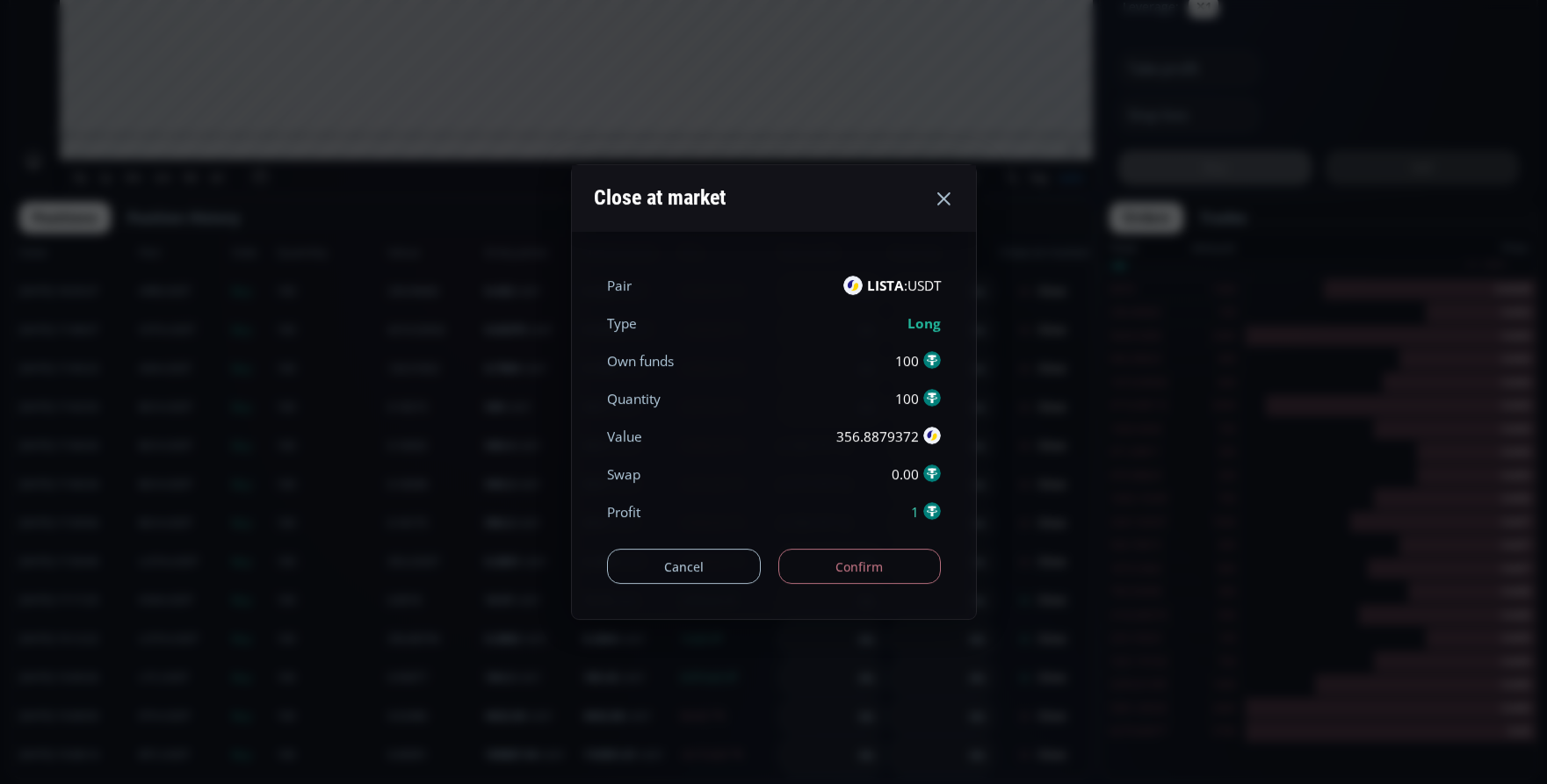
click at [878, 572] on button "Confirm" at bounding box center [860, 566] width 162 height 35
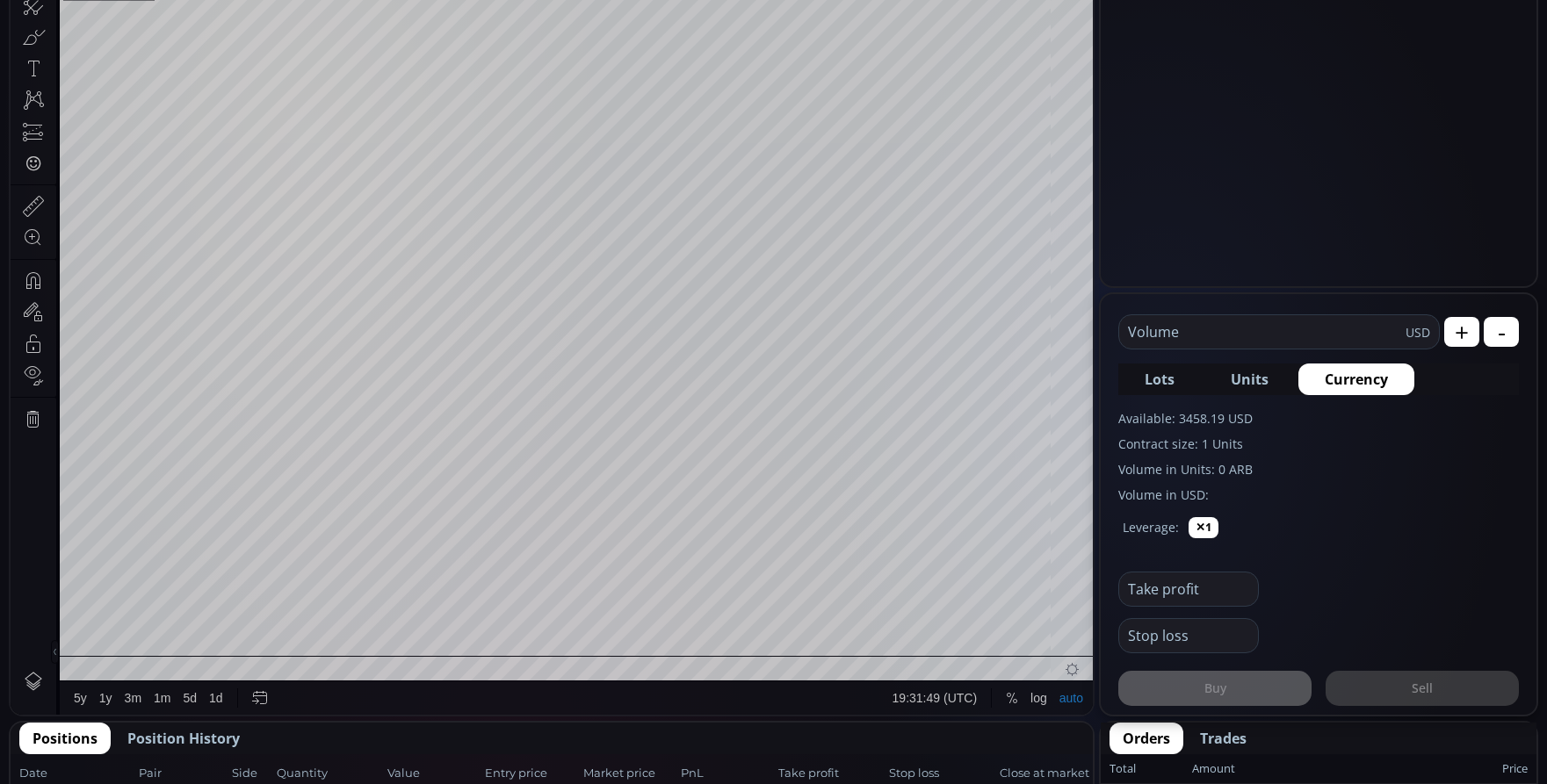
scroll to position [264, 0]
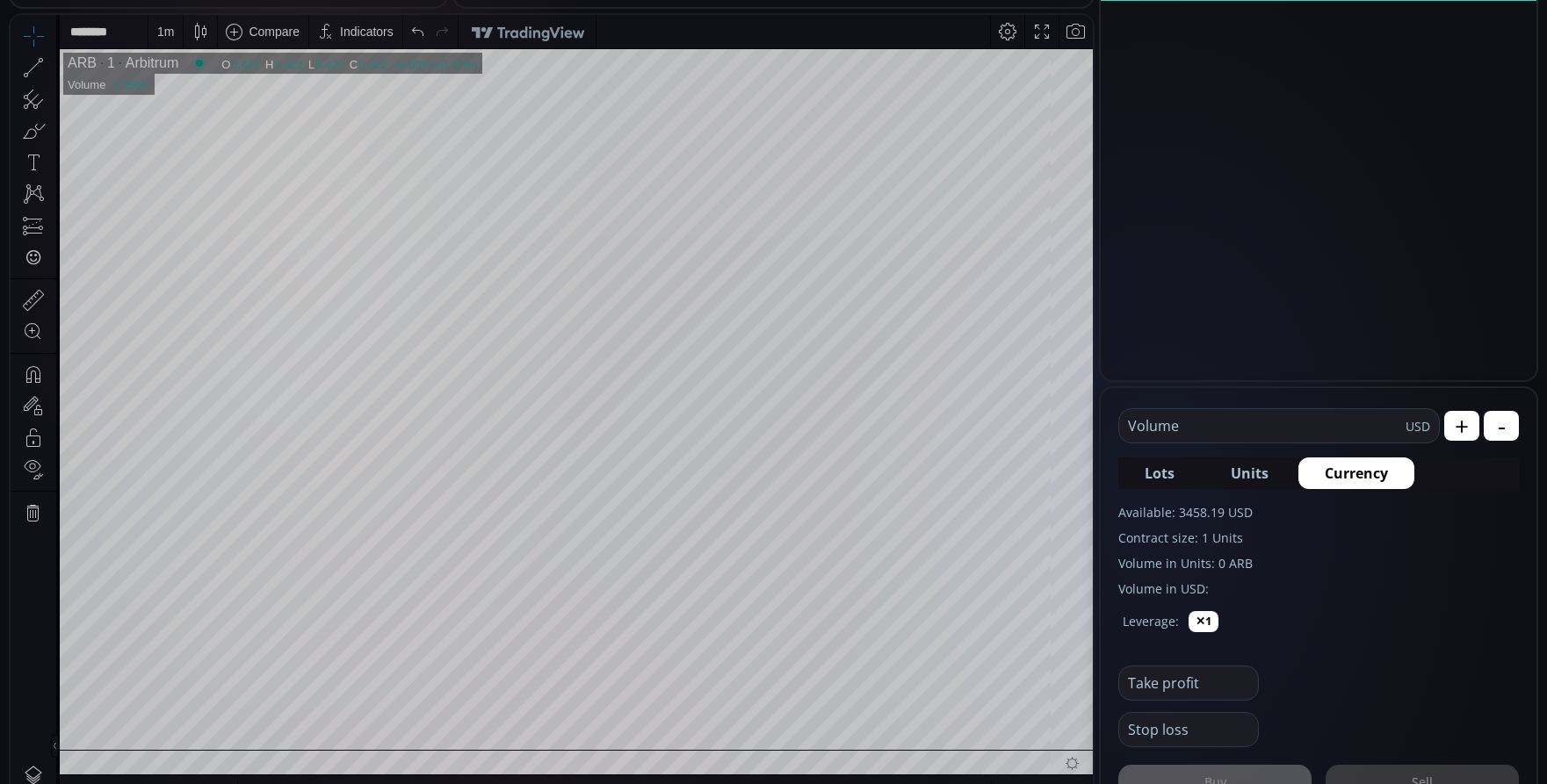
click at [1203, 416] on input "text" at bounding box center [1262, 426] width 286 height 33
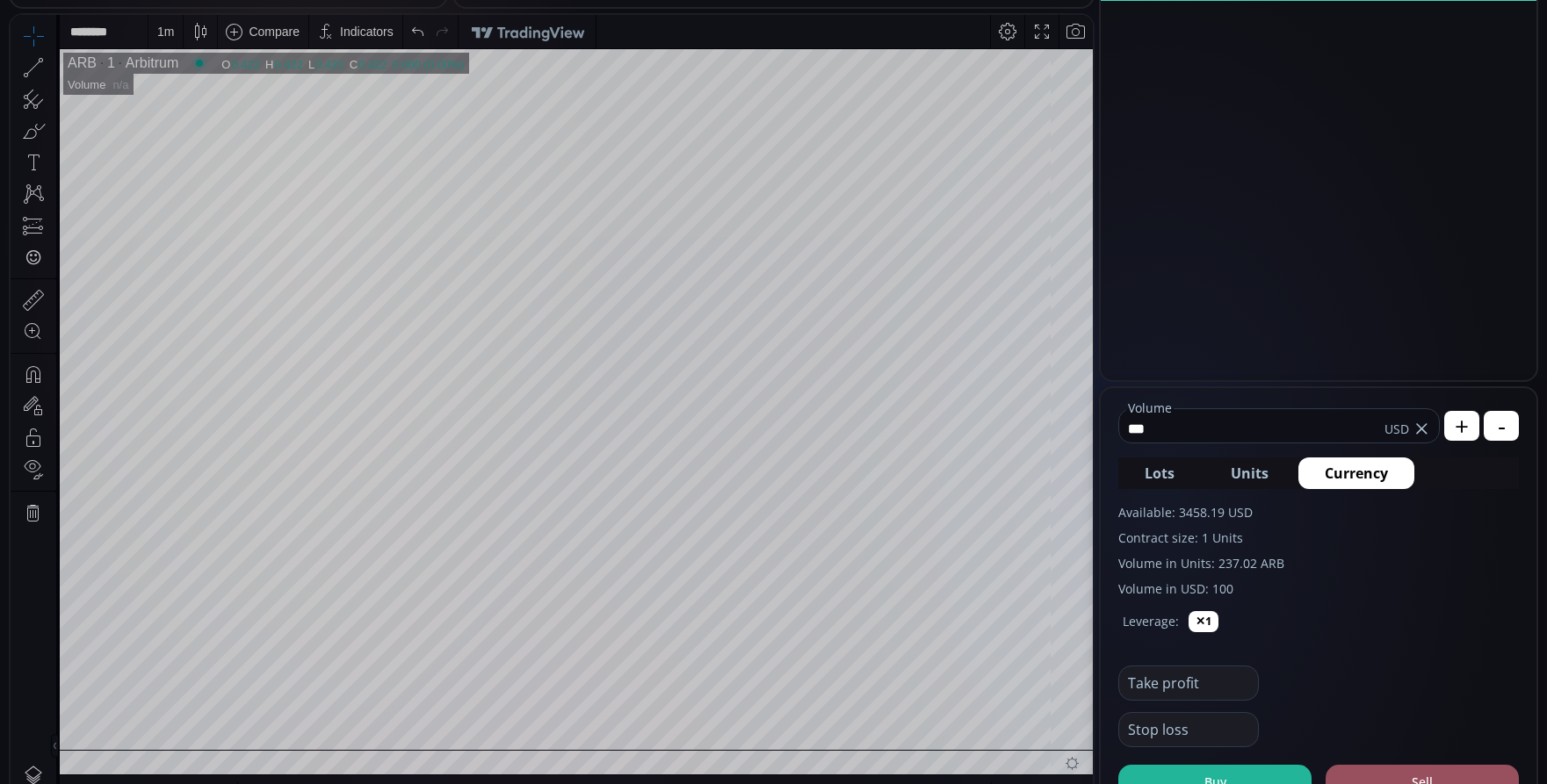
scroll to position [351, 0]
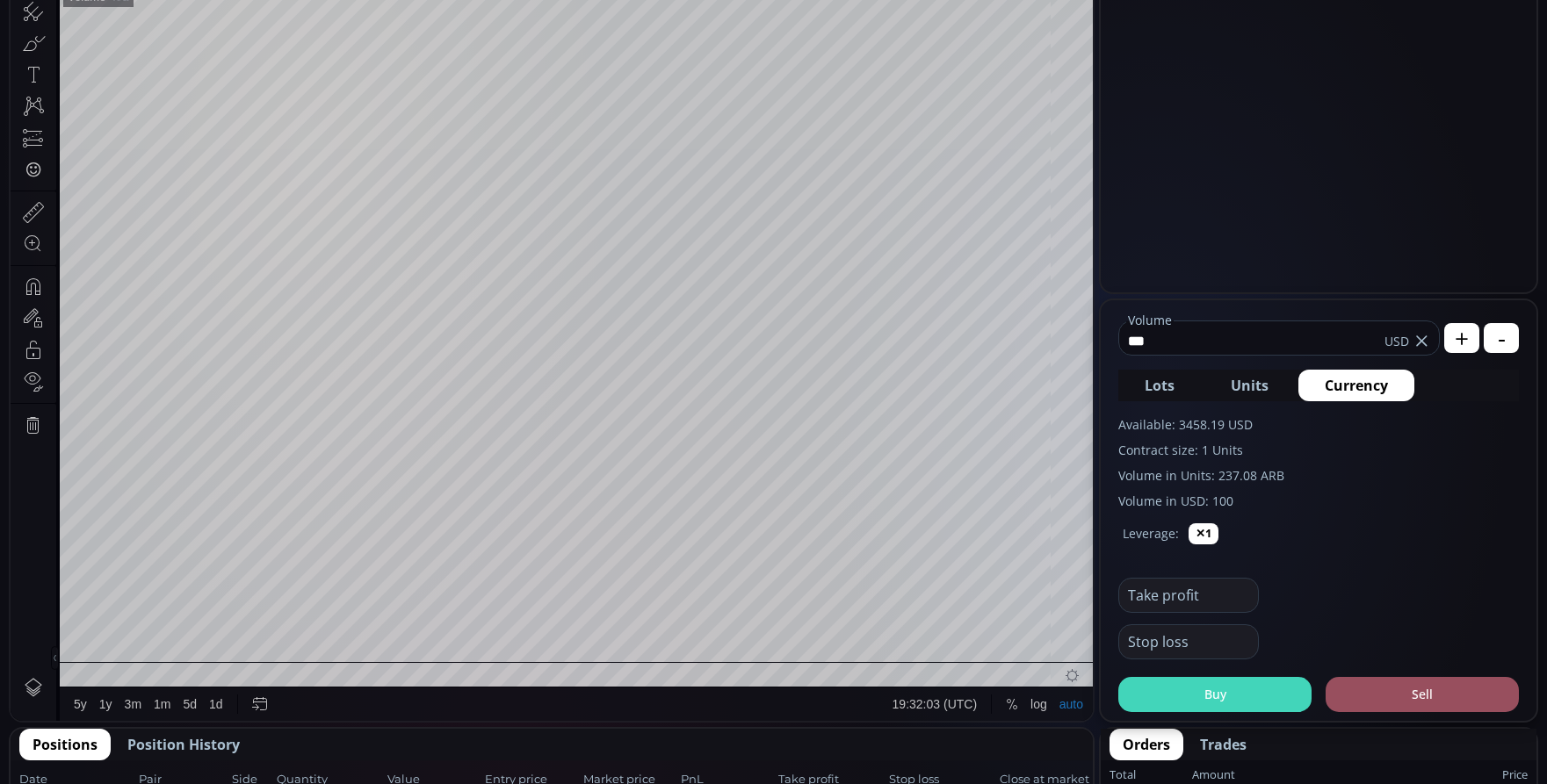
type input "***"
click at [1248, 701] on button "Buy" at bounding box center [1214, 695] width 193 height 35
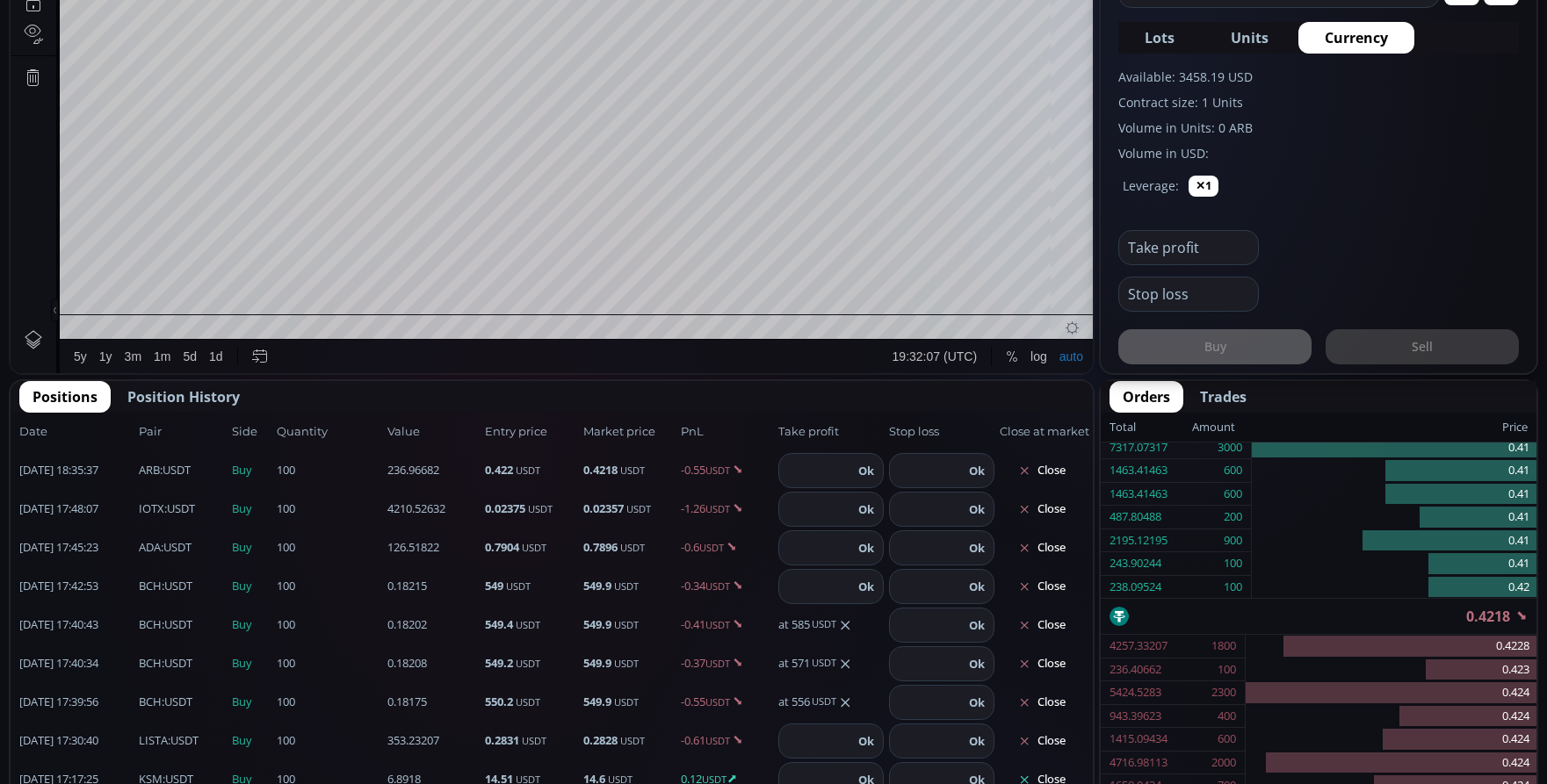
scroll to position [703, 0]
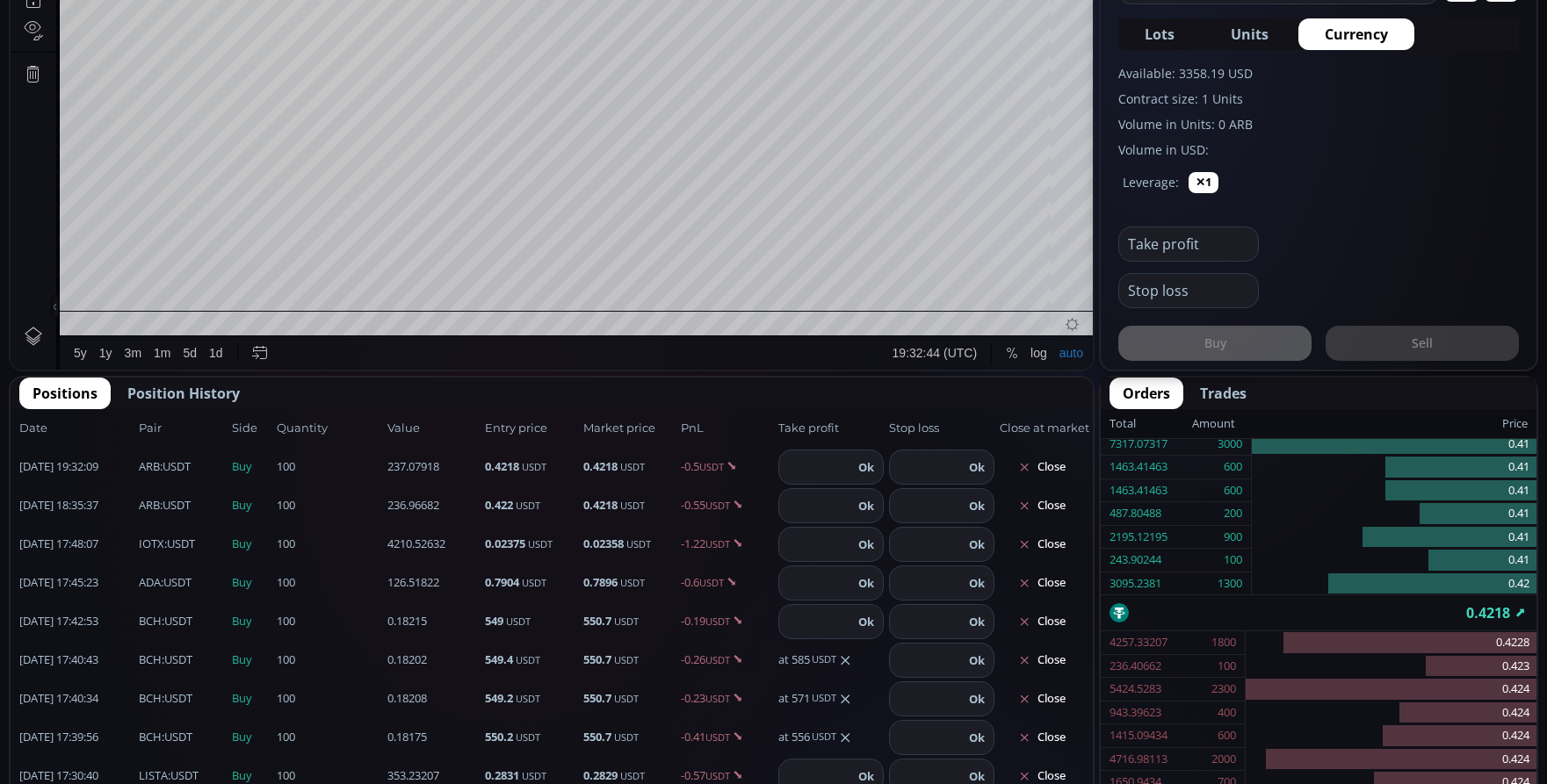
click at [817, 479] on input "number" at bounding box center [816, 467] width 74 height 33
type input "****"
click at [853, 463] on button "Ok" at bounding box center [866, 467] width 27 height 19
click at [814, 506] on input "number" at bounding box center [816, 505] width 74 height 33
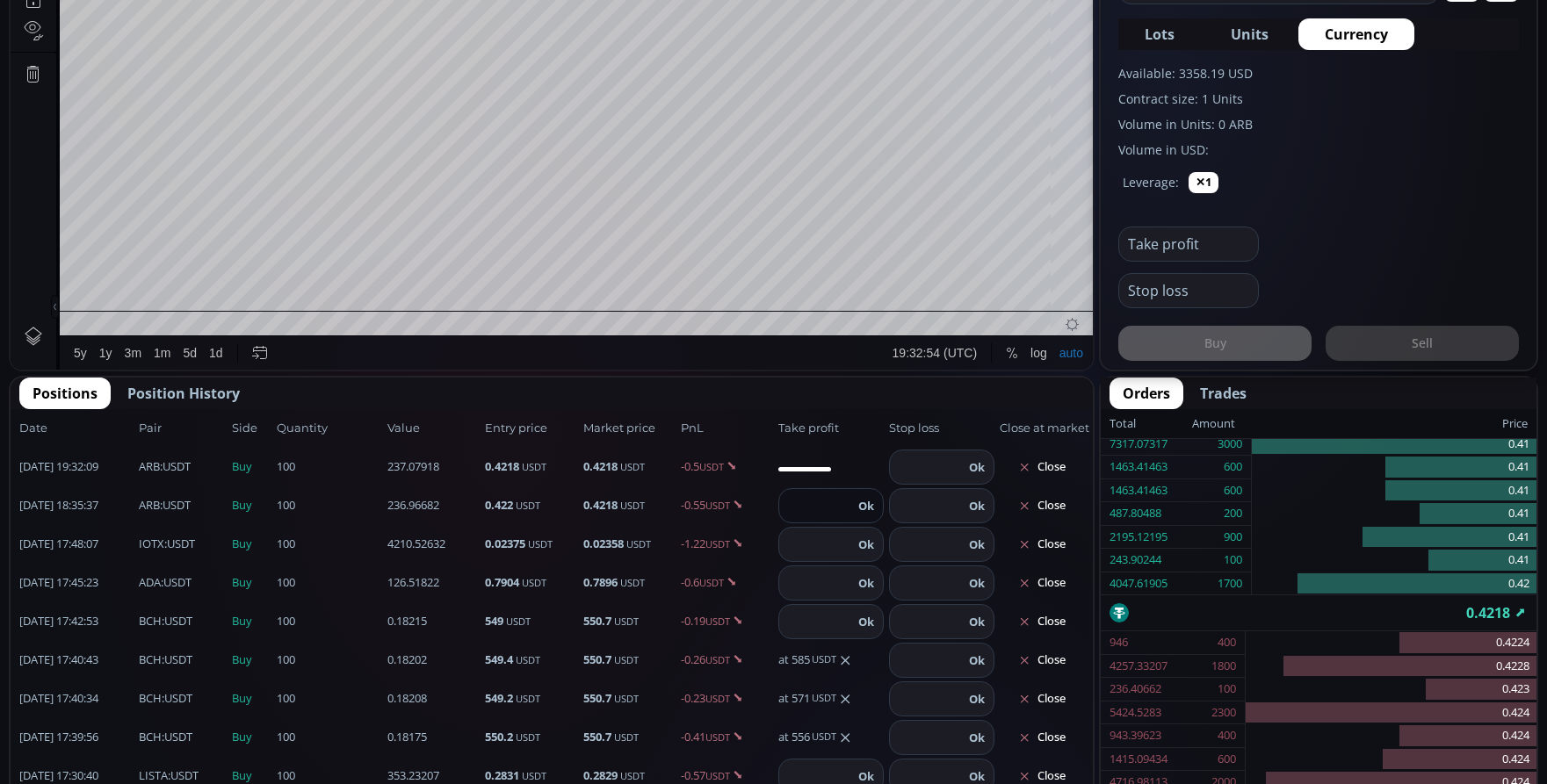
type input "****"
click at [854, 509] on button "Ok" at bounding box center [866, 505] width 27 height 19
